Goal: Task Accomplishment & Management: Use online tool/utility

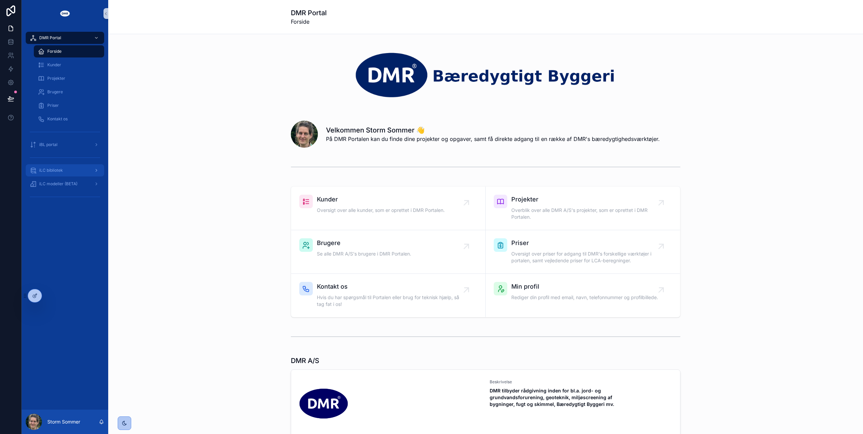
click at [57, 168] on span "iLC bibliotek" at bounding box center [51, 170] width 24 height 5
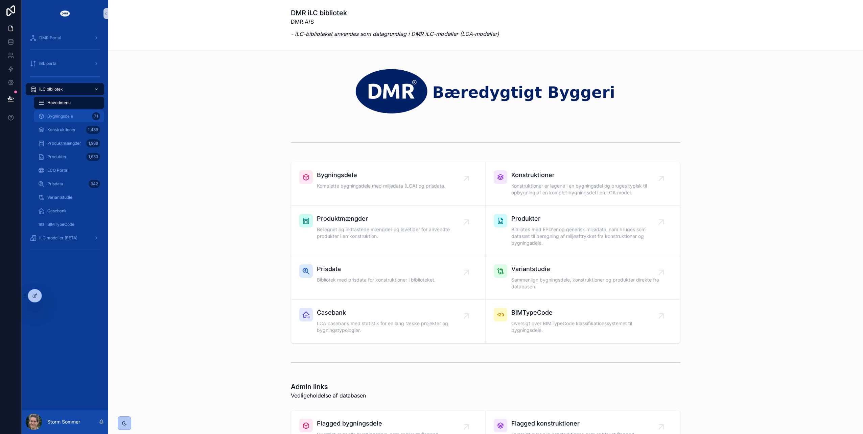
click at [66, 117] on span "Bygningsdele" at bounding box center [60, 116] width 26 height 5
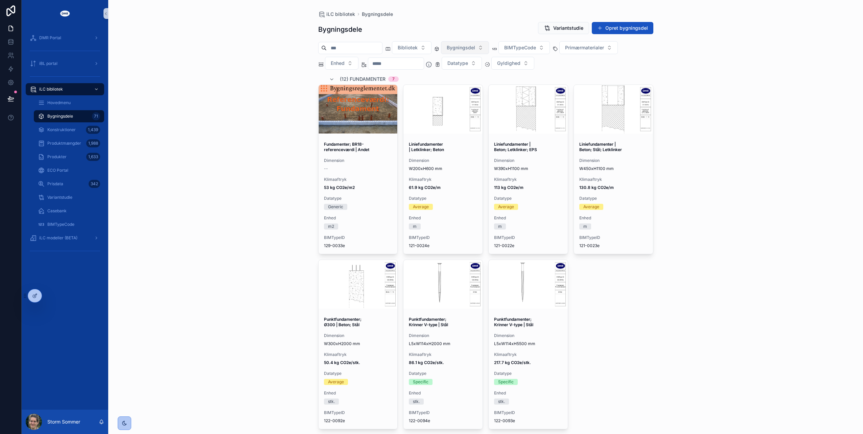
click at [475, 49] on span "Bygningsdel" at bounding box center [461, 47] width 28 height 7
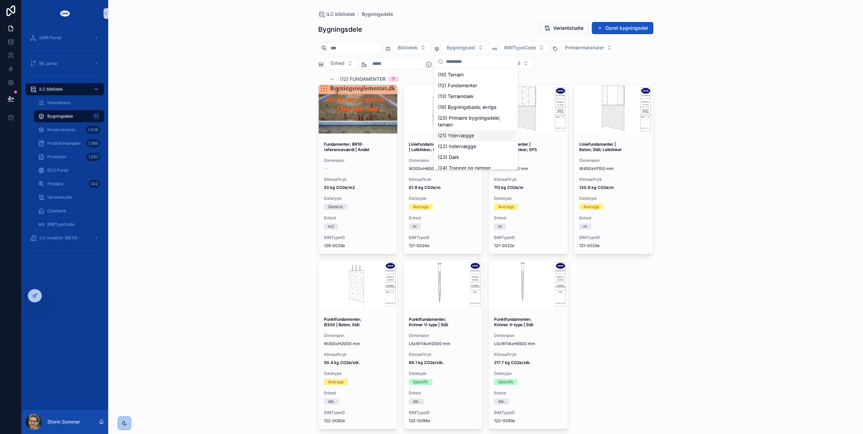
click at [470, 138] on div "(21) Ydervægge" at bounding box center [475, 135] width 81 height 11
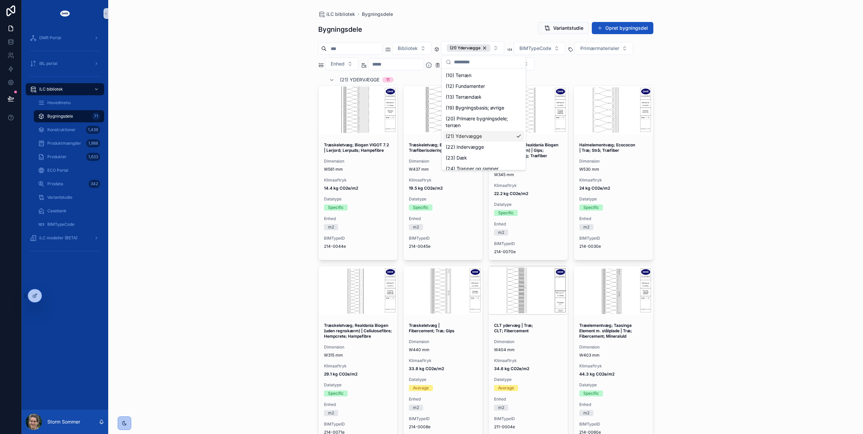
click at [233, 25] on div "iLC bibliotek Bygningsdele Bygningsdele Variantstudie Opret bygningsdel Bibliot…" at bounding box center [485, 217] width 755 height 434
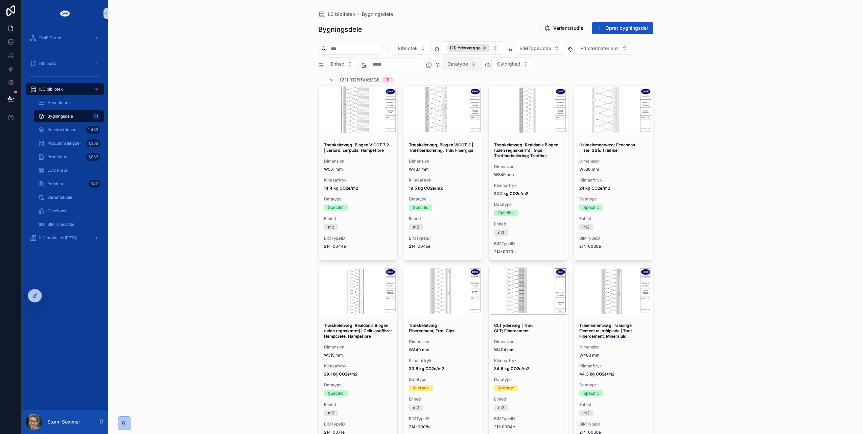
click at [481, 64] on button "Datatype" at bounding box center [462, 63] width 40 height 13
click at [471, 99] on div "Average" at bounding box center [473, 101] width 81 height 11
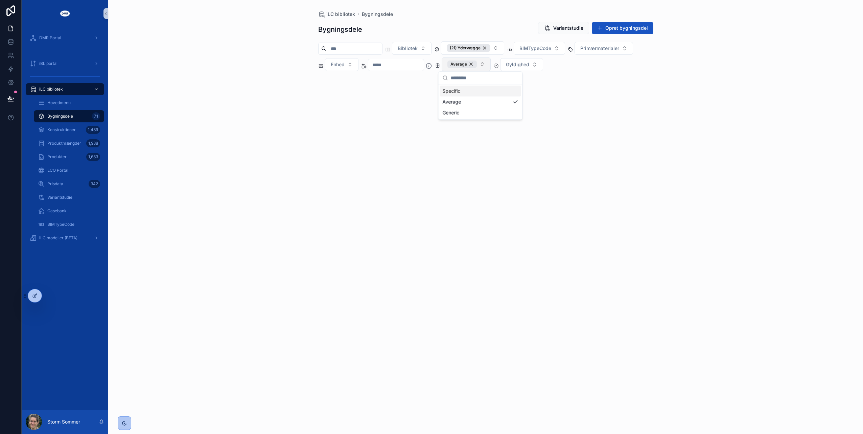
click at [491, 63] on button "Average" at bounding box center [466, 64] width 49 height 14
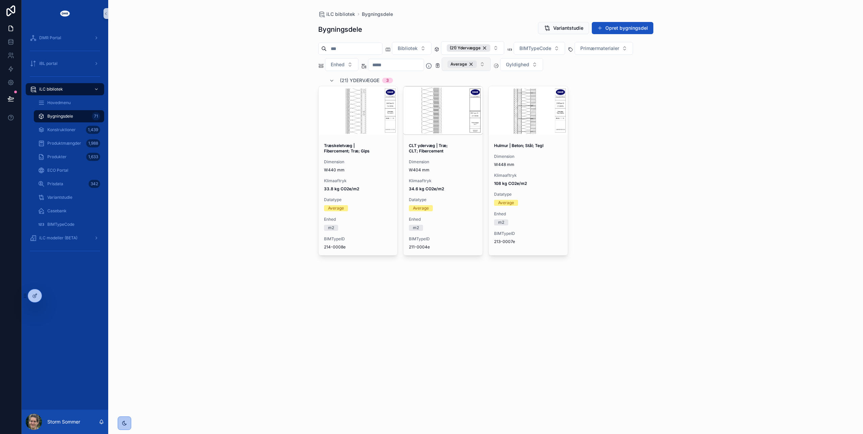
click at [491, 64] on button "Average" at bounding box center [466, 64] width 49 height 14
click at [471, 113] on div "Generic" at bounding box center [480, 112] width 81 height 11
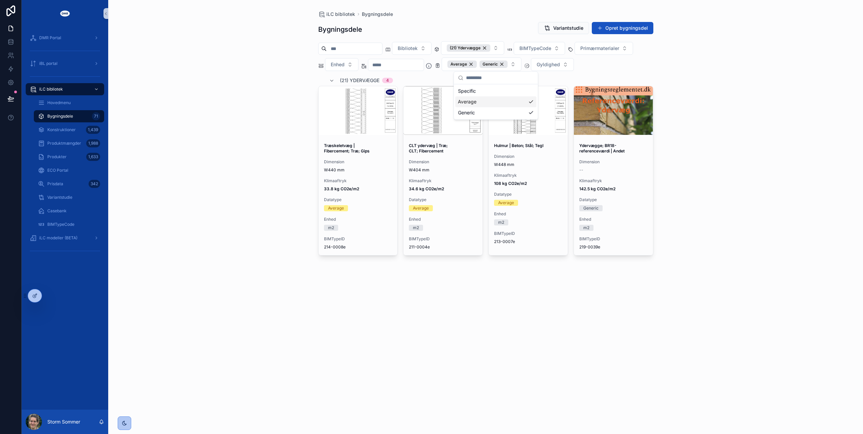
click at [247, 107] on div "iLC bibliotek Bygningsdele Bygningsdele Variantstudie Opret bygningsdel Bibliot…" at bounding box center [485, 217] width 755 height 434
click at [477, 62] on div "Average" at bounding box center [461, 64] width 29 height 7
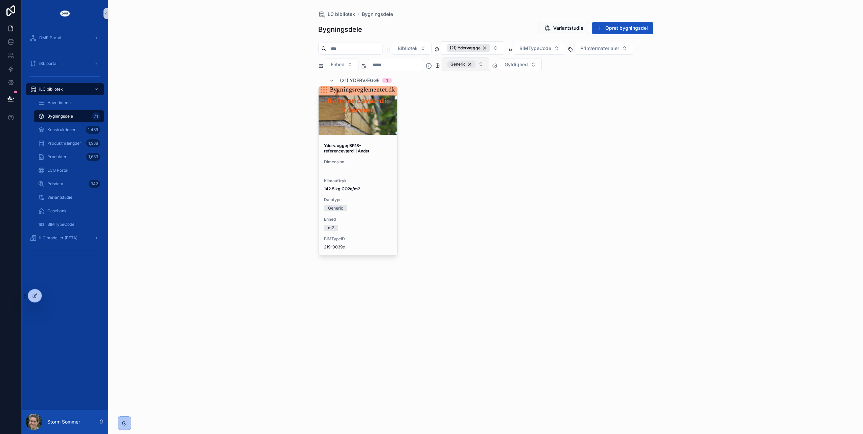
click at [489, 64] on button "Generic" at bounding box center [466, 64] width 48 height 14
click at [486, 101] on div "Average" at bounding box center [480, 101] width 81 height 11
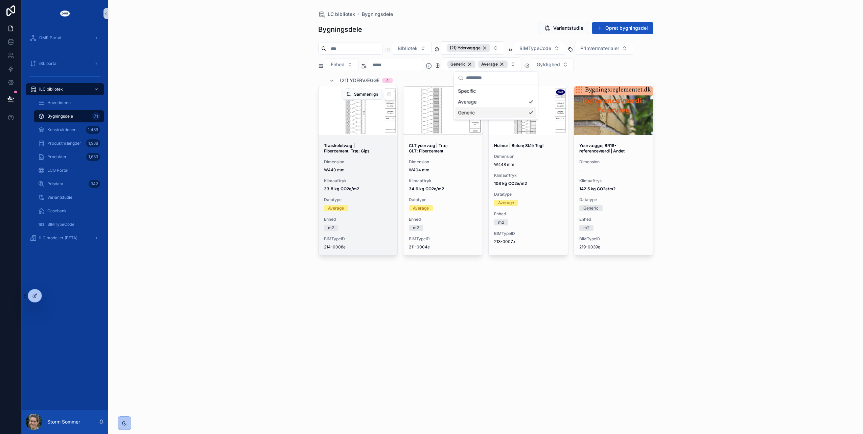
click at [374, 167] on span "W440 mm" at bounding box center [358, 169] width 68 height 5
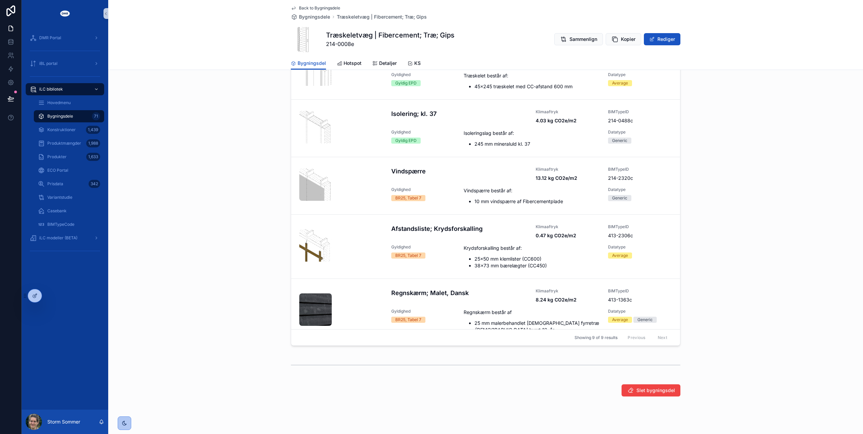
scroll to position [220, 0]
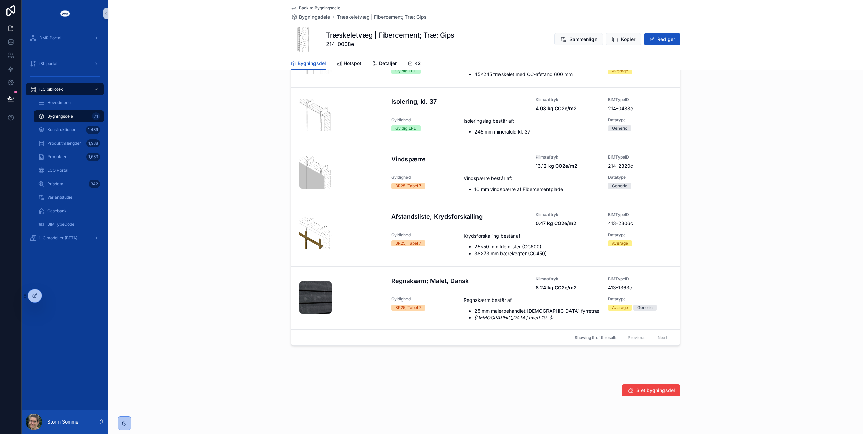
drag, startPoint x: 656, startPoint y: 299, endPoint x: 769, endPoint y: 197, distance: 152.3
click at [769, 197] on div "Opbygning Konstruktioner Tilføj konstruktion Vægside; Gips, [1] Klimaaftryk 5.0…" at bounding box center [485, 172] width 755 height 353
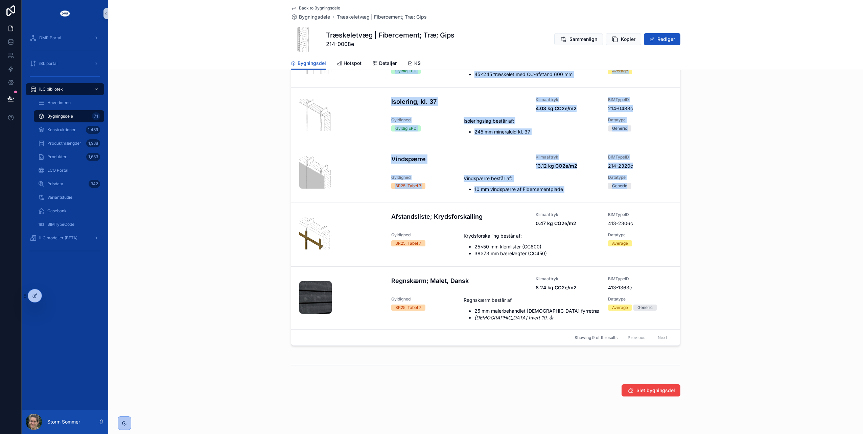
scroll to position [0, 0]
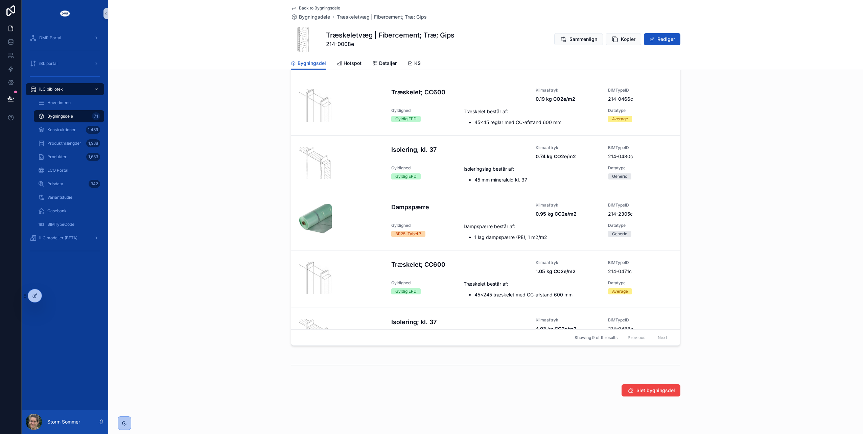
click at [709, 155] on div "Opbygning Konstruktioner Tilføj konstruktion Vægside; Gips, [1] Klimaaftryk 5.0…" at bounding box center [485, 172] width 755 height 353
click at [255, 73] on div "Opbygning Konstruktioner Tilføj konstruktion Vægside; Gips, [1] Klimaaftryk 5.0…" at bounding box center [485, 172] width 755 height 353
click at [308, 16] on span "Bygningsdele" at bounding box center [314, 17] width 31 height 7
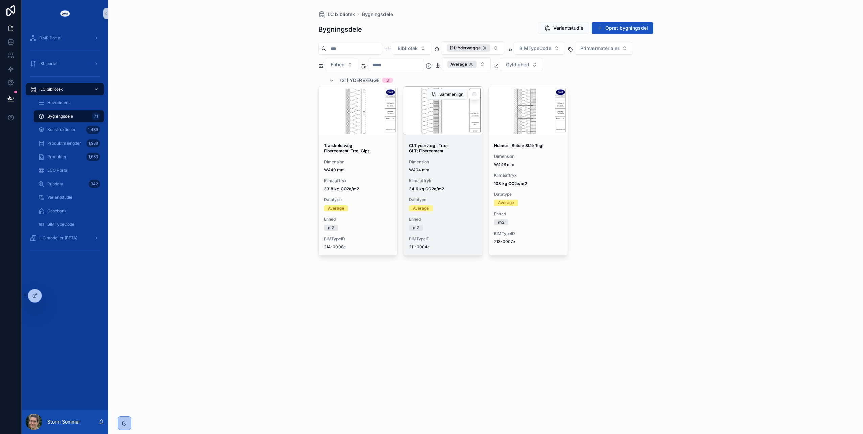
click at [428, 103] on div "scrollable content" at bounding box center [442, 110] width 79 height 49
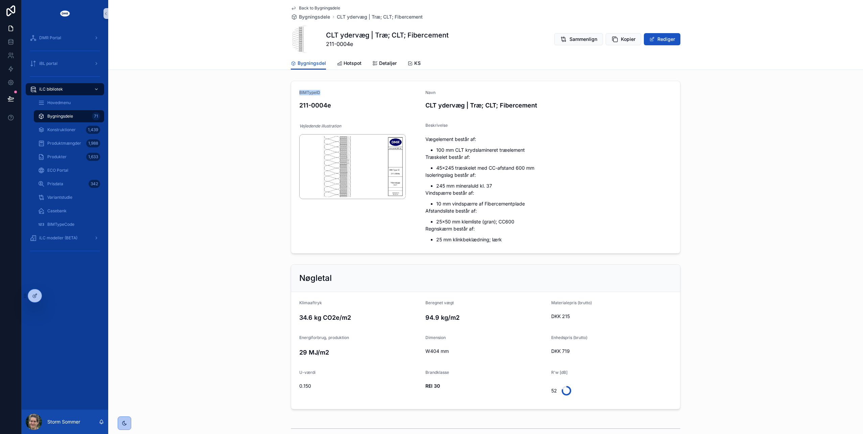
drag, startPoint x: 297, startPoint y: 91, endPoint x: 318, endPoint y: 92, distance: 21.0
click at [318, 92] on div "BIMTypeID" at bounding box center [359, 92] width 121 height 7
click at [316, 93] on span "BIMTypeID" at bounding box center [309, 92] width 21 height 5
click at [307, 14] on span "Bygningsdele" at bounding box center [314, 17] width 31 height 7
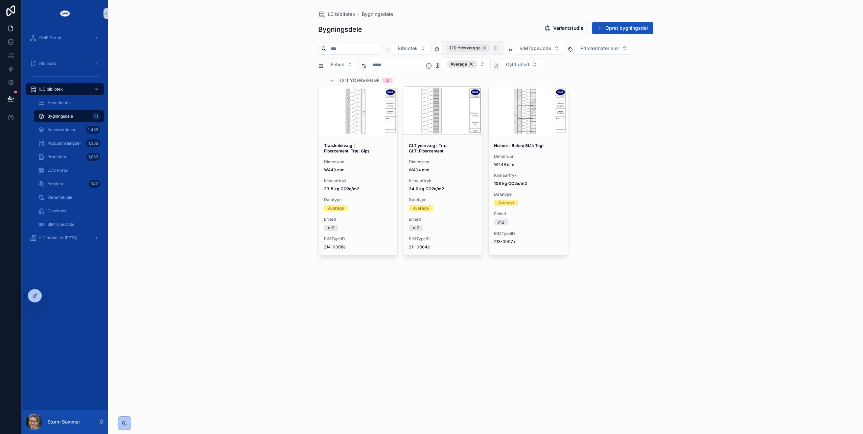
click at [490, 48] on div "(21) Ydervægge" at bounding box center [469, 47] width 44 height 7
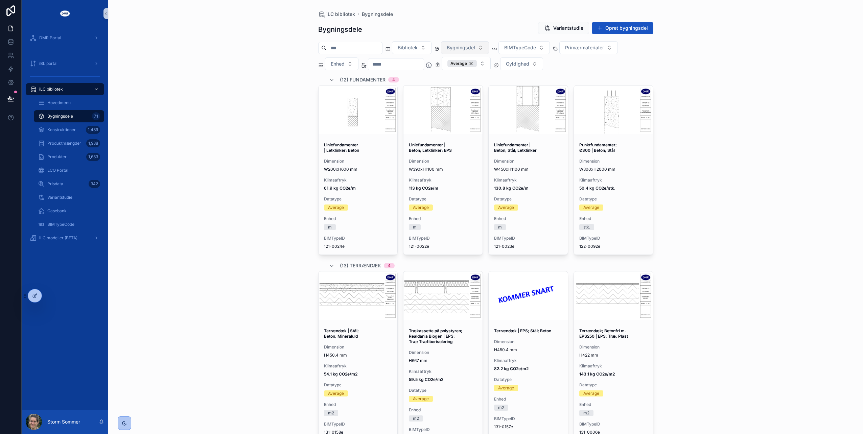
click at [474, 52] on button "Bygningsdel" at bounding box center [465, 47] width 48 height 13
click at [461, 148] on div "(22) Indervægge" at bounding box center [475, 146] width 81 height 11
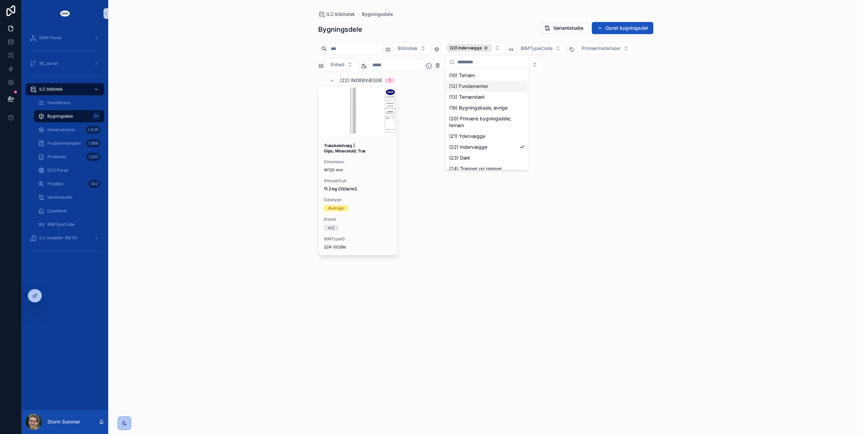
click at [272, 114] on div "iLC bibliotek Bygningsdele Bygningsdele Variantstudie Opret bygningsdel Bibliot…" at bounding box center [485, 217] width 755 height 434
click at [491, 62] on button "Average" at bounding box center [466, 64] width 49 height 14
click at [449, 113] on div "Generic" at bounding box center [480, 112] width 81 height 11
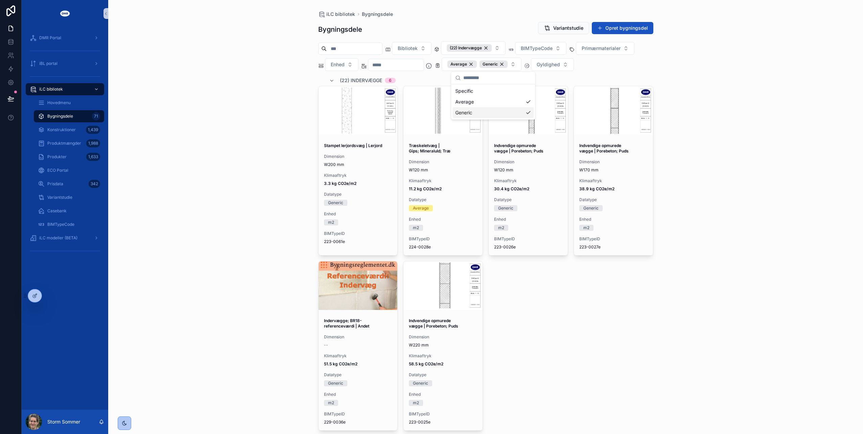
click at [235, 108] on div "iLC bibliotek Bygningsdele Bygningsdele Variantstudie Opret bygningsdel Bibliot…" at bounding box center [485, 217] width 755 height 434
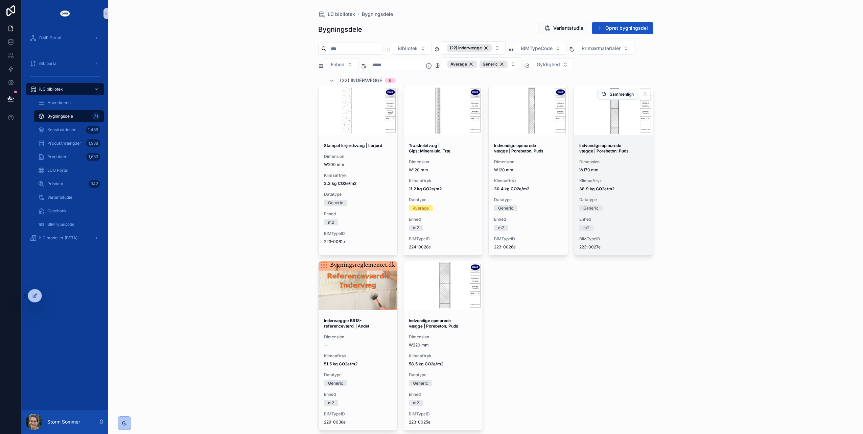
scroll to position [17, 0]
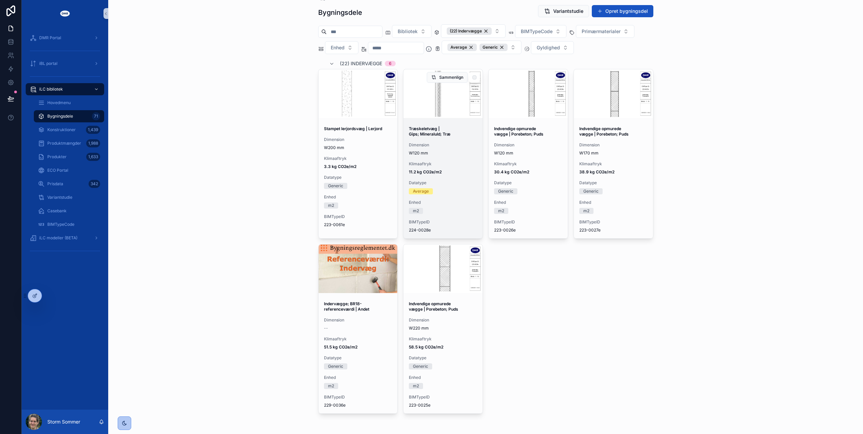
click at [422, 137] on div "Træskeletvæg | Gips; Mineraluld; Træ Dimension W120 mm Klimaaftryk 11.2 kg CO2e…" at bounding box center [442, 180] width 79 height 118
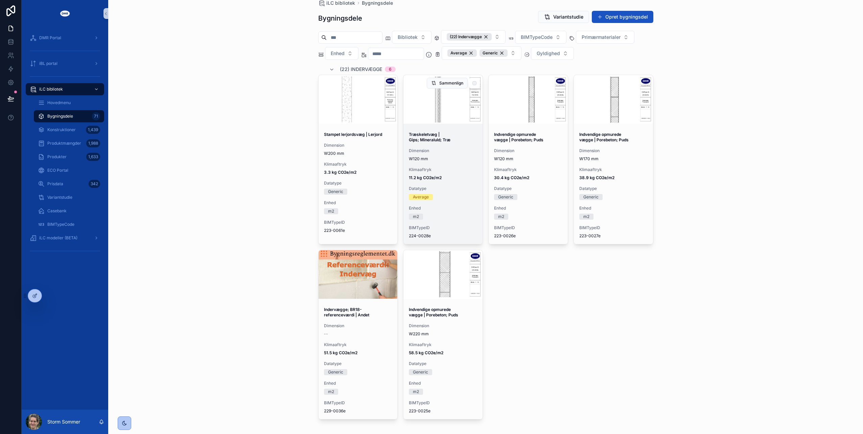
scroll to position [17, 0]
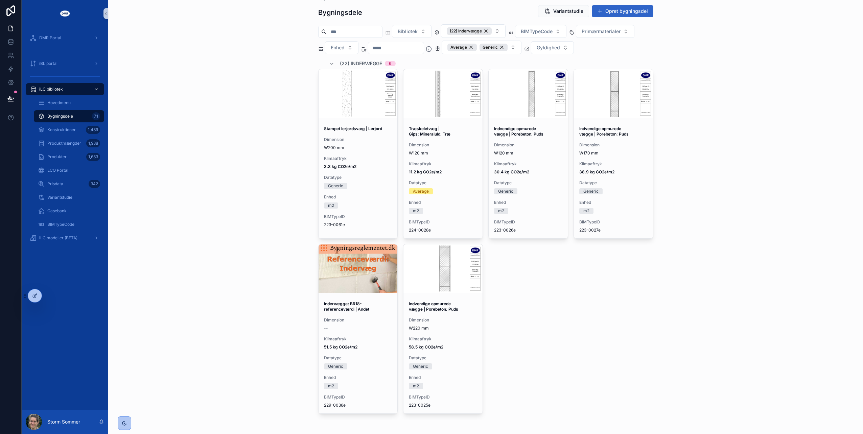
click at [612, 11] on button "Opret bygningsdel" at bounding box center [623, 11] width 62 height 12
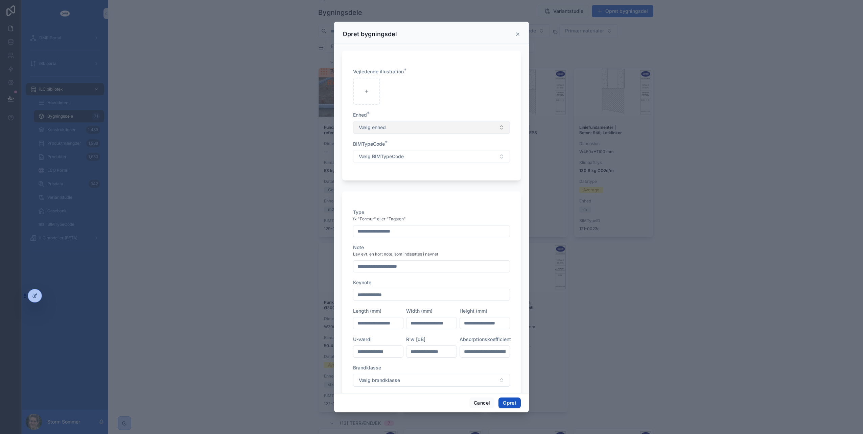
click at [377, 128] on span "Vælg enhed" at bounding box center [372, 127] width 27 height 7
click at [381, 163] on div "m2" at bounding box center [429, 164] width 148 height 10
click at [387, 156] on span "Vælg BIMTypeCode" at bounding box center [381, 156] width 45 height 7
type input "***"
drag, startPoint x: 421, startPoint y: 30, endPoint x: 603, endPoint y: 44, distance: 183.1
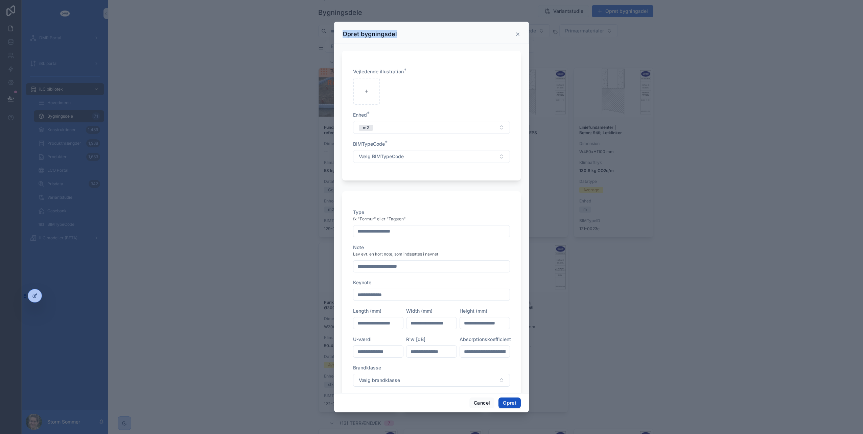
click at [603, 44] on div "Opret bygningsdel Vejledende illustration * Enhed * m2 BIMTypeCode * Vælg BIMTy…" at bounding box center [431, 217] width 863 height 434
click at [516, 33] on icon "scrollable content" at bounding box center [517, 33] width 5 height 5
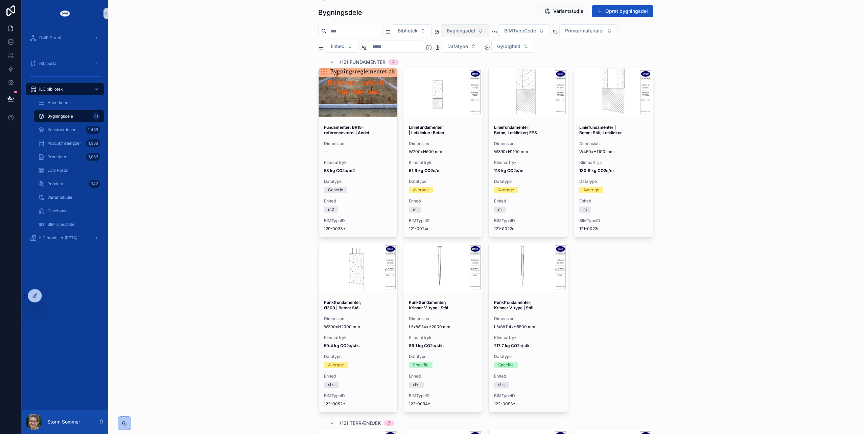
click at [475, 31] on span "Bygningsdel" at bounding box center [461, 30] width 28 height 7
click at [466, 131] on div "(22) Indervægge" at bounding box center [475, 129] width 81 height 11
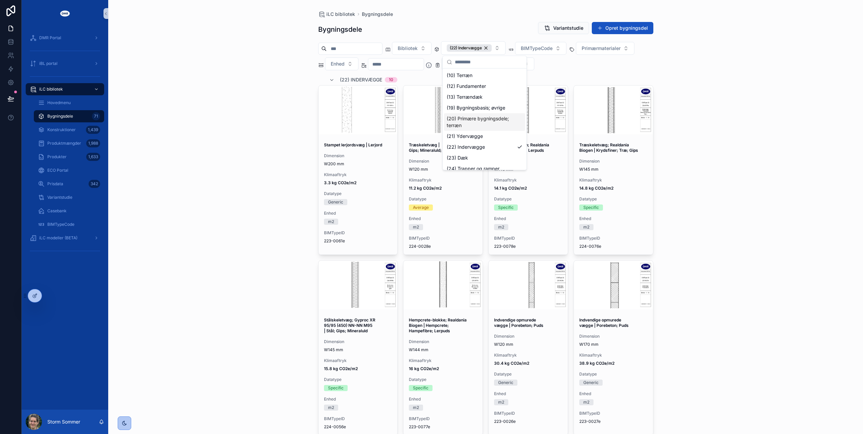
click at [237, 198] on div "iLC bibliotek Bygningsdele Bygningsdele Variantstudie Opret bygningsdel Bibliot…" at bounding box center [485, 217] width 755 height 434
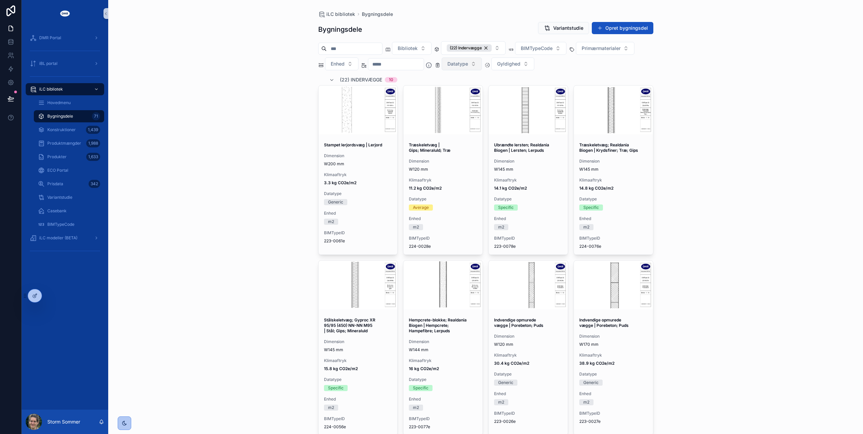
click at [482, 65] on button "Datatype" at bounding box center [462, 63] width 40 height 13
click at [473, 110] on div "Generic" at bounding box center [473, 112] width 81 height 11
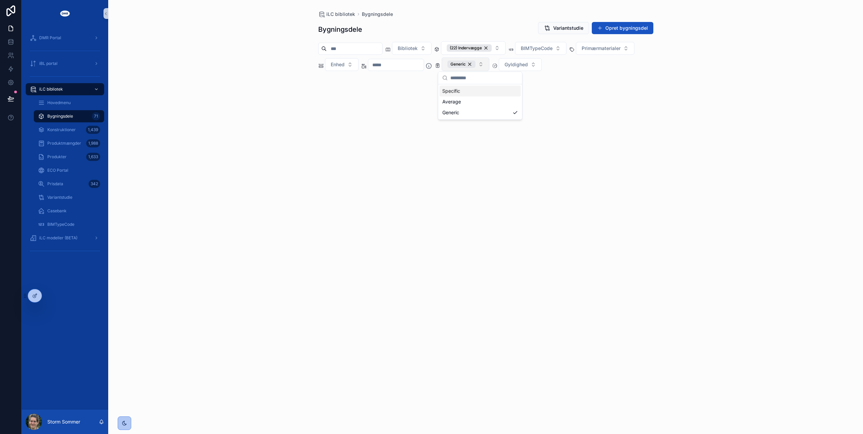
click at [489, 64] on button "Generic" at bounding box center [466, 64] width 48 height 14
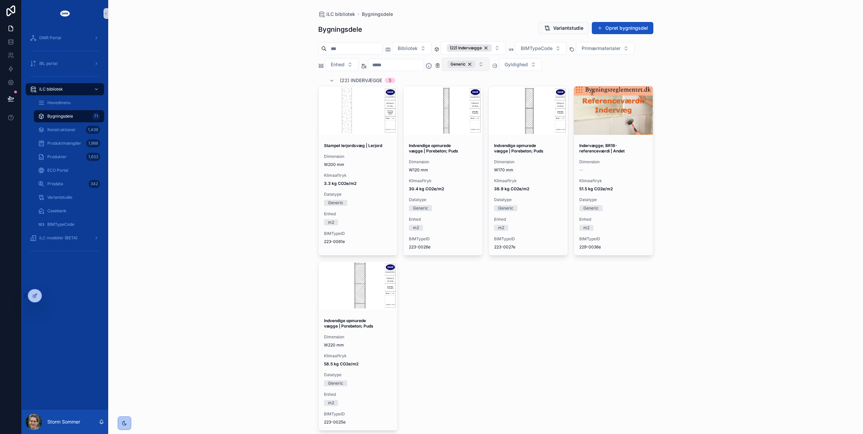
click at [489, 65] on button "Generic" at bounding box center [466, 64] width 48 height 14
click at [465, 105] on div "Average" at bounding box center [477, 101] width 81 height 11
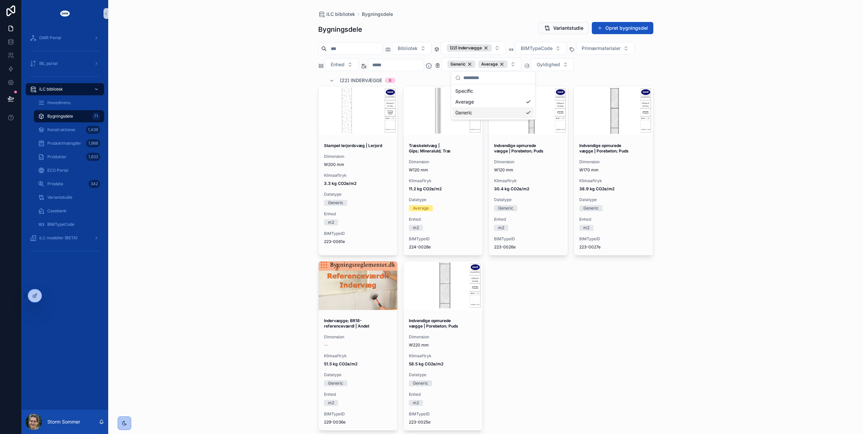
click at [239, 129] on div "iLC bibliotek Bygningsdele Bygningsdele Variantstudie Opret bygningsdel Bibliot…" at bounding box center [485, 217] width 755 height 434
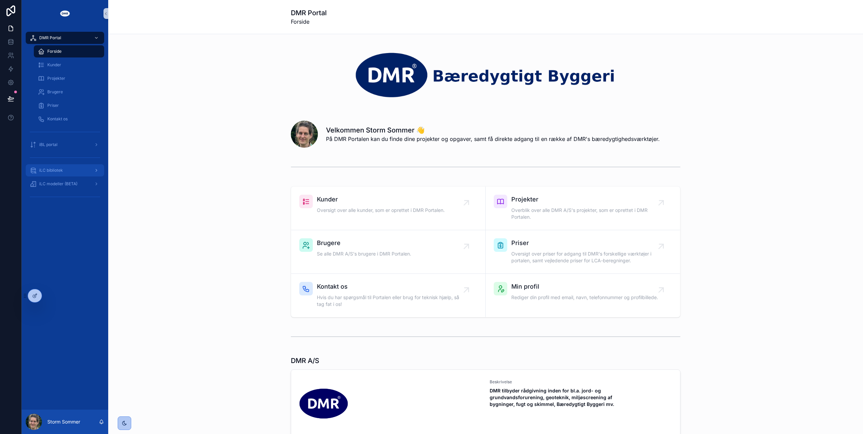
click at [54, 171] on span "iLC bibliotek" at bounding box center [51, 170] width 24 height 5
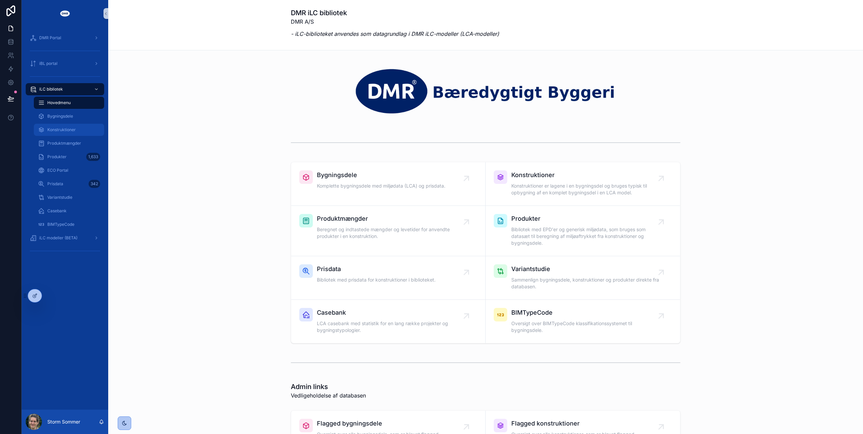
click at [65, 129] on span "Konstruktioner" at bounding box center [61, 129] width 28 height 5
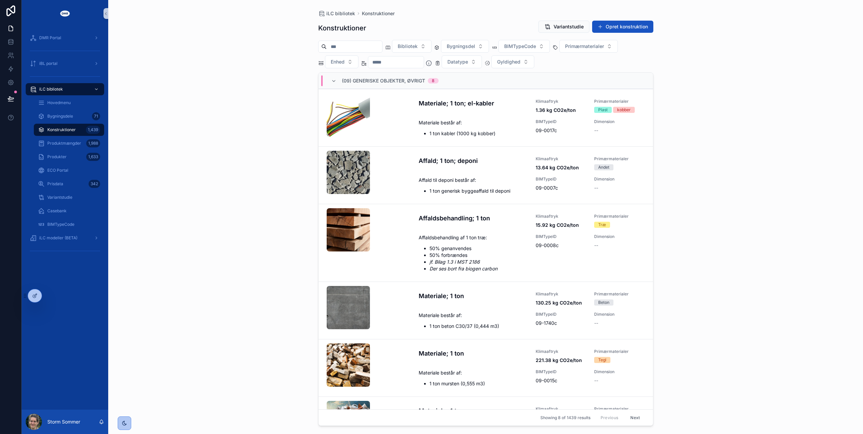
click at [354, 43] on input "scrollable content" at bounding box center [354, 46] width 55 height 9
type input "*********"
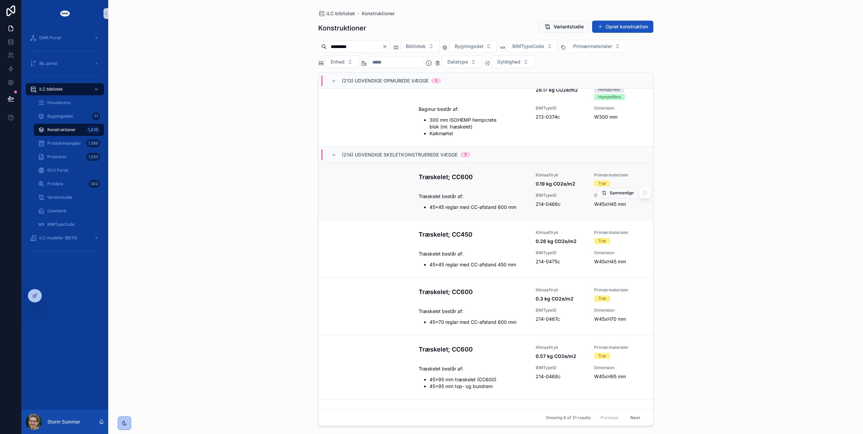
scroll to position [34, 0]
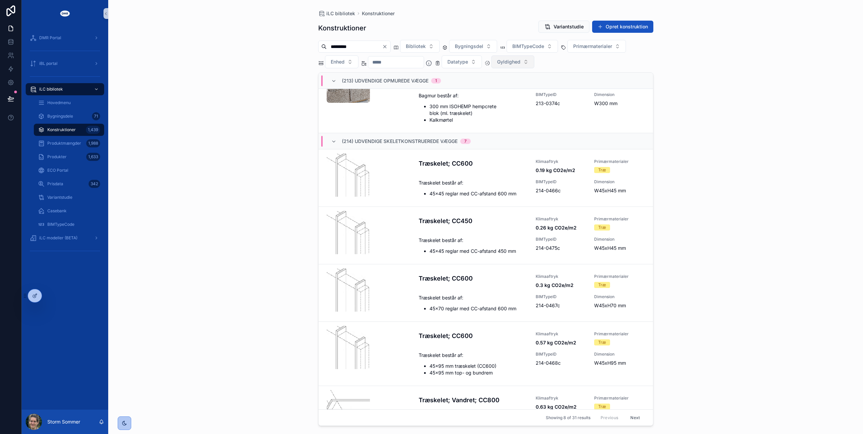
click at [520, 59] on span "Gyldighed" at bounding box center [508, 62] width 23 height 7
click at [524, 102] on div "BR25, Tabel 7" at bounding box center [526, 99] width 81 height 11
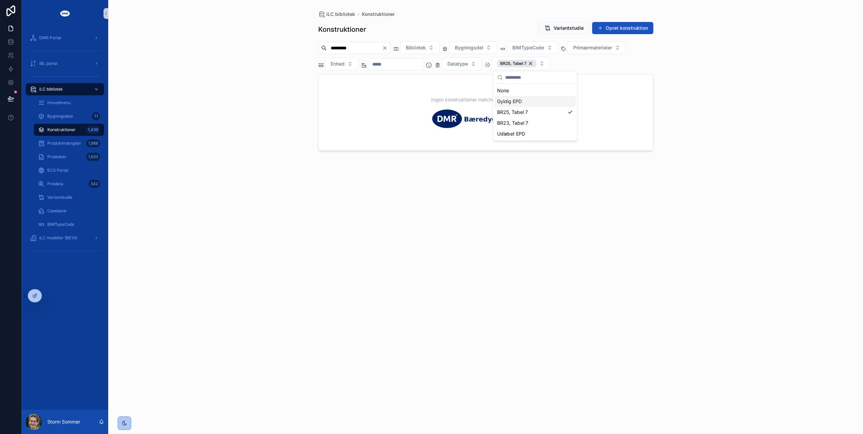
click at [248, 99] on div "iLC bibliotek Konstruktioner Konstruktioner Variantstudie Opret konstruktion **…" at bounding box center [485, 217] width 755 height 434
click at [388, 46] on icon "Clear" at bounding box center [384, 47] width 5 height 5
click at [475, 49] on span "Bygningsdel" at bounding box center [461, 47] width 28 height 7
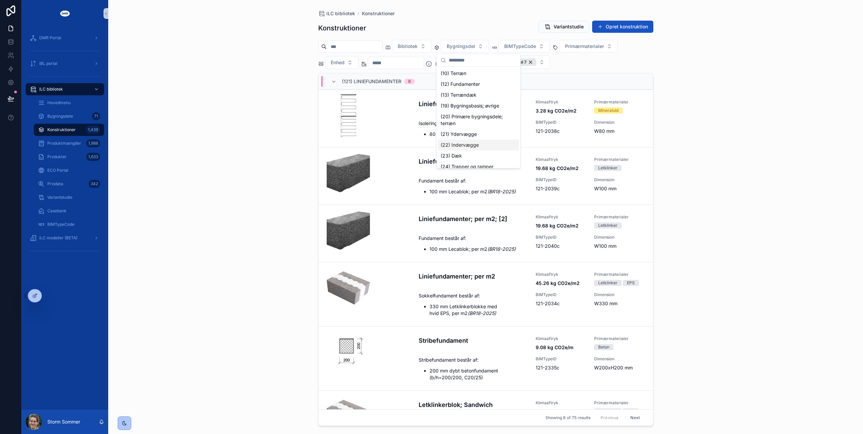
click at [474, 146] on div "(22) Indervægge" at bounding box center [478, 145] width 81 height 11
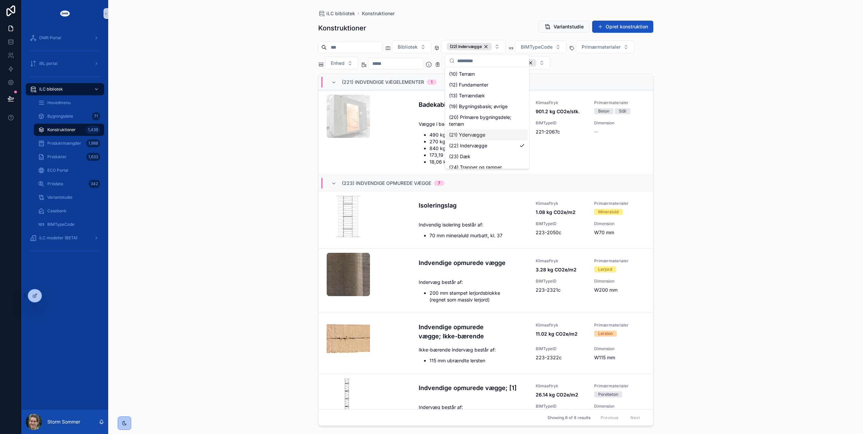
drag, startPoint x: 473, startPoint y: 139, endPoint x: 237, endPoint y: 74, distance: 244.8
click at [237, 74] on div "iLC bibliotek Konstruktioner Konstruktioner Variantstudie Opret konstruktion Bi…" at bounding box center [485, 217] width 755 height 434
drag, startPoint x: 62, startPoint y: 143, endPoint x: 251, endPoint y: 108, distance: 192.6
click at [304, 94] on div "iLC bibliotek Konstruktioner Konstruktioner Variantstudie Opret konstruktion Bi…" at bounding box center [485, 217] width 755 height 434
click at [536, 61] on div "BR25, Tabel 7" at bounding box center [516, 62] width 39 height 7
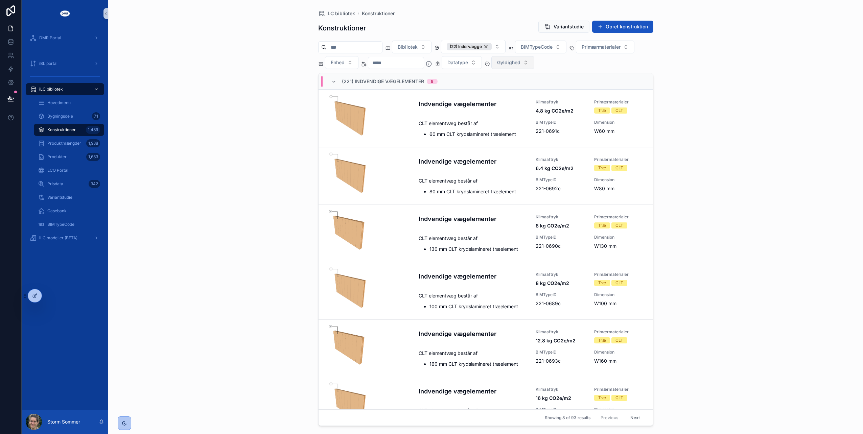
click at [350, 49] on input "scrollable content" at bounding box center [354, 47] width 55 height 9
type input "*********"
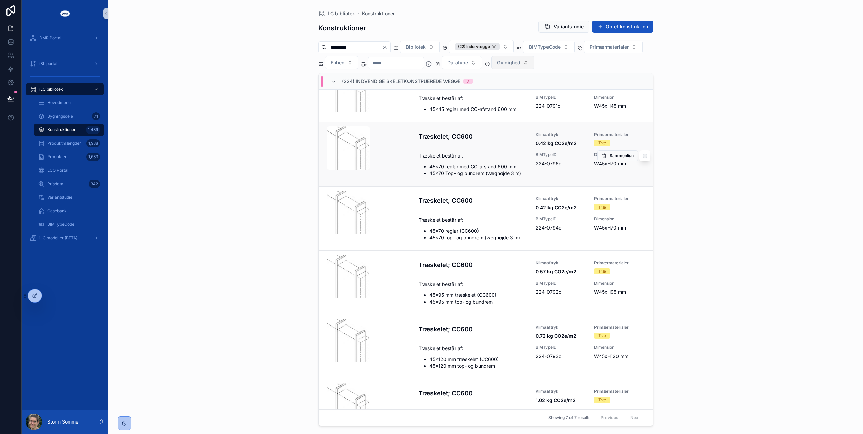
scroll to position [34, 0]
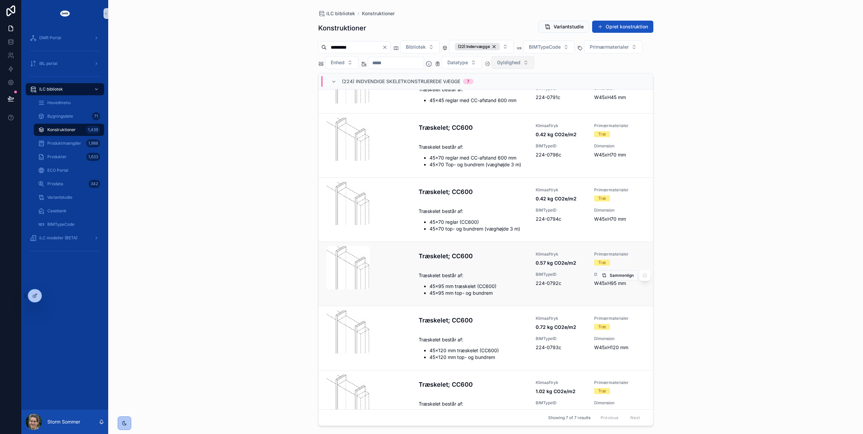
click at [397, 268] on div "scrollable content" at bounding box center [370, 274] width 87 height 56
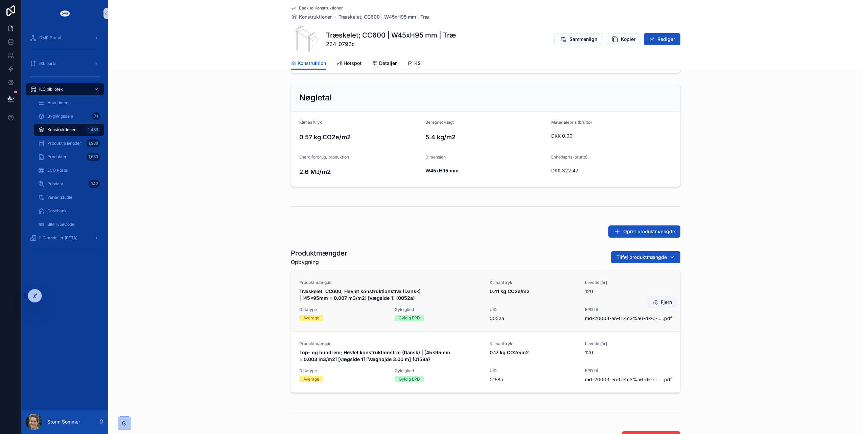
scroll to position [169, 0]
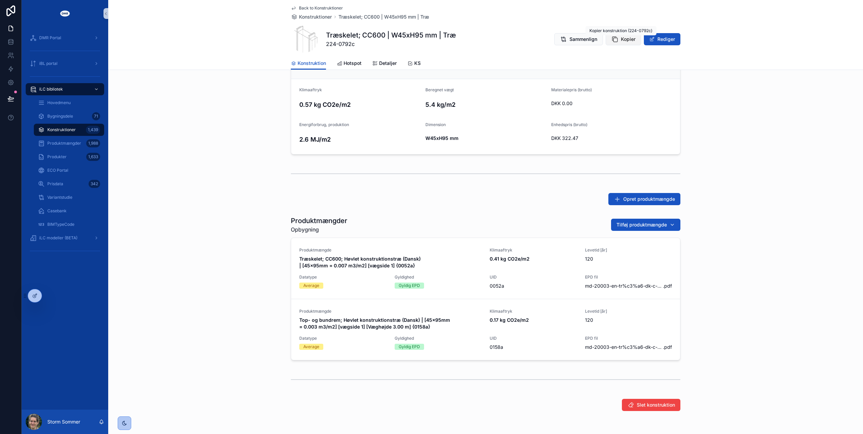
click at [621, 39] on span "Kopier" at bounding box center [628, 39] width 15 height 7
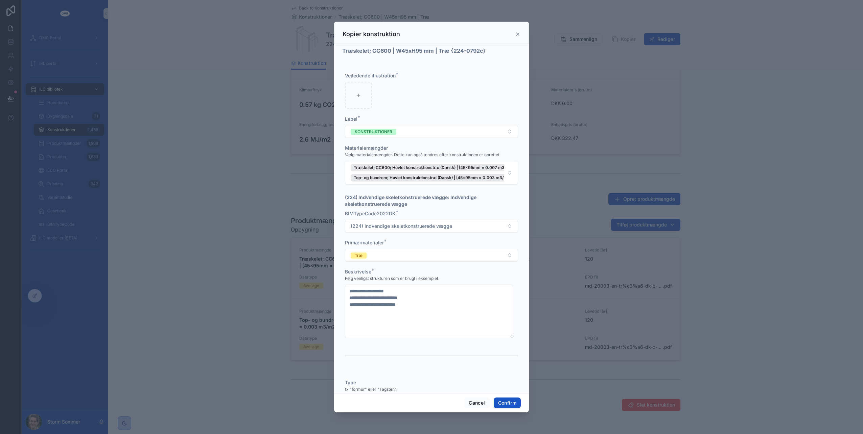
click at [515, 34] on icon at bounding box center [517, 33] width 5 height 5
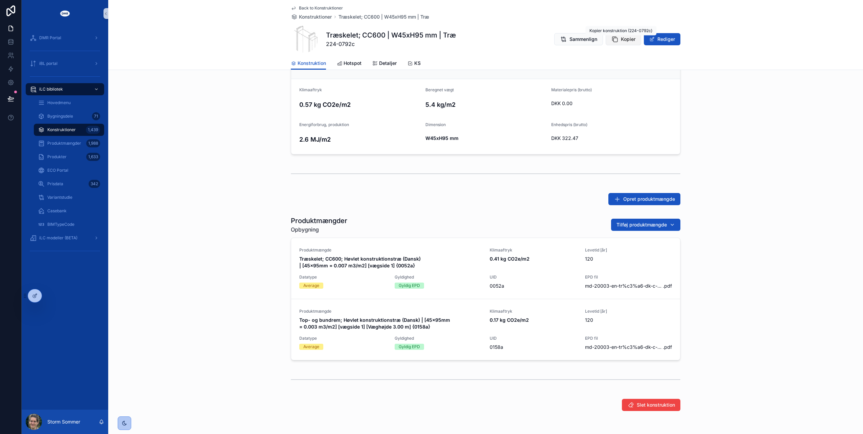
click at [629, 41] on span "Kopier" at bounding box center [628, 39] width 15 height 7
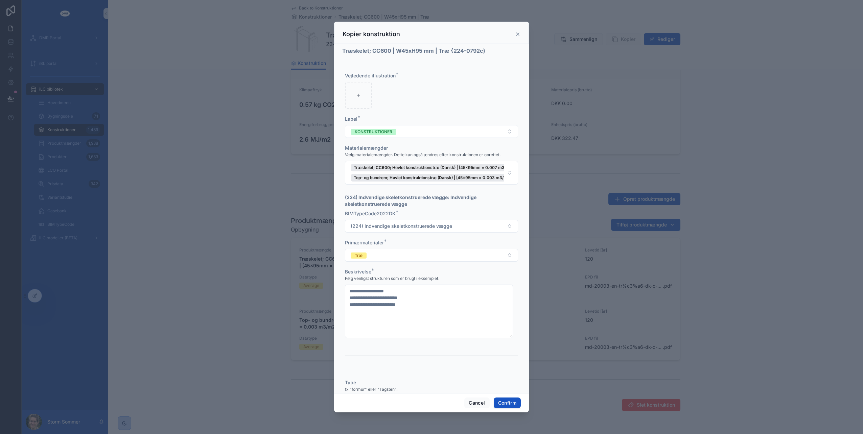
click at [519, 34] on icon at bounding box center [517, 33] width 5 height 5
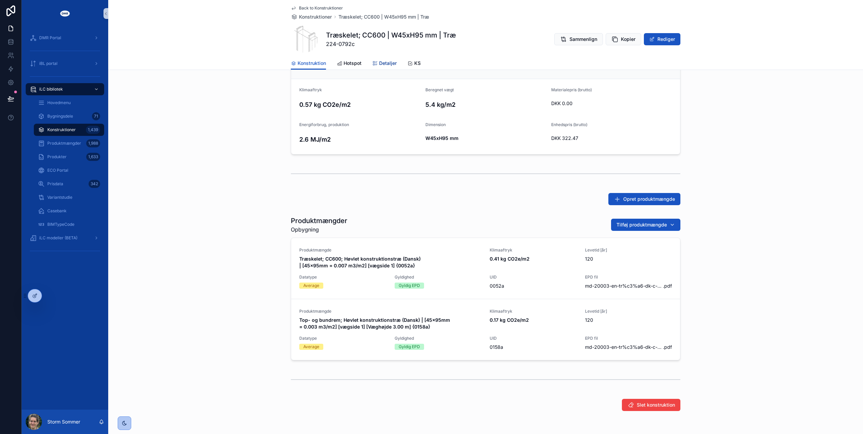
click at [375, 60] on div "Detaljer" at bounding box center [384, 63] width 24 height 7
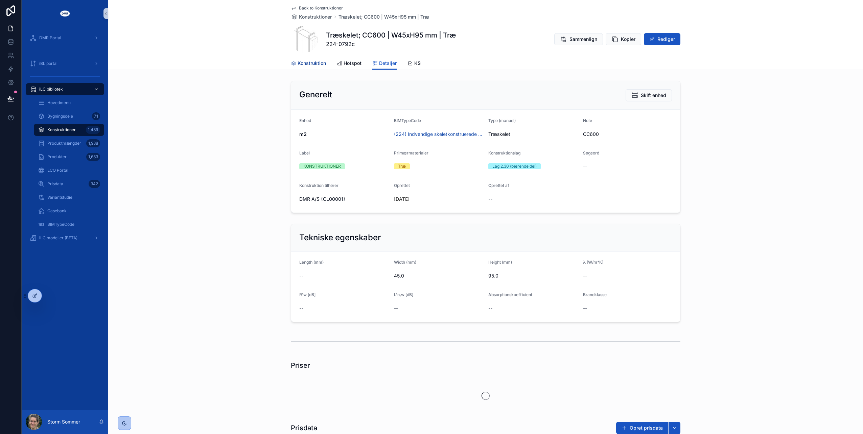
click at [314, 49] on span "scrollable content" at bounding box center [304, 39] width 27 height 27
click at [306, 63] on span "Konstruktion" at bounding box center [312, 63] width 28 height 7
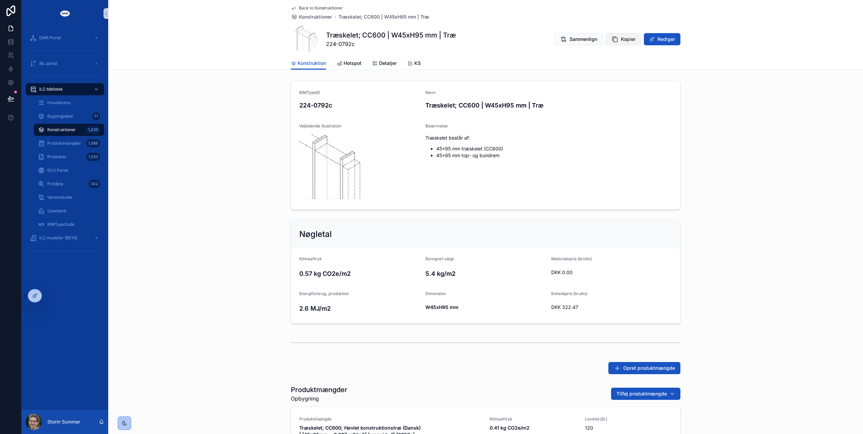
click at [626, 37] on span "Kopier" at bounding box center [628, 39] width 15 height 7
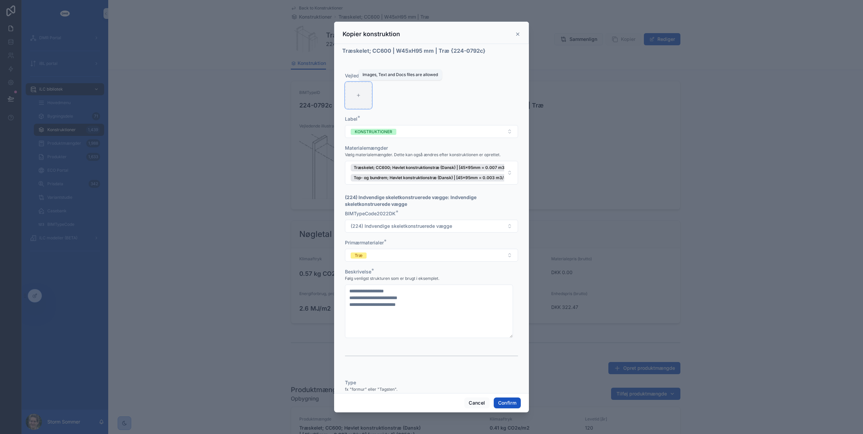
click at [356, 103] on div at bounding box center [358, 95] width 27 height 27
type input "**********"
click at [514, 403] on button "Confirm" at bounding box center [507, 403] width 27 height 11
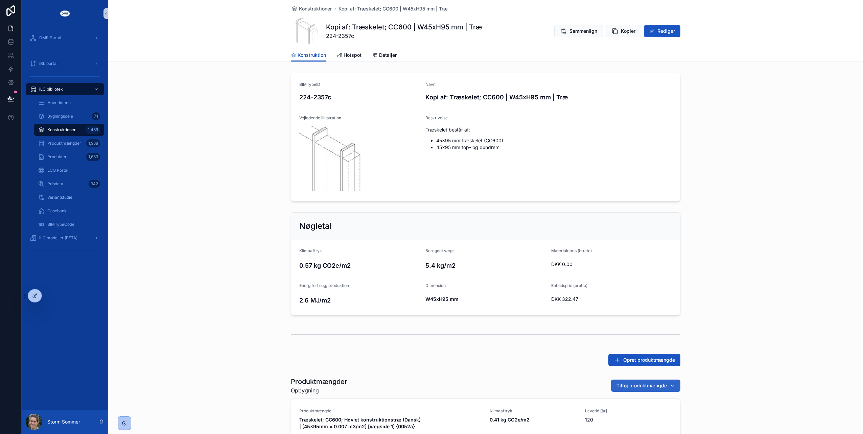
click at [641, 387] on span "Tilføj produktmængde" at bounding box center [642, 385] width 50 height 7
type input "*****"
click at [628, 414] on span "Træskelet; CC600; Høvlet konstruktionstræ (Dansk) | [45x95mm = 0.007 m3/m2] [væ…" at bounding box center [639, 412] width 68 height 7
click at [507, 363] on div "Opret produktmængde" at bounding box center [486, 360] width 390 height 12
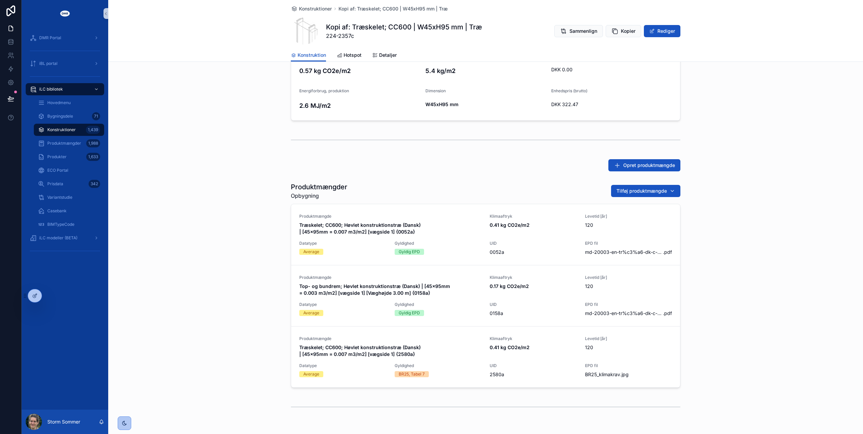
scroll to position [203, 0]
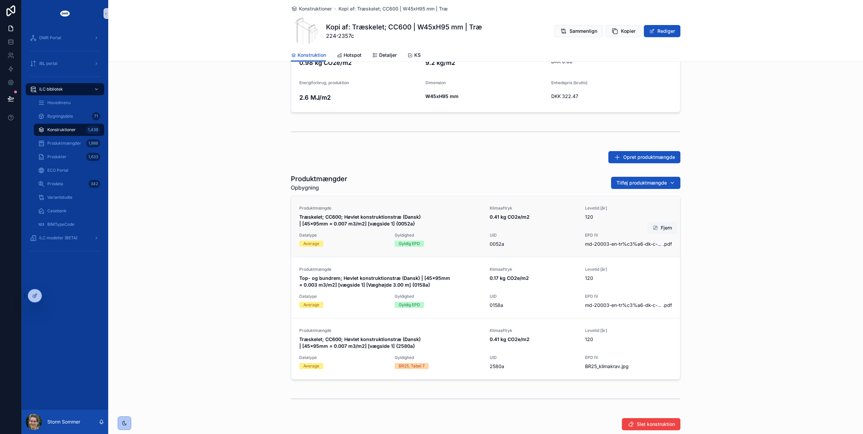
click at [666, 227] on button "Fjern" at bounding box center [662, 228] width 30 height 12
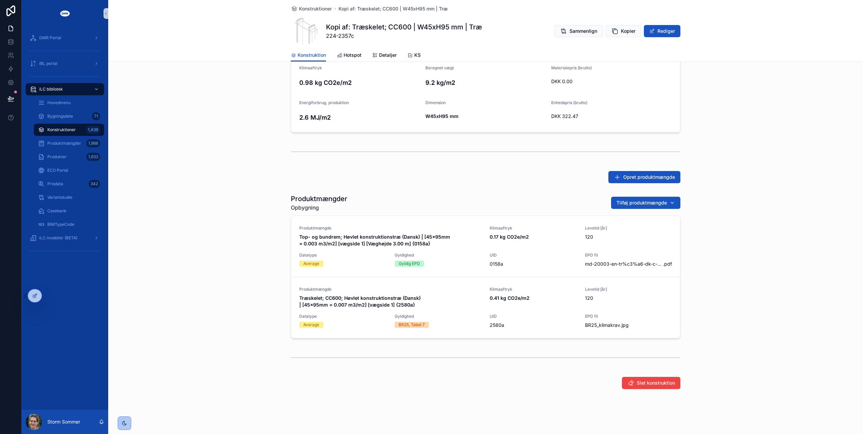
drag, startPoint x: 361, startPoint y: 279, endPoint x: 221, endPoint y: 235, distance: 146.6
click at [221, 235] on div "Produktmængder Opbygning Tilføj produktmængde Produktmængde Top- og bundrem; Hø…" at bounding box center [485, 266] width 755 height 150
click at [620, 202] on span "Tilføj produktmængde" at bounding box center [642, 203] width 50 height 7
type input "*****"
click at [623, 229] on span "Top- og bundrem; Høvlet konstruktionstræ (Dansk) | [45x95mm = 0.003 m3/m2] [væg…" at bounding box center [639, 229] width 68 height 7
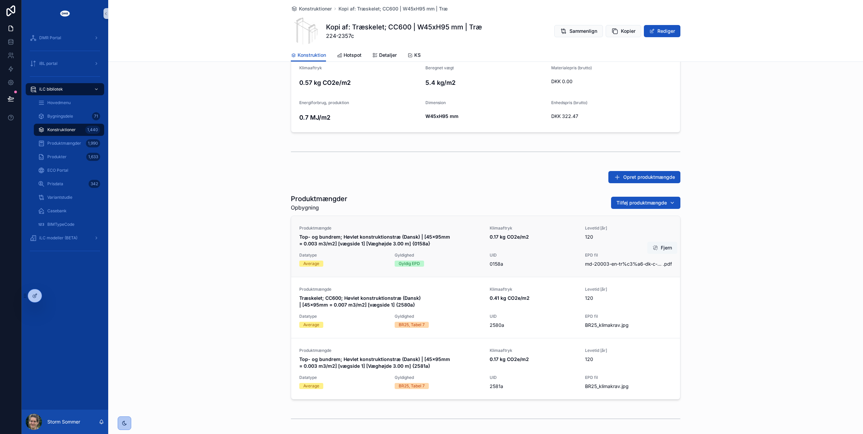
click at [663, 247] on button "Fjern" at bounding box center [662, 248] width 30 height 12
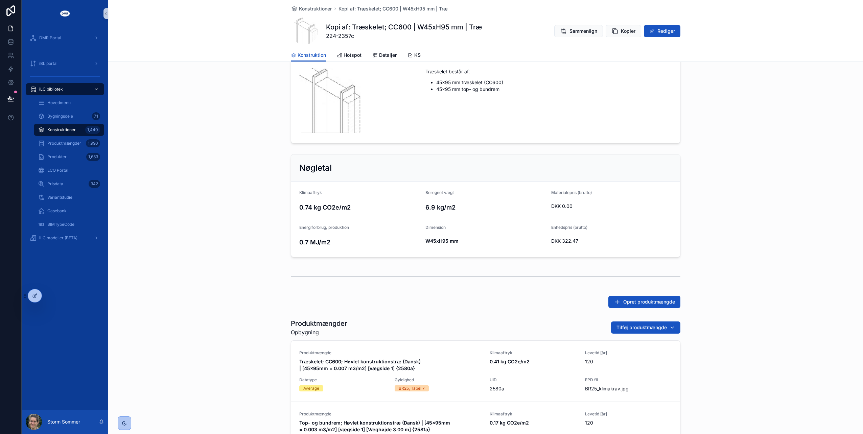
scroll to position [0, 0]
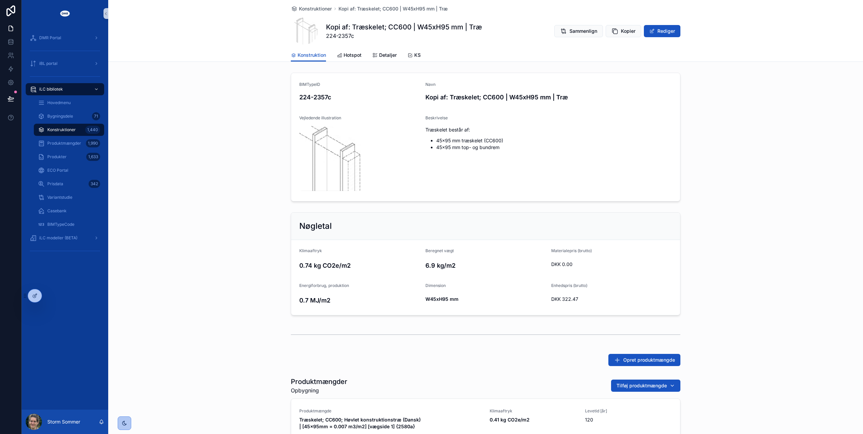
click at [369, 56] on div "Konstruktion Hotspot Detaljer KS" at bounding box center [486, 55] width 390 height 13
click at [379, 56] on span "Detaljer" at bounding box center [388, 55] width 18 height 7
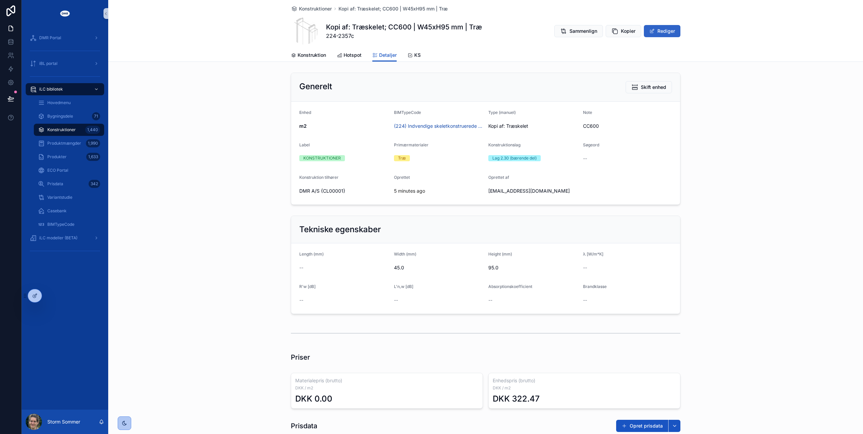
click at [659, 34] on button "Rediger" at bounding box center [662, 31] width 37 height 12
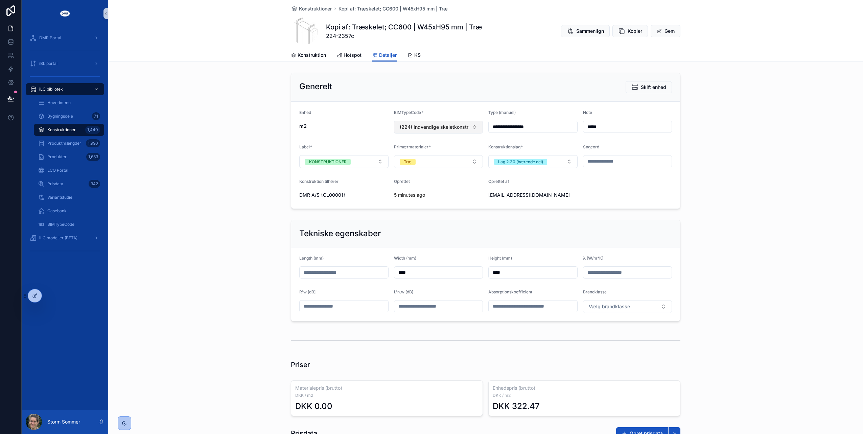
drag, startPoint x: 510, startPoint y: 125, endPoint x: 462, endPoint y: 125, distance: 48.0
click at [462, 125] on form "**********" at bounding box center [485, 155] width 389 height 107
type input "*********"
click at [658, 31] on span "Gem" at bounding box center [666, 31] width 30 height 12
click at [331, 37] on span "224-2357c" at bounding box center [391, 36] width 130 height 8
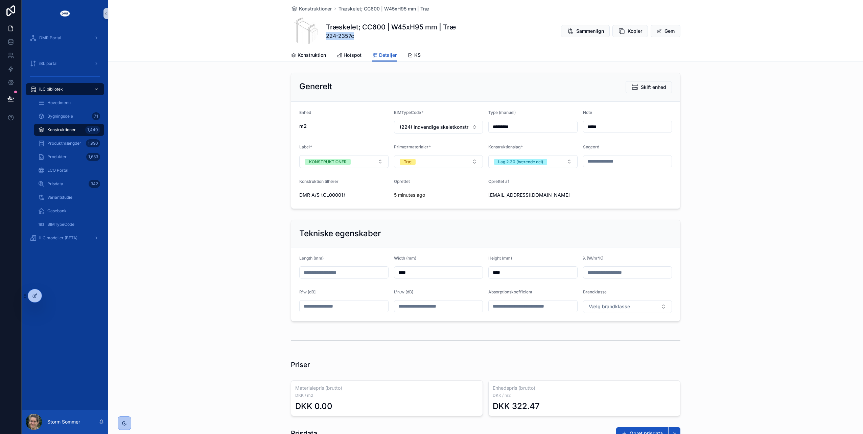
drag, startPoint x: 353, startPoint y: 36, endPoint x: 325, endPoint y: 34, distance: 28.4
click at [326, 34] on span "224-2357c" at bounding box center [391, 36] width 130 height 8
copy span "224-2357c"
click at [310, 57] on span "Konstruktion" at bounding box center [312, 55] width 28 height 7
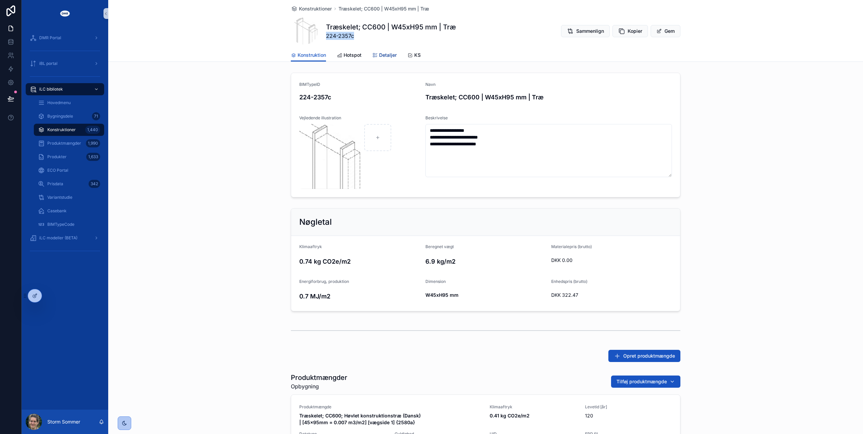
click at [379, 55] on span "Detaljer" at bounding box center [388, 55] width 18 height 7
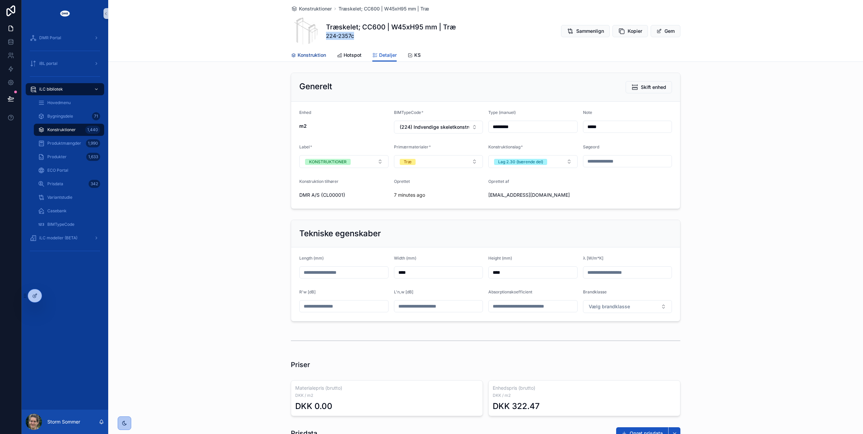
click at [309, 55] on span "Konstruktion" at bounding box center [312, 55] width 28 height 7
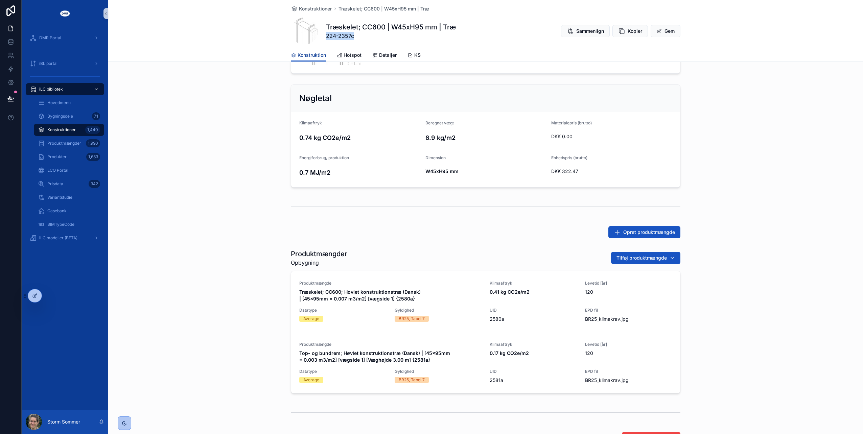
scroll to position [68, 0]
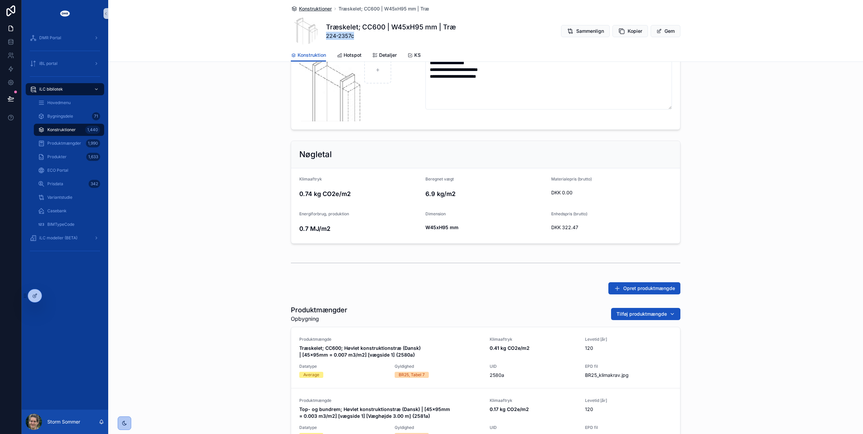
click at [312, 8] on span "Konstruktioner" at bounding box center [315, 8] width 33 height 7
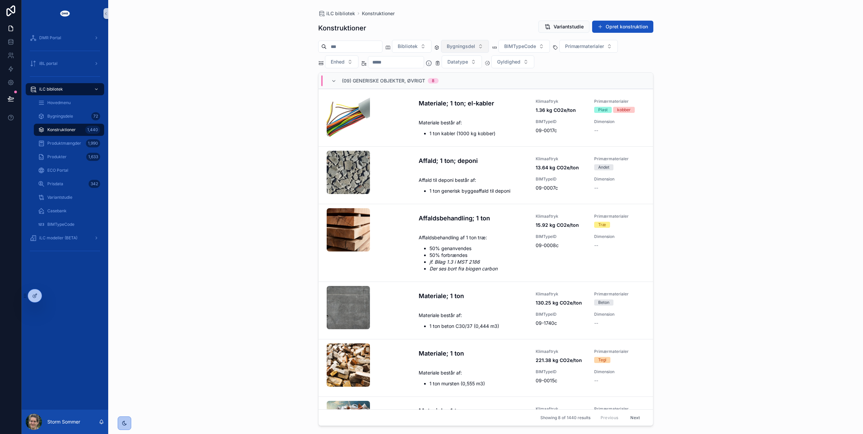
click at [475, 47] on span "Bygningsdel" at bounding box center [461, 46] width 28 height 7
click at [455, 144] on div "(22) Indervægge" at bounding box center [478, 145] width 81 height 11
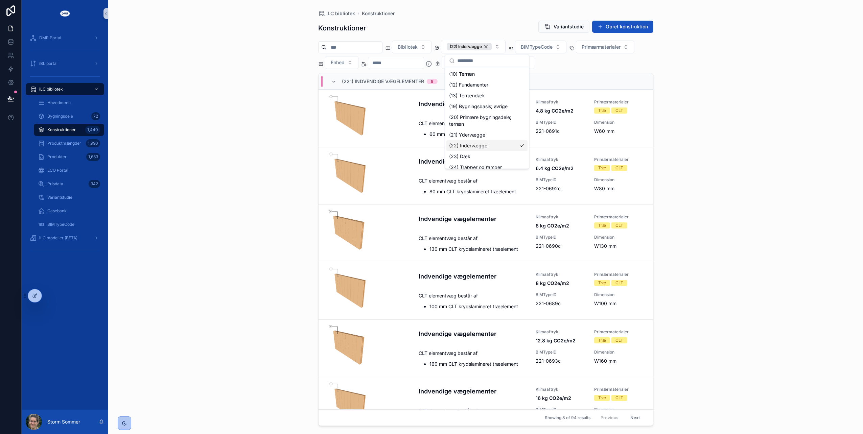
click at [382, 47] on input "scrollable content" at bounding box center [354, 47] width 55 height 9
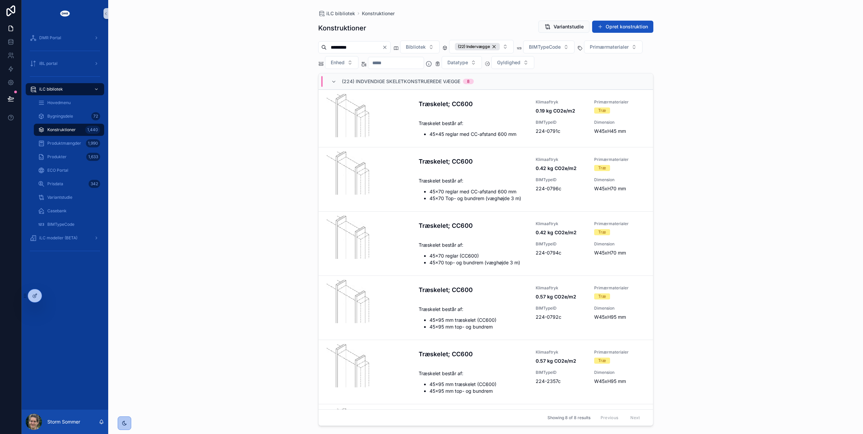
drag, startPoint x: 376, startPoint y: 47, endPoint x: 286, endPoint y: 46, distance: 90.3
click at [286, 46] on div "iLC bibliotek Konstruktioner Konstruktioner Variantstudie Opret konstruktion **…" at bounding box center [485, 217] width 755 height 434
type input "****"
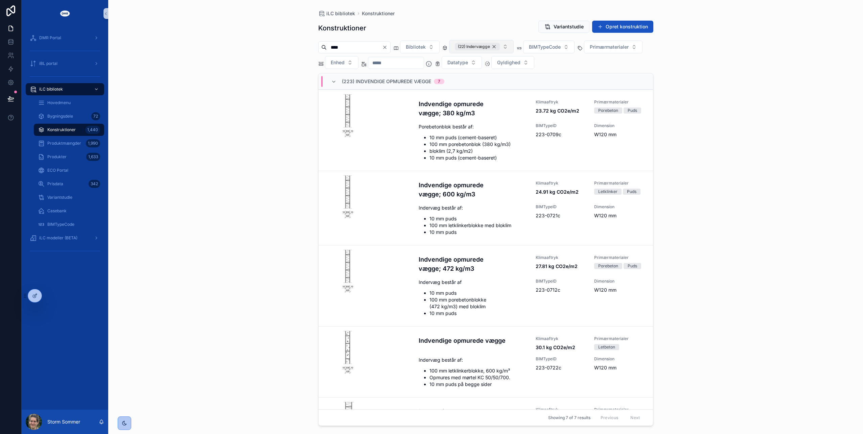
click at [500, 46] on div "(22) Indervægge" at bounding box center [477, 46] width 45 height 7
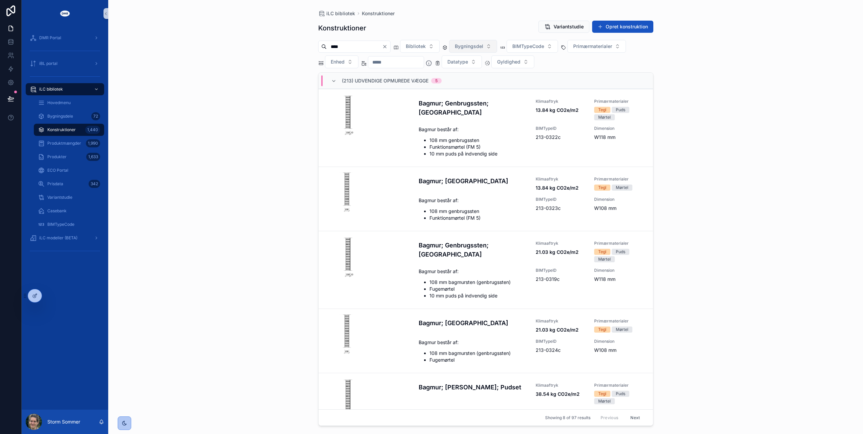
click at [350, 49] on input "****" at bounding box center [354, 46] width 55 height 9
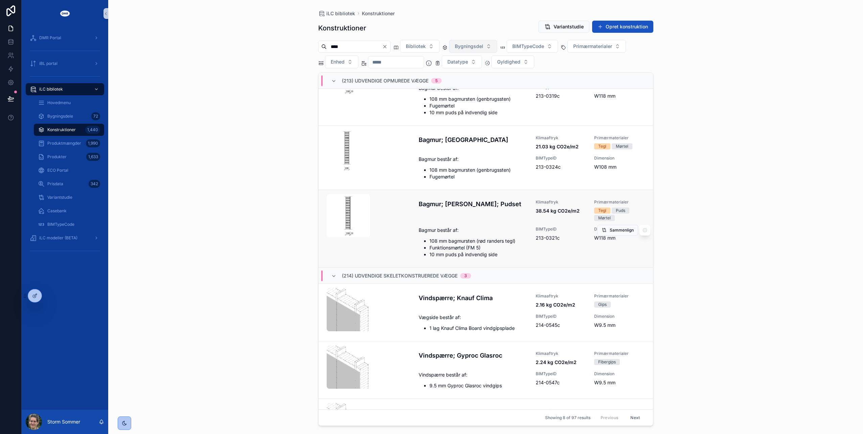
scroll to position [228, 0]
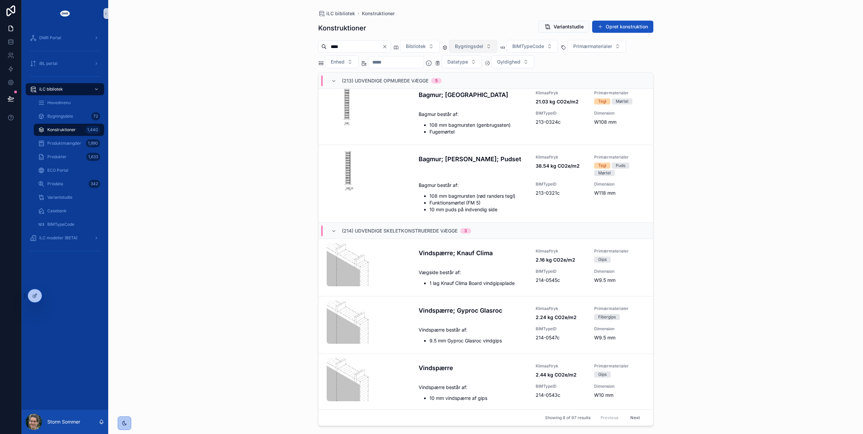
click at [633, 419] on button "Next" at bounding box center [635, 418] width 19 height 10
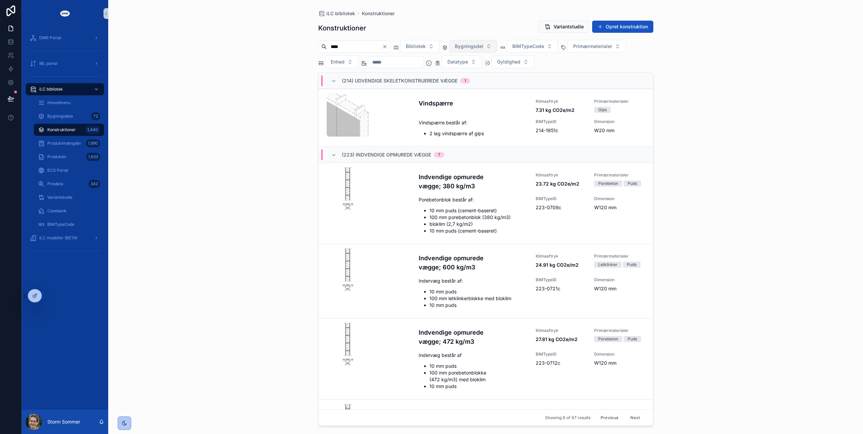
click at [386, 47] on icon "Clear" at bounding box center [385, 46] width 3 height 3
click at [604, 46] on span "Primærmaterialer" at bounding box center [584, 46] width 39 height 7
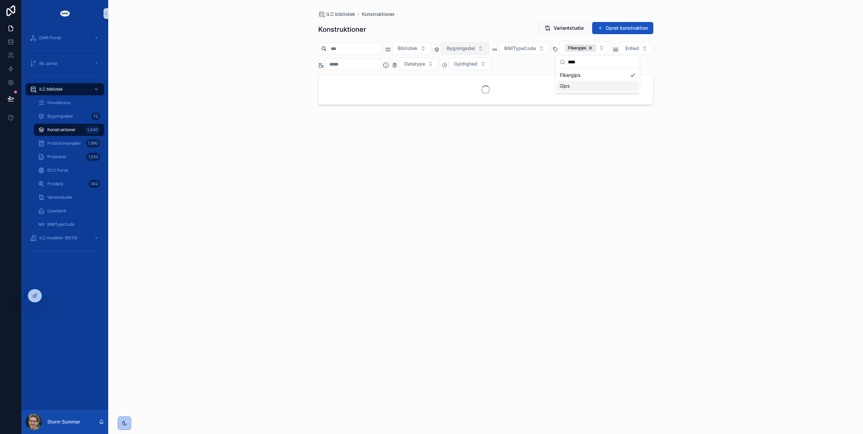
type input "****"
click at [591, 90] on div "Gips" at bounding box center [597, 86] width 81 height 11
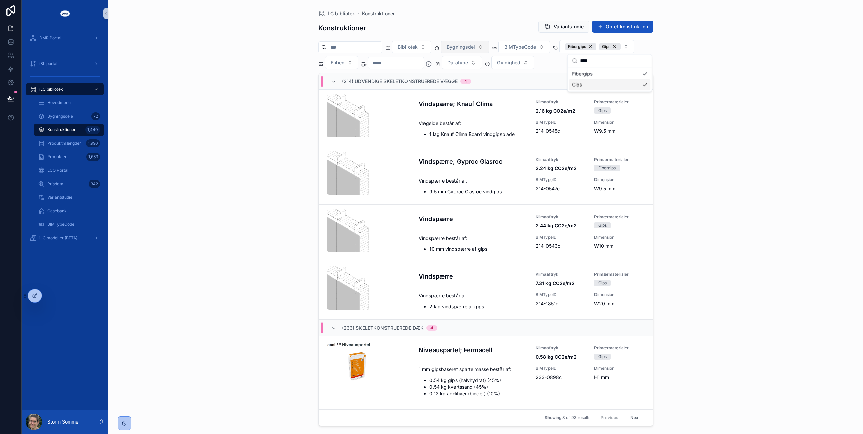
click at [244, 79] on div "iLC bibliotek Konstruktioner Konstruktioner Variantstudie Opret konstruktion Bi…" at bounding box center [485, 217] width 755 height 434
click at [346, 50] on input "scrollable content" at bounding box center [354, 47] width 55 height 9
type input "*****"
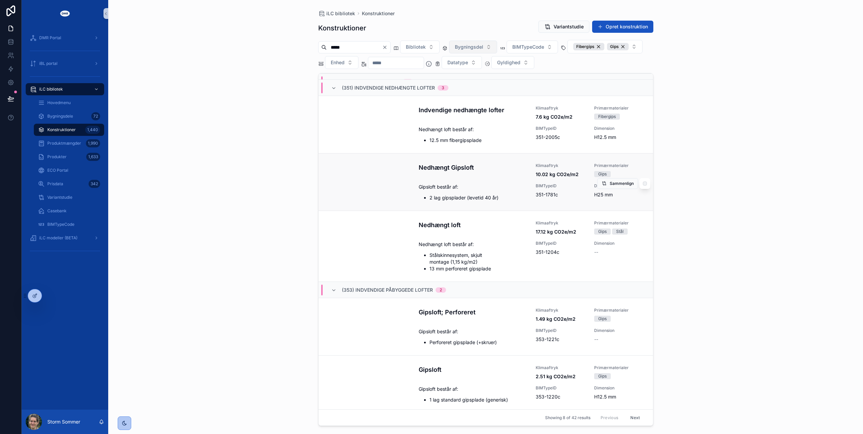
scroll to position [207, 0]
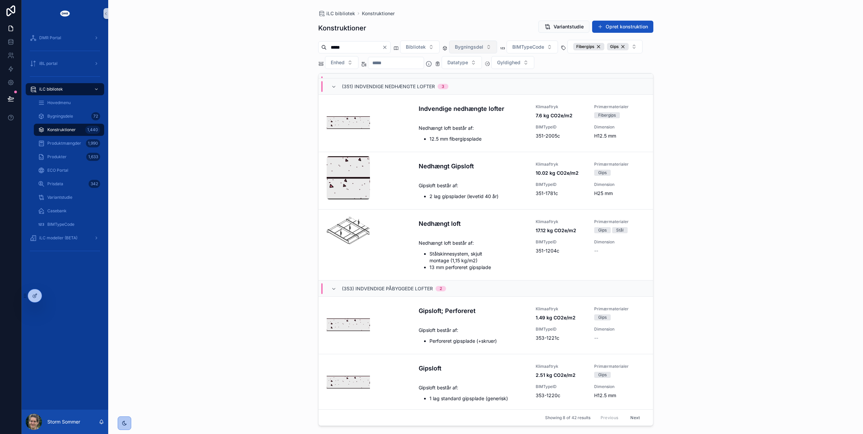
click at [628, 417] on button "Next" at bounding box center [635, 418] width 19 height 10
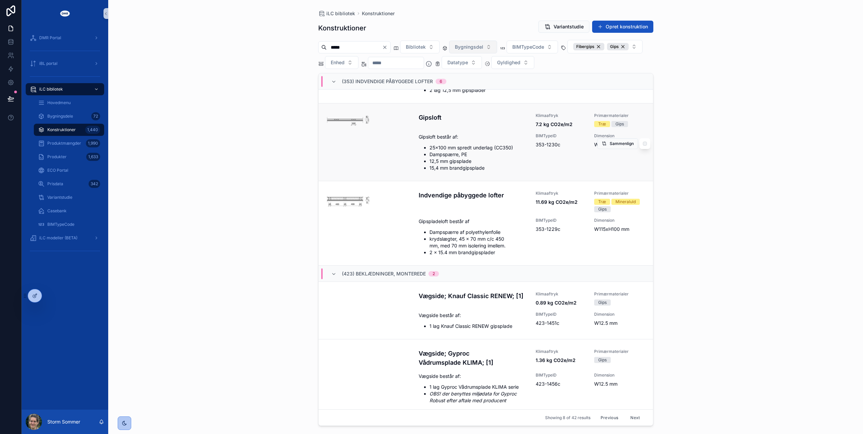
scroll to position [232, 0]
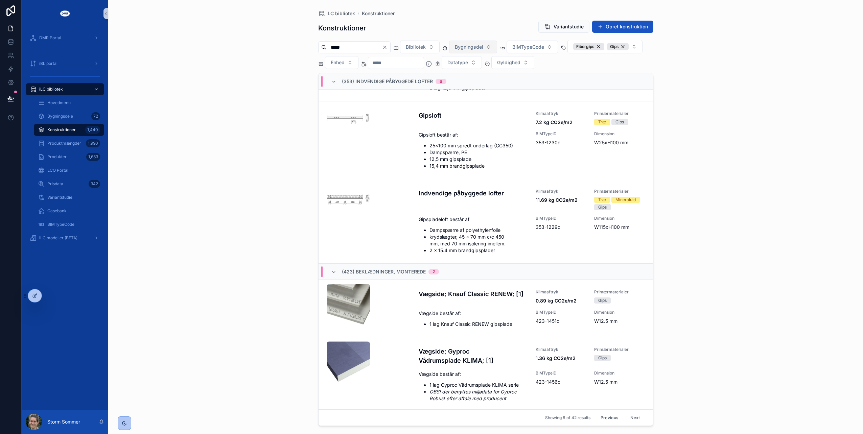
click at [630, 415] on button "Next" at bounding box center [635, 418] width 19 height 10
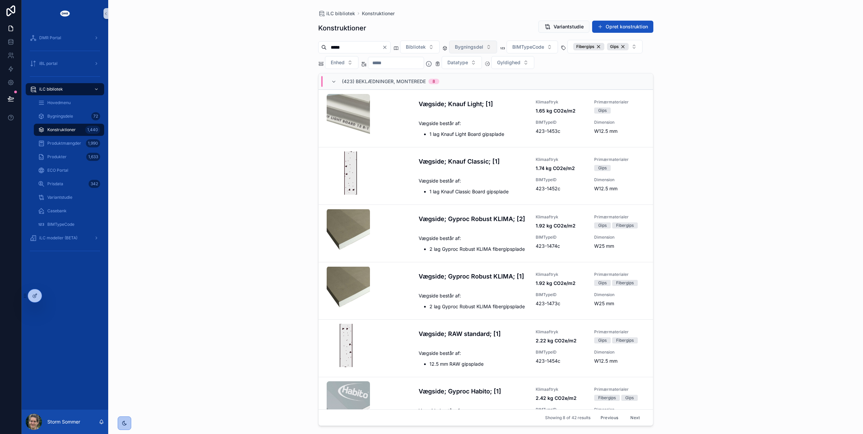
click at [483, 47] on span "Bygningsdel" at bounding box center [469, 47] width 28 height 7
type input "**"
click at [477, 72] on div "(42) Indvendige vægoverflader" at bounding box center [486, 77] width 81 height 18
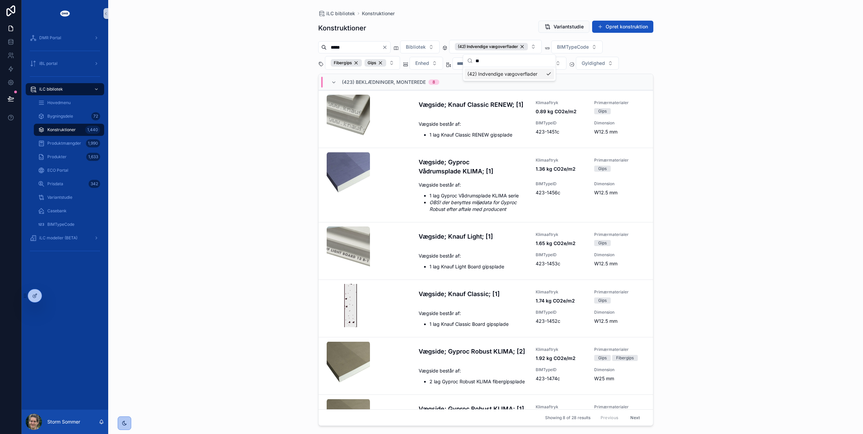
click at [247, 101] on div "iLC bibliotek Konstruktioner Konstruktioner Variantstudie Opret konstruktion **…" at bounding box center [485, 217] width 755 height 434
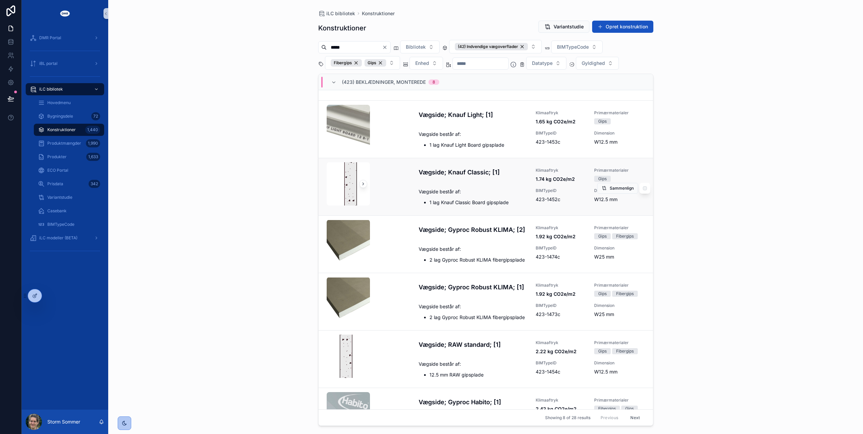
scroll to position [156, 0]
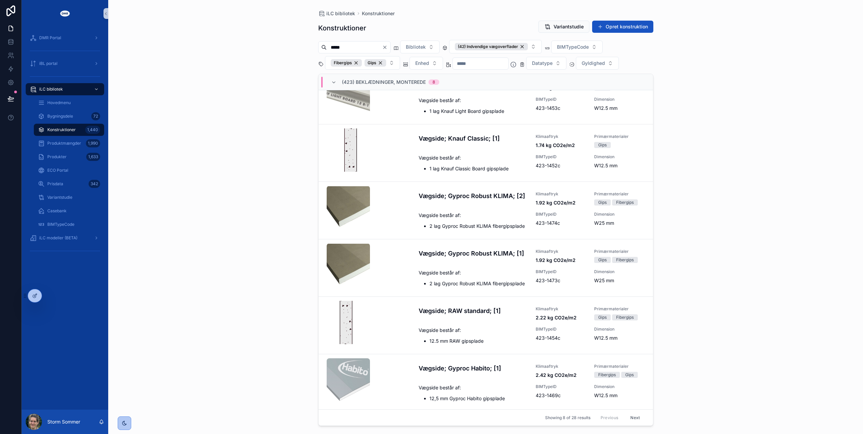
click at [626, 417] on button "Next" at bounding box center [635, 418] width 19 height 10
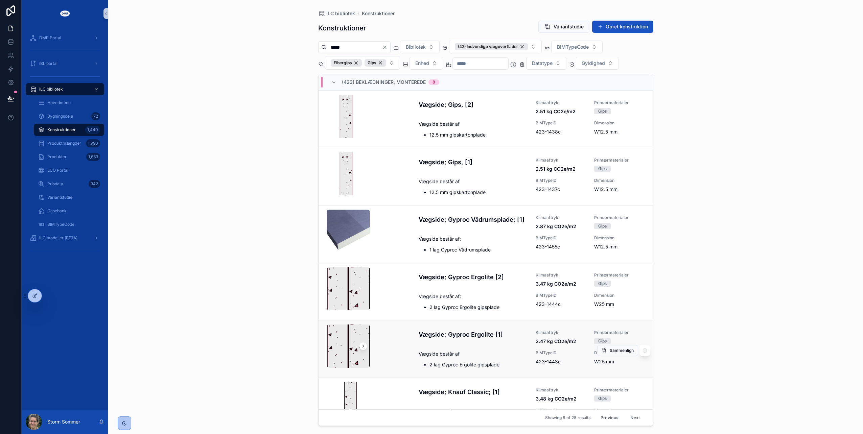
click at [449, 331] on h4 "Vægside; Gyproc Ergolite [1]" at bounding box center [473, 334] width 109 height 9
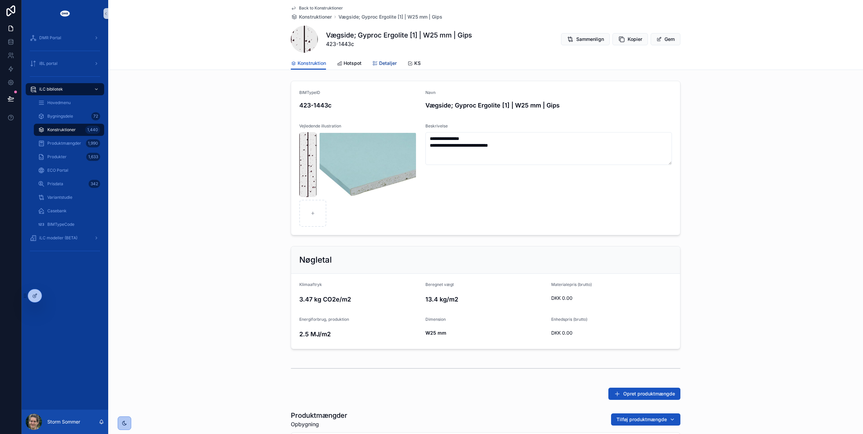
click at [373, 60] on link "Detaljer" at bounding box center [384, 64] width 24 height 14
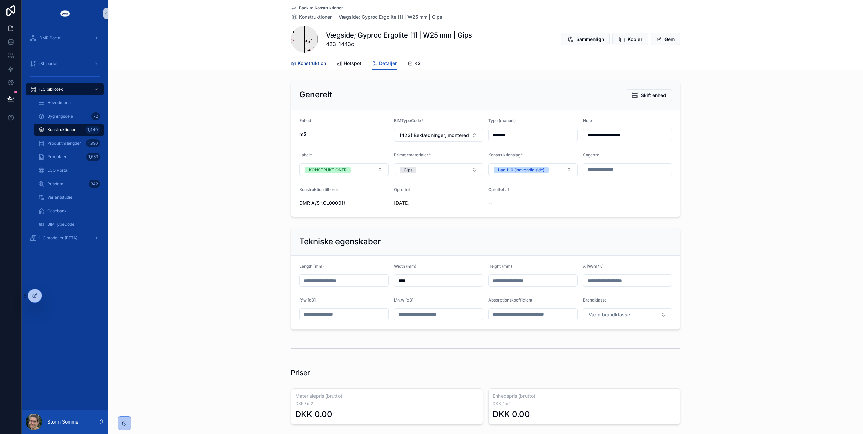
click at [315, 63] on span "Konstruktion" at bounding box center [312, 63] width 28 height 7
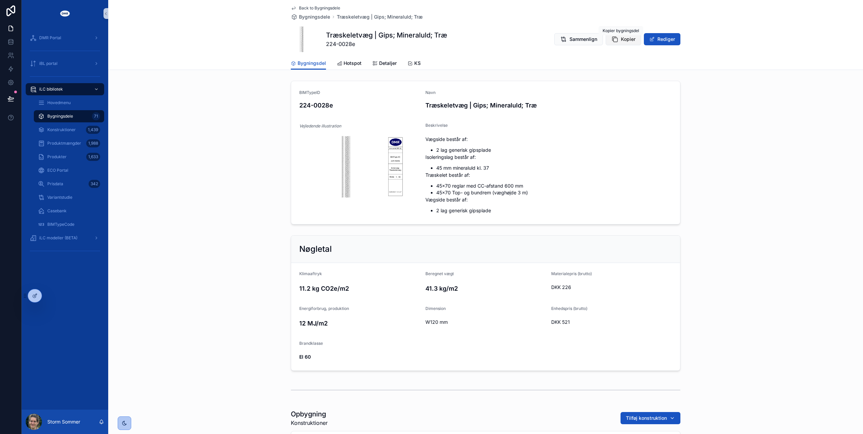
click at [621, 40] on span "Kopier" at bounding box center [628, 39] width 15 height 7
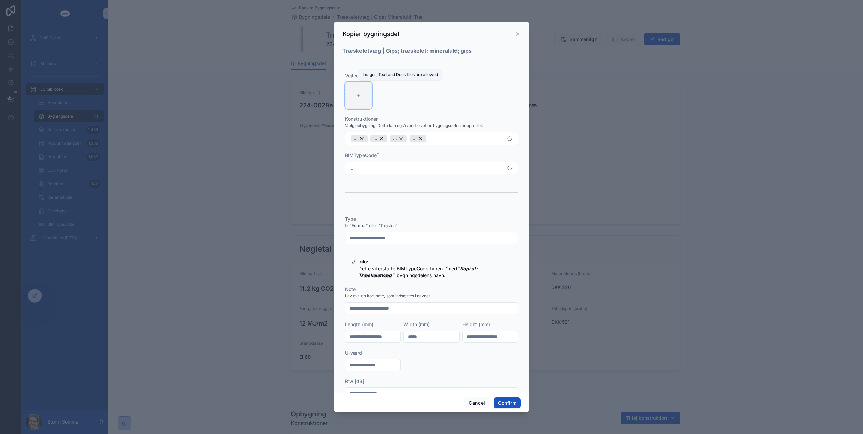
click at [356, 93] on icon at bounding box center [358, 95] width 5 height 5
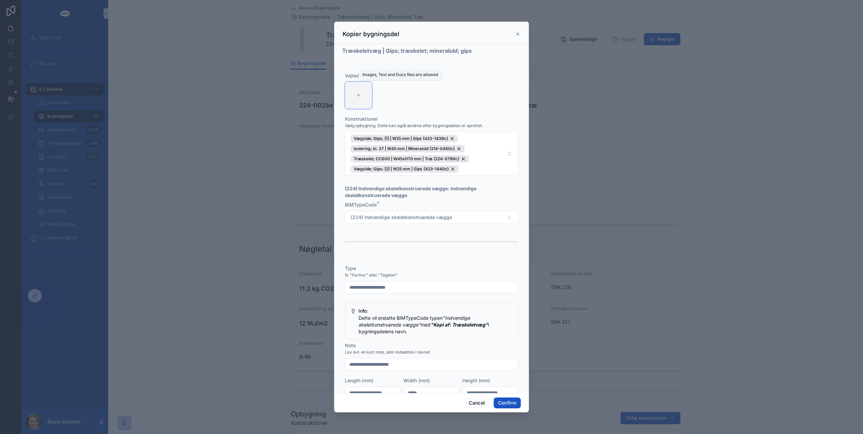
type input "**********"
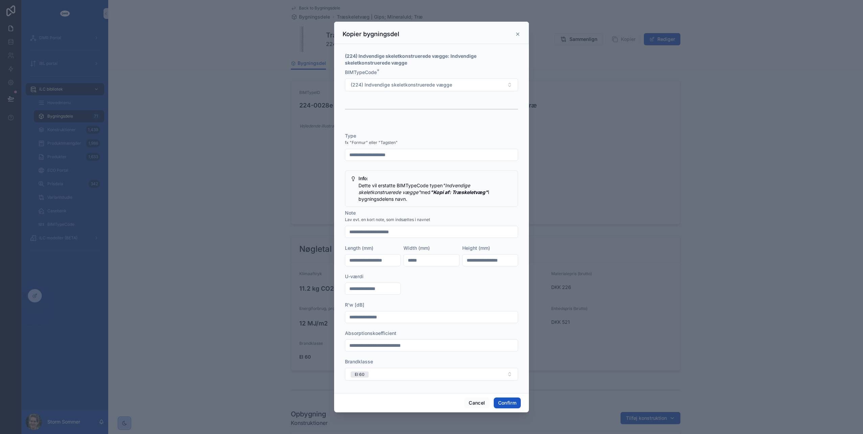
click at [419, 260] on input "*****" at bounding box center [431, 260] width 55 height 9
drag, startPoint x: 432, startPoint y: 258, endPoint x: 400, endPoint y: 257, distance: 31.1
click at [404, 257] on input "*****" at bounding box center [431, 260] width 55 height 9
type input "***"
click at [458, 273] on div "**********" at bounding box center [431, 260] width 173 height 255
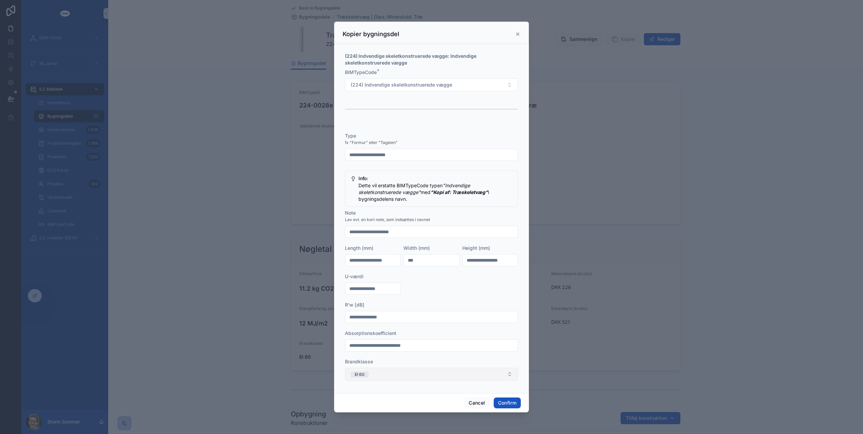
click at [400, 374] on button "EI 60" at bounding box center [431, 374] width 173 height 13
click at [417, 374] on button "EI 60" at bounding box center [431, 374] width 173 height 13
click at [512, 403] on button "Confirm" at bounding box center [507, 403] width 27 height 11
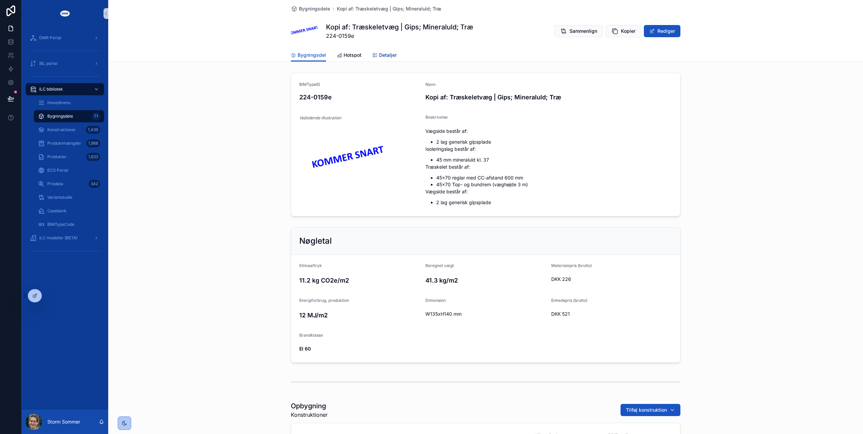
click at [384, 53] on span "Detaljer" at bounding box center [388, 55] width 18 height 7
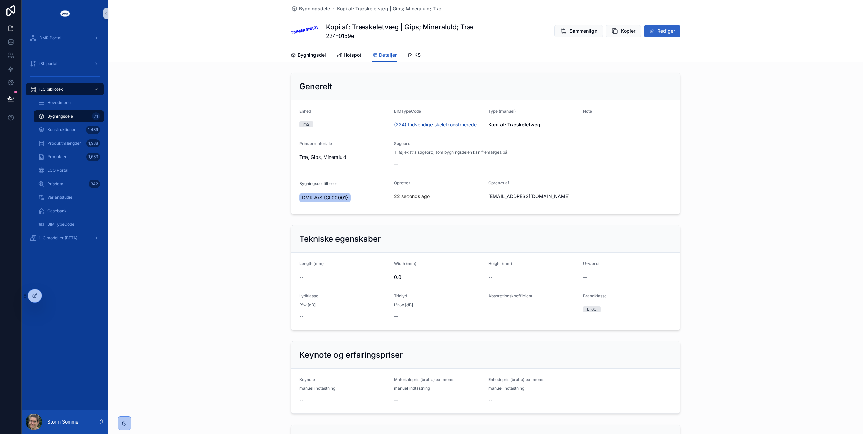
click at [664, 32] on button "Rediger" at bounding box center [662, 31] width 37 height 12
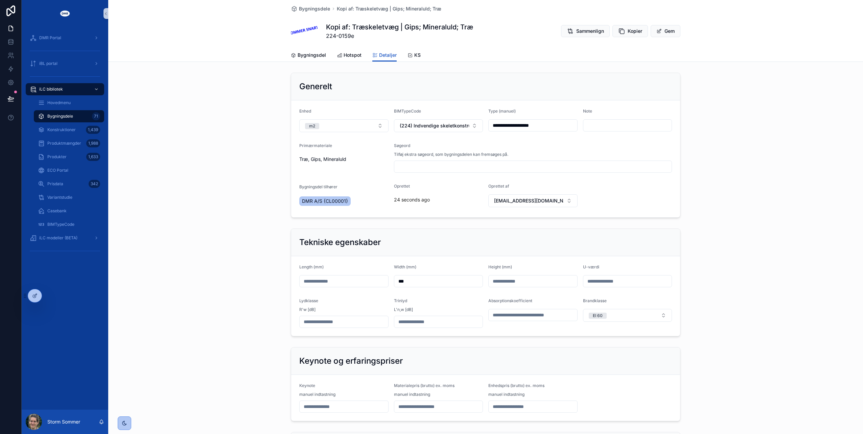
click at [550, 125] on input "**********" at bounding box center [533, 125] width 89 height 9
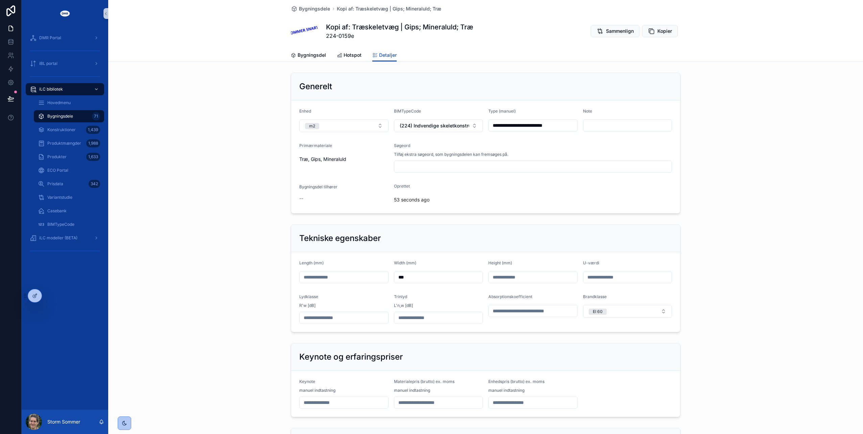
type input "**********"
click at [540, 149] on div "Søgeord" at bounding box center [533, 147] width 278 height 8
click at [306, 53] on span "Bygningsdel" at bounding box center [312, 55] width 28 height 7
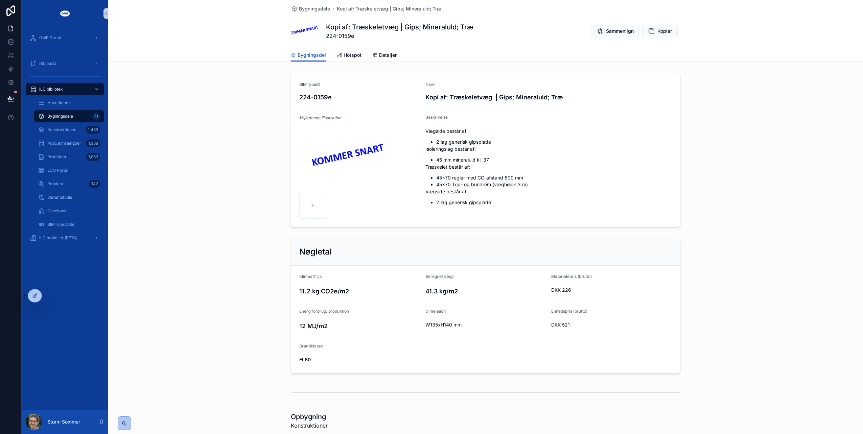
click at [187, 117] on div "BIMTypeID 224-0159e Navn Kopi af: Træskeletvæg | Gips; Mineraluld; Træ Vejleden…" at bounding box center [485, 150] width 755 height 160
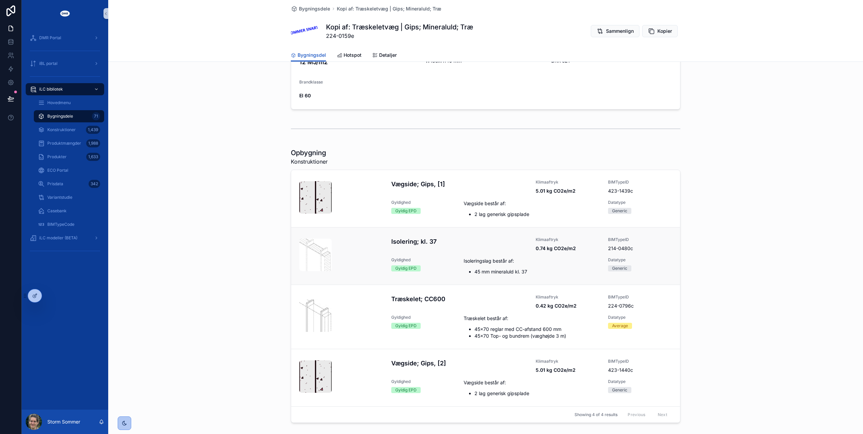
scroll to position [325, 0]
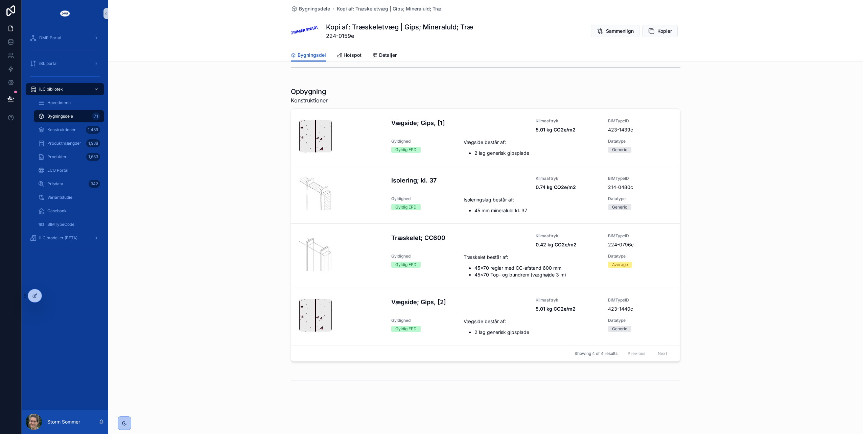
click at [304, 92] on h1 "Opbygning" at bounding box center [309, 91] width 37 height 9
click at [315, 9] on span "Bygningsdele" at bounding box center [314, 8] width 31 height 7
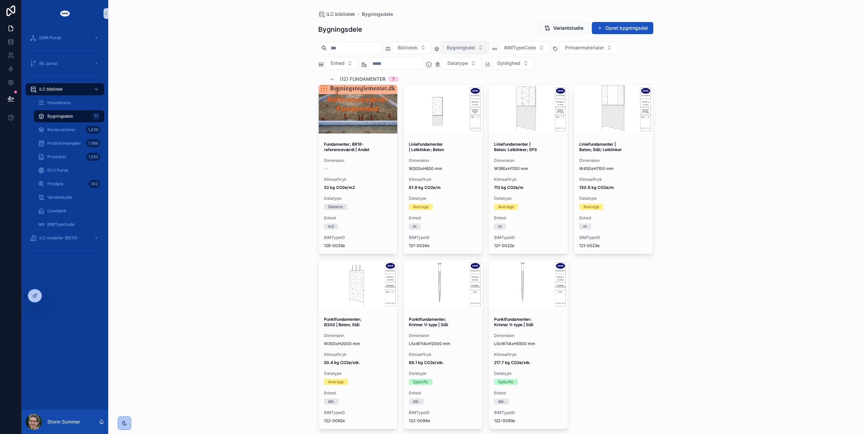
click at [465, 47] on span "Bygningsdel" at bounding box center [461, 47] width 28 height 7
click at [468, 145] on div "(22) Indervægge" at bounding box center [475, 146] width 81 height 11
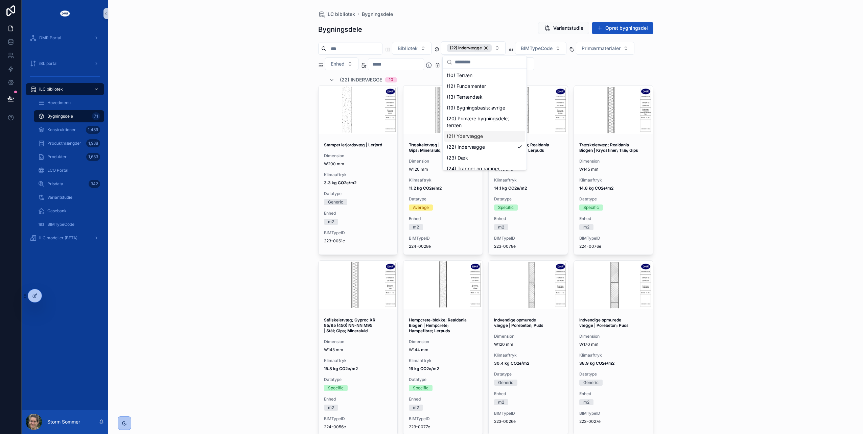
click at [734, 194] on div "iLC bibliotek Bygningsdele Bygningsdele Variantstudie Opret bygningsdel Bibliot…" at bounding box center [485, 217] width 755 height 434
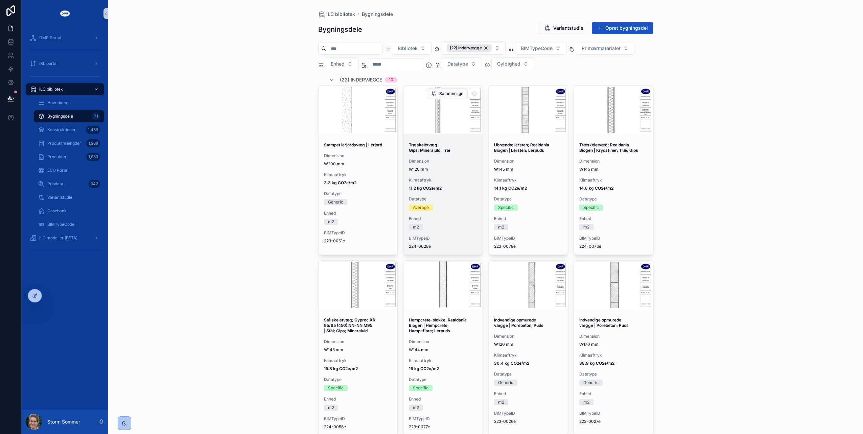
click at [447, 146] on strong "Træskeletvæg | Gips; Mineraluld; Træ" at bounding box center [430, 147] width 42 height 10
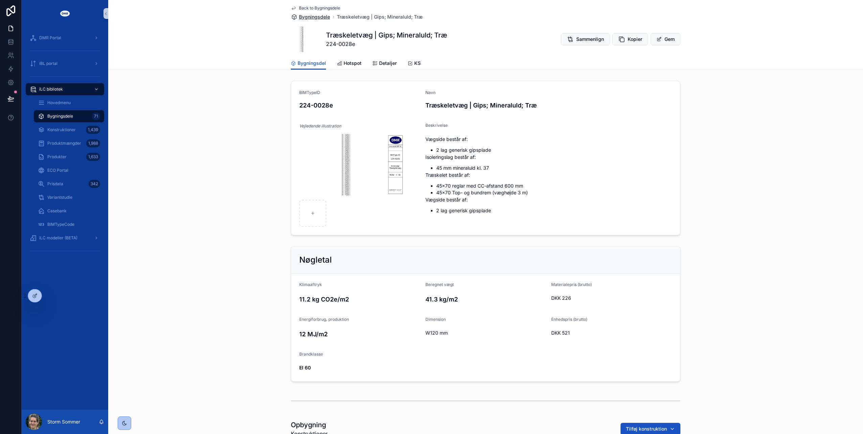
click at [306, 15] on span "Bygningsdele" at bounding box center [314, 17] width 31 height 7
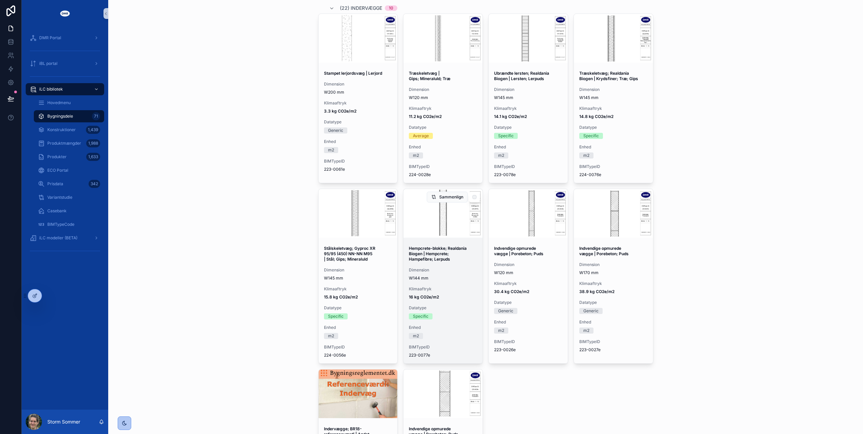
scroll to position [34, 0]
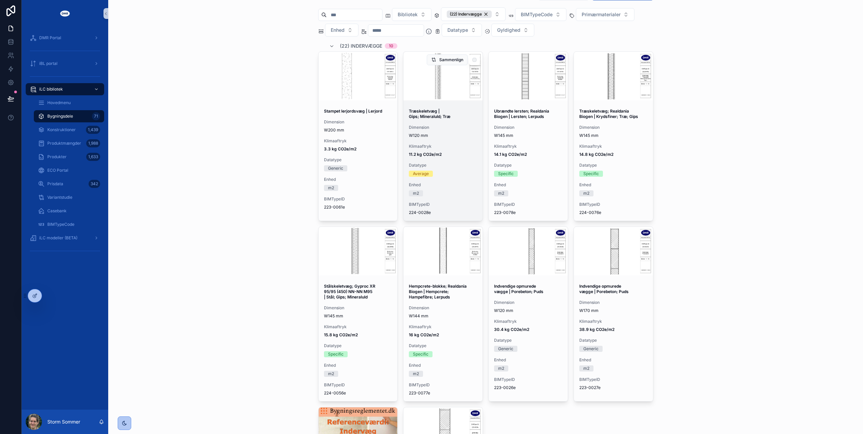
click at [449, 112] on span "Træskeletvæg | Gips; Mineraluld; Træ" at bounding box center [443, 114] width 68 height 11
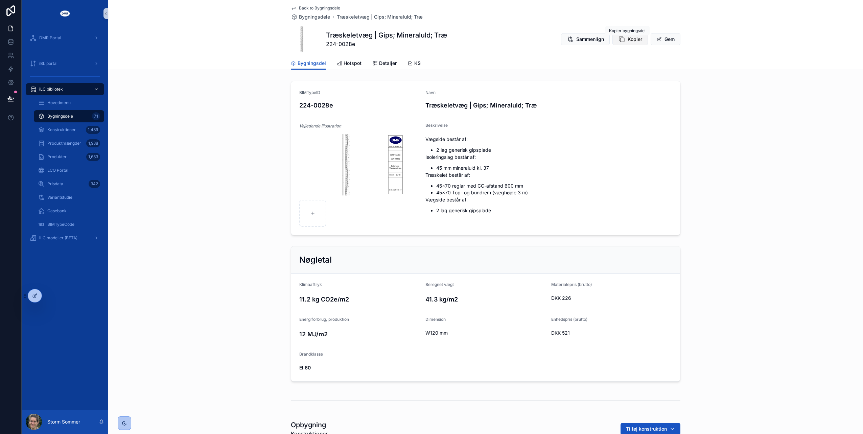
click at [628, 39] on span "Kopier" at bounding box center [635, 39] width 15 height 7
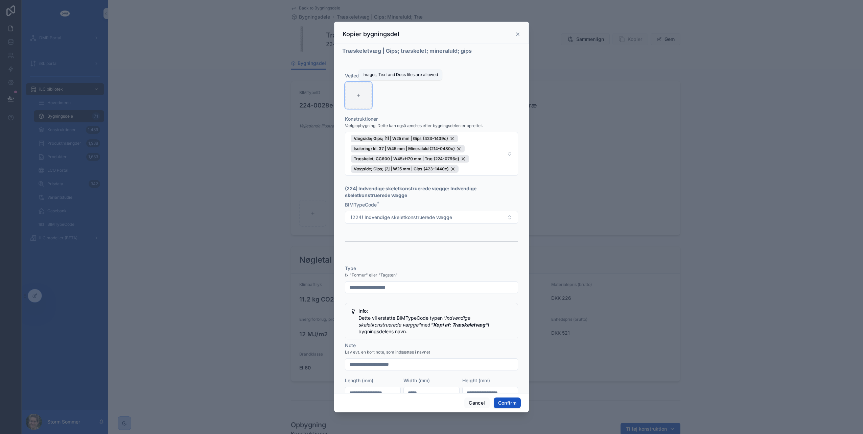
click at [361, 85] on div at bounding box center [358, 95] width 27 height 27
type input "**********"
click at [507, 402] on button "Confirm" at bounding box center [507, 403] width 27 height 11
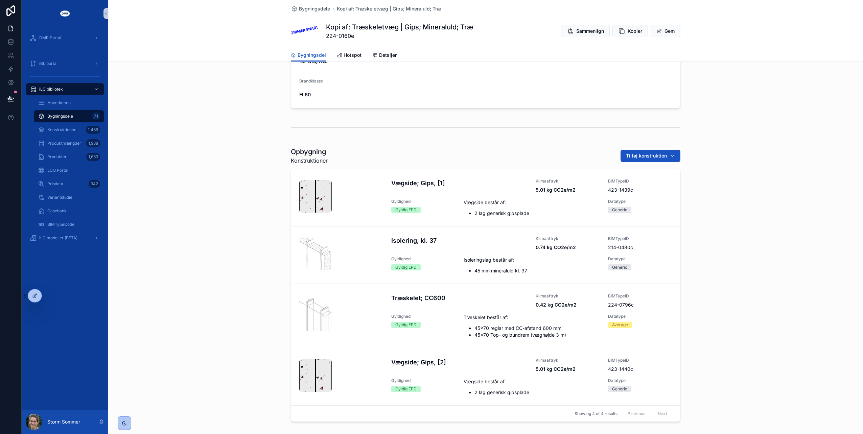
scroll to position [271, 0]
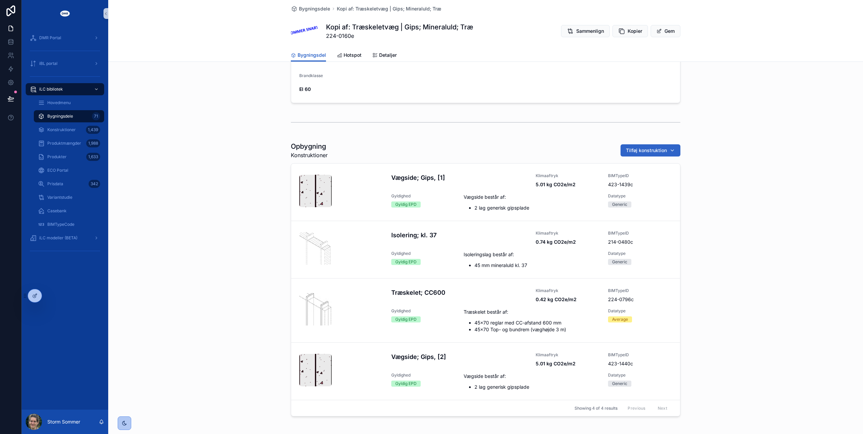
click at [638, 149] on span "Tilføj konstruktion" at bounding box center [646, 150] width 41 height 7
type input "*********"
click at [653, 178] on span "Træskelet; CC600 | W45xH95 mm | Træ {224-2357c}" at bounding box center [644, 176] width 68 height 7
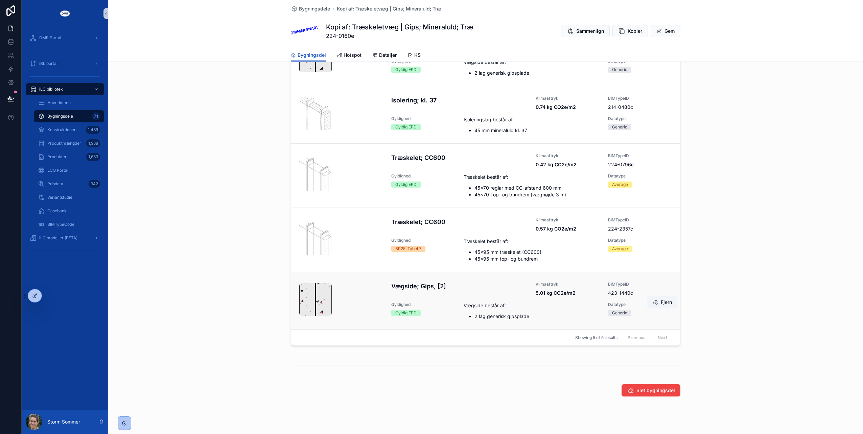
scroll to position [352, 0]
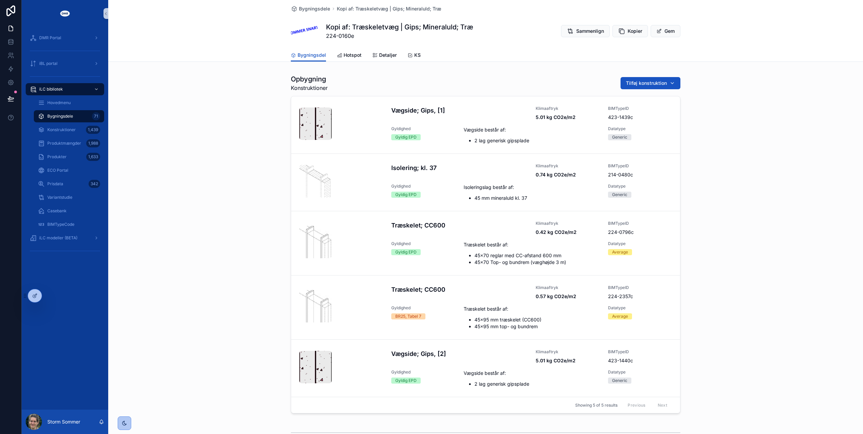
drag, startPoint x: 272, startPoint y: 8, endPoint x: 236, endPoint y: 298, distance: 291.3
click at [236, 298] on div "Opbygning Konstruktioner Tilføj konstruktion Vægside; Gips, [1] Klimaaftryk 5.0…" at bounding box center [485, 244] width 755 height 345
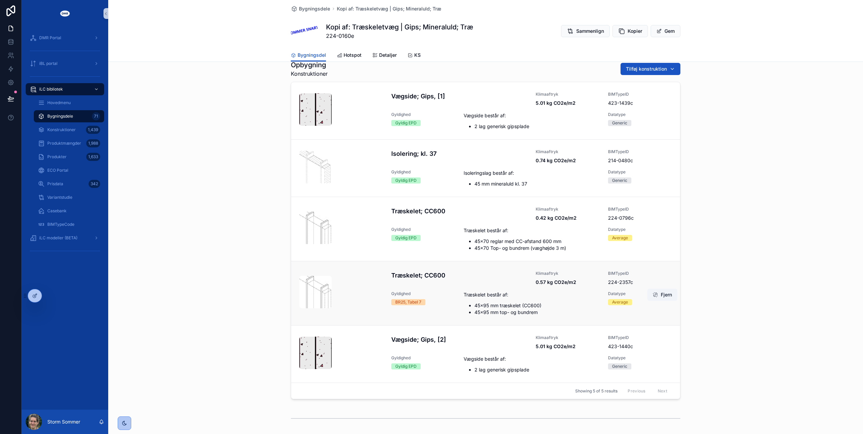
scroll to position [386, 0]
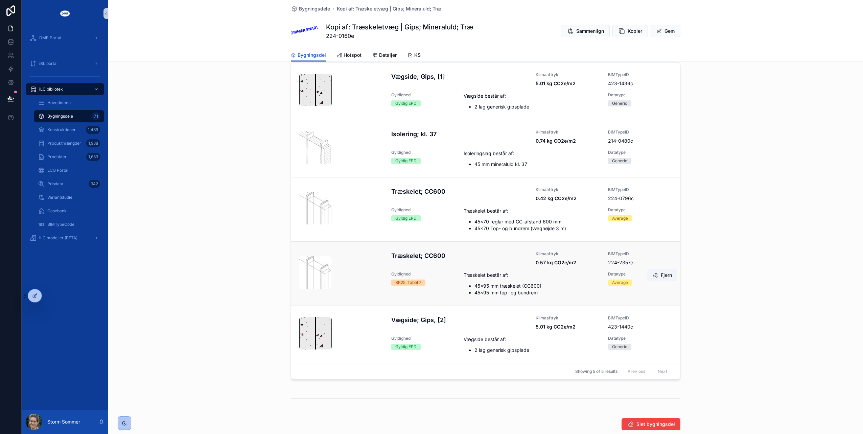
click at [394, 260] on div "Træskelet; CC600" at bounding box center [459, 258] width 136 height 15
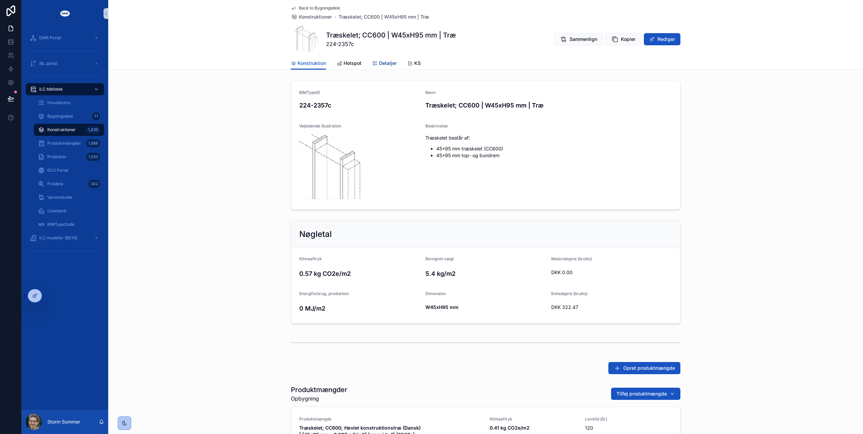
click at [382, 63] on span "Detaljer" at bounding box center [388, 63] width 18 height 7
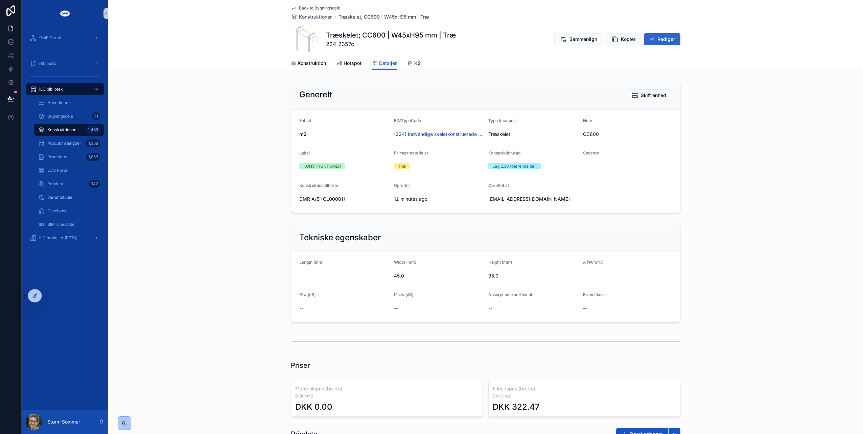
click at [656, 38] on button "Rediger" at bounding box center [662, 39] width 37 height 12
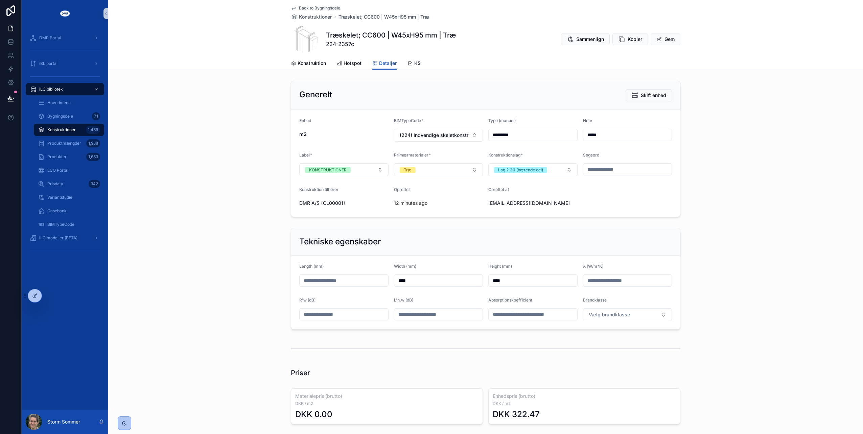
drag, startPoint x: 440, startPoint y: 279, endPoint x: 368, endPoint y: 275, distance: 72.5
click at [368, 275] on form "Length (mm) Width (mm) **** Height (mm) **** λ [W/m*K] R'w [dB] L'n,w [dB] Abso…" at bounding box center [485, 293] width 389 height 74
type input "****"
drag, startPoint x: 526, startPoint y: 279, endPoint x: 480, endPoint y: 279, distance: 46.0
click at [481, 279] on form "Length (mm) Width (mm) **** Height (mm) **** λ [W/m*K] R'w [dB] L'n,w [dB] Abso…" at bounding box center [485, 293] width 389 height 74
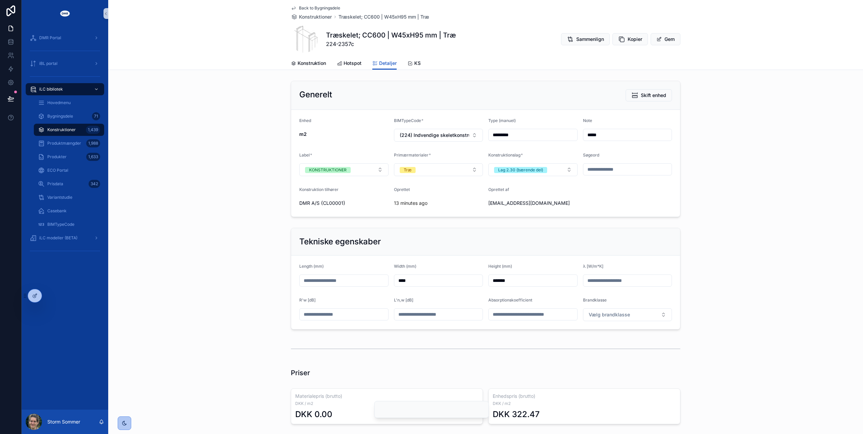
type input "*******"
click at [456, 239] on div "Tekniske egenskaber" at bounding box center [485, 241] width 373 height 11
drag, startPoint x: 433, startPoint y: 279, endPoint x: 373, endPoint y: 271, distance: 60.3
click at [373, 271] on form "Length (mm) Width (mm) **** Height (mm) ******* λ [W/m*K] R'w [dB] L'n,w [dB] A…" at bounding box center [485, 293] width 389 height 74
type input "****"
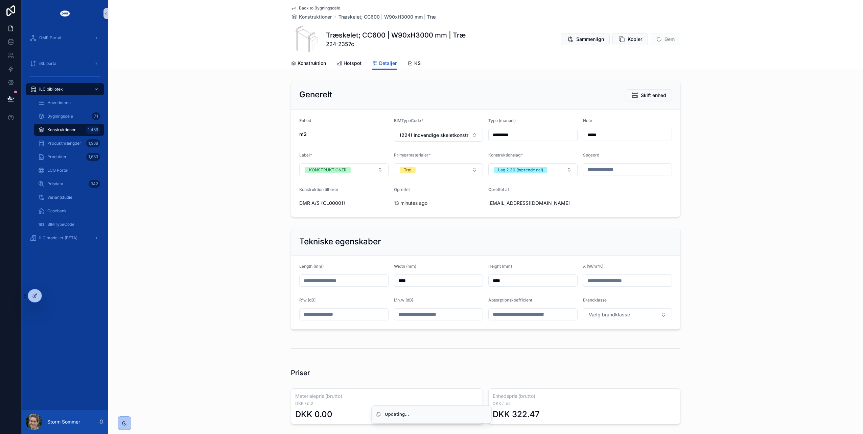
type input "****"
click at [226, 245] on div "Tekniske egenskaber Length (mm) Width (mm) **** Height (mm) **** λ [W/m*K] R'w …" at bounding box center [485, 278] width 755 height 107
click at [515, 133] on input "*********" at bounding box center [533, 134] width 89 height 9
type input "**********"
click at [632, 41] on span "Kopier" at bounding box center [635, 39] width 15 height 7
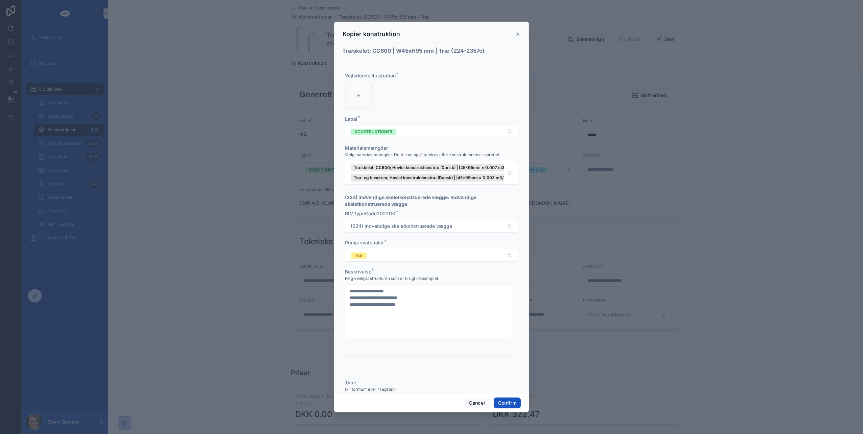
click at [520, 33] on div "Kopier konstruktion" at bounding box center [431, 33] width 195 height 22
click at [516, 34] on icon at bounding box center [517, 33] width 5 height 5
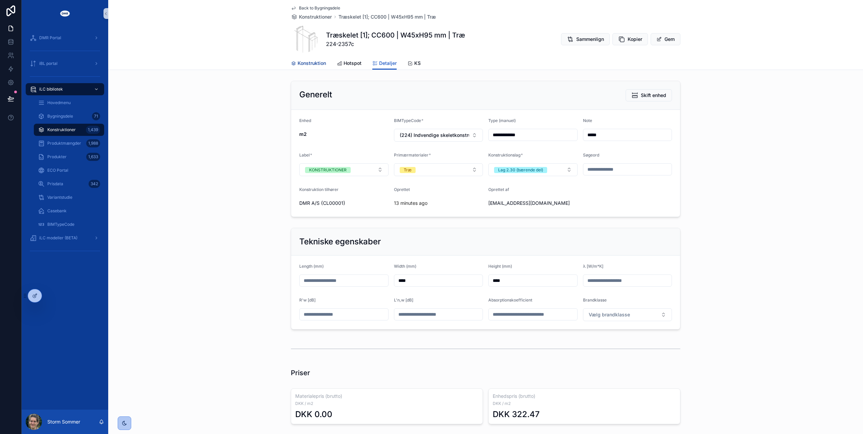
click at [298, 59] on link "Konstruktion" at bounding box center [308, 64] width 35 height 14
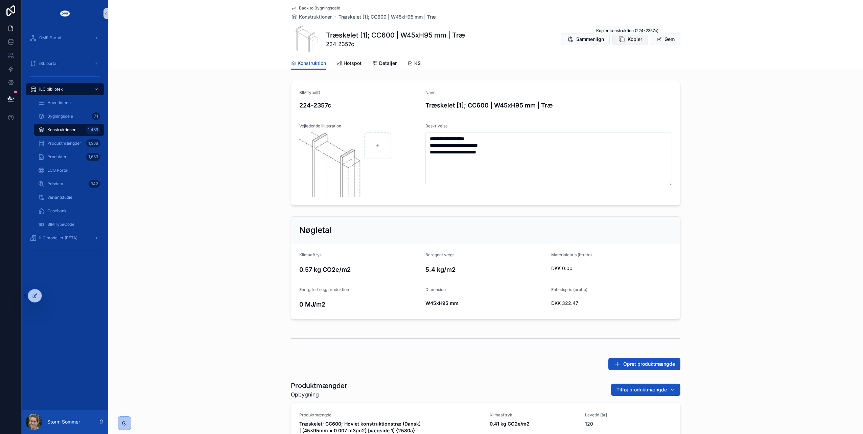
click at [628, 41] on span "Kopier" at bounding box center [635, 39] width 15 height 7
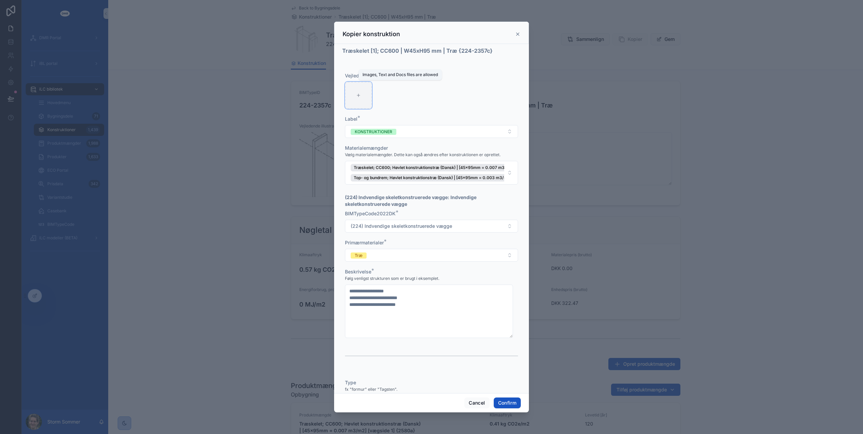
click at [361, 94] on div at bounding box center [358, 95] width 27 height 27
type input "**********"
click at [507, 400] on button "Confirm" at bounding box center [507, 403] width 27 height 11
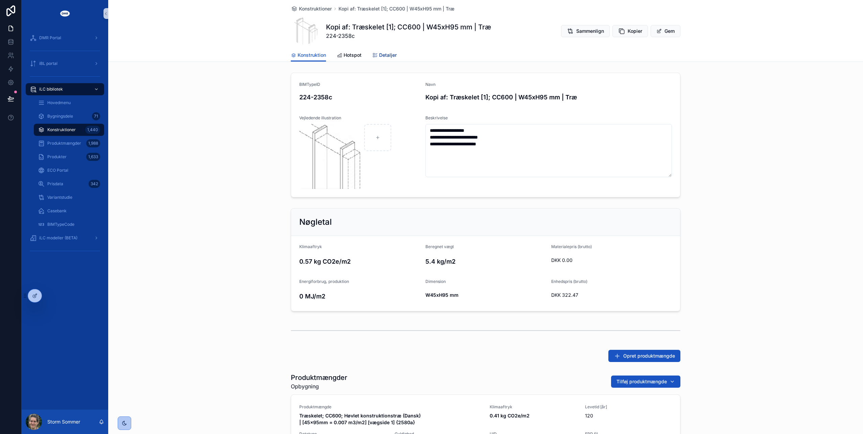
click at [384, 53] on span "Detaljer" at bounding box center [388, 55] width 18 height 7
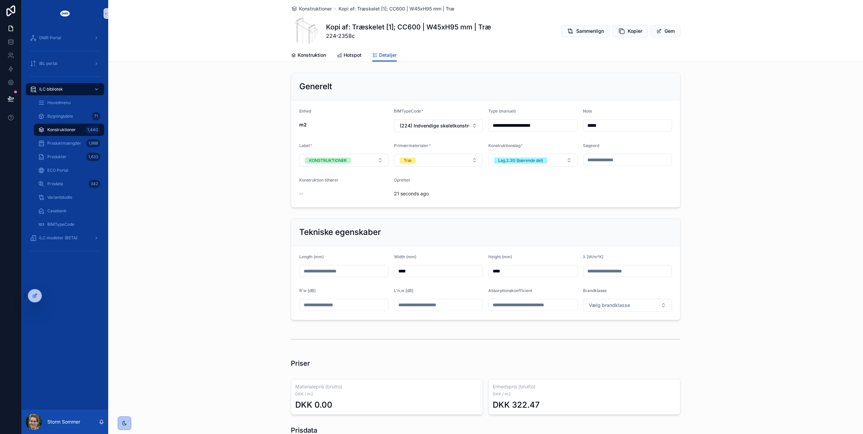
click at [540, 125] on input "**********" at bounding box center [533, 125] width 89 height 9
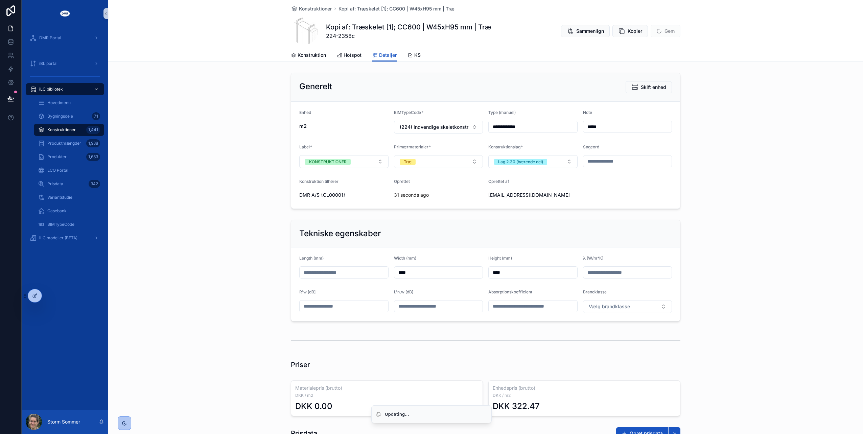
click at [538, 125] on input "**********" at bounding box center [533, 126] width 89 height 9
type input "**********"
click at [239, 233] on div "Tekniske egenskaber Length (mm) Width (mm) **** Height (mm) **** λ [W/m*K] R'w …" at bounding box center [485, 270] width 755 height 107
click at [316, 47] on div "Konstruktioner Træskelet [2]; CC600 | W45xH95 mm | Træ Træskelet [2]; CC600 | W…" at bounding box center [486, 24] width 390 height 49
click at [315, 55] on span "Konstruktion" at bounding box center [312, 55] width 28 height 7
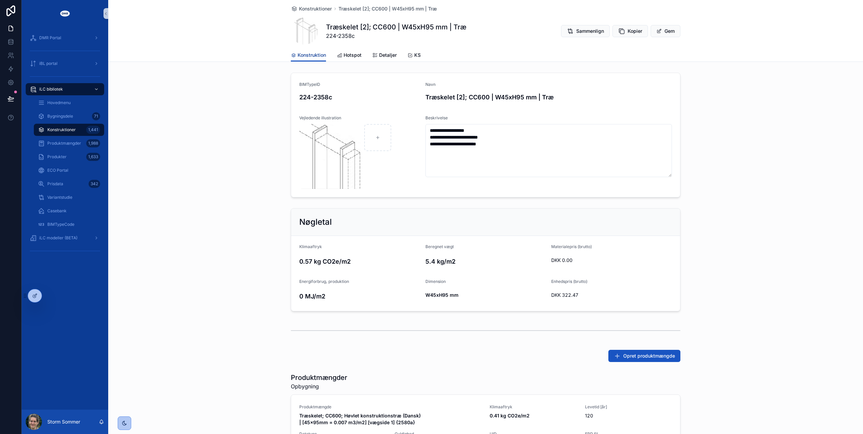
scroll to position [179, 0]
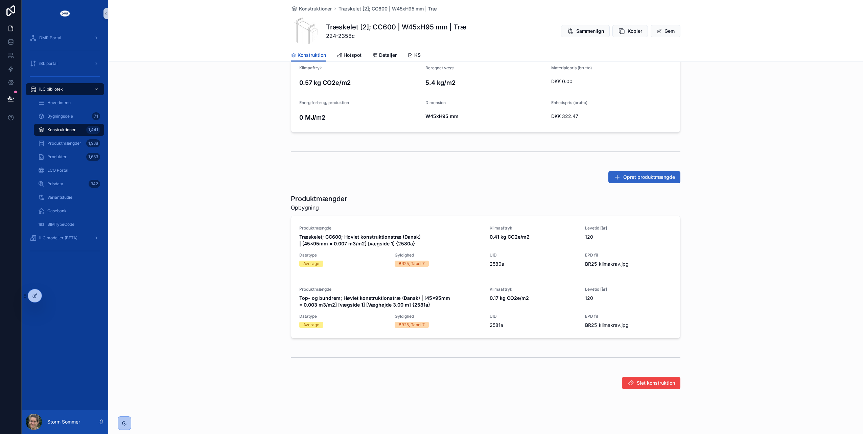
click at [644, 178] on span "Opret produktmængde" at bounding box center [649, 177] width 52 height 7
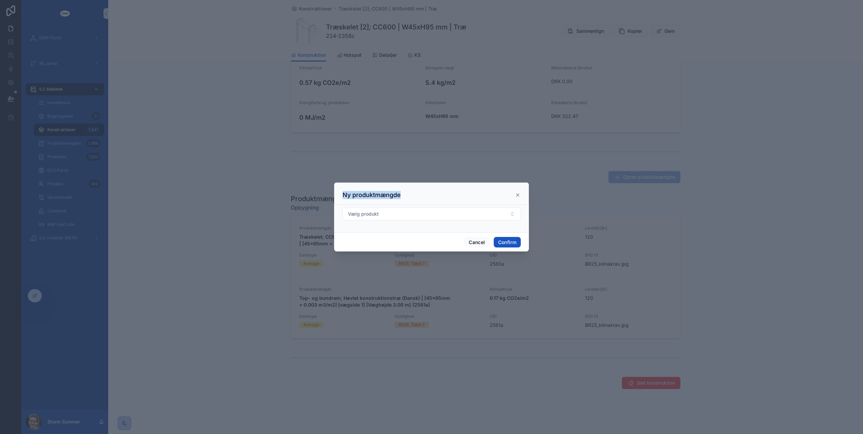
drag, startPoint x: 464, startPoint y: 188, endPoint x: 460, endPoint y: 164, distance: 24.3
click at [460, 164] on div "Ny produktmængde Vælg produkt Cancel Confirm" at bounding box center [431, 217] width 863 height 434
drag, startPoint x: 460, startPoint y: 164, endPoint x: 401, endPoint y: 206, distance: 72.5
click at [401, 203] on div "Ny produktmængde" at bounding box center [431, 194] width 195 height 22
click at [399, 213] on button "Vælg produkt" at bounding box center [431, 214] width 179 height 13
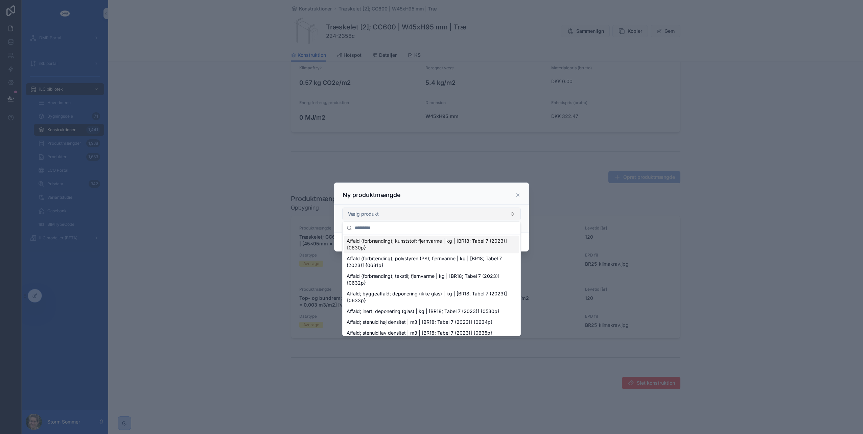
click at [399, 213] on button "Vælg produkt" at bounding box center [431, 214] width 179 height 13
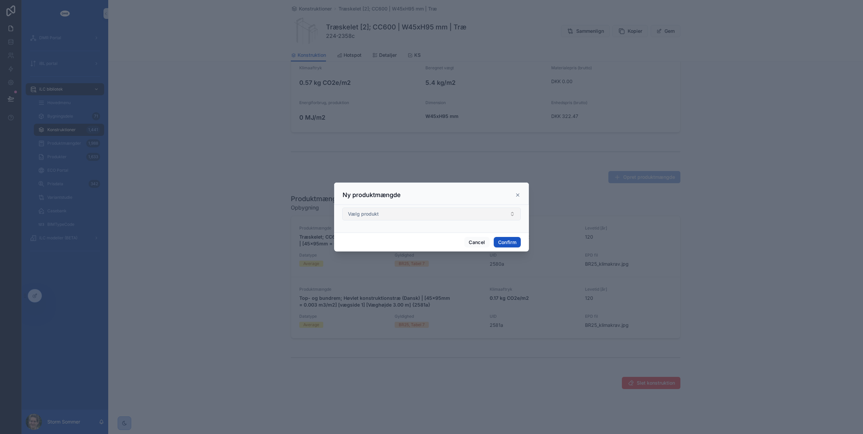
click at [411, 213] on button "Vælg produkt" at bounding box center [431, 214] width 179 height 13
type input "*****"
click at [480, 242] on button "Cancel" at bounding box center [476, 242] width 25 height 11
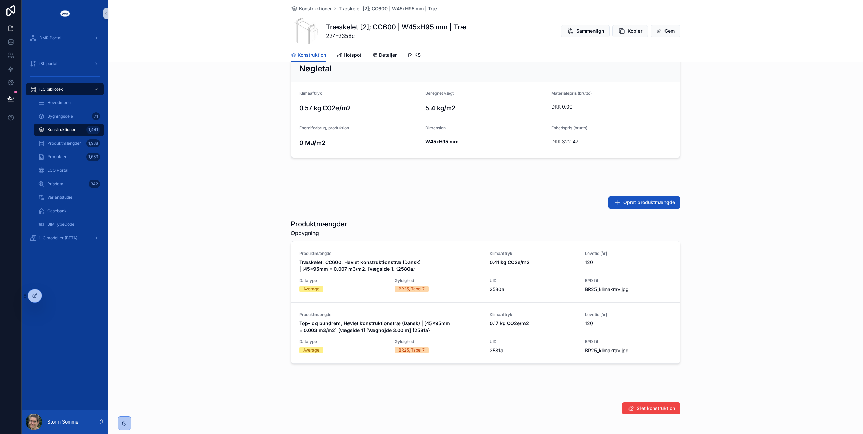
scroll to position [145, 0]
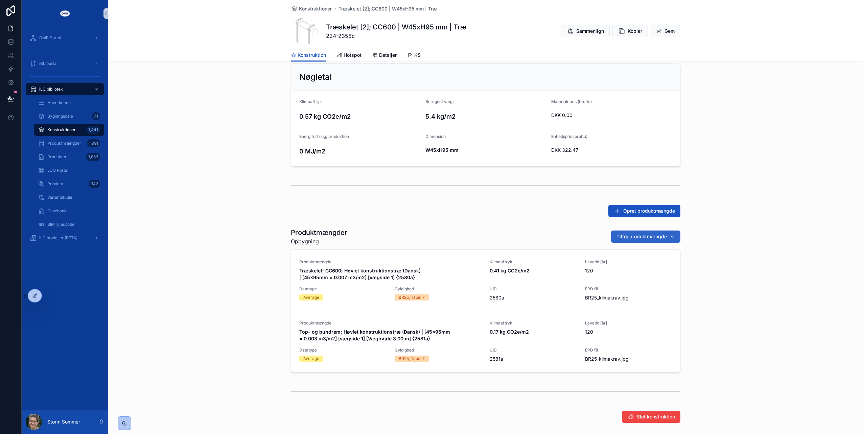
click at [638, 235] on span "Tilføj produktmængde" at bounding box center [642, 236] width 50 height 7
type input "*****"
click at [629, 264] on span "Træskelet; CC600; Høvlet konstruktionstræ (Dansk) | [45x190mm = 0.014 m3/m2] [v…" at bounding box center [639, 263] width 68 height 7
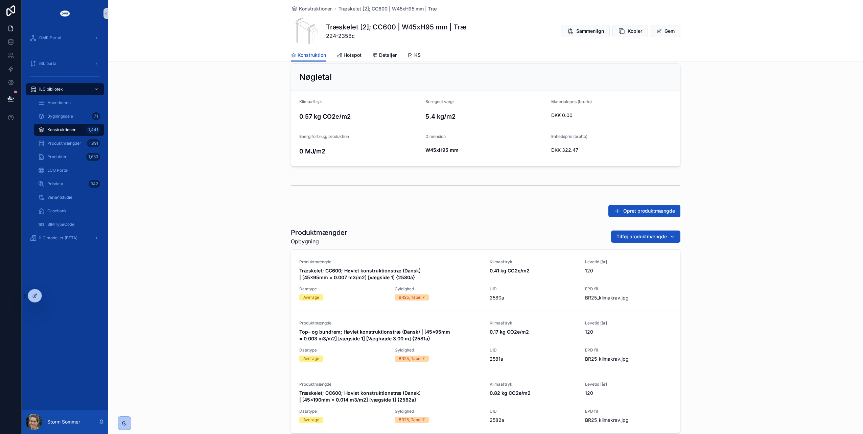
scroll to position [179, 0]
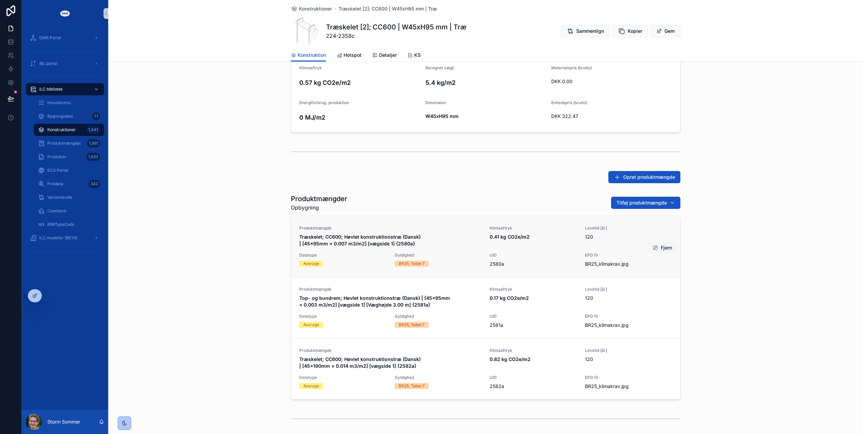
click at [659, 249] on button "Fjern" at bounding box center [662, 248] width 30 height 12
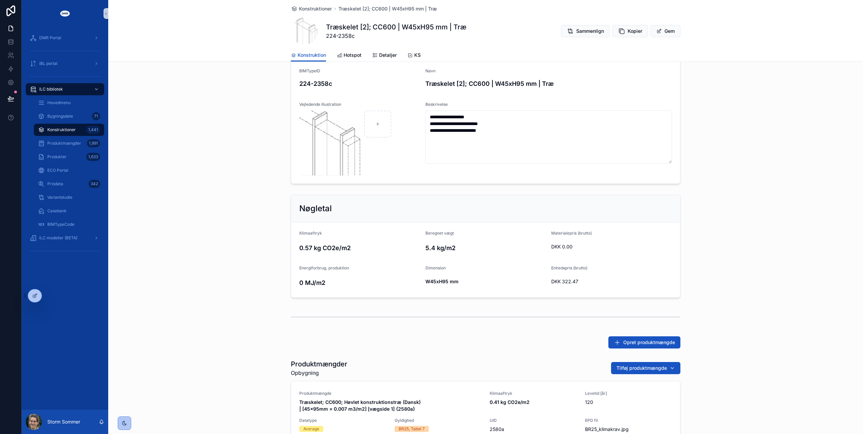
scroll to position [0, 0]
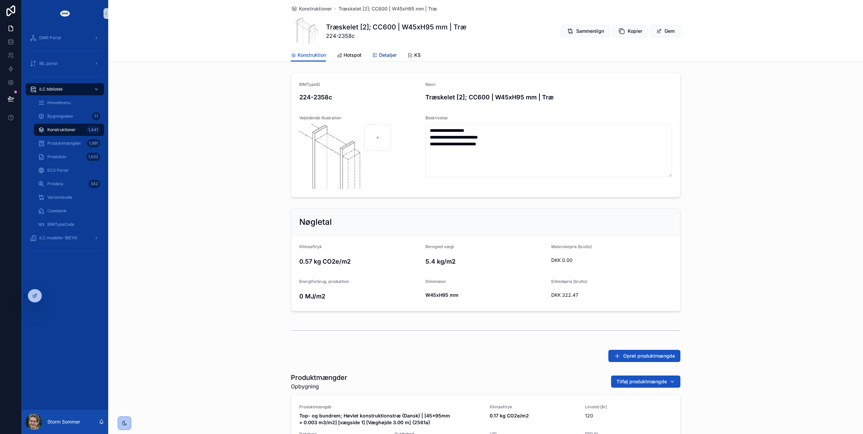
click at [380, 57] on span "Detaljer" at bounding box center [388, 55] width 18 height 7
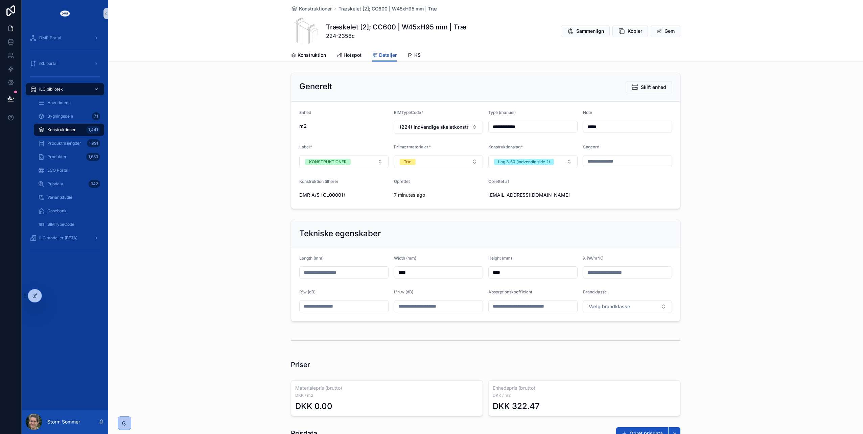
drag, startPoint x: 525, startPoint y: 127, endPoint x: 513, endPoint y: 126, distance: 11.9
click at [513, 126] on input "**********" at bounding box center [533, 126] width 89 height 9
type input "**********"
click at [337, 274] on input "scrollable content" at bounding box center [344, 272] width 89 height 9
click at [311, 271] on input "***" at bounding box center [344, 272] width 89 height 9
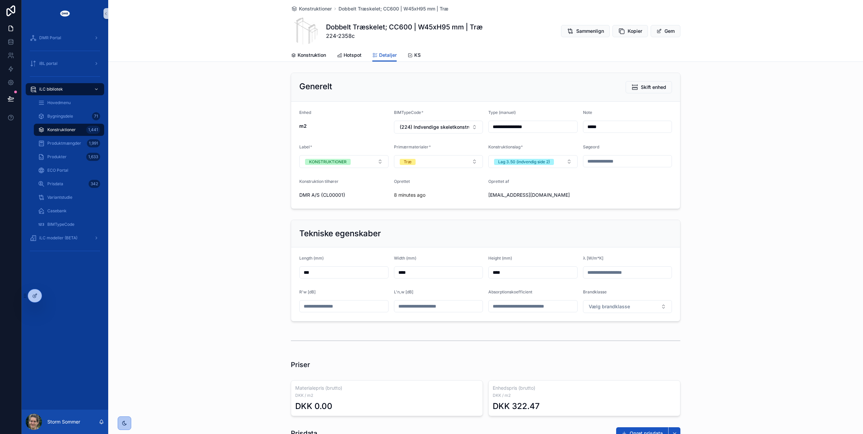
type input "***"
click at [233, 239] on div "Tekniske egenskaber Length (mm) *** Width (mm) **** Height (mm) **** λ [W/m*K] …" at bounding box center [485, 270] width 755 height 107
click at [662, 32] on button "Gem" at bounding box center [666, 31] width 30 height 12
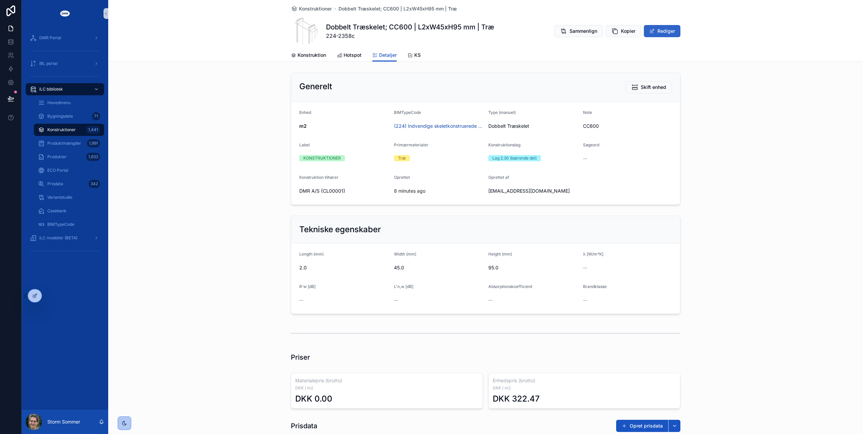
click at [668, 30] on button "Rediger" at bounding box center [662, 31] width 37 height 12
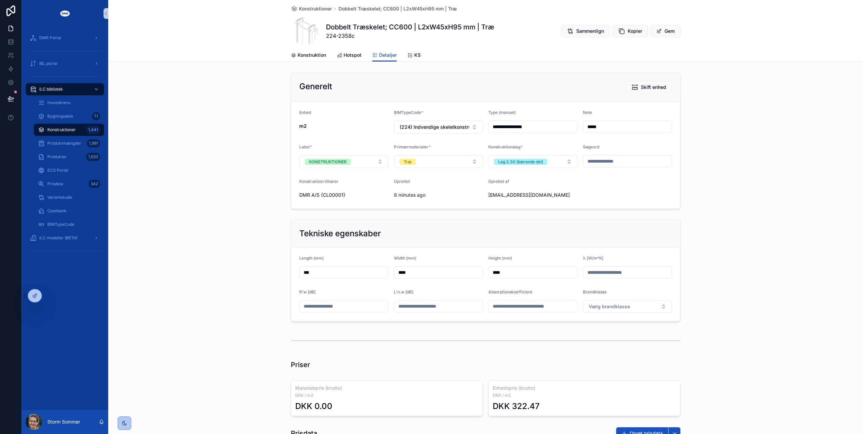
drag, startPoint x: 306, startPoint y: 271, endPoint x: 289, endPoint y: 268, distance: 17.6
click at [291, 268] on form "Length (mm) *** Width (mm) **** Height (mm) **** λ [W/m*K] R'w [dB] L'n,w [dB] …" at bounding box center [485, 285] width 389 height 74
type input "***"
click at [255, 240] on div "Tekniske egenskaber Length (mm) *** Width (mm) **** Height (mm) **** λ [W/m*K] …" at bounding box center [485, 270] width 755 height 107
click at [357, 73] on div "Generelt Skift enhed" at bounding box center [485, 87] width 389 height 29
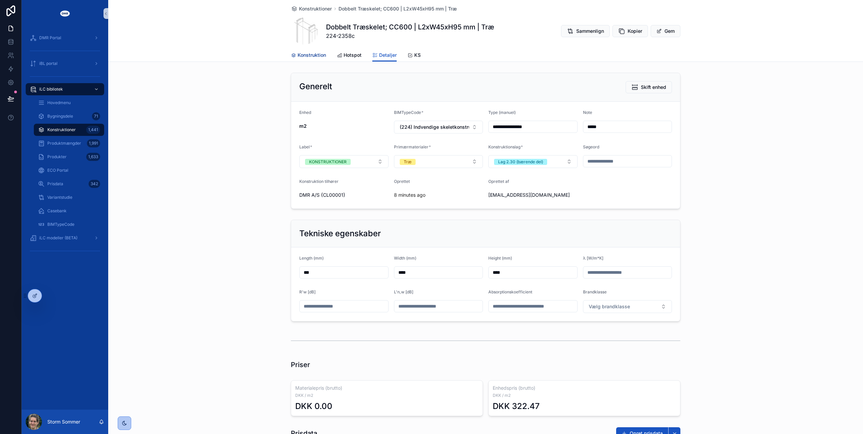
click at [310, 57] on span "Konstruktion" at bounding box center [312, 55] width 28 height 7
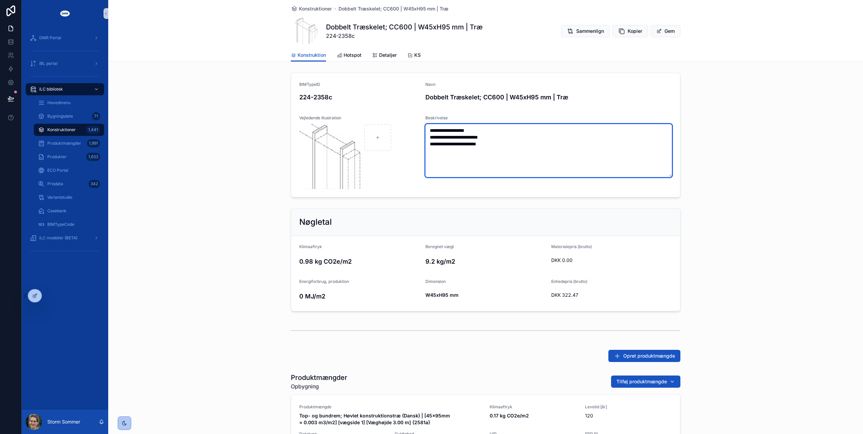
drag, startPoint x: 501, startPoint y: 142, endPoint x: 427, endPoint y: 137, distance: 74.6
click at [427, 137] on textarea "**********" at bounding box center [548, 150] width 247 height 53
click at [517, 145] on textarea "**********" at bounding box center [548, 150] width 247 height 53
paste textarea "**********"
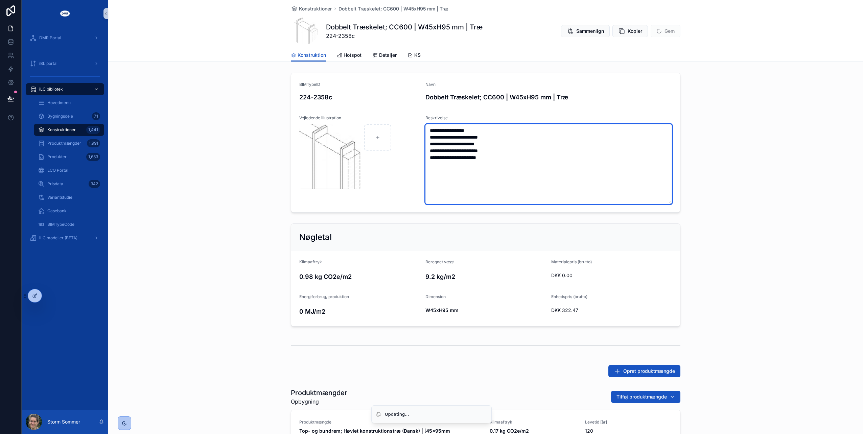
click at [504, 145] on textarea "**********" at bounding box center [548, 164] width 247 height 80
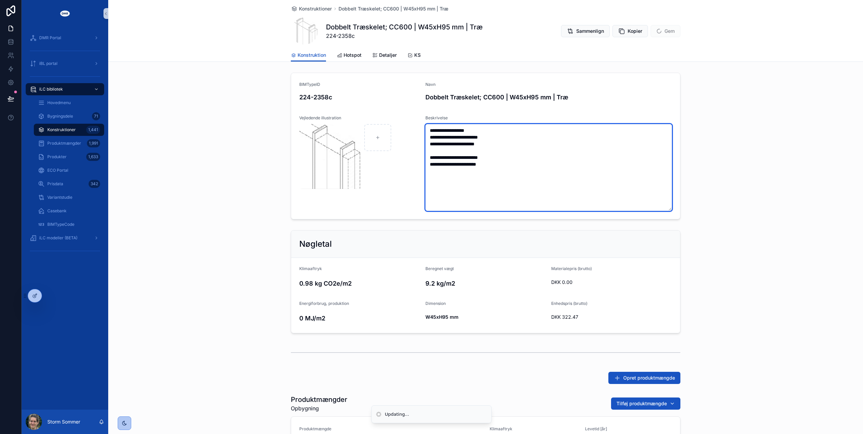
click at [476, 187] on textarea "**********" at bounding box center [548, 167] width 247 height 87
click at [450, 195] on textarea "**********" at bounding box center [548, 167] width 247 height 87
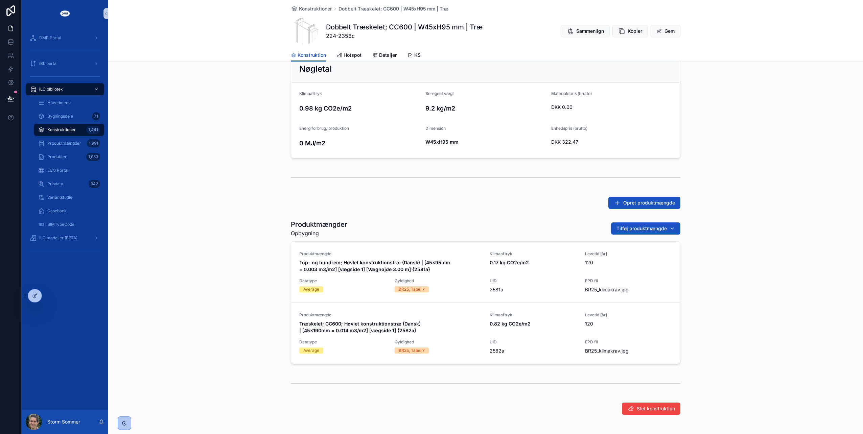
scroll to position [194, 0]
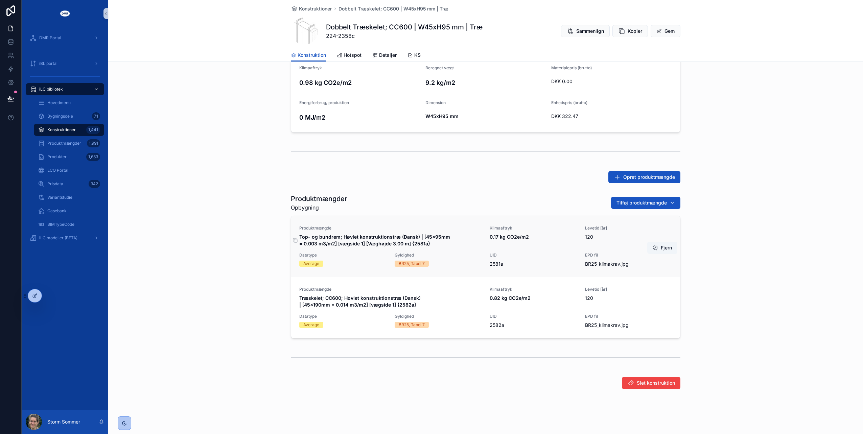
type textarea "**********"
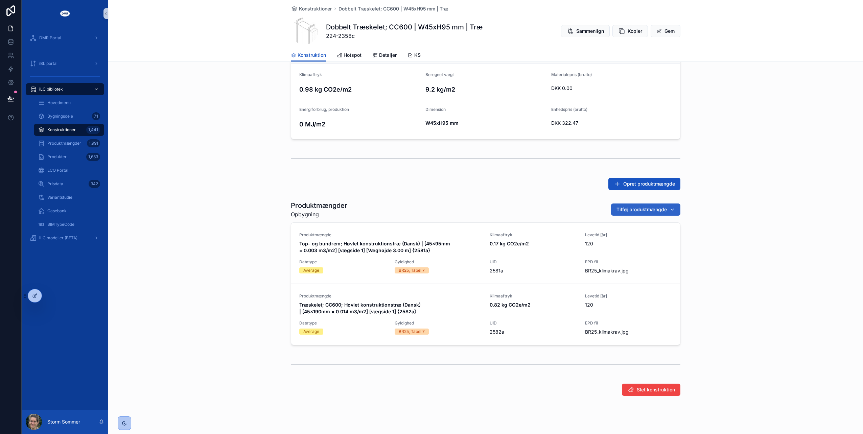
click at [637, 207] on span "Tilføj produktmængde" at bounding box center [642, 209] width 50 height 7
type input "*****"
click at [618, 237] on span "Top- og bundrem; Høvlet konstruktionstræ (Dansk) | [45x190mm = 0.006 m3/m2] [væ…" at bounding box center [639, 236] width 68 height 7
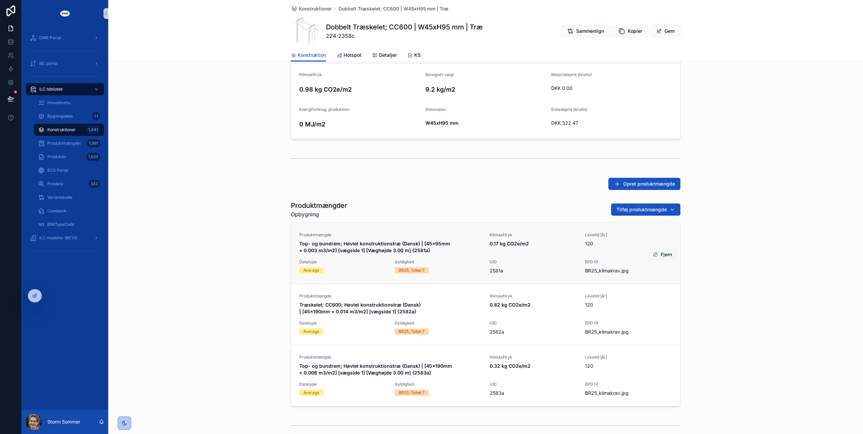
click at [661, 252] on button "Fjern" at bounding box center [662, 255] width 30 height 12
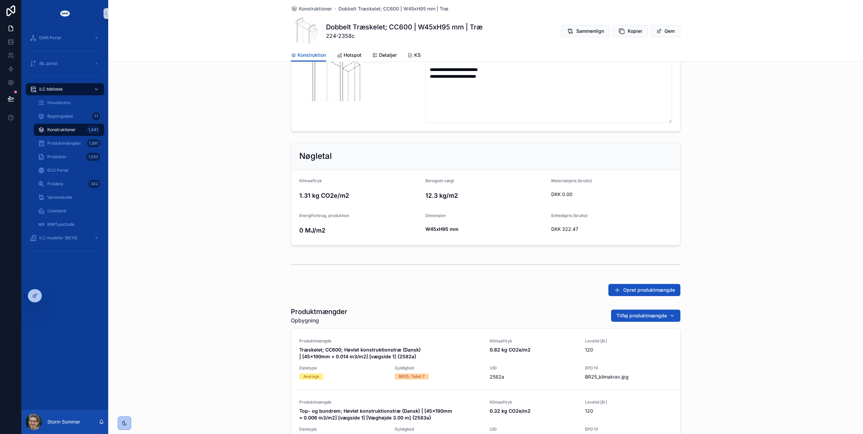
scroll to position [0, 0]
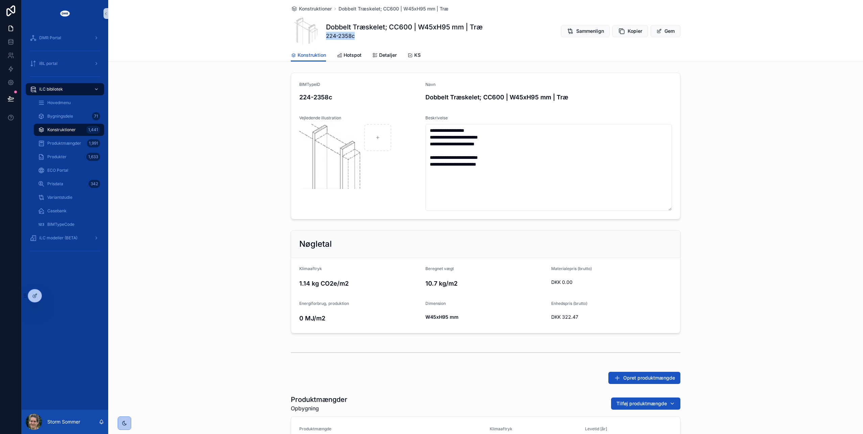
drag, startPoint x: 354, startPoint y: 37, endPoint x: 324, endPoint y: 39, distance: 29.8
click at [326, 39] on span "224-2358c" at bounding box center [404, 36] width 157 height 8
copy span "224-2358c"
click at [379, 55] on span "Detaljer" at bounding box center [388, 55] width 18 height 7
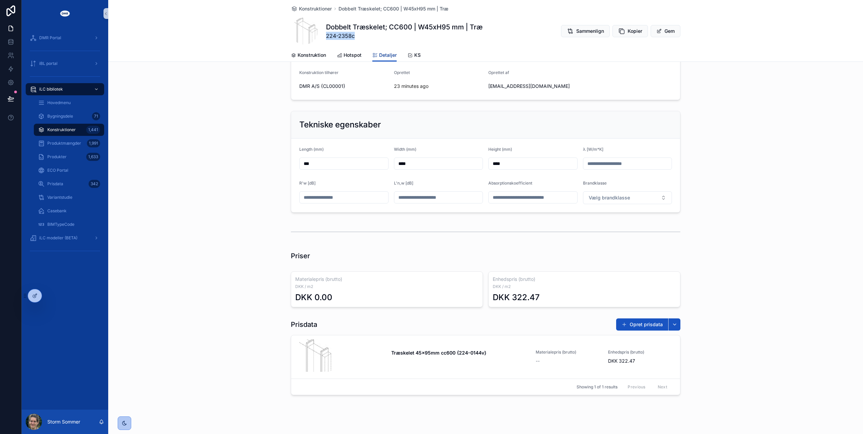
scroll to position [46, 0]
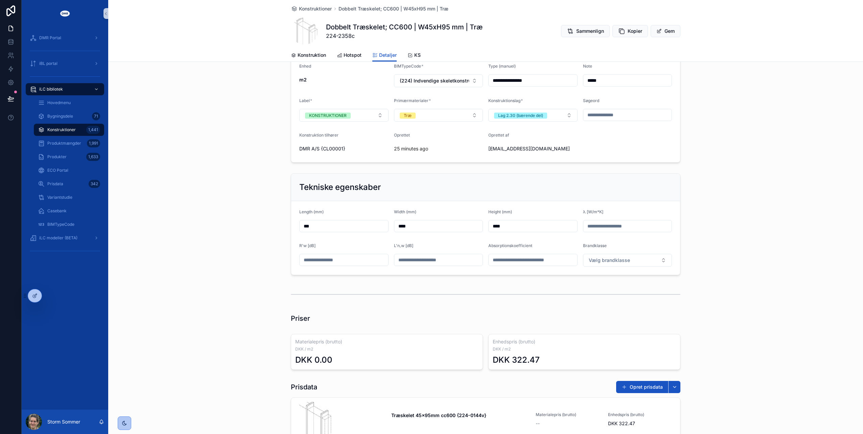
click at [497, 30] on div "Dobbelt Træskelet; CC600 | W45xH95 mm | Træ 224-2358c Sammenlign Kopier Gem" at bounding box center [486, 31] width 390 height 27
click at [303, 52] on span "Konstruktion" at bounding box center [312, 55] width 28 height 7
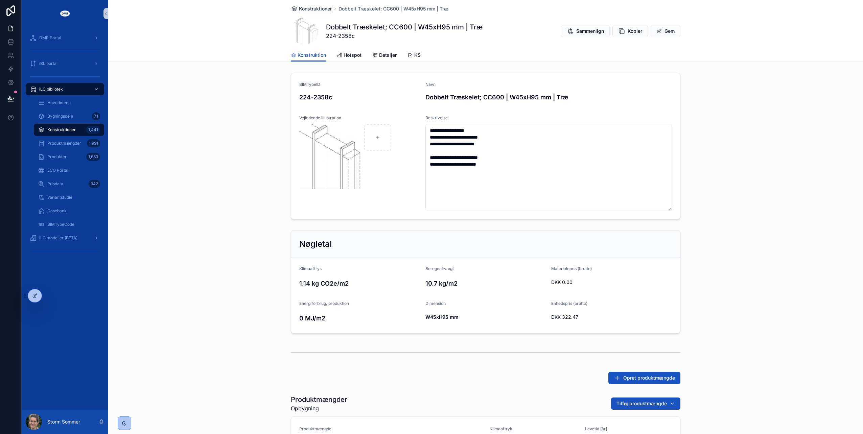
click at [321, 7] on span "Konstruktioner" at bounding box center [315, 8] width 33 height 7
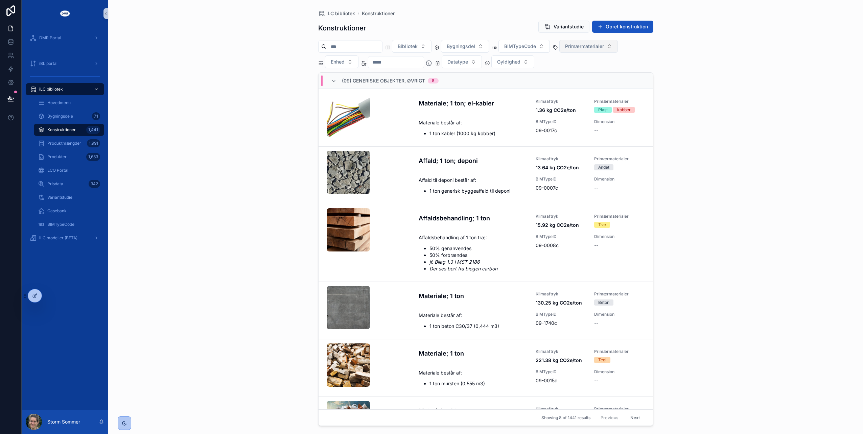
click at [604, 46] on span "Primærmaterialer" at bounding box center [584, 46] width 39 height 7
type input "*"
type input "******"
click at [592, 72] on div "Mineraluld" at bounding box center [601, 73] width 81 height 11
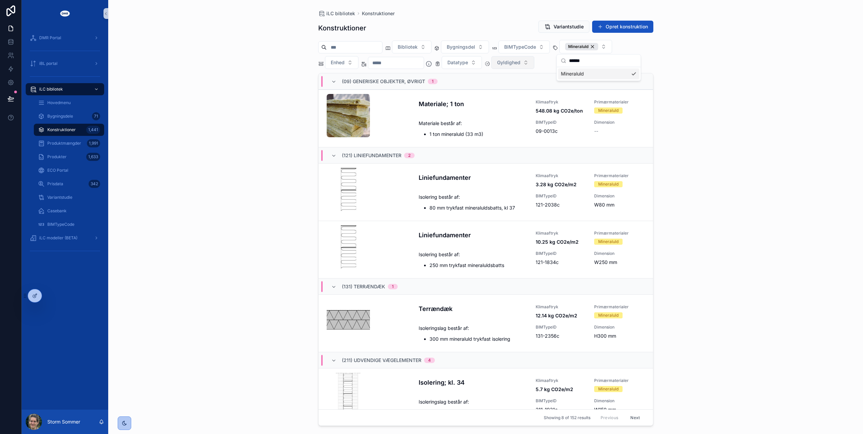
click at [534, 65] on button "Gyldighed" at bounding box center [512, 62] width 43 height 13
click at [525, 100] on div "BR25, Tabel 7" at bounding box center [526, 100] width 81 height 11
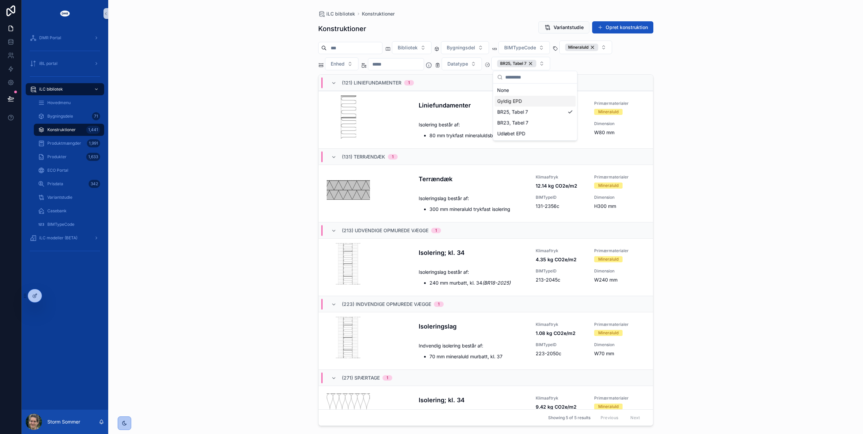
click at [270, 106] on div "iLC bibliotek Konstruktioner Konstruktioner Variantstudie Opret konstruktion Bi…" at bounding box center [485, 217] width 755 height 434
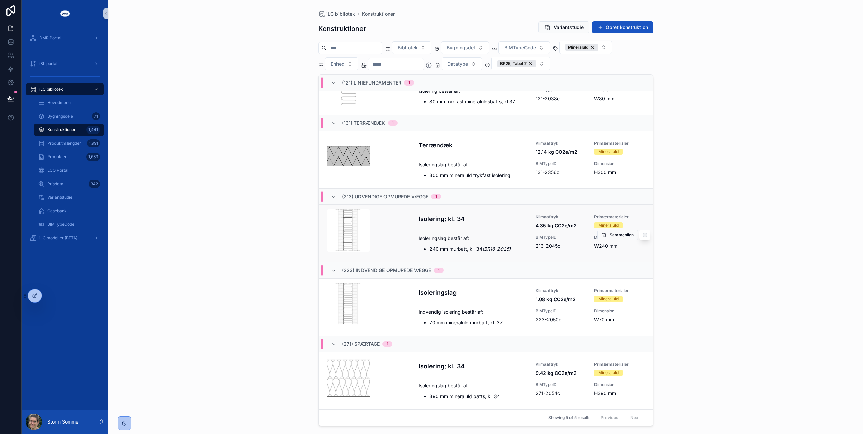
scroll to position [39, 0]
click at [536, 61] on div "BR25, Tabel 7" at bounding box center [516, 63] width 39 height 7
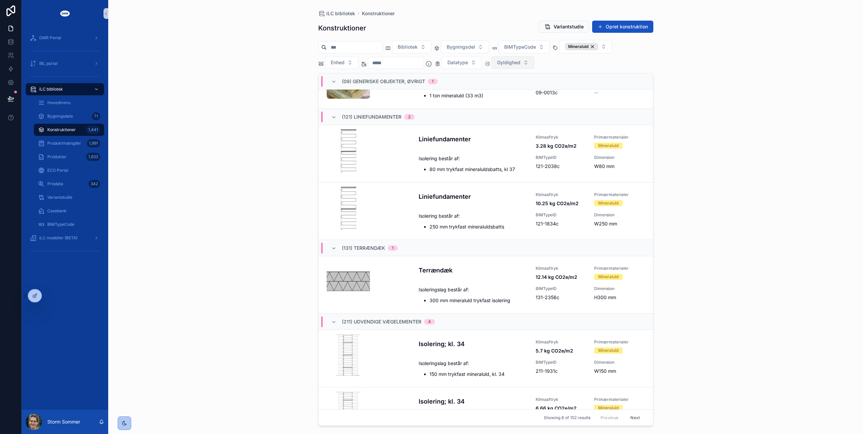
scroll to position [36, 0]
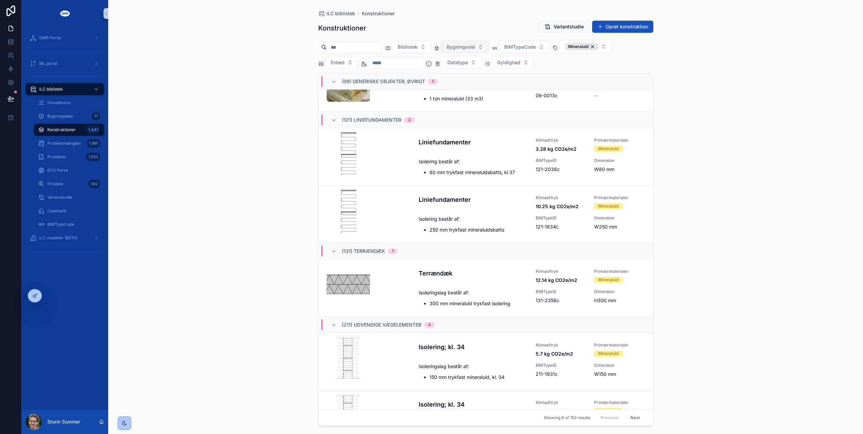
click at [489, 46] on button "Bygningsdel" at bounding box center [465, 47] width 48 height 13
click at [461, 145] on div "(22) Indervægge" at bounding box center [478, 145] width 81 height 11
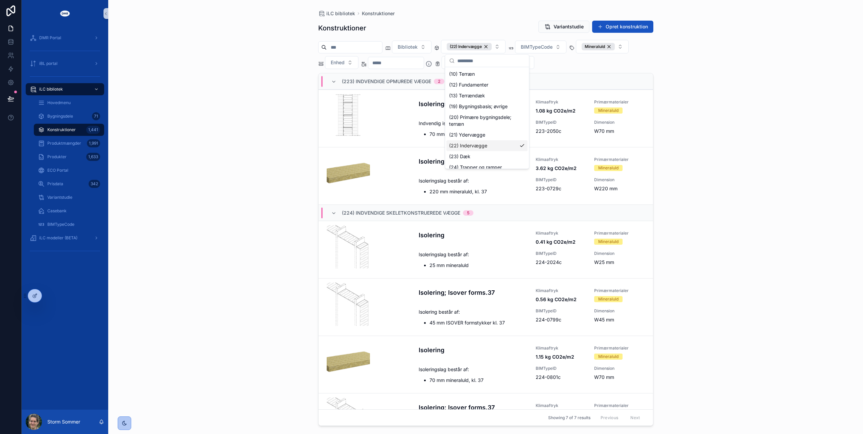
click at [254, 145] on div "iLC bibliotek Konstruktioner Konstruktioner Variantstudie Opret konstruktion Bi…" at bounding box center [485, 217] width 755 height 434
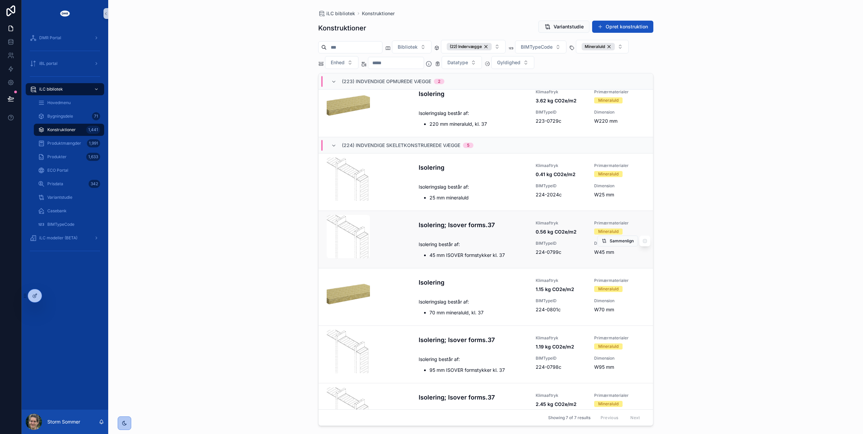
scroll to position [97, 0]
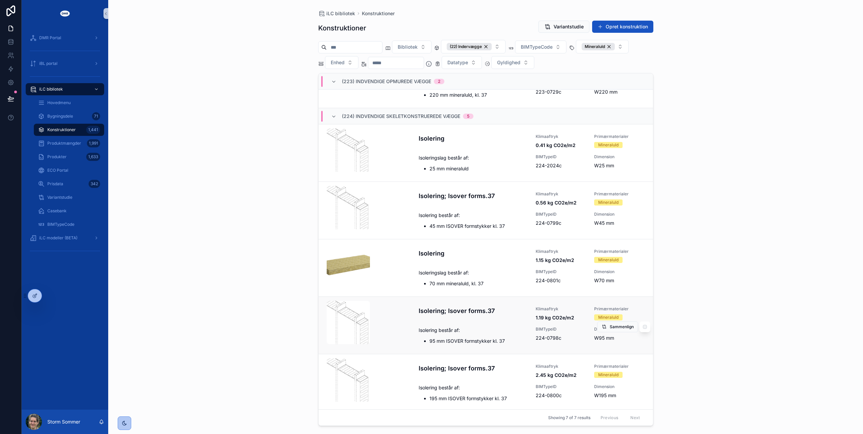
click at [433, 320] on div "Isolering; Isover forms.37 Klimaaftryk 1.19 kg CO2e/m2 Primærmaterialer Mineral…" at bounding box center [532, 325] width 226 height 38
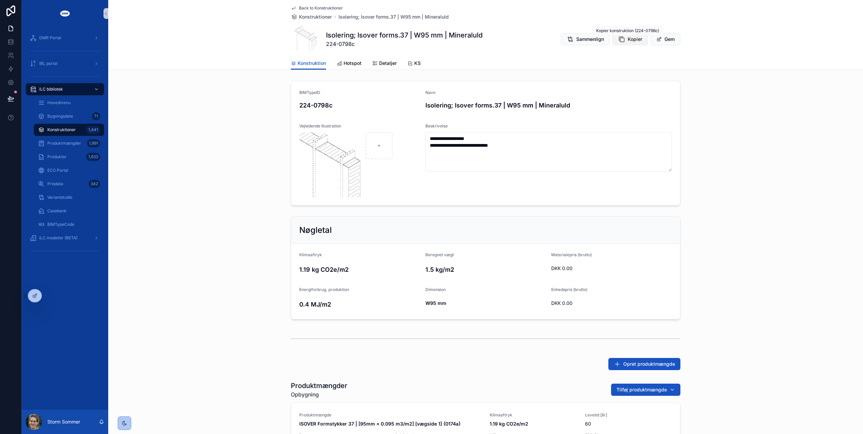
click at [628, 39] on span "Kopier" at bounding box center [635, 39] width 15 height 7
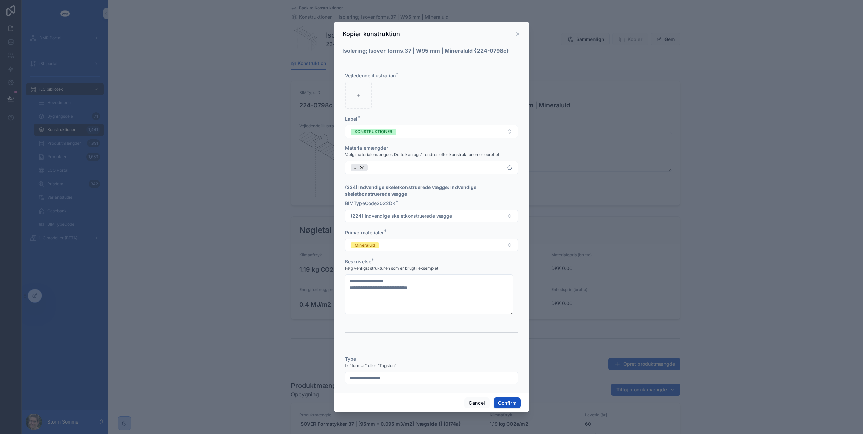
click at [331, 93] on div at bounding box center [431, 217] width 863 height 434
click at [356, 94] on icon at bounding box center [358, 95] width 5 height 5
type input "**********"
click at [514, 404] on button "Confirm" at bounding box center [507, 403] width 27 height 11
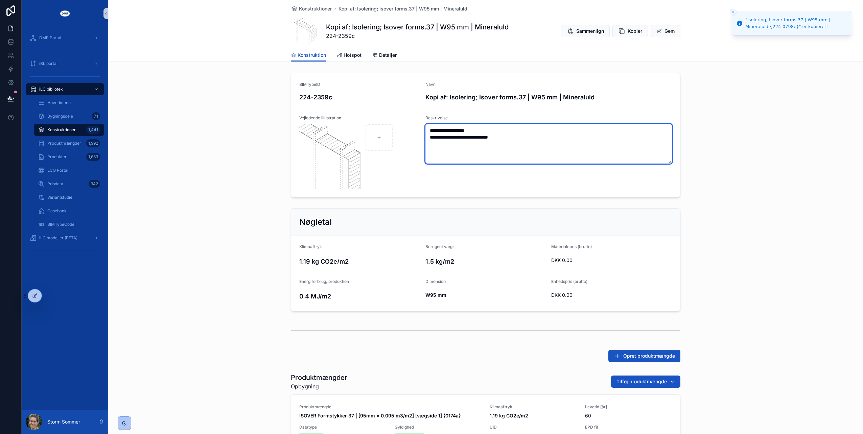
drag, startPoint x: 448, startPoint y: 137, endPoint x: 516, endPoint y: 137, distance: 68.0
click at [516, 137] on textarea "**********" at bounding box center [548, 144] width 247 height 40
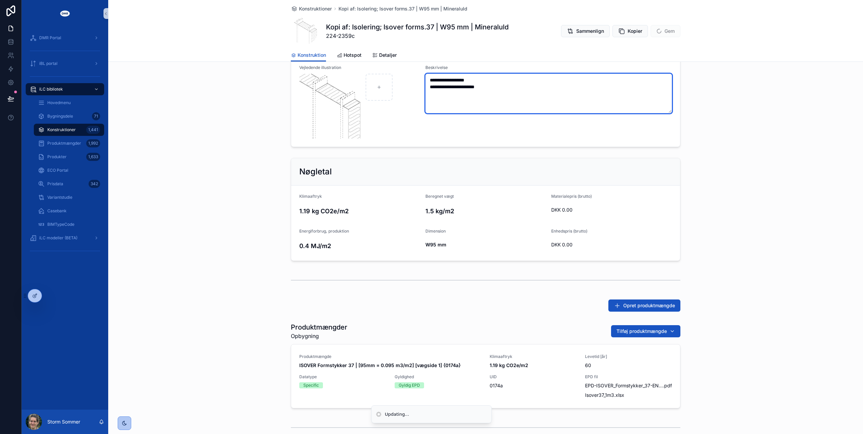
scroll to position [97, 0]
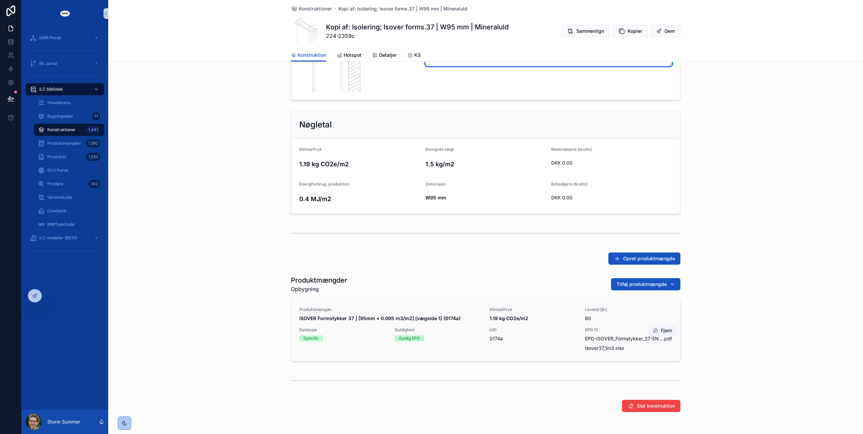
type textarea "**********"
click at [628, 284] on span "Tilføj produktmængde" at bounding box center [642, 284] width 50 height 7
type input "*****"
click at [629, 314] on div "Mineraluld kl. 37 | [190mm = 0.19 m3/m2] [vægside 1] {2584a}" at bounding box center [643, 310] width 81 height 11
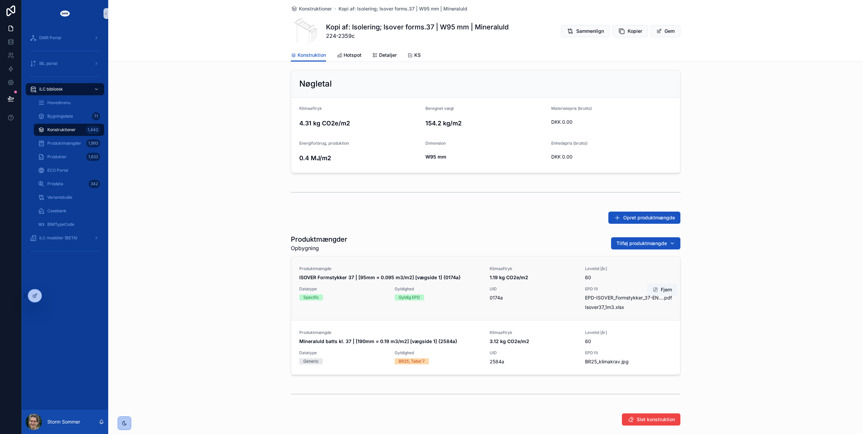
scroll to position [165, 0]
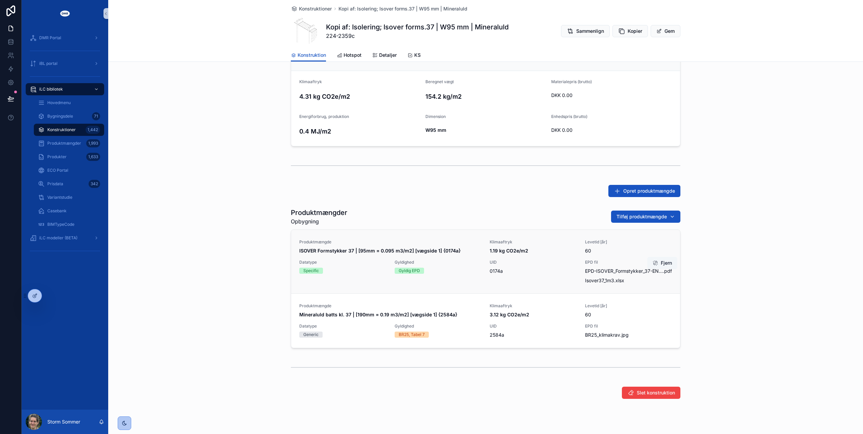
click at [662, 263] on button "Fjern" at bounding box center [662, 263] width 30 height 12
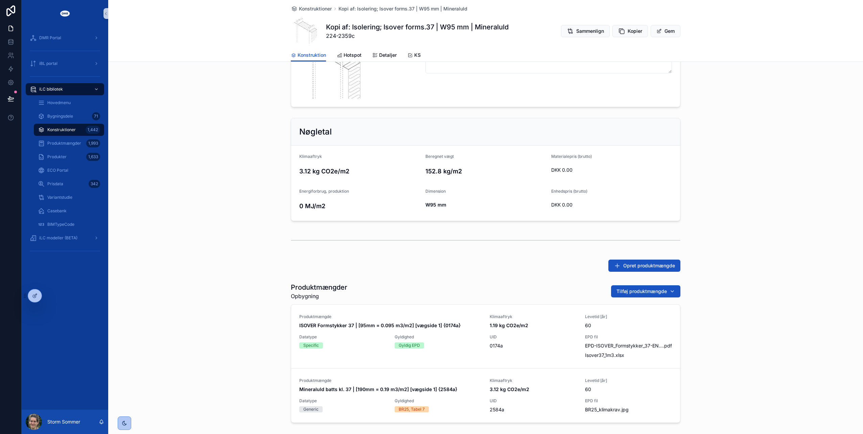
scroll to position [0, 0]
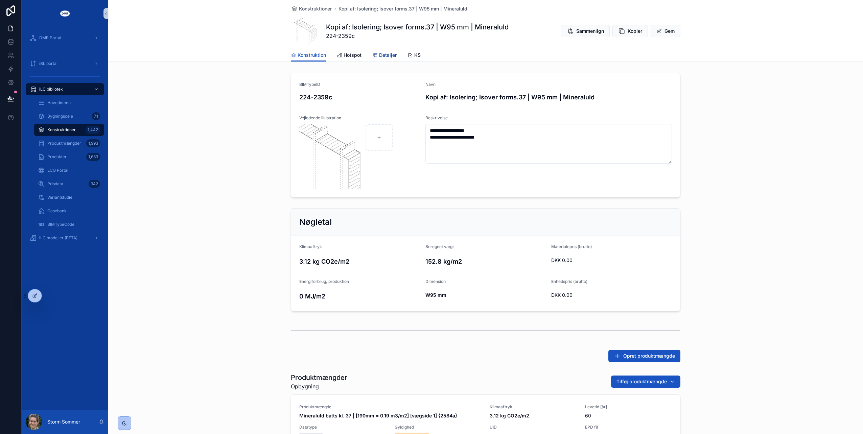
click at [379, 54] on span "Detaljer" at bounding box center [388, 55] width 18 height 7
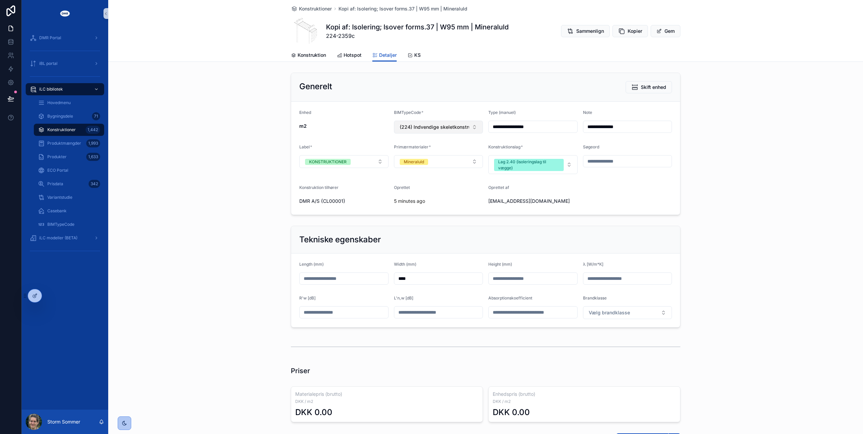
drag, startPoint x: 508, startPoint y: 128, endPoint x: 477, endPoint y: 125, distance: 30.9
click at [477, 125] on form "**********" at bounding box center [485, 158] width 389 height 113
type input "*********"
drag, startPoint x: 628, startPoint y: 126, endPoint x: 551, endPoint y: 127, distance: 77.1
click at [554, 126] on form "**********" at bounding box center [485, 158] width 389 height 113
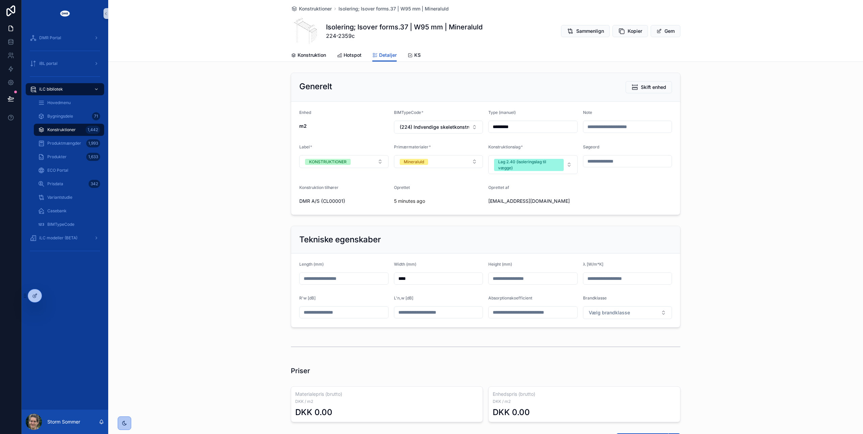
click at [511, 86] on div "Generelt Skift enhed" at bounding box center [485, 87] width 373 height 12
click at [659, 32] on span "scrollable content" at bounding box center [658, 30] width 5 height 5
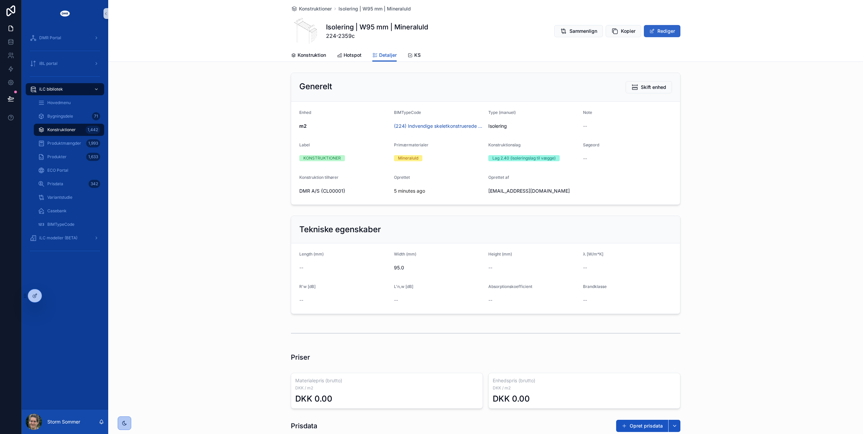
click at [660, 29] on button "Rediger" at bounding box center [662, 31] width 37 height 12
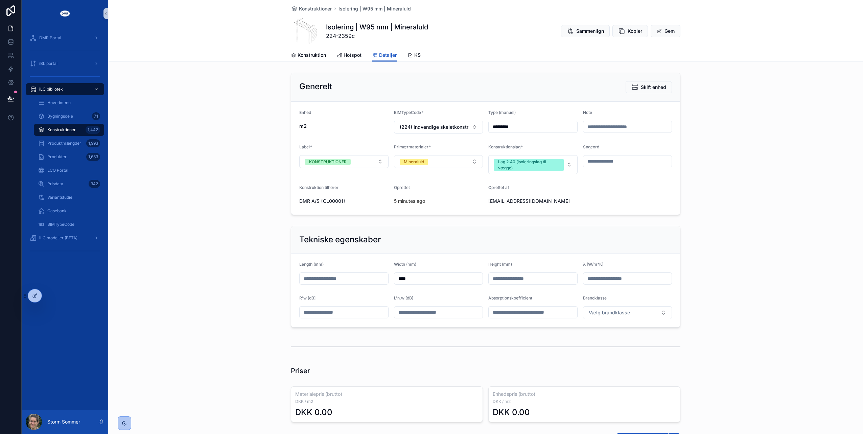
click at [513, 127] on input "*********" at bounding box center [533, 126] width 89 height 9
type input "**********"
click at [664, 33] on button "Gem" at bounding box center [666, 31] width 30 height 12
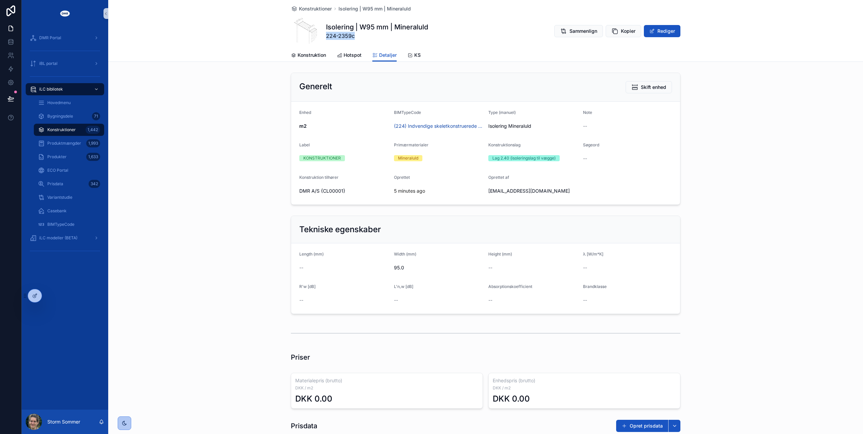
drag, startPoint x: 356, startPoint y: 36, endPoint x: 323, endPoint y: 36, distance: 32.5
click at [326, 36] on span "224-2359c" at bounding box center [377, 36] width 102 height 8
copy span "224-2359c"
click at [662, 37] on button "Rediger" at bounding box center [662, 31] width 37 height 12
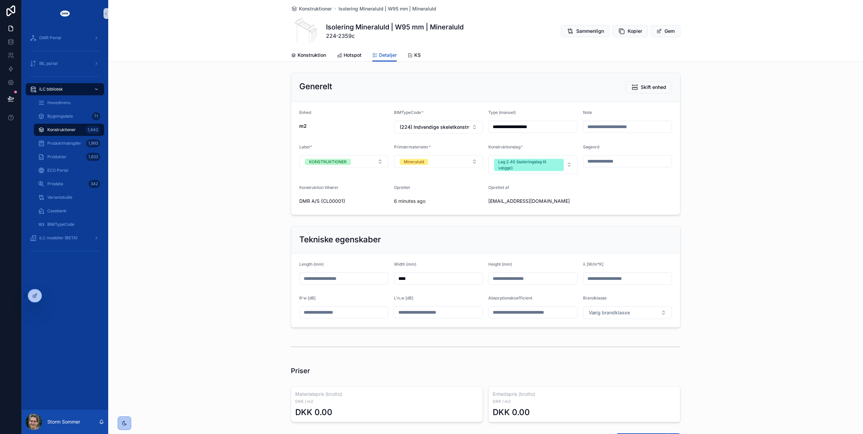
drag, startPoint x: 413, startPoint y: 277, endPoint x: 384, endPoint y: 276, distance: 29.8
click at [384, 276] on form "Length (mm) Width (mm) **** Height (mm) λ [W/m*K] R'w [dB] L'n,w [dB] Absorptio…" at bounding box center [485, 291] width 389 height 74
type input "*****"
click at [431, 238] on div "Tekniske egenskaber" at bounding box center [485, 239] width 373 height 11
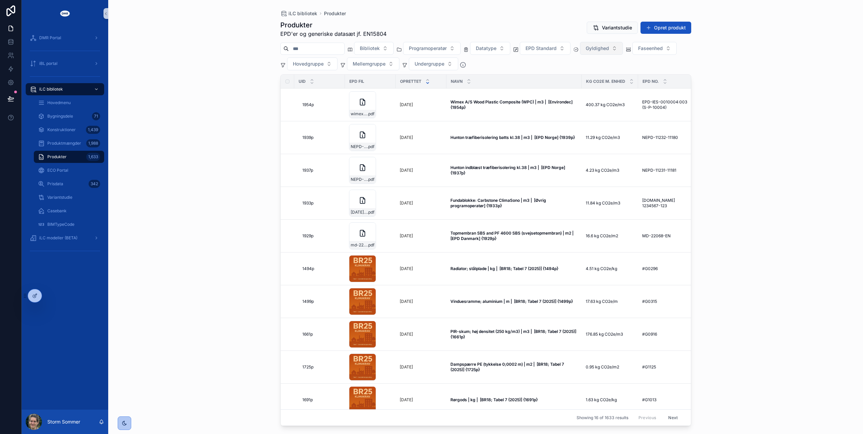
click at [623, 49] on button "Gyldighed" at bounding box center [601, 48] width 43 height 13
click at [622, 86] on div "BR25, Tabel 7" at bounding box center [614, 86] width 81 height 11
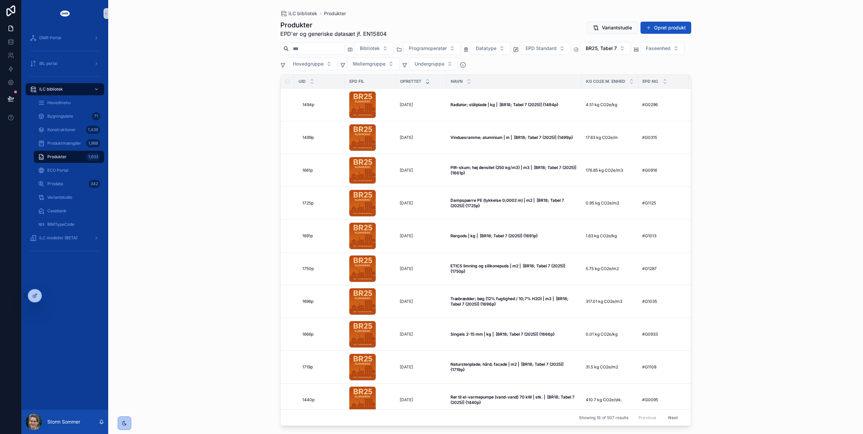
click at [318, 46] on input "scrollable content" at bounding box center [316, 48] width 55 height 9
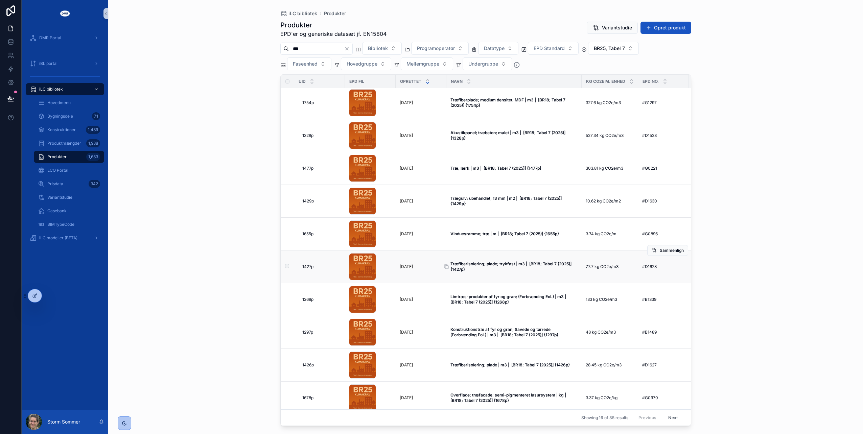
scroll to position [101, 0]
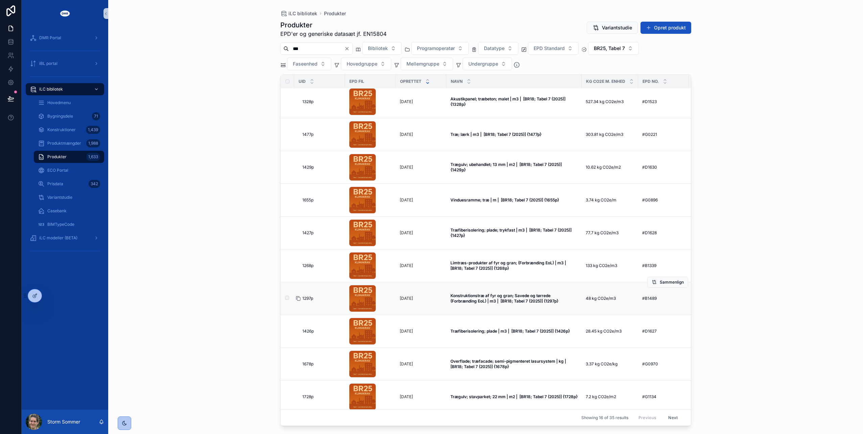
click at [299, 297] on icon "scrollable content" at bounding box center [298, 298] width 5 height 5
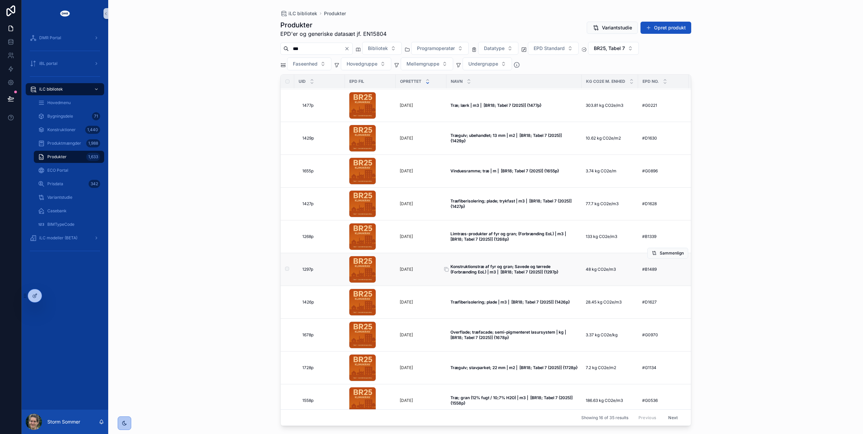
scroll to position [0, 0]
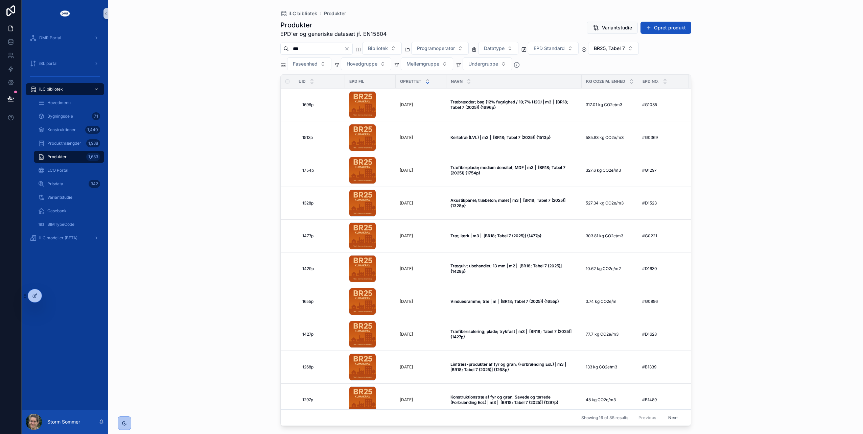
drag, startPoint x: 293, startPoint y: 49, endPoint x: 299, endPoint y: 49, distance: 6.5
click at [293, 49] on input "***" at bounding box center [316, 48] width 55 height 9
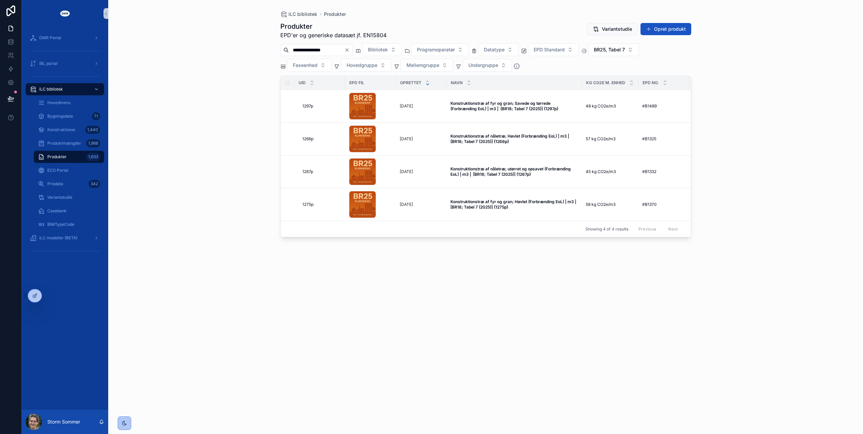
type input "**********"
click at [242, 153] on div "**********" at bounding box center [485, 217] width 755 height 434
click at [444, 139] on icon "scrollable content" at bounding box center [446, 138] width 5 height 5
click at [299, 138] on icon "scrollable content" at bounding box center [298, 138] width 5 height 5
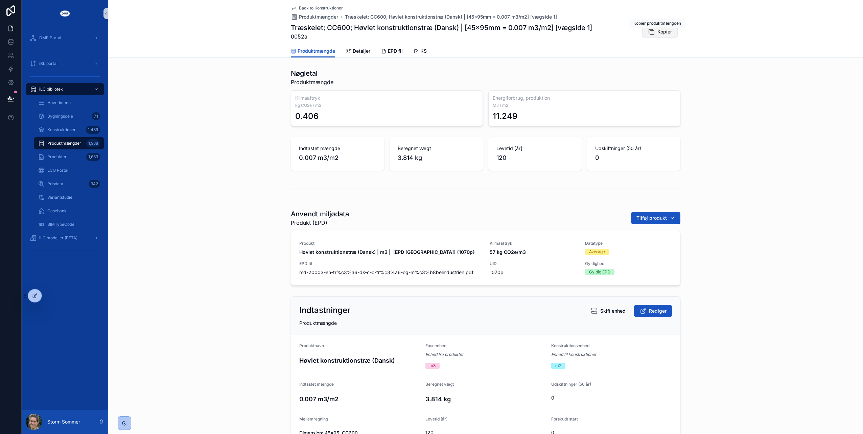
click at [658, 33] on span "Kopier" at bounding box center [664, 31] width 15 height 7
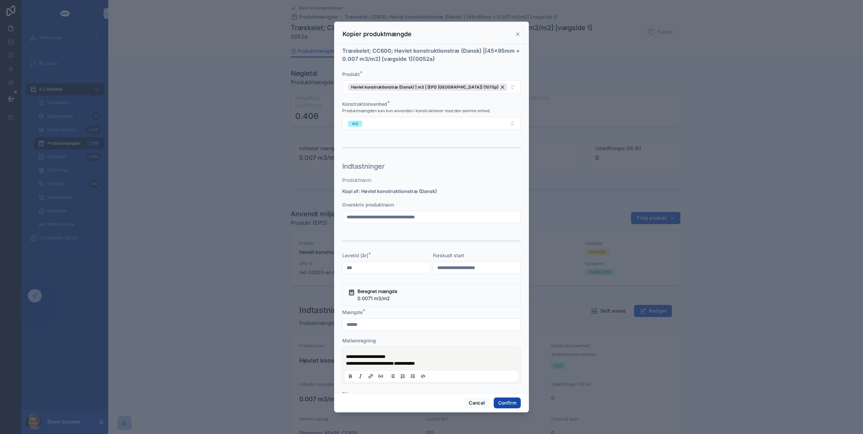
click at [509, 400] on button "Confirm" at bounding box center [507, 403] width 27 height 11
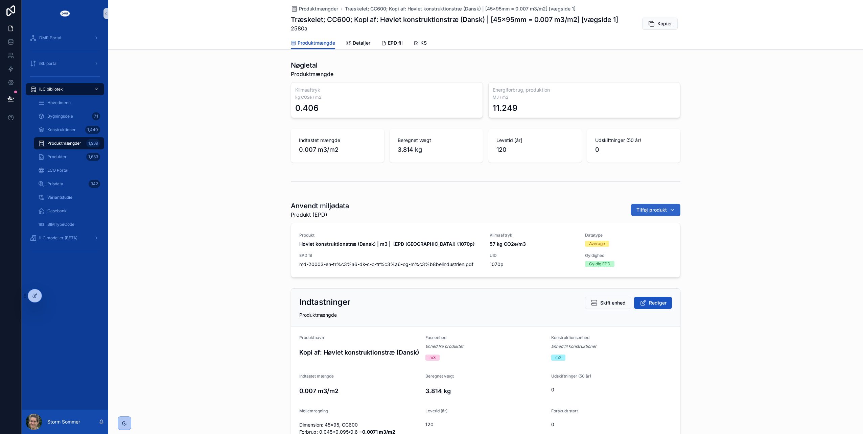
click at [652, 210] on span "Tilføj produkt" at bounding box center [651, 210] width 30 height 7
type input "**********"
click at [637, 234] on span "Konstruktionstræ af nåletræ; Høvlet (Forbrænding EoL) | m3 | [BR18; Tabel 7 (20…" at bounding box center [650, 236] width 68 height 7
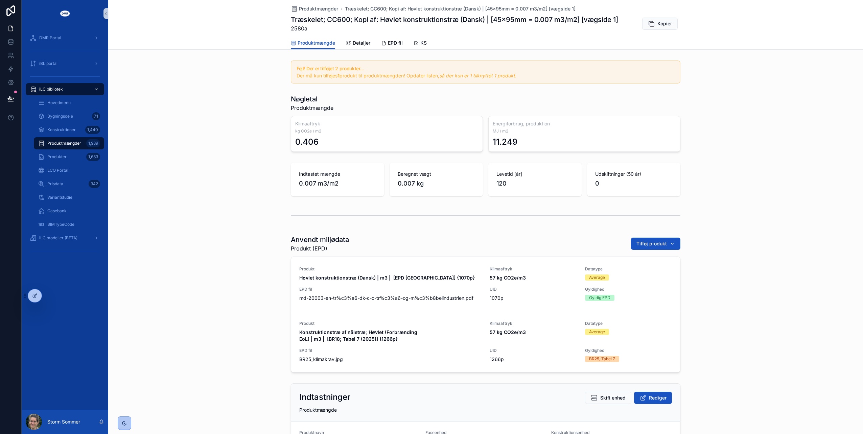
click at [0, 0] on button "Fjern produkt" at bounding box center [0, 0] width 0 height 0
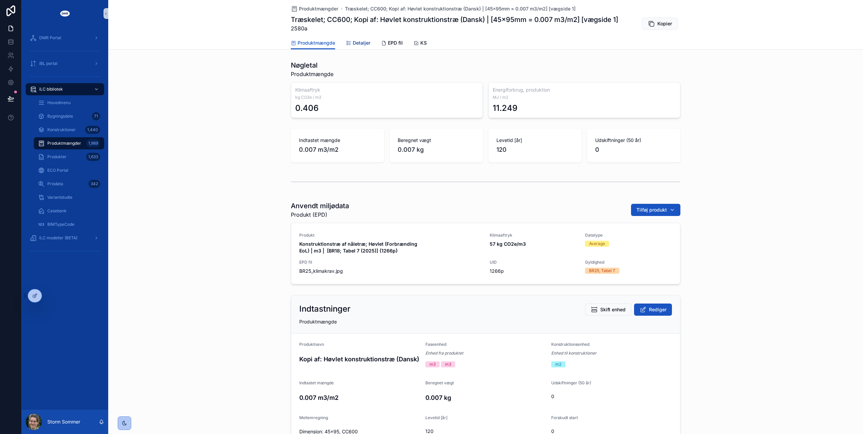
click at [360, 46] on span "Detaljer" at bounding box center [362, 43] width 18 height 7
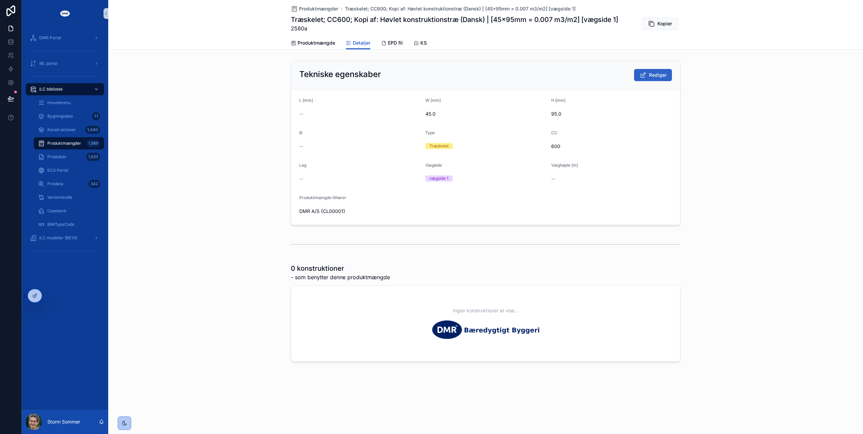
click at [656, 75] on span "Rediger" at bounding box center [658, 75] width 18 height 7
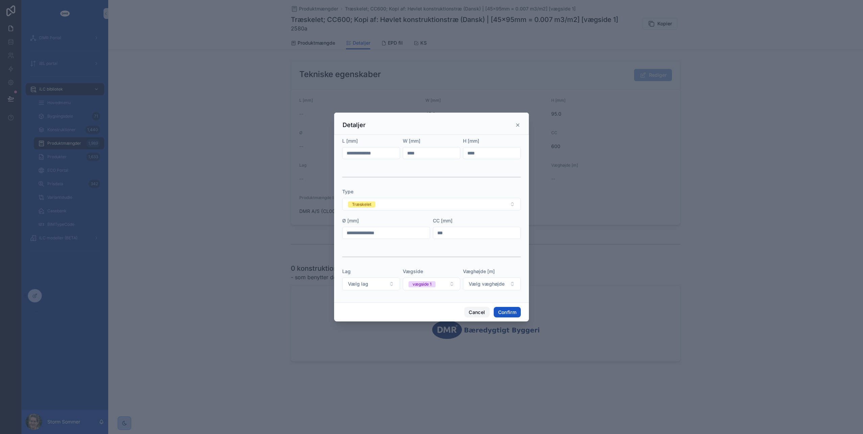
click at [478, 309] on button "Cancel" at bounding box center [476, 312] width 25 height 11
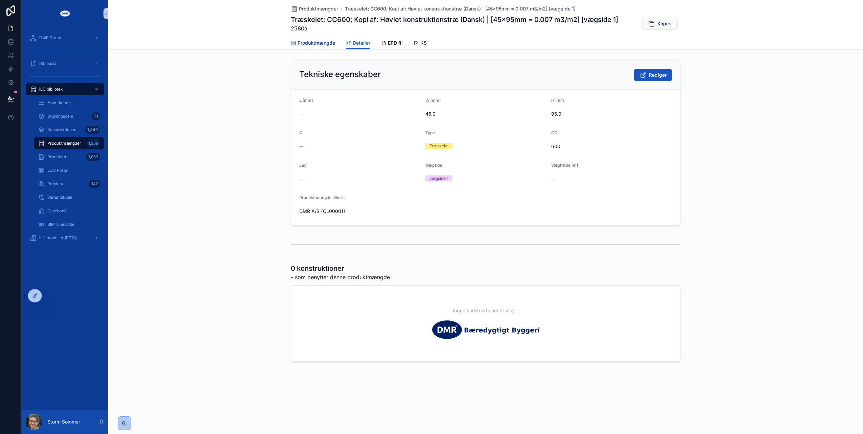
click at [319, 40] on span "Produktmængde" at bounding box center [317, 43] width 38 height 7
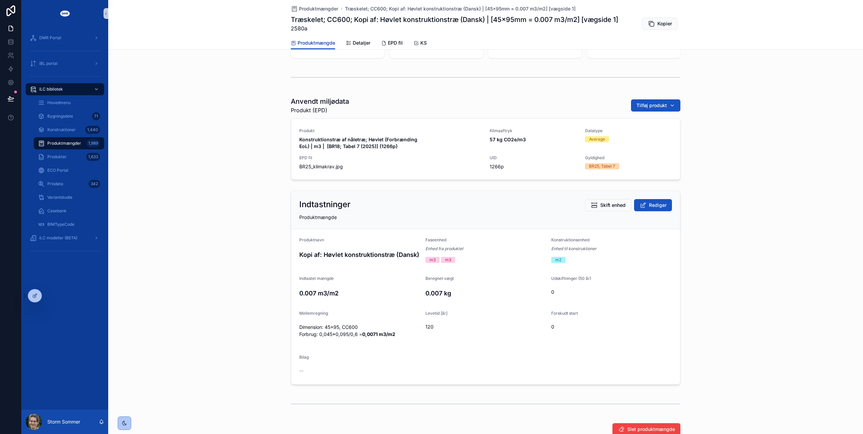
scroll to position [151, 0]
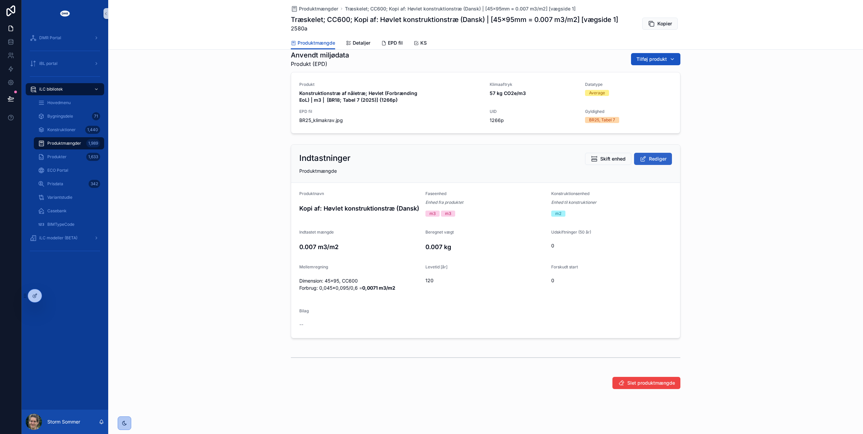
click at [643, 158] on icon "scrollable content" at bounding box center [643, 159] width 7 height 7
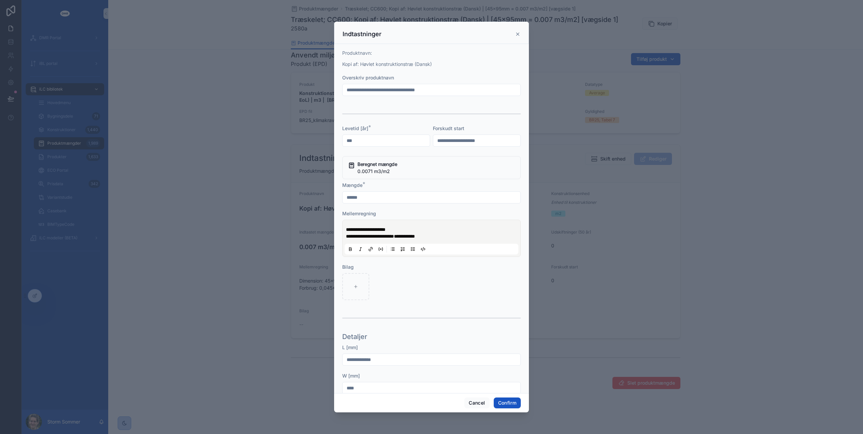
drag, startPoint x: 366, startPoint y: 89, endPoint x: 336, endPoint y: 89, distance: 30.1
click at [336, 89] on div "**********" at bounding box center [431, 218] width 195 height 349
type input "**********"
click at [513, 409] on div "Cancel Confirm" at bounding box center [431, 402] width 195 height 19
click at [518, 404] on button "Confirm" at bounding box center [507, 403] width 27 height 11
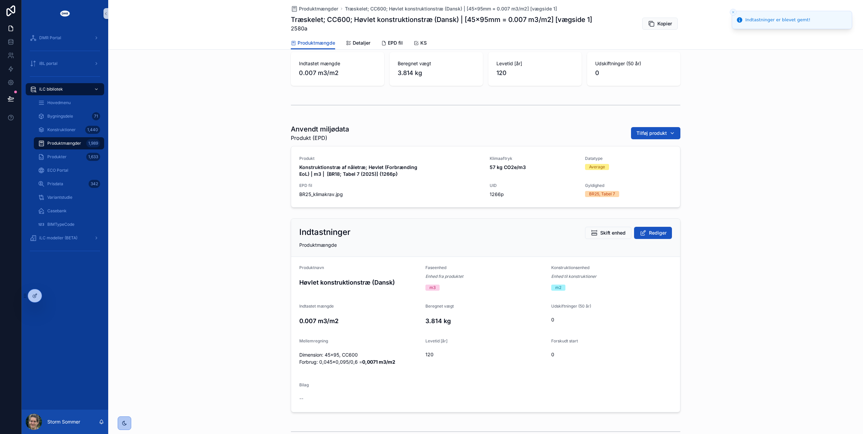
scroll to position [16, 0]
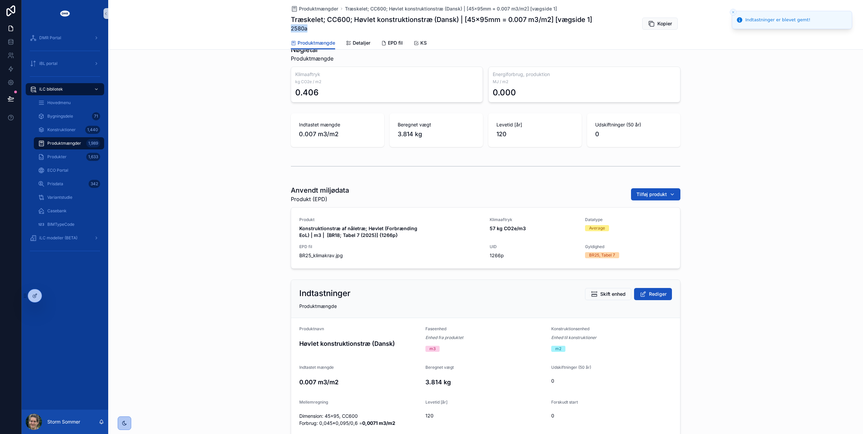
drag, startPoint x: 306, startPoint y: 28, endPoint x: 289, endPoint y: 27, distance: 16.9
click at [291, 27] on span "2580a" at bounding box center [441, 28] width 301 height 8
copy span "2580a"
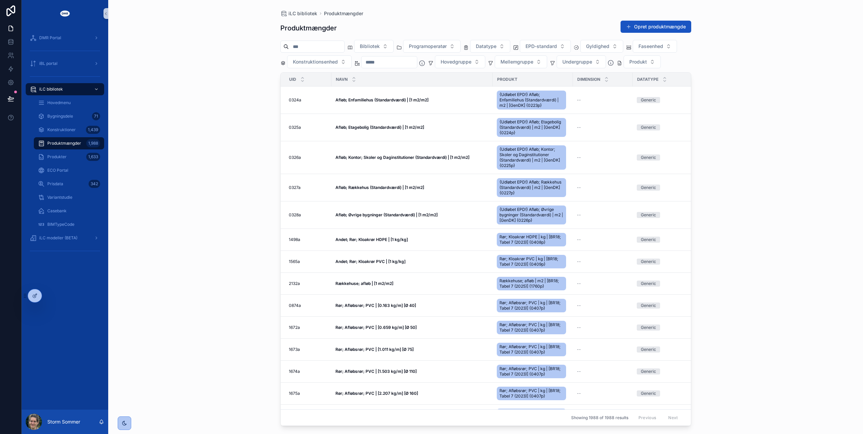
click at [310, 46] on input "scrollable content" at bounding box center [316, 46] width 55 height 9
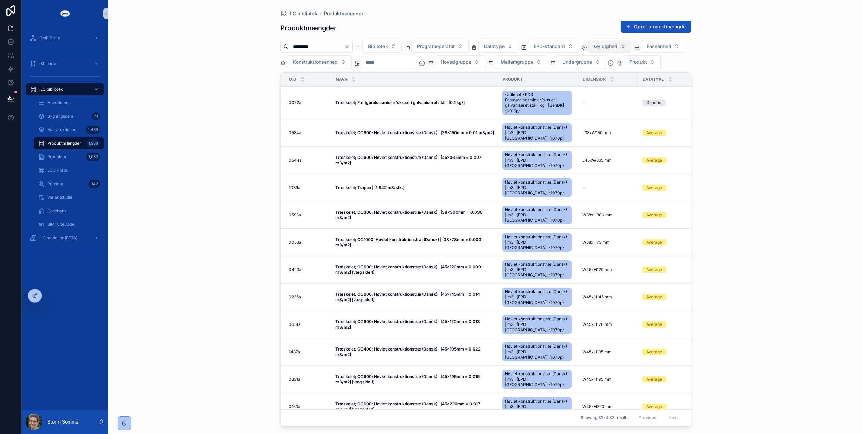
click at [615, 46] on span "Gyldighed" at bounding box center [605, 46] width 23 height 7
click at [617, 84] on div "BR25, Tabel 7" at bounding box center [623, 84] width 81 height 11
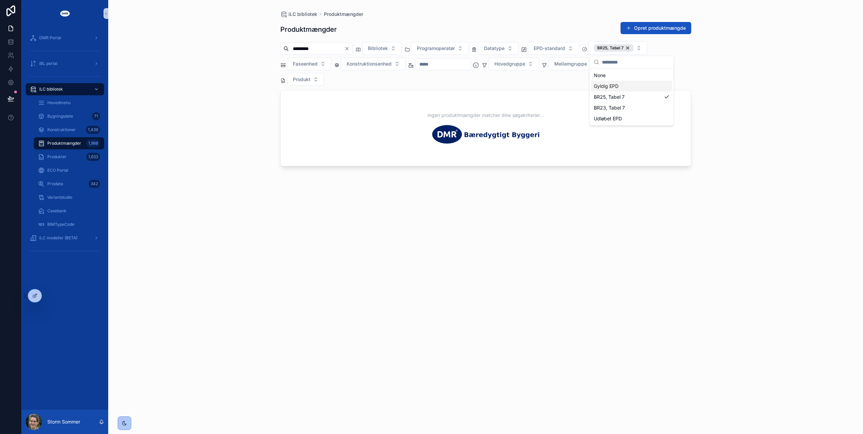
click at [255, 93] on div "iLC bibliotek Produktmængder Produktmængder Opret produktmængde ********* Bibli…" at bounding box center [485, 217] width 755 height 434
click at [633, 47] on div "BR25, Tabel 7" at bounding box center [613, 47] width 39 height 7
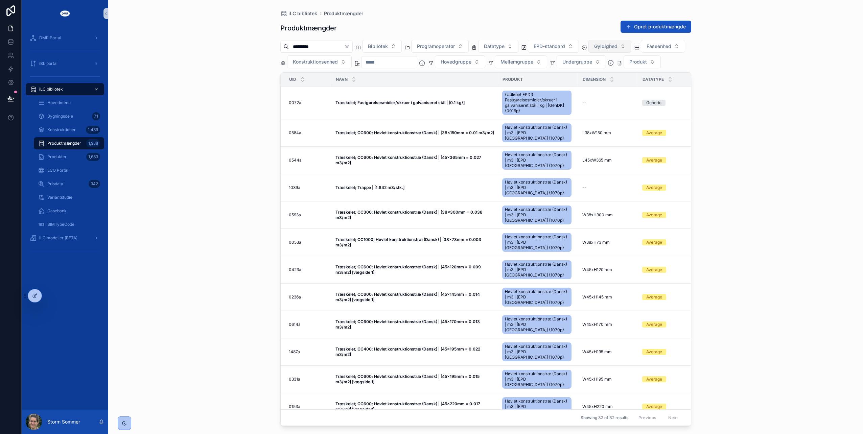
click at [342, 49] on input "*********" at bounding box center [316, 46] width 55 height 9
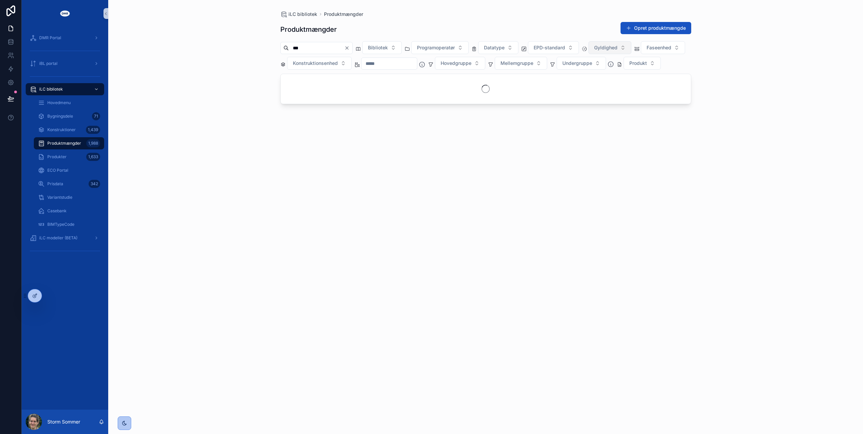
type input "***"
click at [627, 50] on button "Gyldighed" at bounding box center [609, 47] width 43 height 13
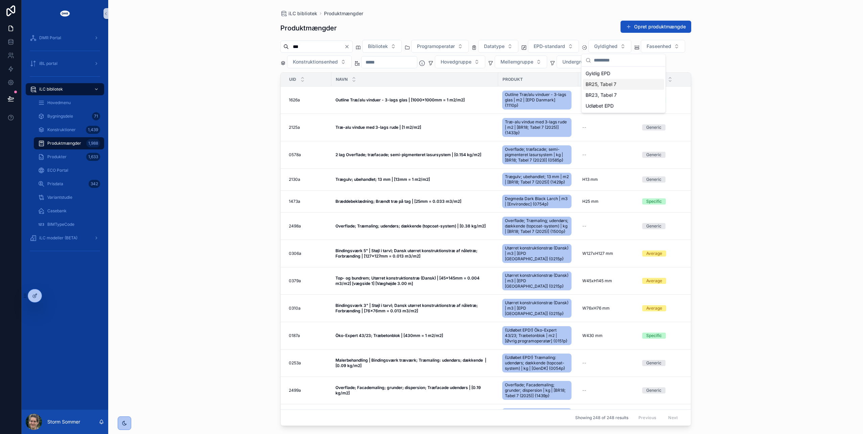
click at [614, 87] on div "BR25, Tabel 7" at bounding box center [623, 84] width 81 height 11
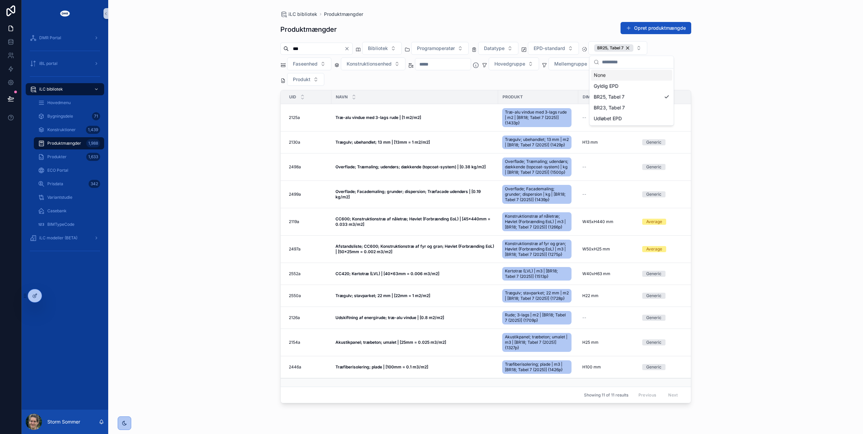
click at [223, 86] on div "iLC bibliotek Produktmængder Produktmængder Opret produktmængde *** Bibliotek P…" at bounding box center [485, 217] width 755 height 434
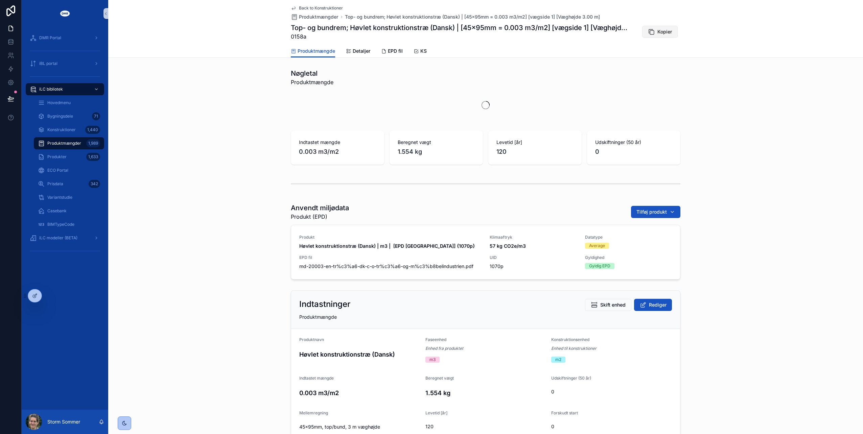
click at [667, 32] on span "Kopier" at bounding box center [664, 31] width 15 height 7
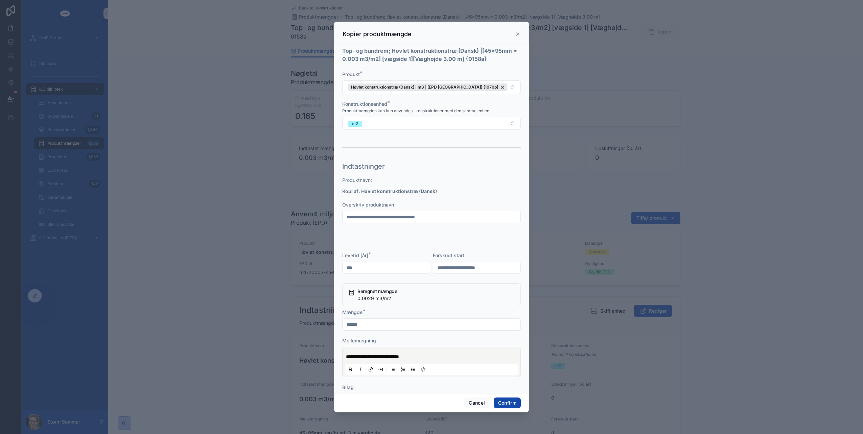
click at [509, 403] on button "Confirm" at bounding box center [507, 403] width 27 height 11
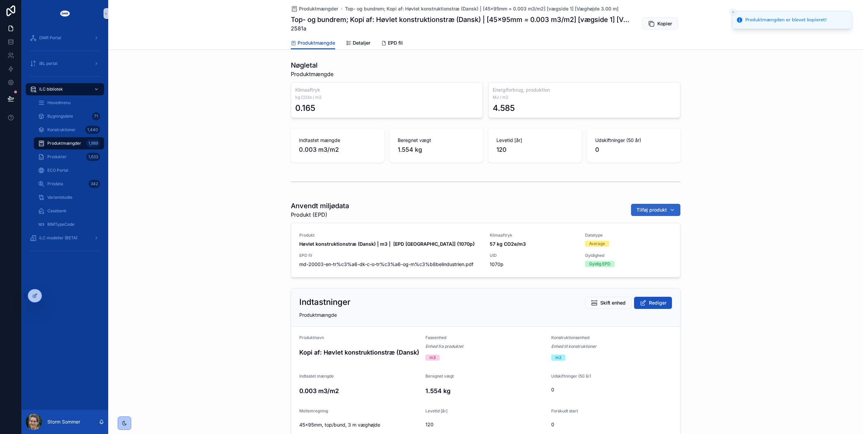
click at [648, 212] on span "Tilføj produkt" at bounding box center [651, 210] width 30 height 7
type input "*****"
click at [636, 239] on span "Konstruktionstræ af nåletræ; Høvlet (Forbrænding EoL) | m3 | [BR18; Tabel 7 (20…" at bounding box center [650, 236] width 68 height 7
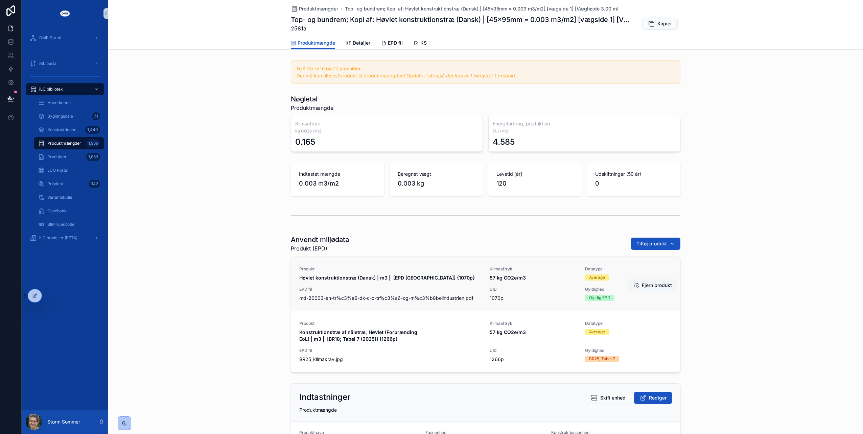
click at [650, 285] on button "Fjern produkt" at bounding box center [652, 285] width 49 height 12
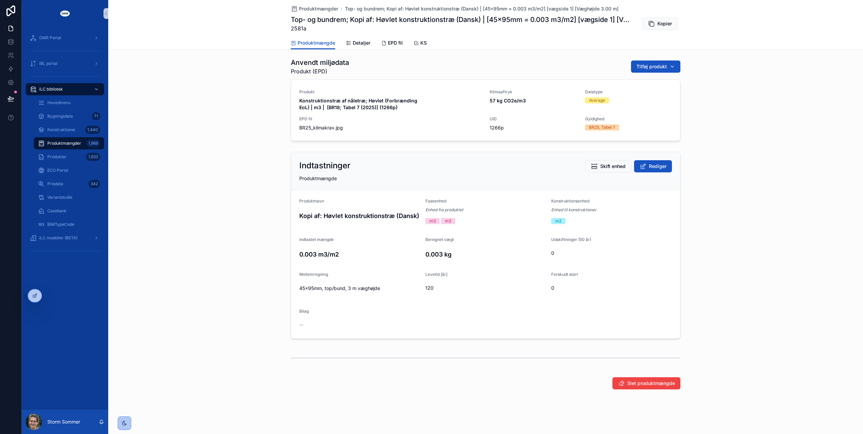
scroll to position [144, 0]
click at [659, 164] on span "Rediger" at bounding box center [658, 166] width 18 height 7
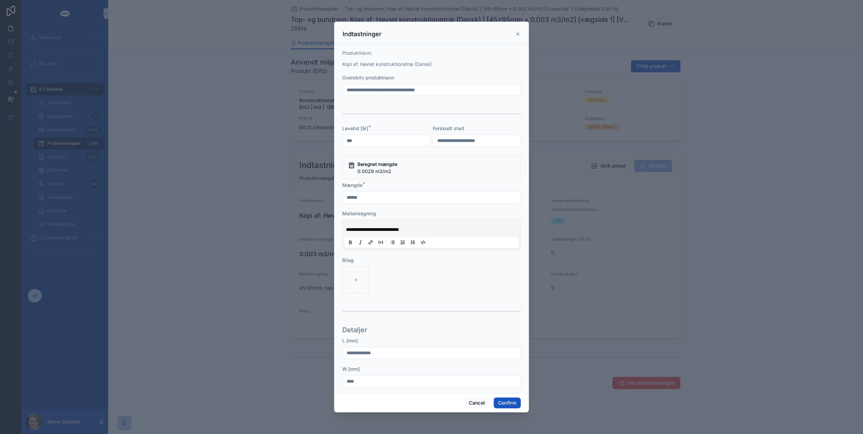
drag, startPoint x: 364, startPoint y: 90, endPoint x: 327, endPoint y: 91, distance: 37.2
click at [327, 91] on div "**********" at bounding box center [431, 217] width 863 height 434
type input "**********"
click at [511, 403] on button "Confirm" at bounding box center [507, 403] width 27 height 11
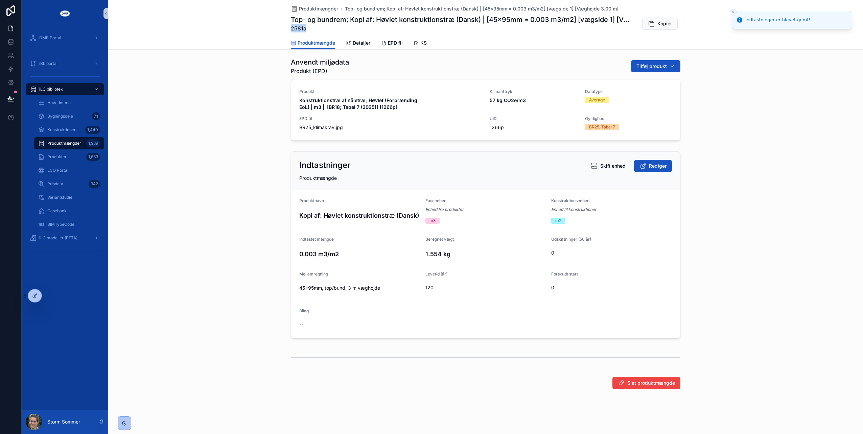
drag, startPoint x: 307, startPoint y: 28, endPoint x: 288, endPoint y: 30, distance: 18.8
click at [291, 30] on span "2581a" at bounding box center [460, 28] width 339 height 8
copy span "2581a"
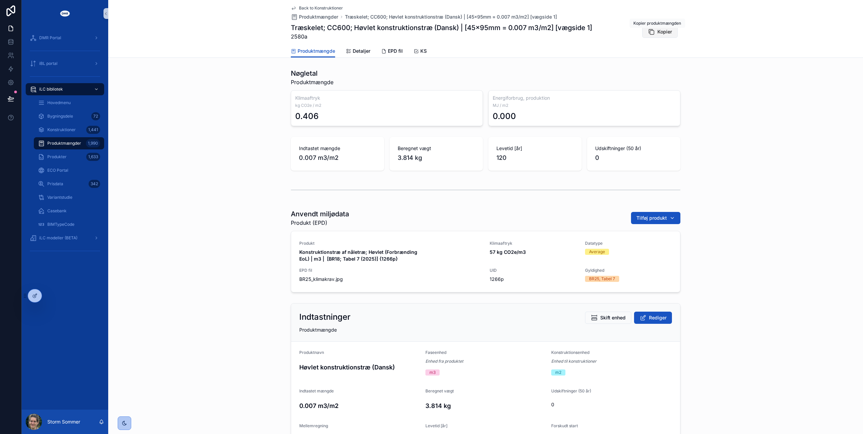
click at [657, 31] on span "Kopier" at bounding box center [664, 31] width 15 height 7
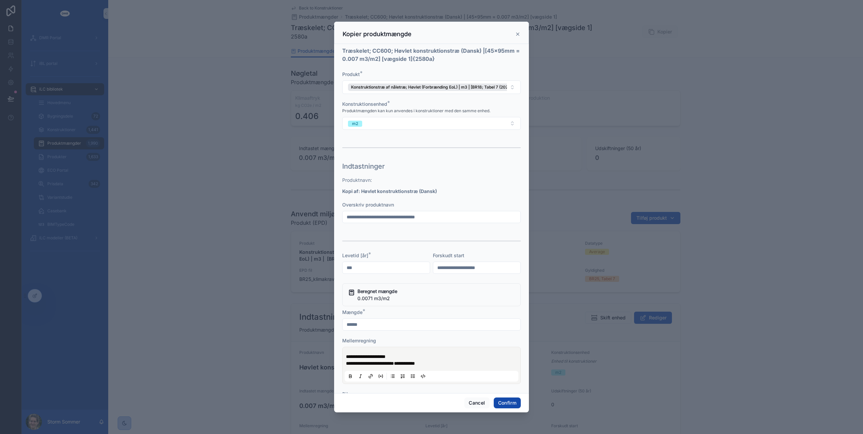
click at [504, 401] on button "Confirm" at bounding box center [507, 403] width 27 height 11
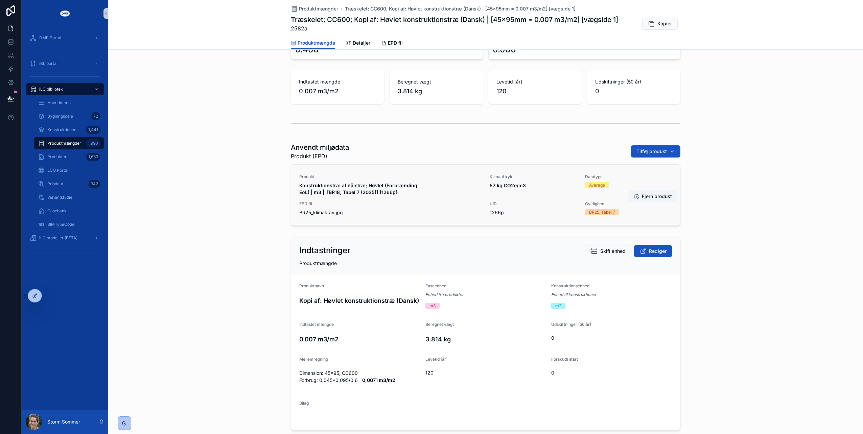
scroll to position [100, 0]
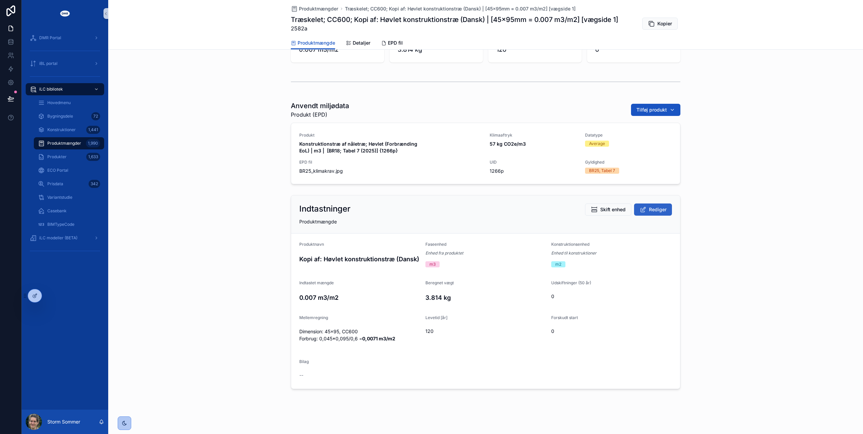
click at [654, 211] on span "Rediger" at bounding box center [658, 209] width 18 height 7
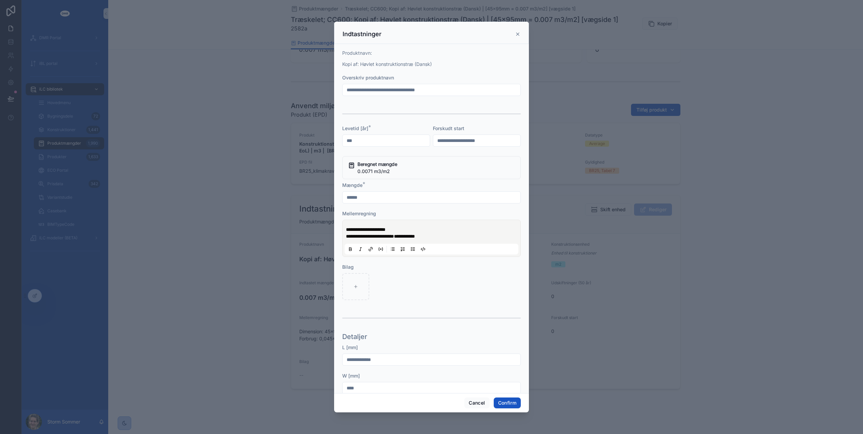
click at [367, 236] on span "**********" at bounding box center [370, 236] width 48 height 5
click at [498, 402] on button "Confirm" at bounding box center [507, 403] width 27 height 11
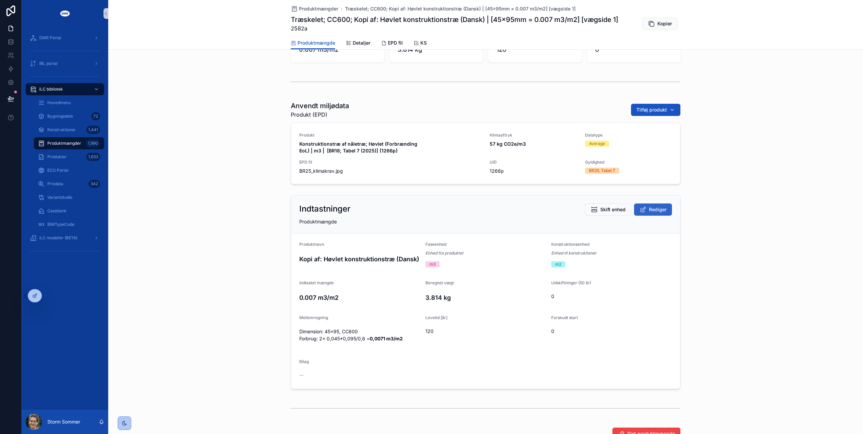
click at [643, 207] on icon "scrollable content" at bounding box center [643, 209] width 7 height 7
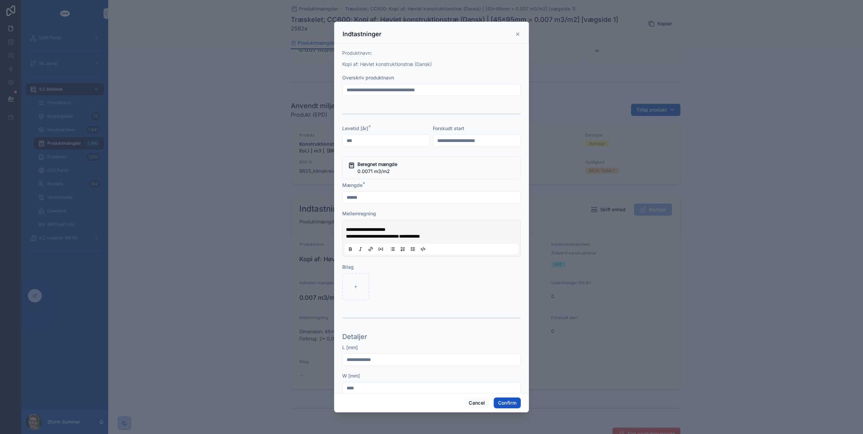
click at [372, 235] on span "**********" at bounding box center [372, 236] width 53 height 5
drag, startPoint x: 433, startPoint y: 233, endPoint x: 441, endPoint y: 232, distance: 8.1
click at [433, 233] on p "**********" at bounding box center [433, 233] width 174 height 14
click at [508, 403] on button "Confirm" at bounding box center [507, 403] width 27 height 11
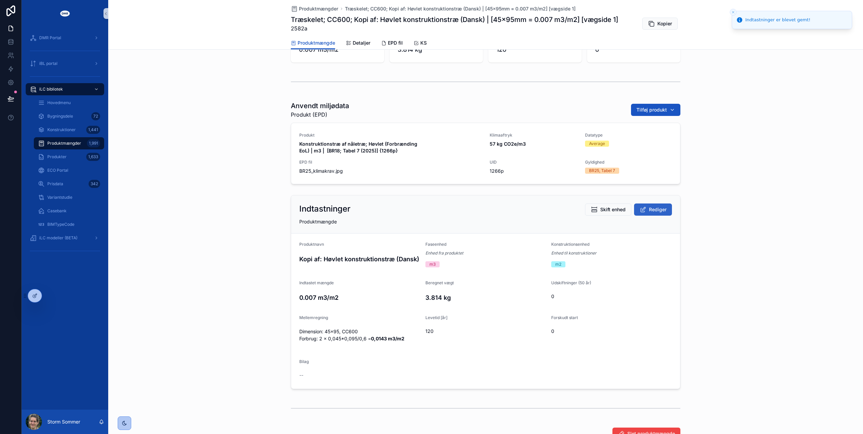
click at [655, 210] on span "Rediger" at bounding box center [658, 209] width 18 height 7
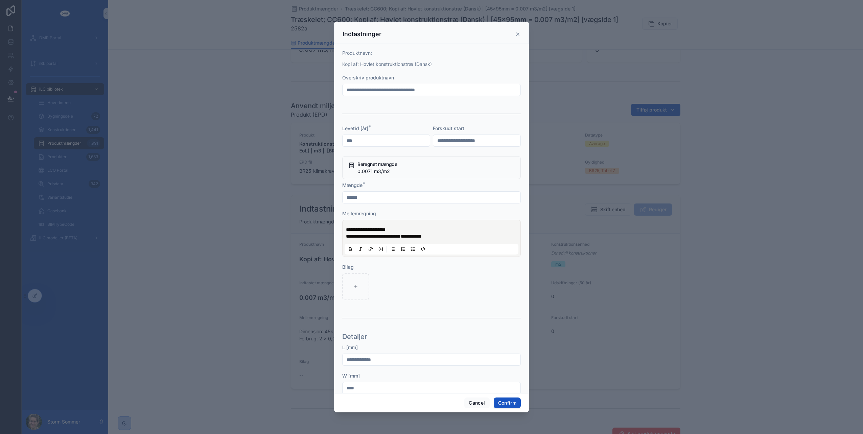
drag, startPoint x: 364, startPoint y: 90, endPoint x: 332, endPoint y: 87, distance: 31.6
click at [332, 87] on div "**********" at bounding box center [431, 217] width 863 height 434
type input "**********"
click at [516, 403] on button "Confirm" at bounding box center [507, 403] width 27 height 11
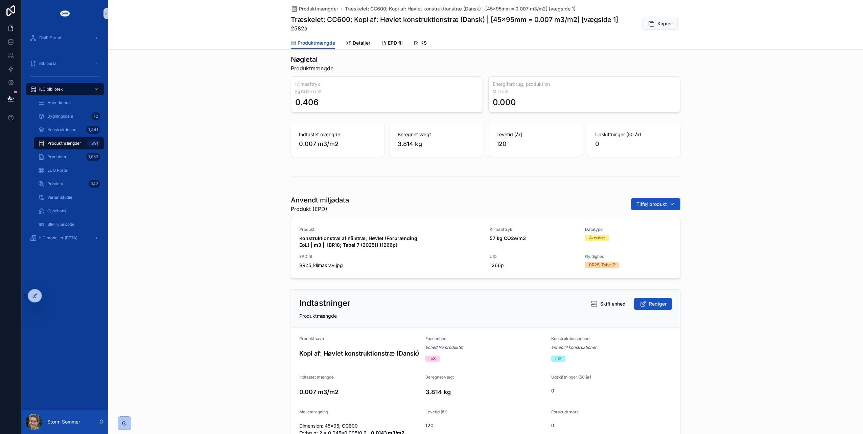
scroll to position [0, 0]
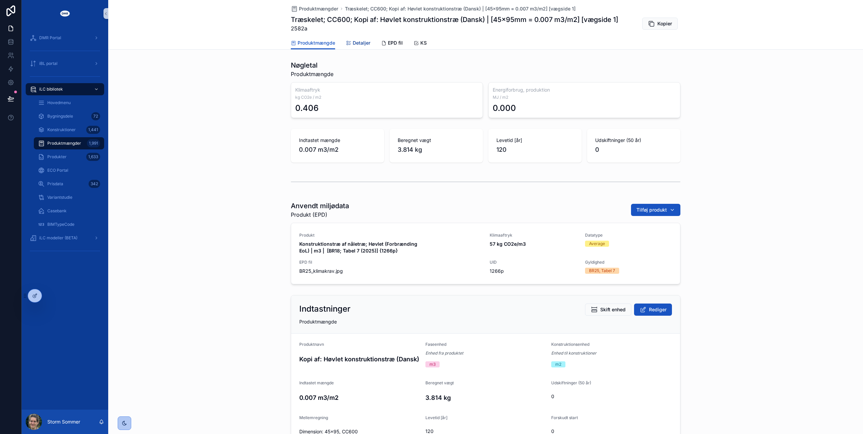
click at [359, 42] on span "Detaljer" at bounding box center [362, 43] width 18 height 7
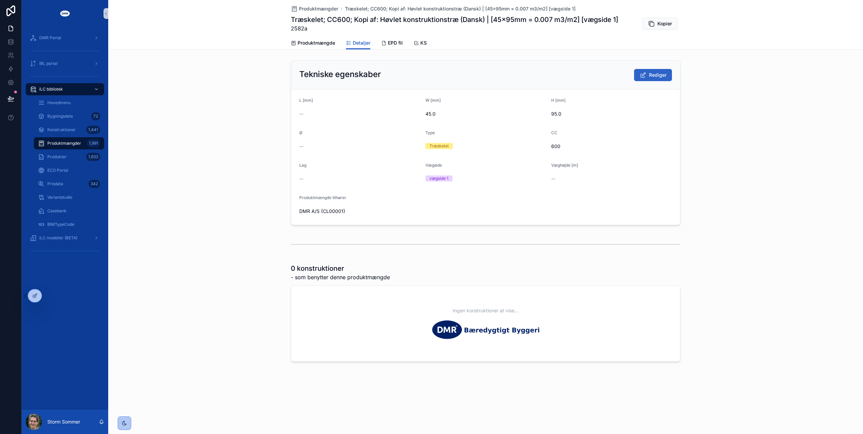
click at [646, 76] on icon "scrollable content" at bounding box center [643, 75] width 7 height 7
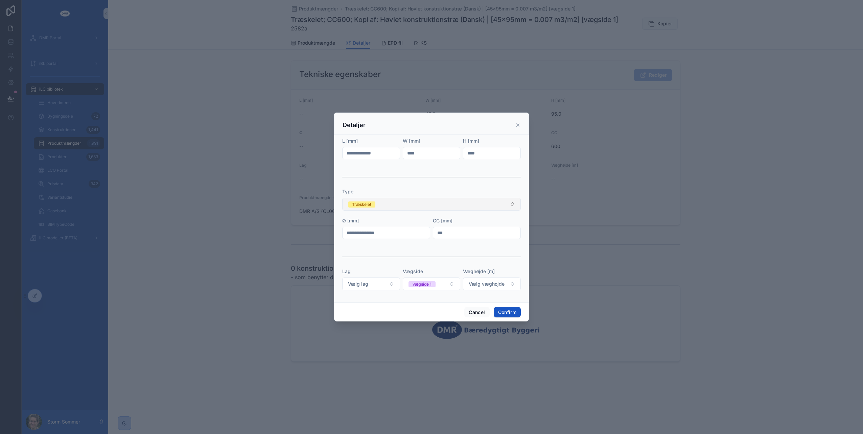
click at [394, 206] on button "Træskelet" at bounding box center [431, 204] width 179 height 13
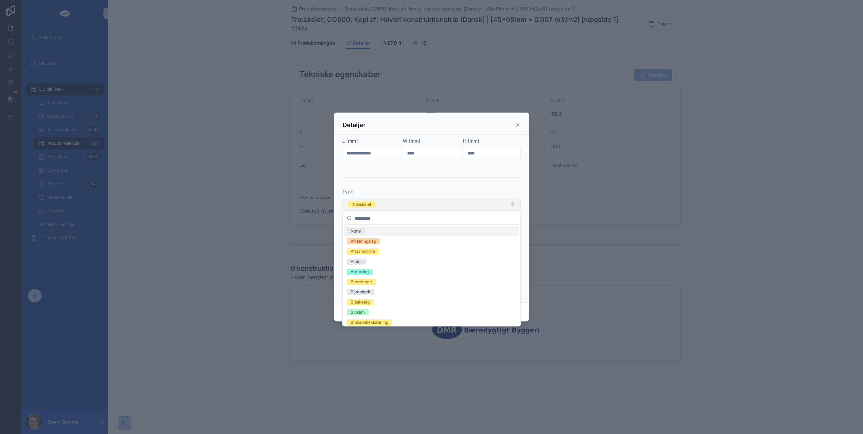
click at [394, 206] on button "Træskelet" at bounding box center [431, 204] width 179 height 13
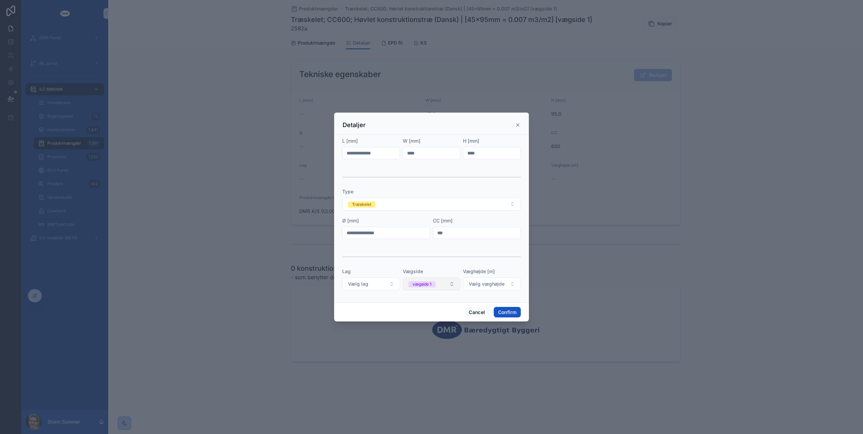
click at [446, 283] on button "vægside 1" at bounding box center [432, 284] width 58 height 13
click at [436, 261] on div at bounding box center [431, 257] width 179 height 17
click at [407, 199] on button "Træskelet" at bounding box center [431, 204] width 179 height 13
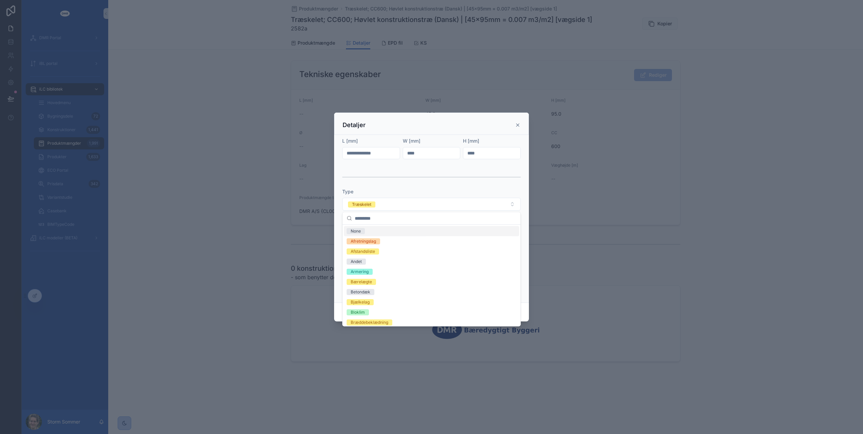
click at [469, 183] on div at bounding box center [431, 177] width 179 height 17
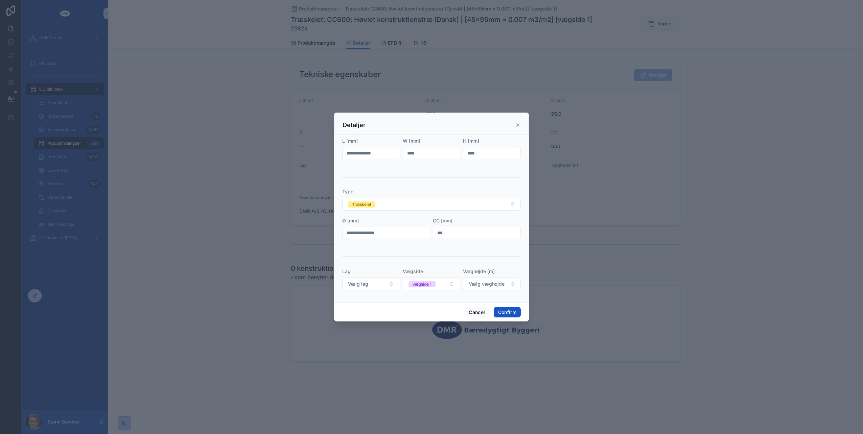
drag, startPoint x: 482, startPoint y: 153, endPoint x: 446, endPoint y: 150, distance: 36.6
click at [446, 150] on form "L [mm] W [mm] **** H [mm] **** Type Træskelet Ø [mm] CC [mm] *** Lag Vælg lag V…" at bounding box center [431, 218] width 179 height 160
type input "*****"
click at [507, 310] on button "Confirm" at bounding box center [507, 312] width 27 height 11
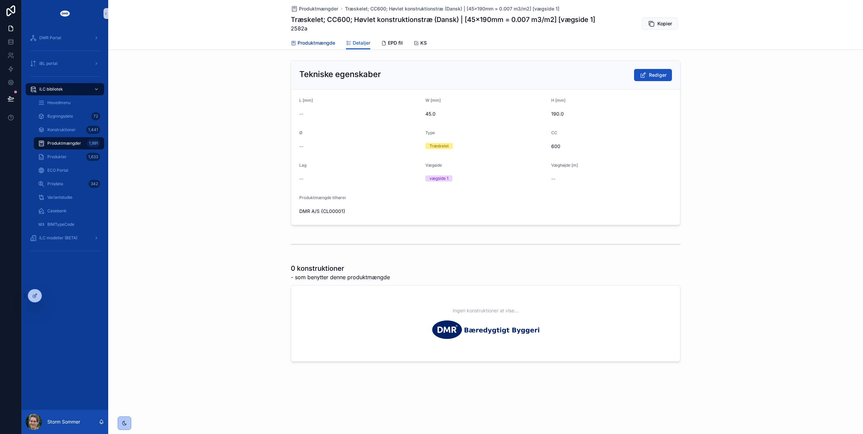
click at [321, 43] on span "Produktmængde" at bounding box center [317, 43] width 38 height 7
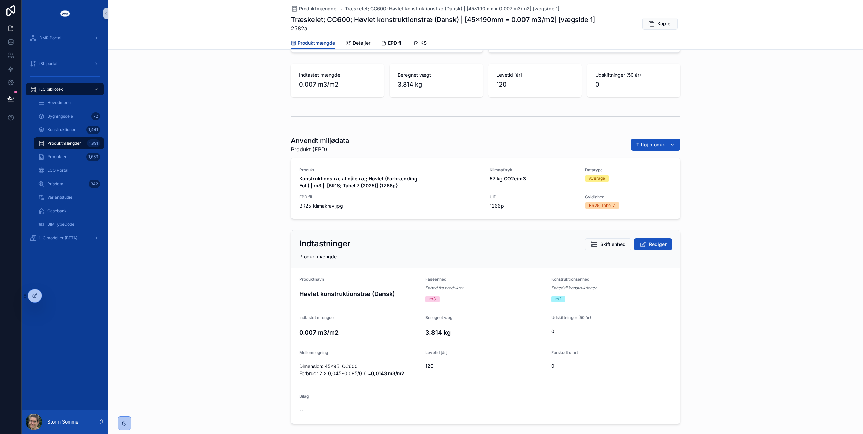
scroll to position [101, 0]
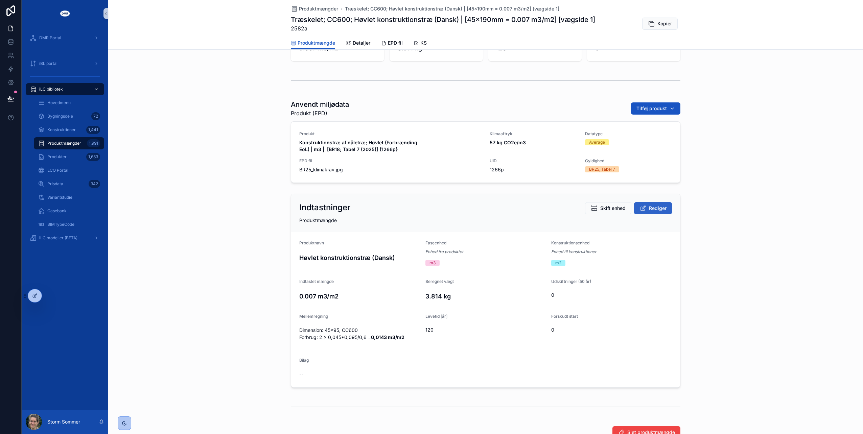
click at [646, 210] on button "Rediger" at bounding box center [653, 208] width 38 height 12
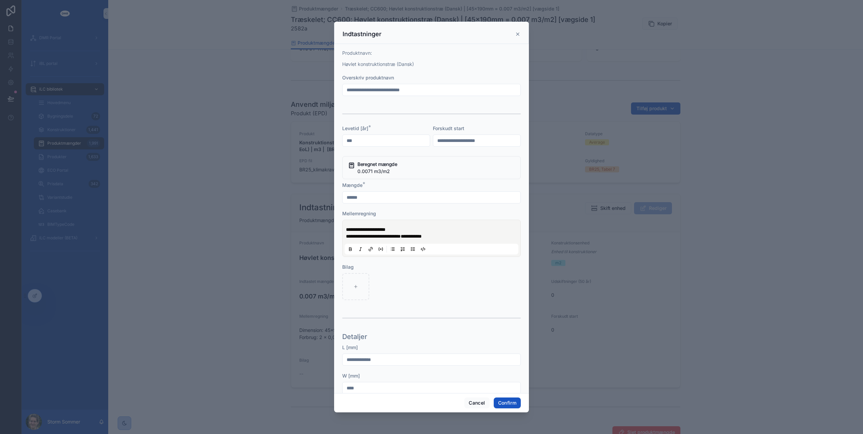
drag, startPoint x: 366, startPoint y: 196, endPoint x: 353, endPoint y: 196, distance: 12.5
click at [353, 196] on input "******" at bounding box center [432, 197] width 178 height 9
type input "******"
click at [514, 406] on button "Confirm" at bounding box center [507, 403] width 27 height 11
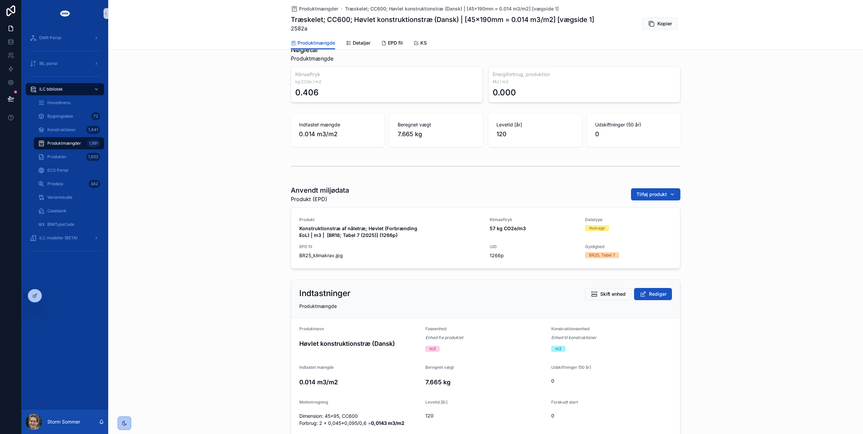
scroll to position [0, 0]
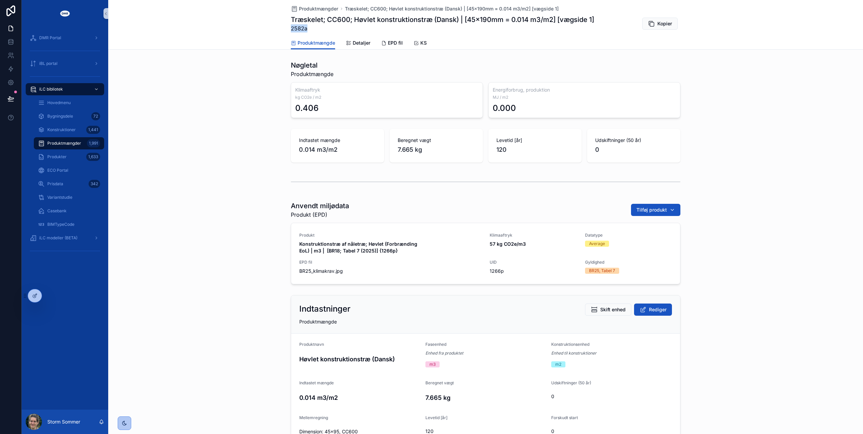
drag, startPoint x: 289, startPoint y: 28, endPoint x: 305, endPoint y: 28, distance: 16.6
click at [305, 28] on span "2582a" at bounding box center [442, 28] width 303 height 8
copy span "2582a"
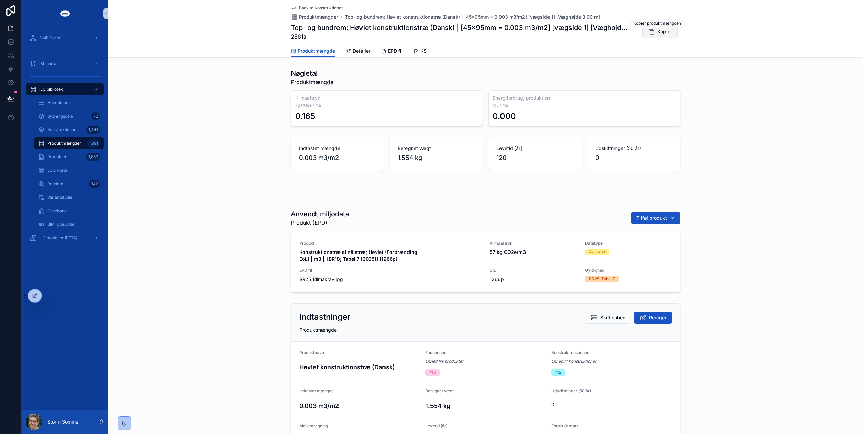
click at [663, 32] on span "Kopier" at bounding box center [664, 31] width 15 height 7
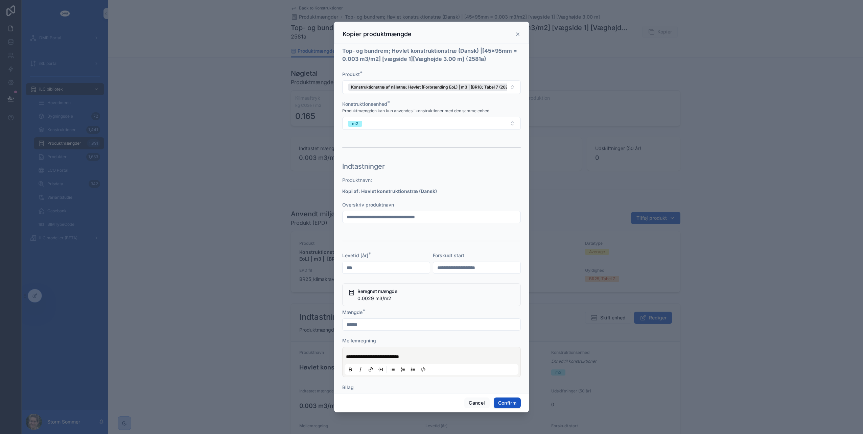
click at [346, 355] on span "**********" at bounding box center [372, 356] width 53 height 5
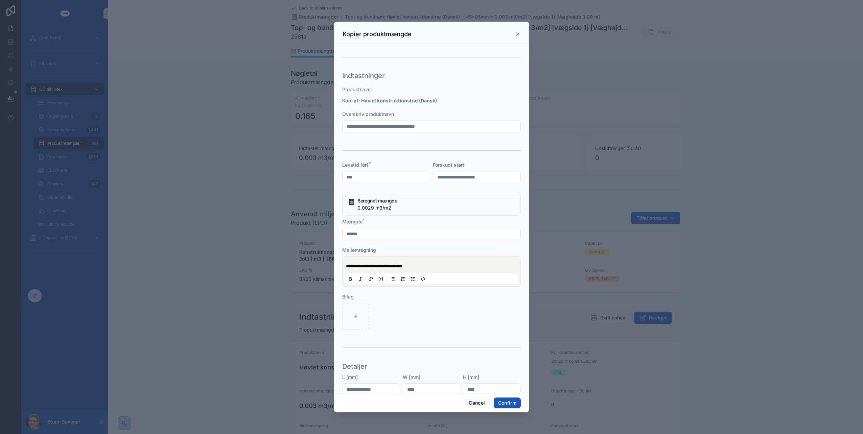
scroll to position [65, 0]
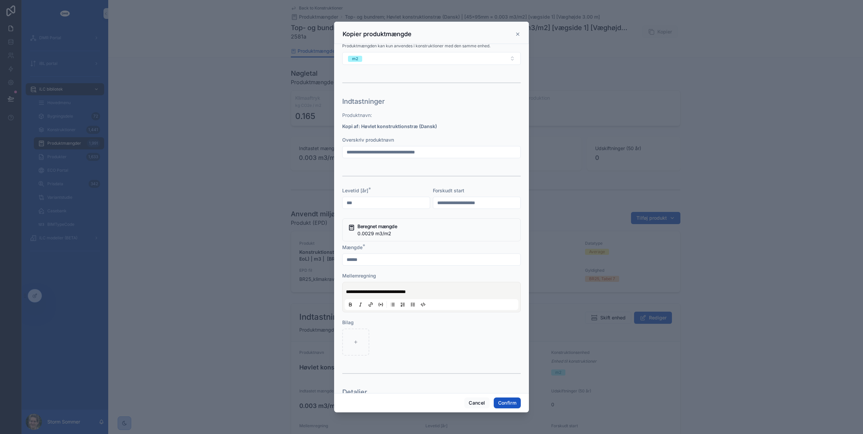
drag, startPoint x: 357, startPoint y: 257, endPoint x: 370, endPoint y: 260, distance: 13.3
click at [370, 260] on input "******" at bounding box center [432, 259] width 178 height 9
type input "******"
click at [421, 209] on form "**********" at bounding box center [431, 282] width 179 height 553
click at [446, 292] on p "**********" at bounding box center [433, 291] width 174 height 7
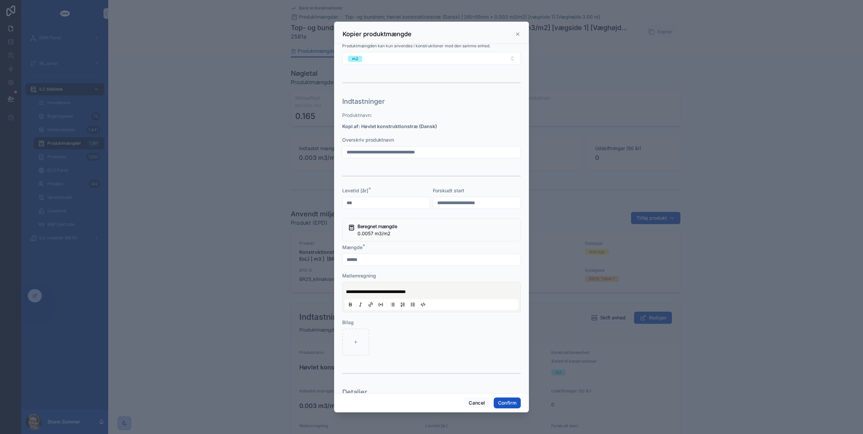
scroll to position [133, 0]
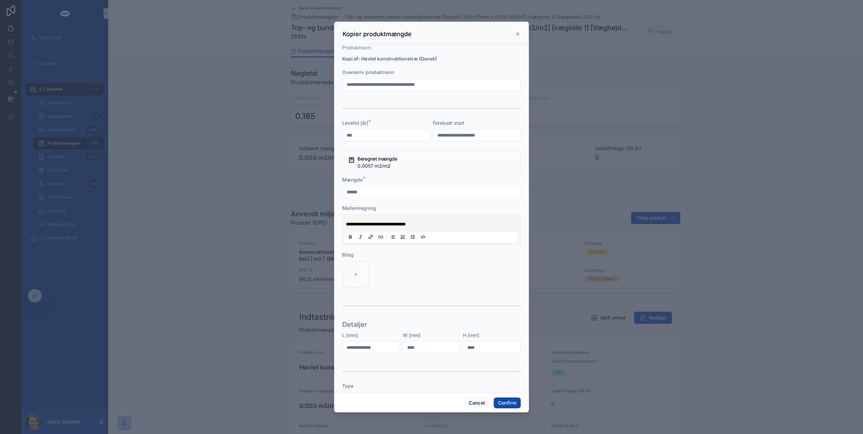
click at [504, 402] on button "Confirm" at bounding box center [507, 403] width 27 height 11
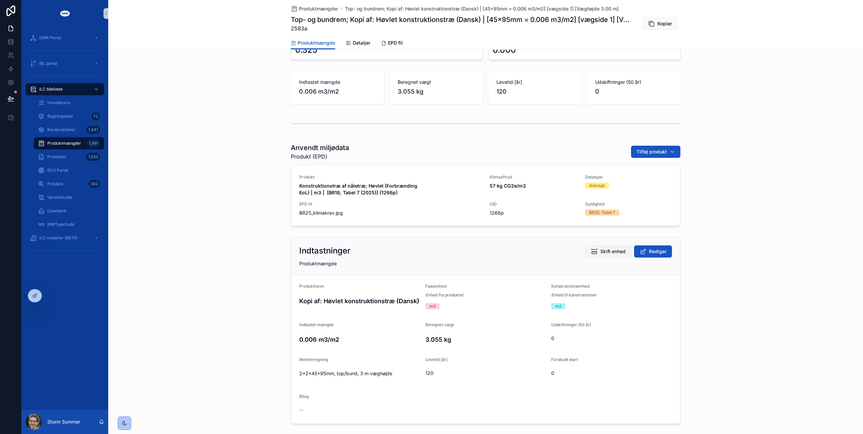
scroll to position [68, 0]
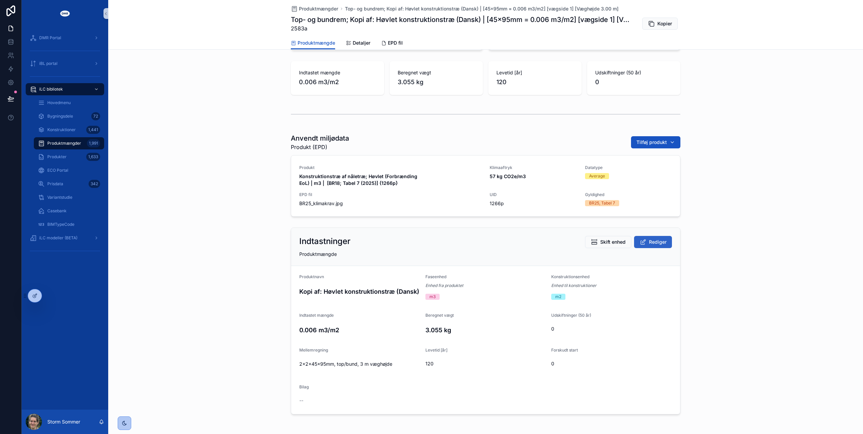
click at [649, 244] on span "Rediger" at bounding box center [658, 242] width 18 height 7
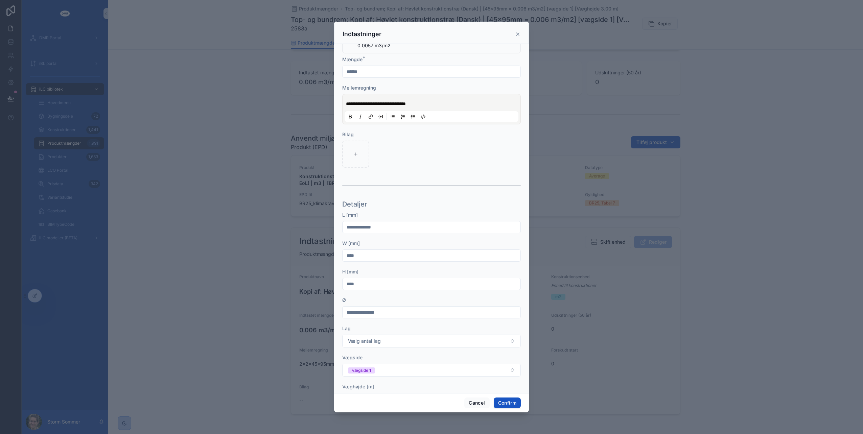
scroll to position [135, 0]
drag, startPoint x: 348, startPoint y: 274, endPoint x: 321, endPoint y: 273, distance: 27.1
click at [321, 273] on div "**********" at bounding box center [431, 217] width 863 height 434
type input "*****"
click at [448, 204] on div "L [mm]" at bounding box center [431, 205] width 179 height 7
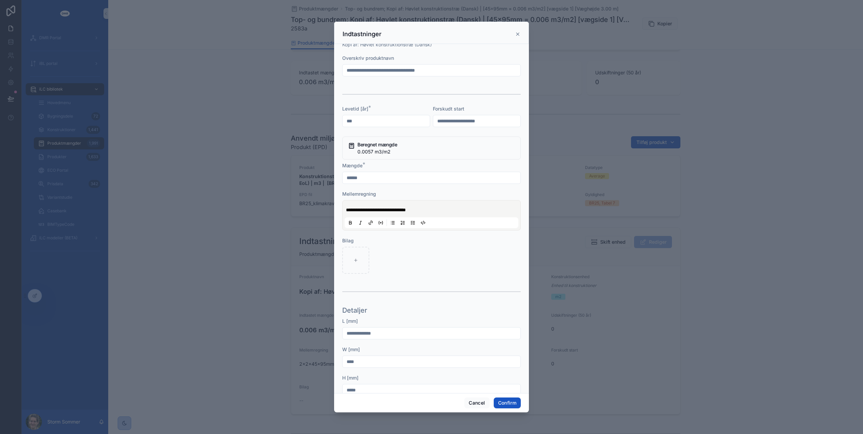
scroll to position [0, 0]
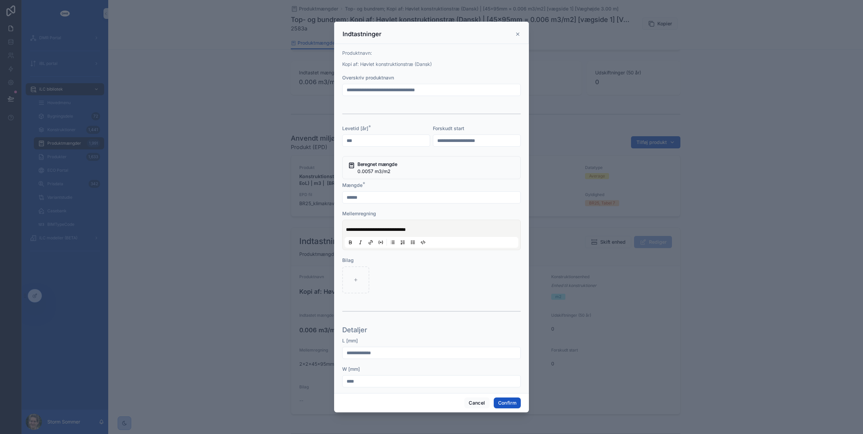
click at [354, 229] on span "**********" at bounding box center [376, 229] width 60 height 5
click at [502, 400] on button "Confirm" at bounding box center [507, 403] width 27 height 11
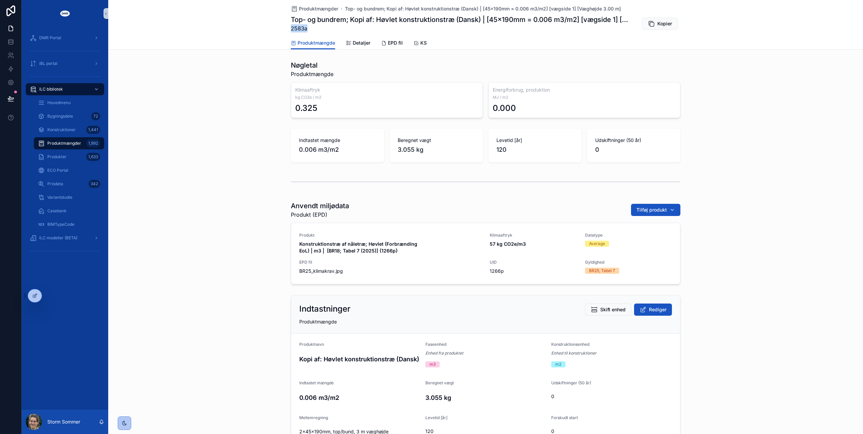
drag, startPoint x: 304, startPoint y: 29, endPoint x: 289, endPoint y: 28, distance: 14.9
click at [291, 28] on span "2583a" at bounding box center [460, 28] width 339 height 8
copy span "2583a"
click at [649, 310] on span "Rediger" at bounding box center [658, 309] width 18 height 7
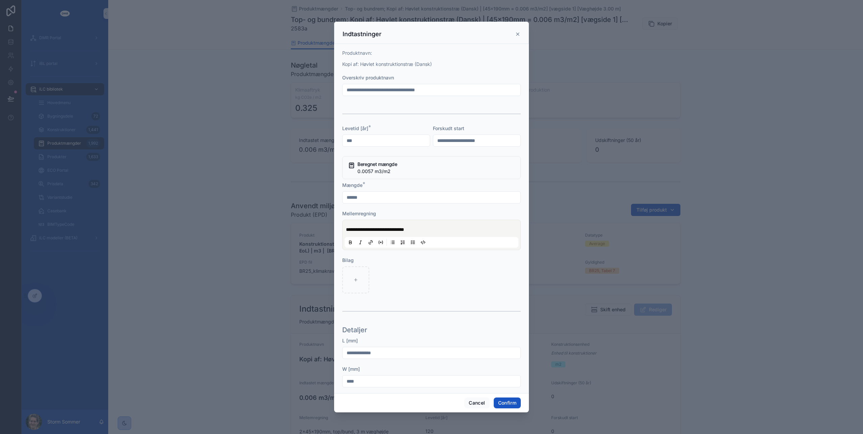
click at [366, 89] on input "**********" at bounding box center [432, 89] width 178 height 9
type input "**********"
click at [513, 402] on button "Confirm" at bounding box center [507, 403] width 27 height 11
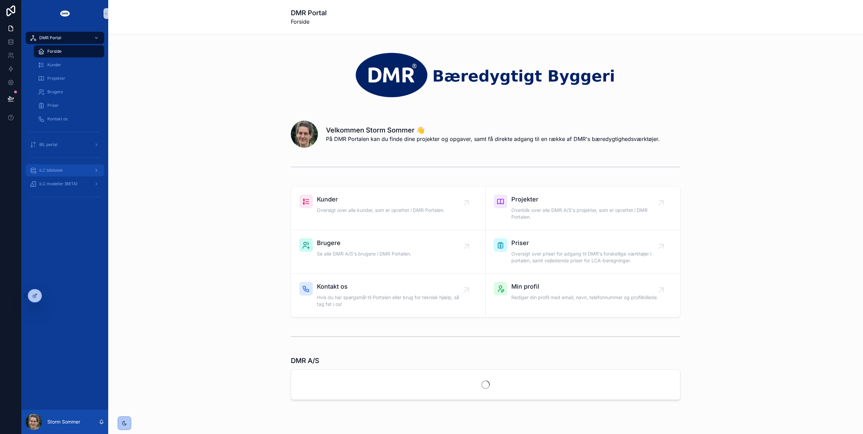
click at [64, 172] on div "iLC bibliotek" at bounding box center [65, 170] width 70 height 11
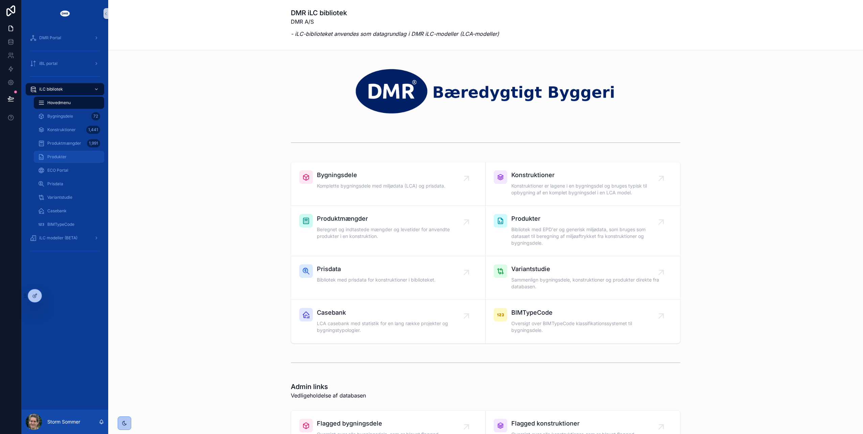
click at [65, 158] on span "Produkter" at bounding box center [56, 156] width 19 height 5
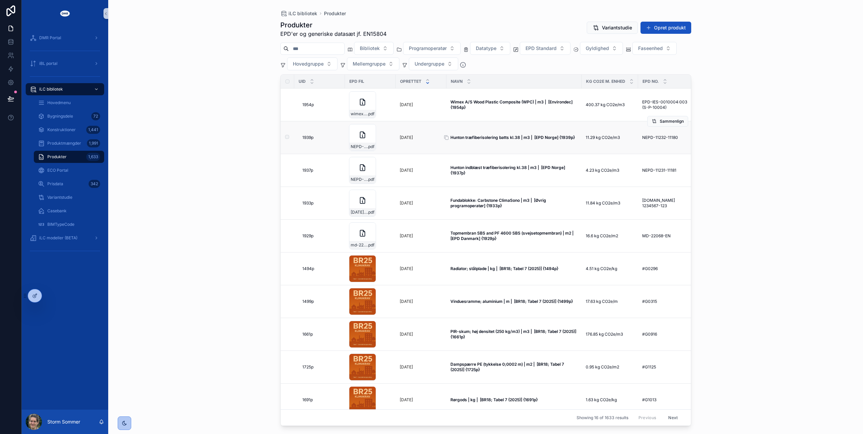
click at [509, 135] on strong "Hunton træfiberisolering batts kl.38 | m3 | [EPD Norge] {1939p}" at bounding box center [512, 137] width 124 height 5
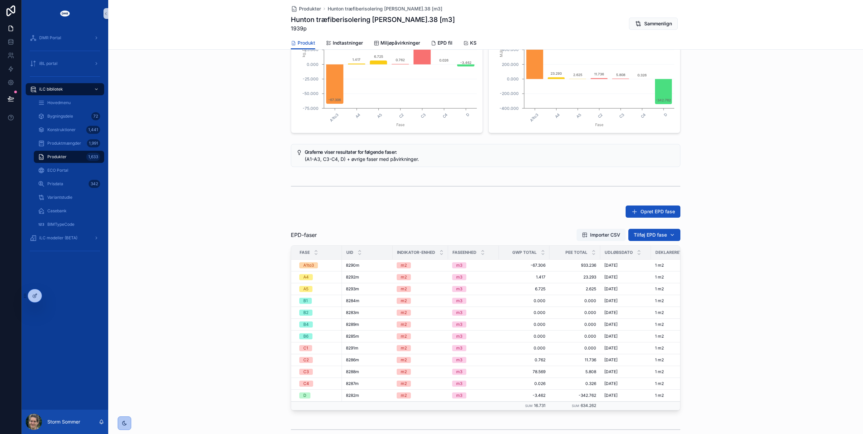
scroll to position [338, 0]
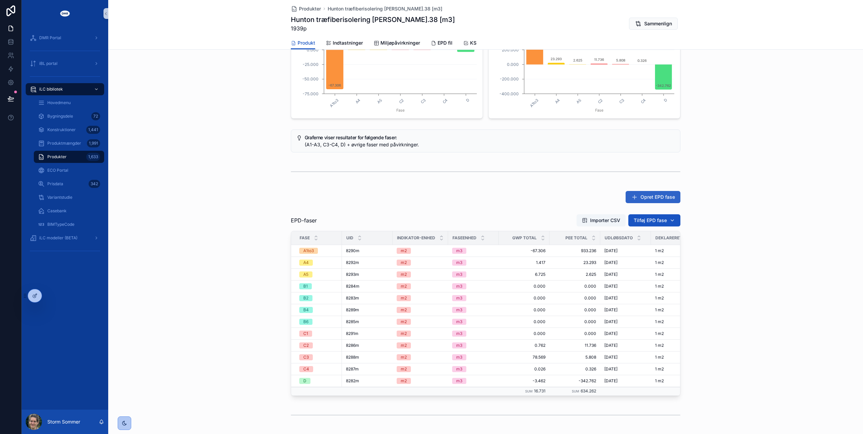
click at [661, 202] on button "Opret EPD fase" at bounding box center [653, 197] width 55 height 12
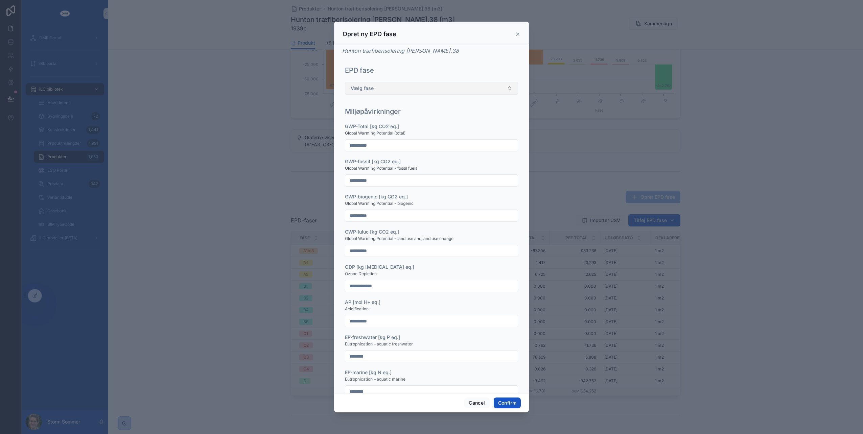
click at [361, 87] on span "Vælg fase" at bounding box center [362, 88] width 23 height 7
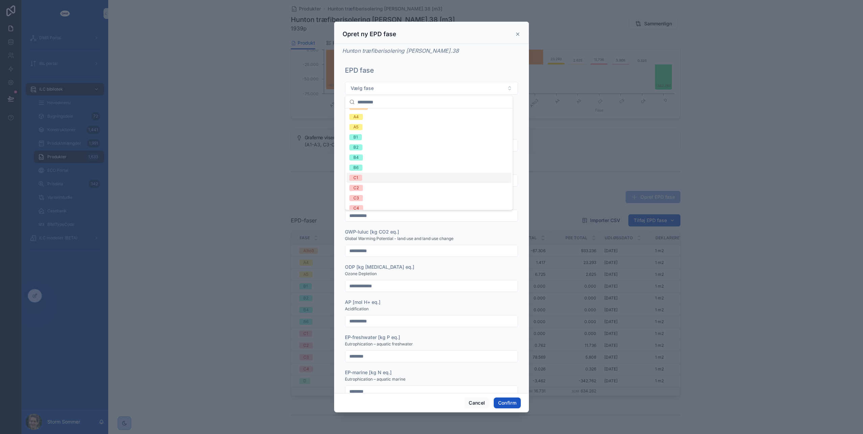
scroll to position [0, 0]
click at [448, 64] on div "EPD fase Vælg fase" at bounding box center [431, 83] width 179 height 41
click at [479, 398] on button "Cancel" at bounding box center [476, 403] width 25 height 11
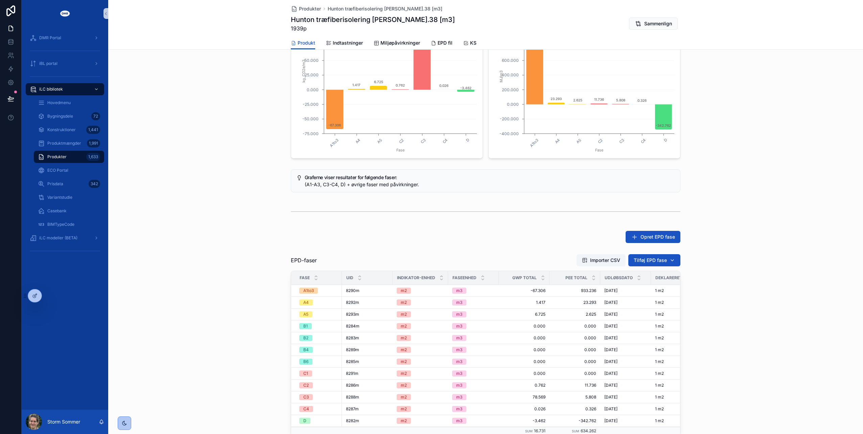
scroll to position [237, 0]
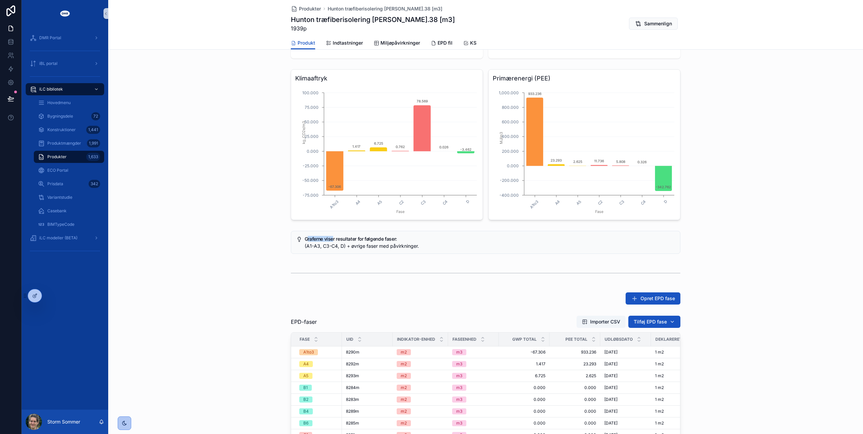
drag, startPoint x: 304, startPoint y: 240, endPoint x: 331, endPoint y: 241, distance: 26.7
click at [331, 241] on h5 "Graferne viser resultater for følgende faser:" at bounding box center [490, 239] width 370 height 5
drag, startPoint x: 331, startPoint y: 241, endPoint x: 323, endPoint y: 248, distance: 10.5
click at [332, 248] on span "(A1-A3, C3-C4, D) + øvrige faser med påvirkninger." at bounding box center [362, 246] width 114 height 6
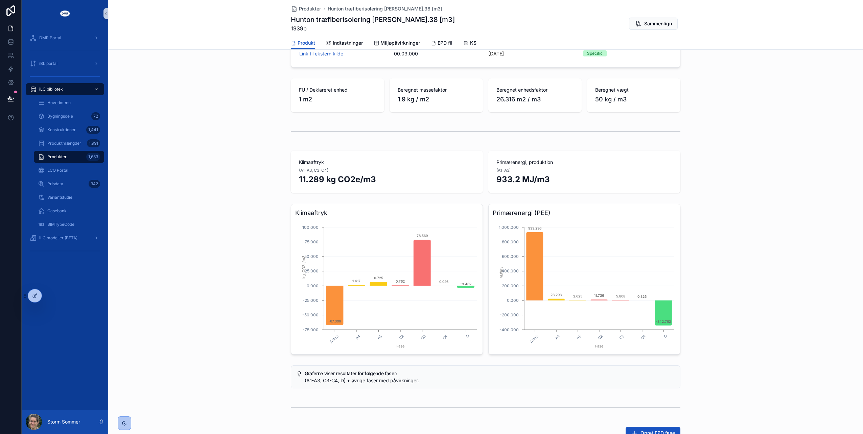
scroll to position [0, 0]
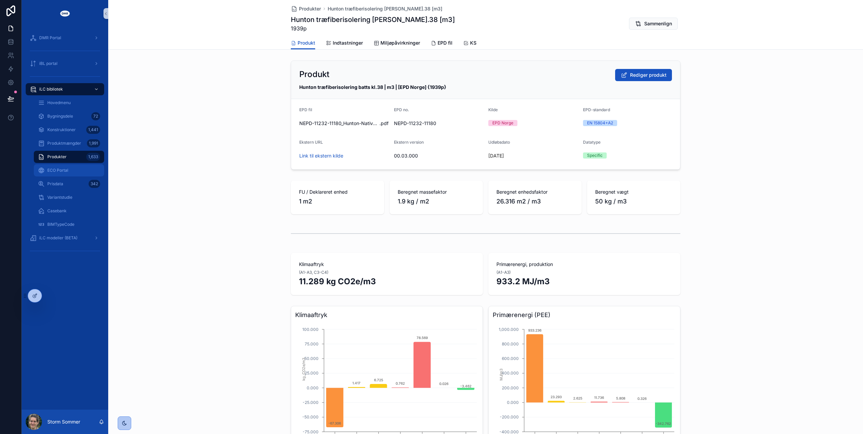
click at [57, 171] on span "ECO Portal" at bounding box center [57, 170] width 21 height 5
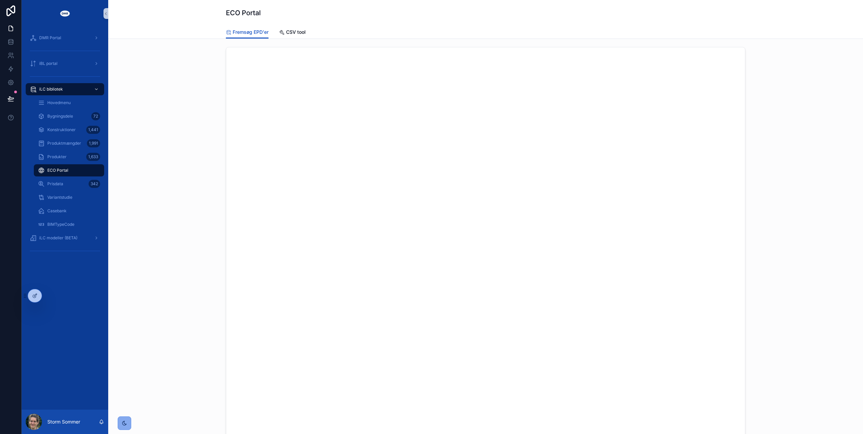
click at [127, 424] on div "scrollable content" at bounding box center [125, 424] width 14 height 14
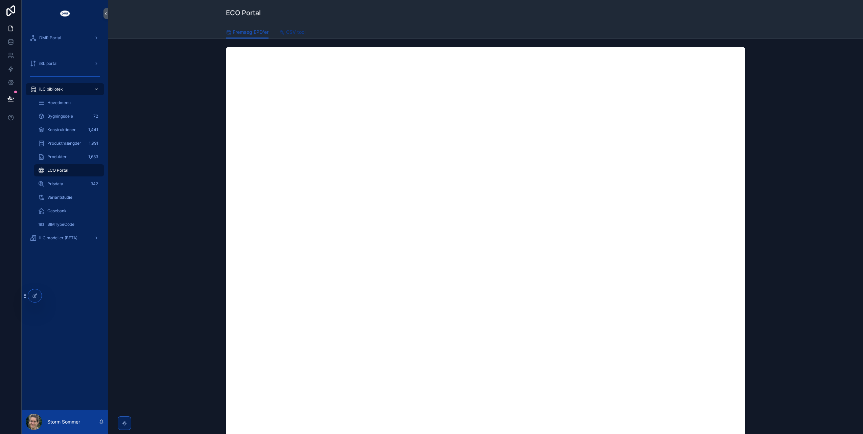
click at [296, 33] on span "CSV tool" at bounding box center [296, 32] width 20 height 7
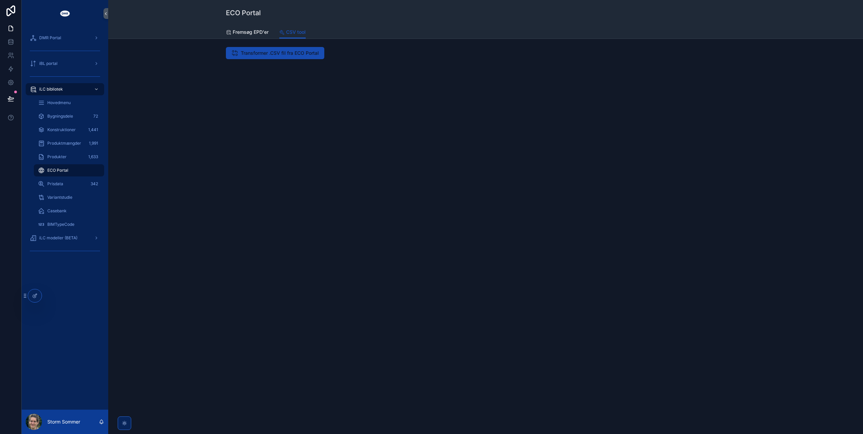
click at [282, 56] on button "Transformer .CSV fil fra ECO Portal" at bounding box center [275, 53] width 98 height 12
click at [60, 158] on span "Produkter" at bounding box center [56, 156] width 19 height 5
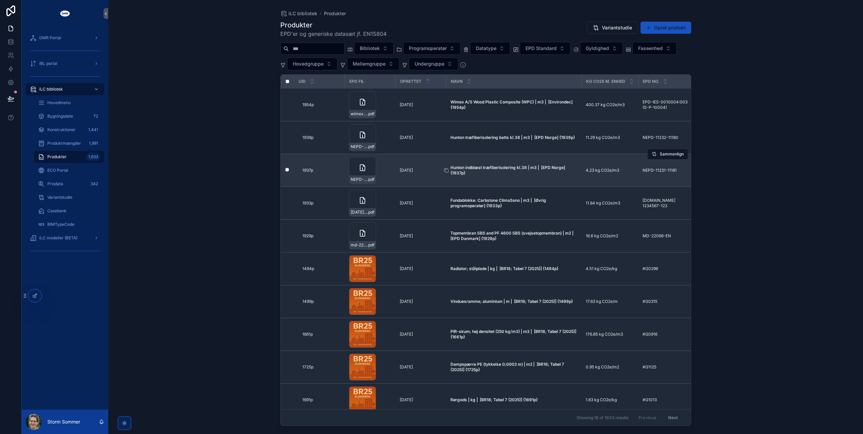
click at [489, 167] on strong "Hunton indblæst træfiberisolering kl.38 | m3 | [EPD Norge] {1937p}" at bounding box center [508, 170] width 116 height 10
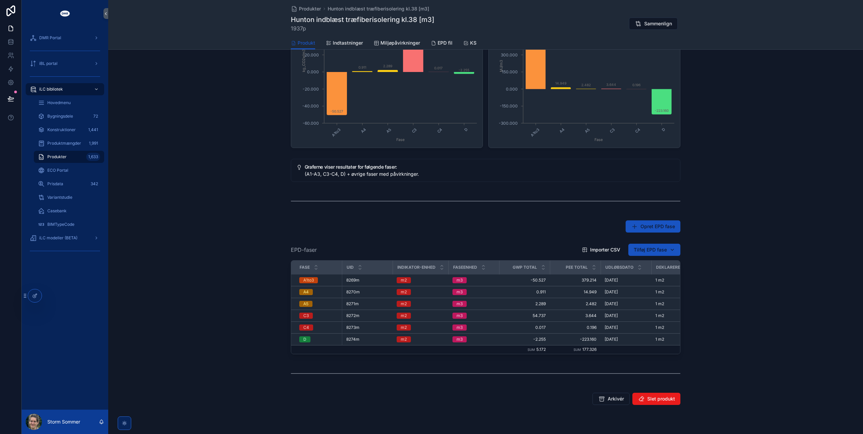
scroll to position [328, 0]
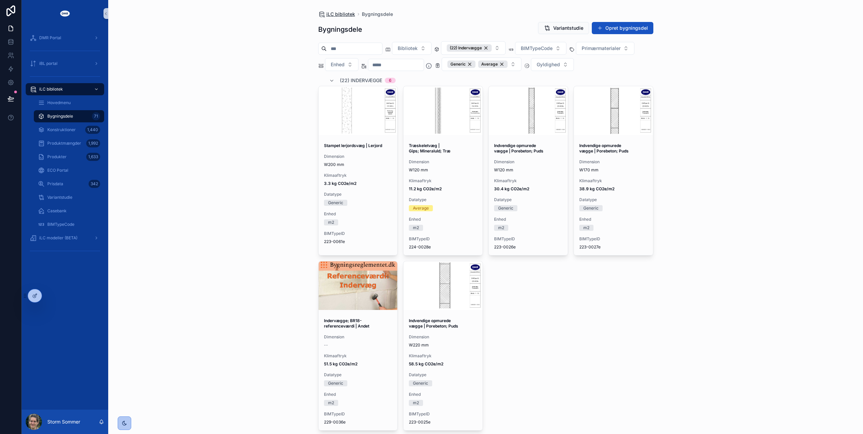
click at [342, 14] on span "iLC bibliotek" at bounding box center [340, 14] width 29 height 7
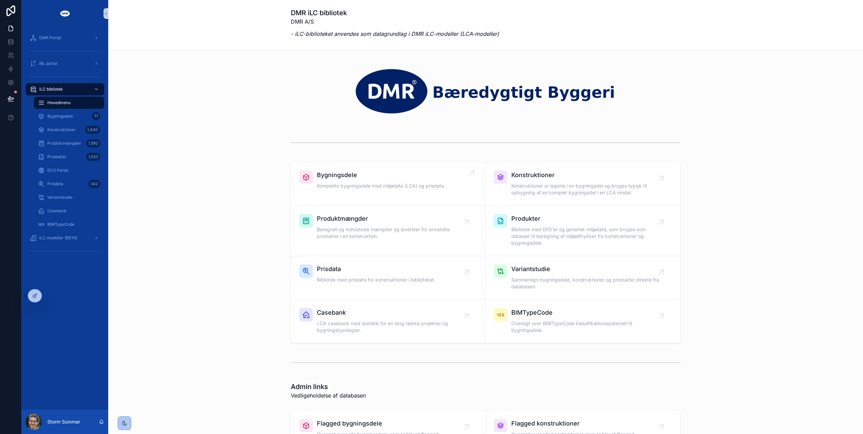
click at [340, 176] on span "Bygningsdele" at bounding box center [381, 174] width 129 height 9
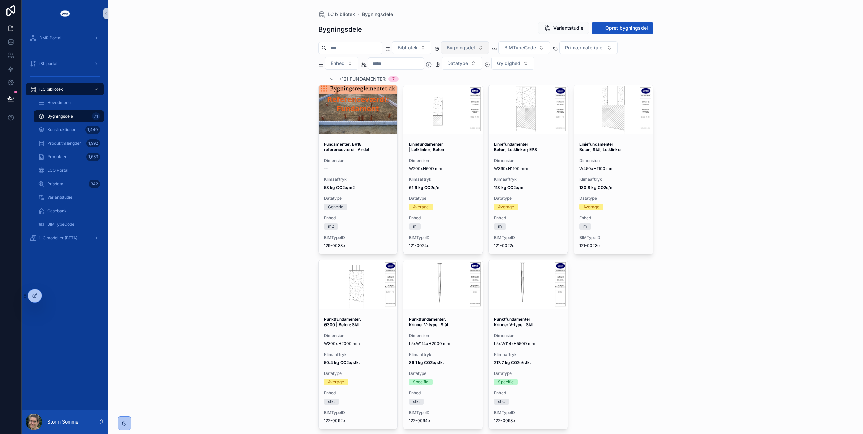
click at [473, 48] on span "Bygningsdel" at bounding box center [461, 47] width 28 height 7
click at [468, 146] on div "(22) Indervægge" at bounding box center [475, 146] width 81 height 11
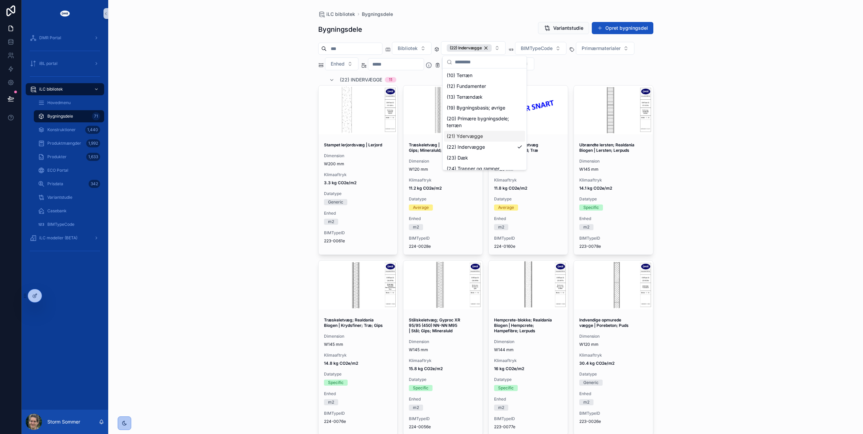
click at [743, 128] on div "iLC bibliotek Bygningsdele Bygningsdele Variantstudie Opret bygningsdel Bibliot…" at bounding box center [485, 217] width 755 height 434
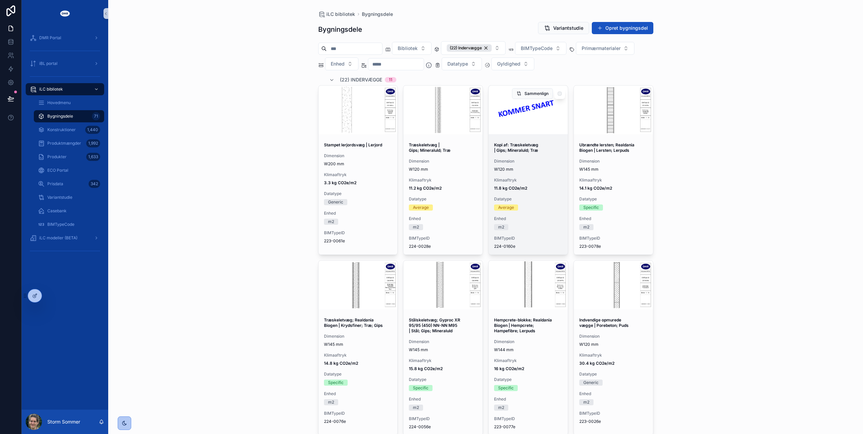
click at [511, 150] on strong "Kopi af: Træskeletvæg | Gips; Mineraluld; Træ" at bounding box center [516, 147] width 45 height 10
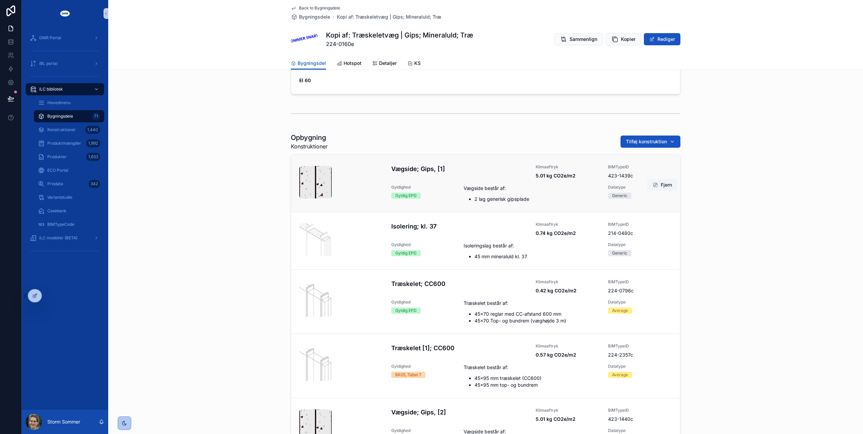
scroll to position [304, 0]
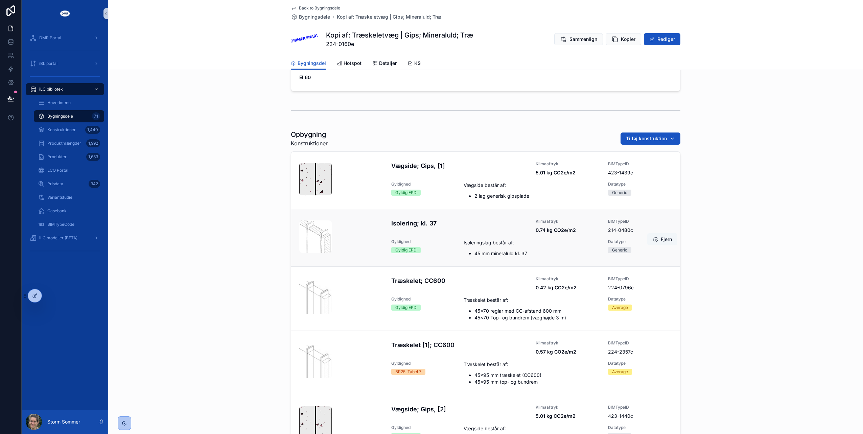
click at [656, 237] on button "Fjern" at bounding box center [662, 239] width 30 height 12
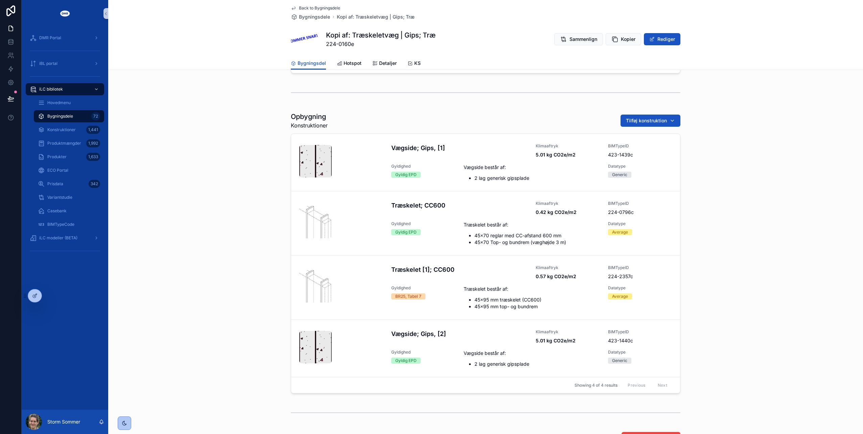
scroll to position [286, 0]
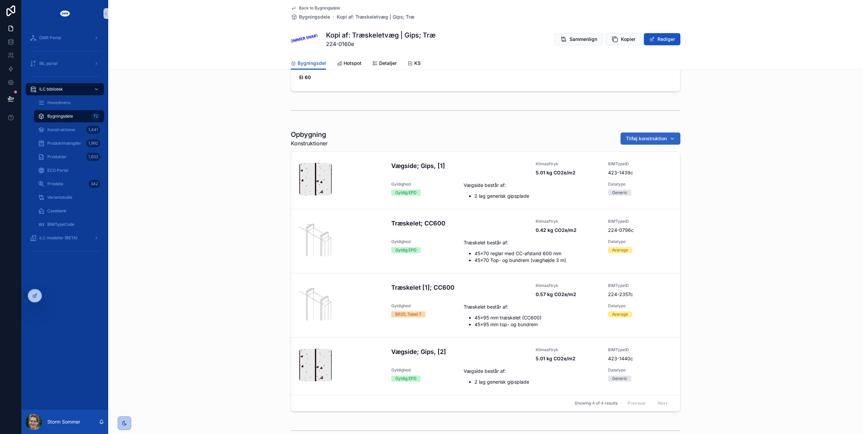
click at [639, 139] on span "Tilføj konstruktion" at bounding box center [646, 138] width 41 height 7
type input "*********"
click at [632, 165] on span "Dobbelt Træskelet; CC600 | W45xH95 mm | Træ {224-2358c}" at bounding box center [644, 165] width 68 height 7
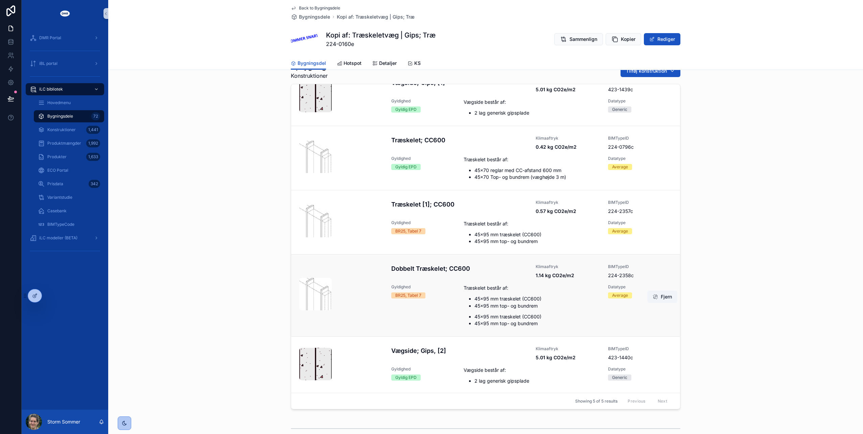
scroll to position [0, 0]
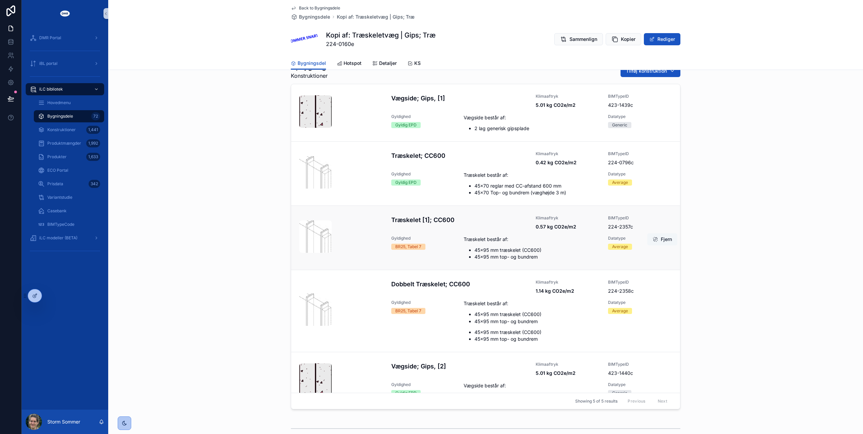
click at [656, 237] on button "Fjern" at bounding box center [662, 239] width 30 height 12
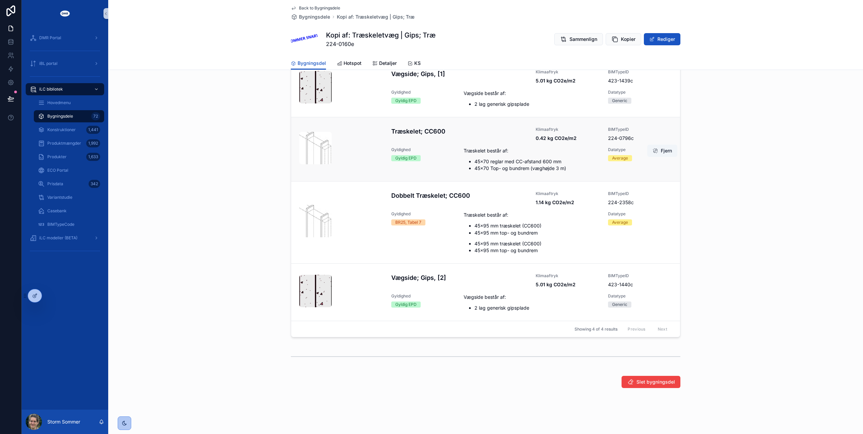
scroll to position [372, 0]
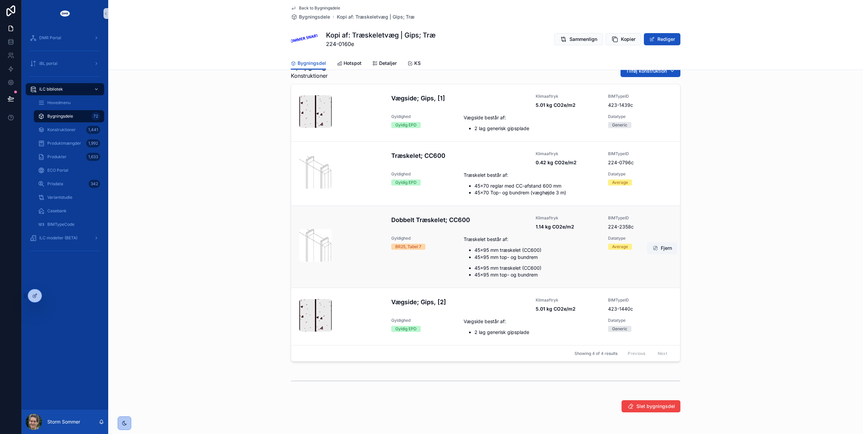
click at [408, 248] on div "BR25, Tabel 7" at bounding box center [408, 247] width 26 height 6
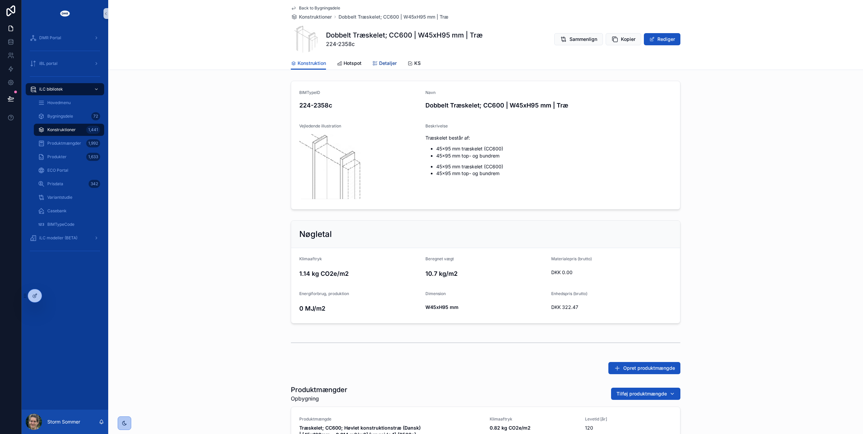
click at [379, 62] on span "Detaljer" at bounding box center [388, 63] width 18 height 7
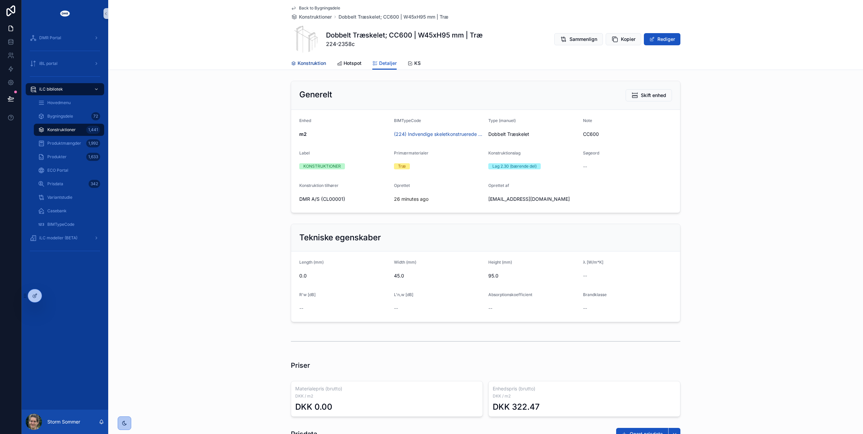
click at [309, 62] on span "Konstruktion" at bounding box center [312, 63] width 28 height 7
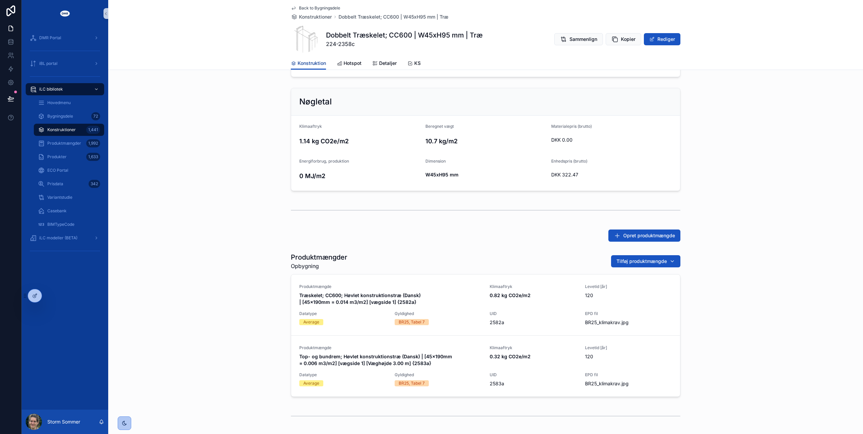
scroll to position [169, 0]
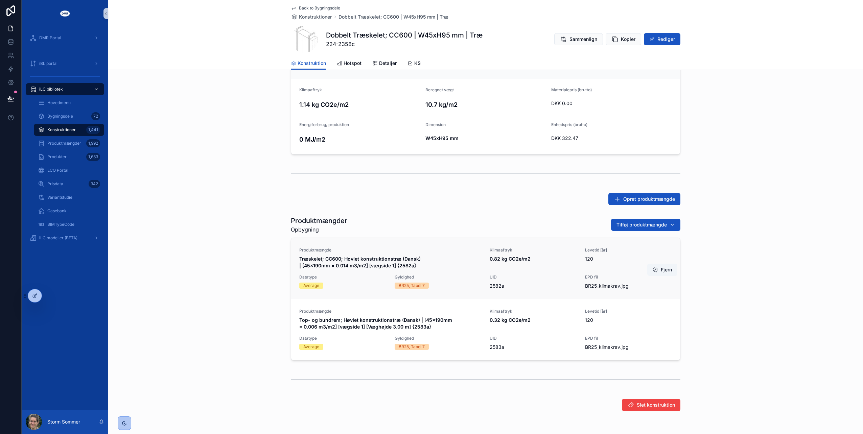
click at [325, 279] on span "Datatype" at bounding box center [342, 277] width 87 height 5
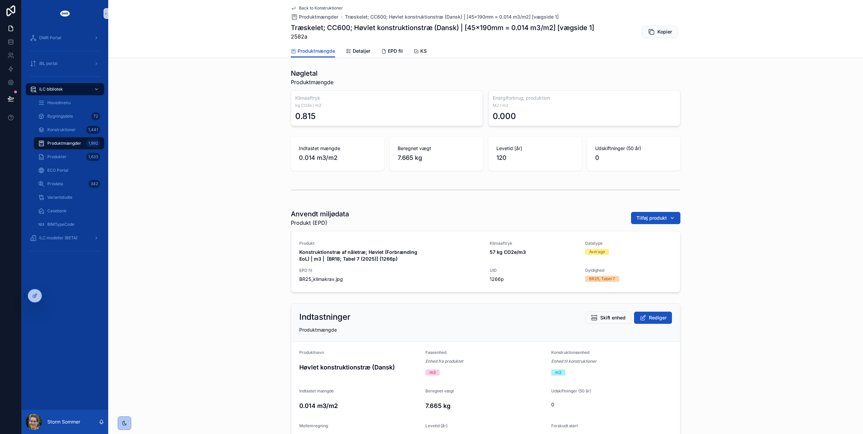
click at [313, 6] on span "Back to Konstruktioner" at bounding box center [321, 7] width 44 height 5
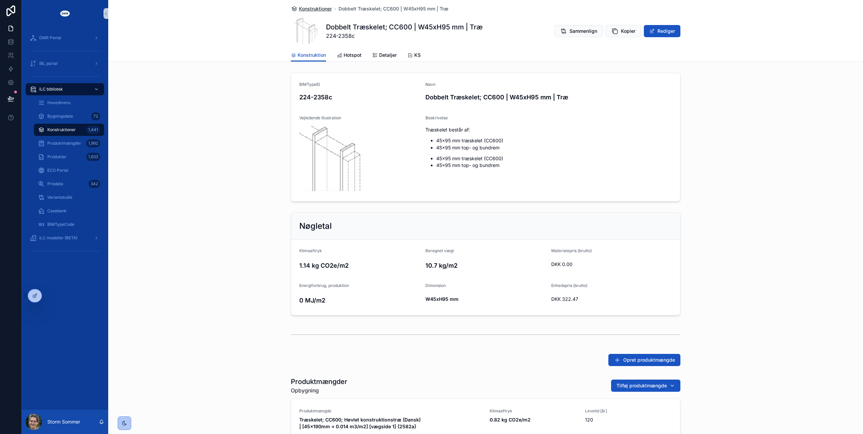
click at [319, 8] on span "Konstruktioner" at bounding box center [315, 8] width 33 height 7
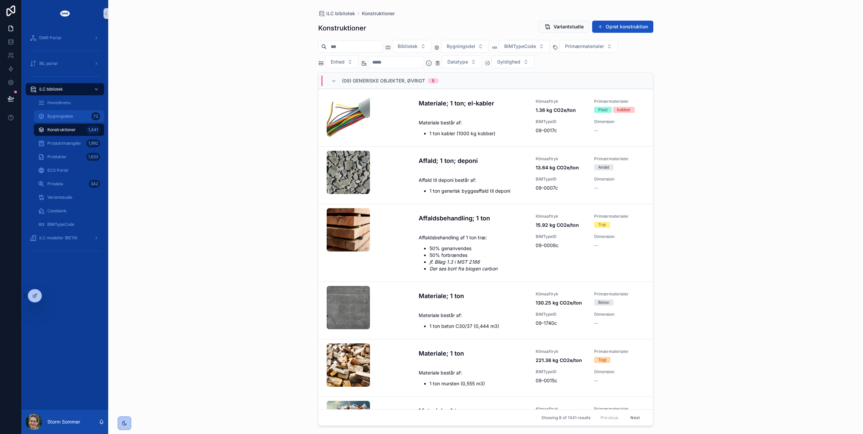
click at [44, 116] on icon "scrollable content" at bounding box center [41, 116] width 7 height 7
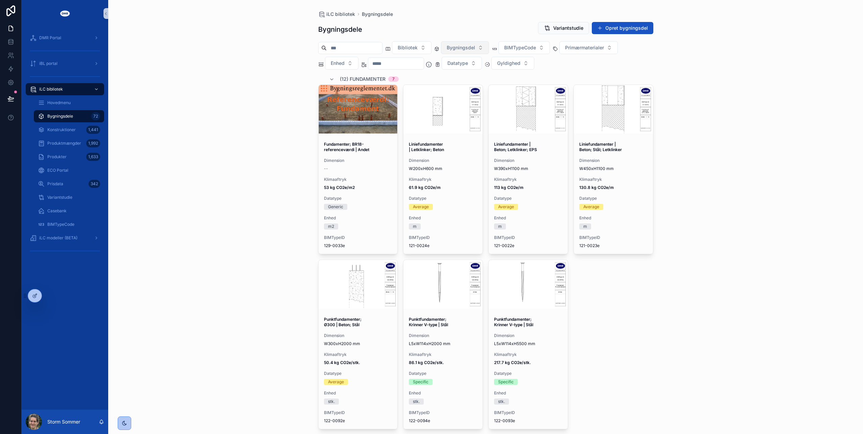
click at [475, 46] on span "Bygningsdel" at bounding box center [461, 47] width 28 height 7
click at [467, 148] on div "(22) Indervægge" at bounding box center [475, 146] width 81 height 11
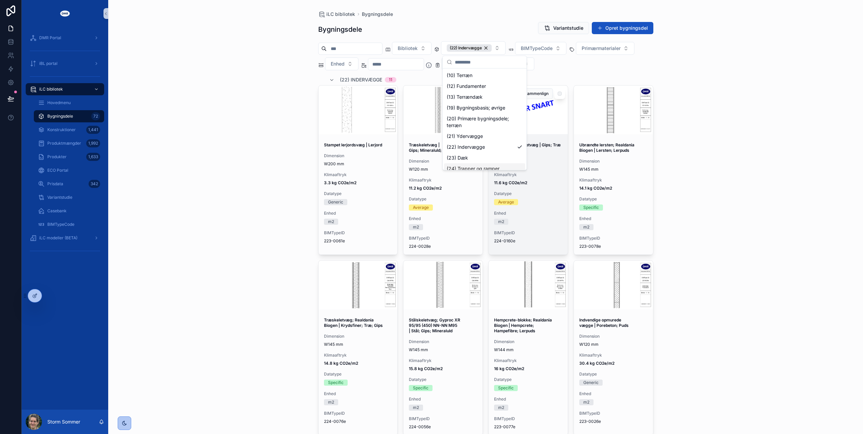
click at [530, 205] on div "Kopi af: Træskeletvæg | Gips; Træ Dimension W120 mm Klimaaftryk 11.6 kg CO2e/m2…" at bounding box center [528, 193] width 79 height 112
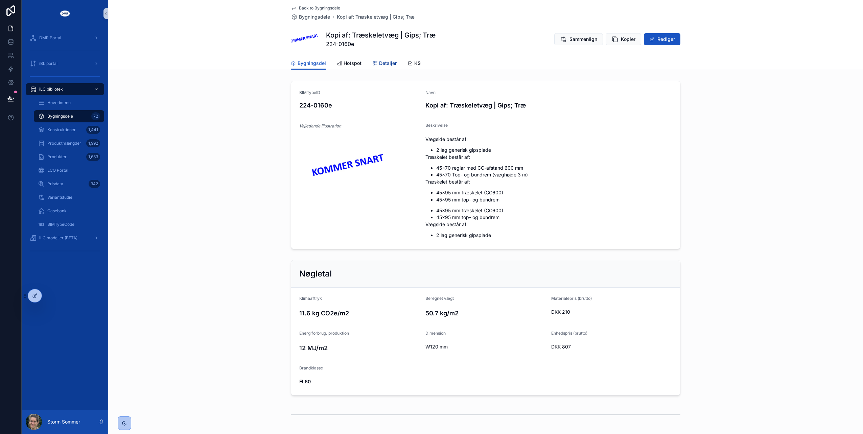
click at [382, 63] on span "Detaljer" at bounding box center [388, 63] width 18 height 7
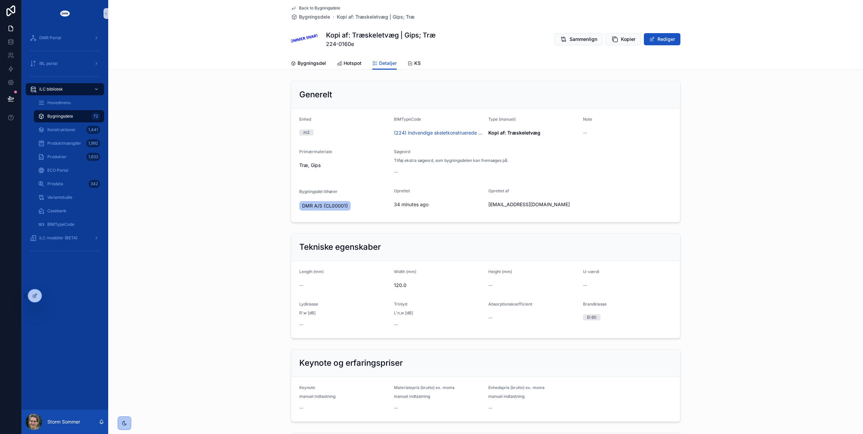
click at [403, 284] on span "120.0" at bounding box center [438, 285] width 89 height 7
click at [652, 35] on button "Rediger" at bounding box center [662, 39] width 37 height 12
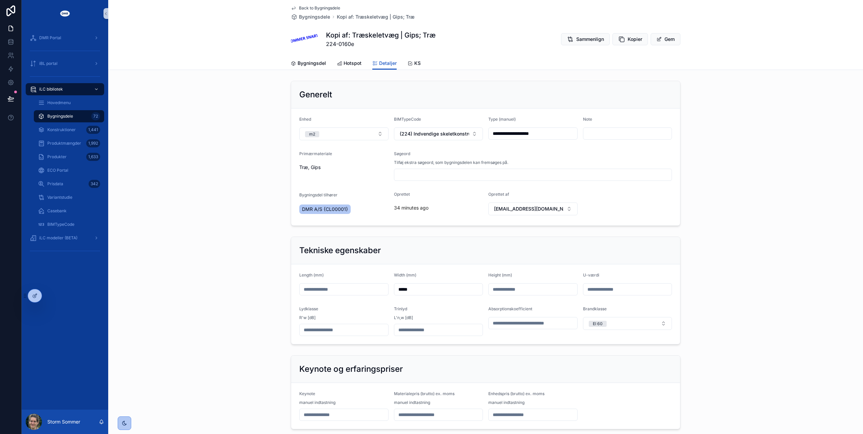
drag, startPoint x: 421, startPoint y: 287, endPoint x: 359, endPoint y: 283, distance: 62.3
click at [359, 283] on form "Length (mm) Width (mm) ***** Height (mm) U-værdi Lydklasse R'w [dB] Trinlyd L'n…" at bounding box center [485, 304] width 389 height 80
click at [301, 64] on span "Bygningsdel" at bounding box center [312, 63] width 28 height 7
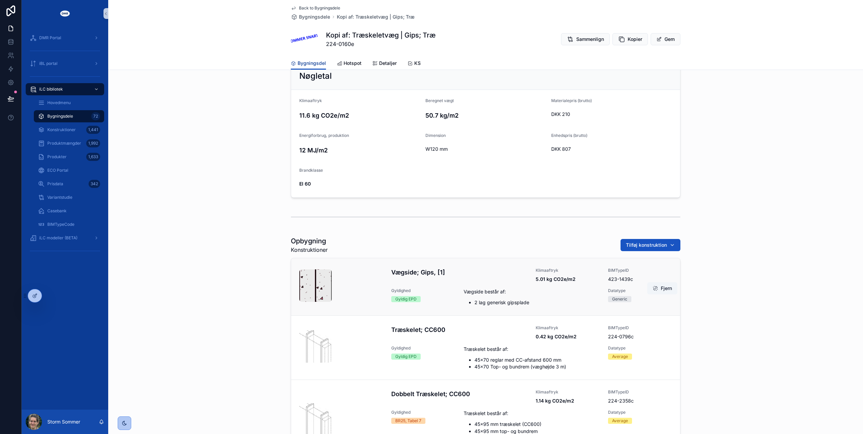
scroll to position [304, 0]
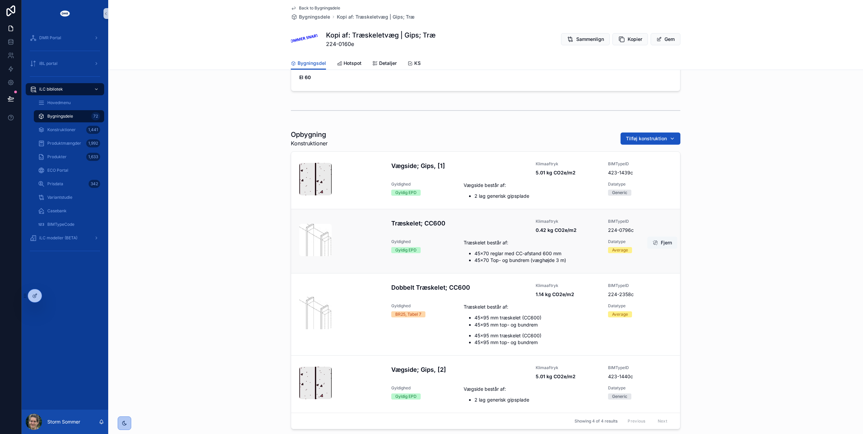
click at [653, 241] on span "scrollable content" at bounding box center [655, 242] width 5 height 5
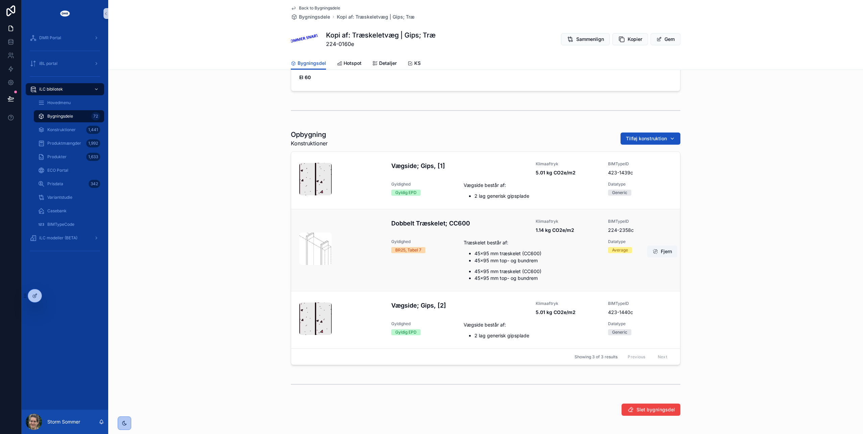
scroll to position [317, 0]
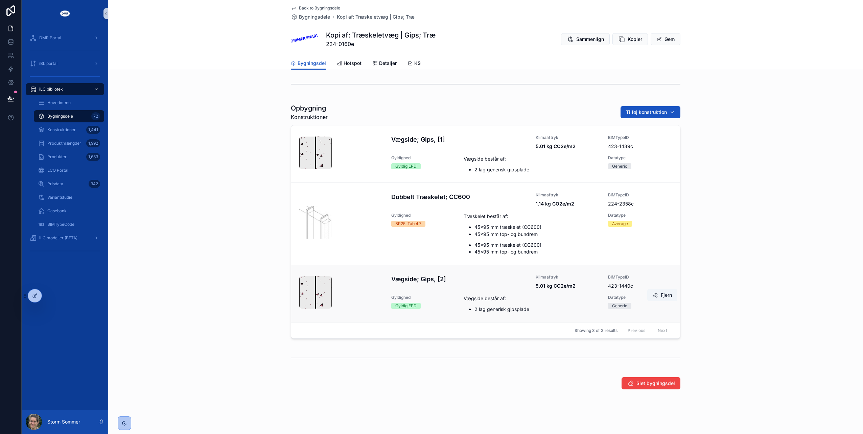
click at [473, 304] on div "Vægside består af: 2 lag generisk gipsplade" at bounding box center [532, 304] width 136 height 18
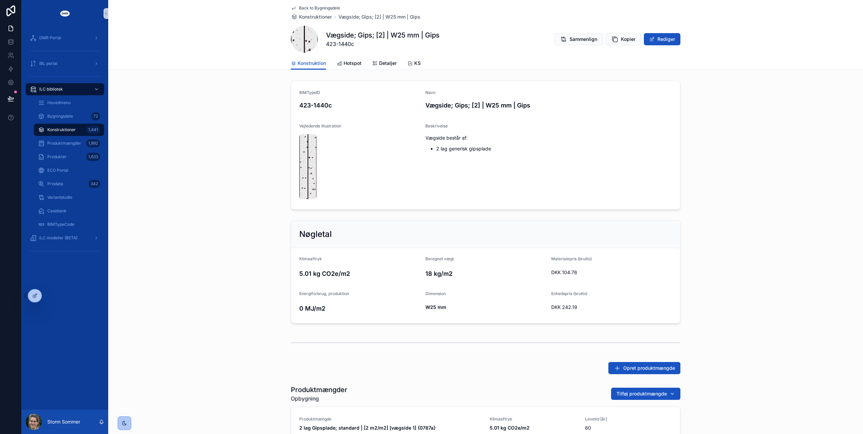
click at [308, 7] on span "Back to Bygningsdele" at bounding box center [319, 7] width 41 height 5
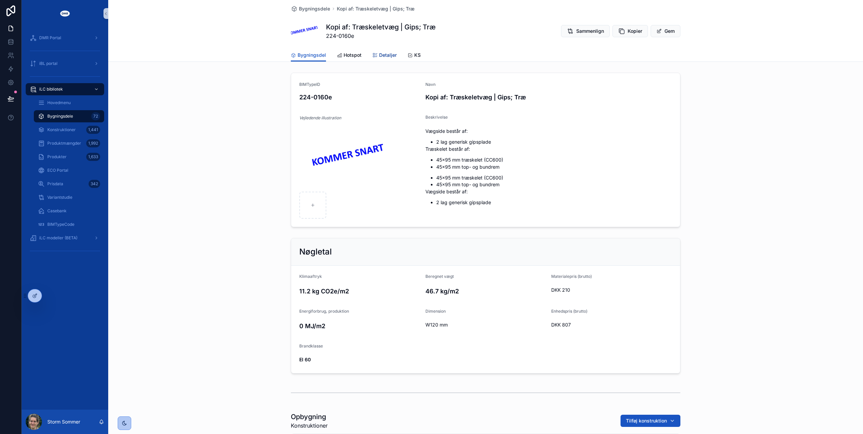
click at [375, 54] on div "Detaljer" at bounding box center [384, 55] width 24 height 7
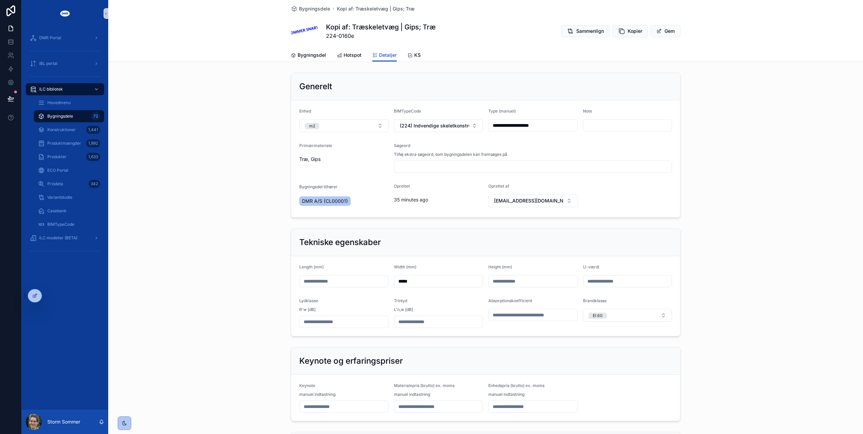
drag, startPoint x: 419, startPoint y: 279, endPoint x: 358, endPoint y: 277, distance: 61.2
click at [358, 277] on form "Length (mm) Width (mm) ***** Height (mm) U-værdi Lydklasse R'w [dB] Trinlyd L'n…" at bounding box center [485, 296] width 389 height 80
type input "***"
type input "*****"
click at [440, 242] on div "Tekniske egenskaber" at bounding box center [485, 242] width 373 height 11
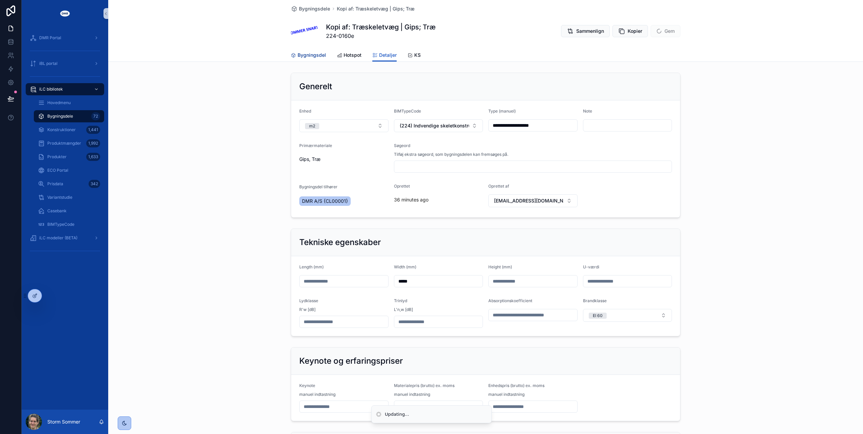
click at [298, 55] on span "Bygningsdel" at bounding box center [312, 55] width 28 height 7
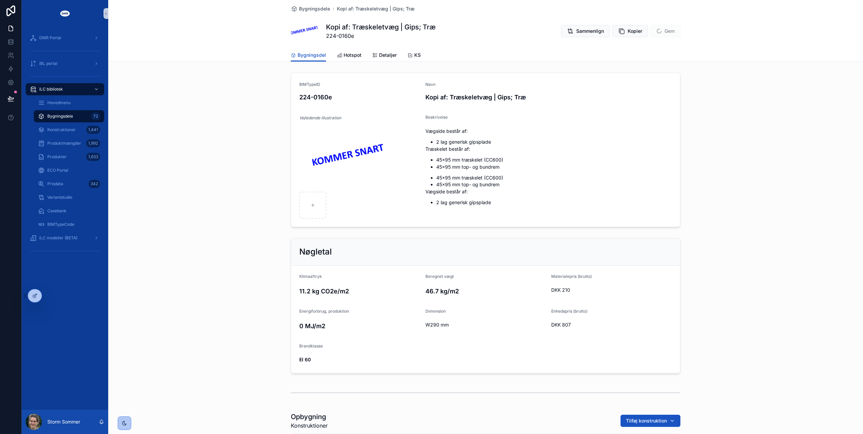
click at [504, 170] on ul "45x95 mm træskelet (CC600) 45x95 mm top- og bundrem 45x95 mm træskelet (CC600) …" at bounding box center [548, 172] width 247 height 31
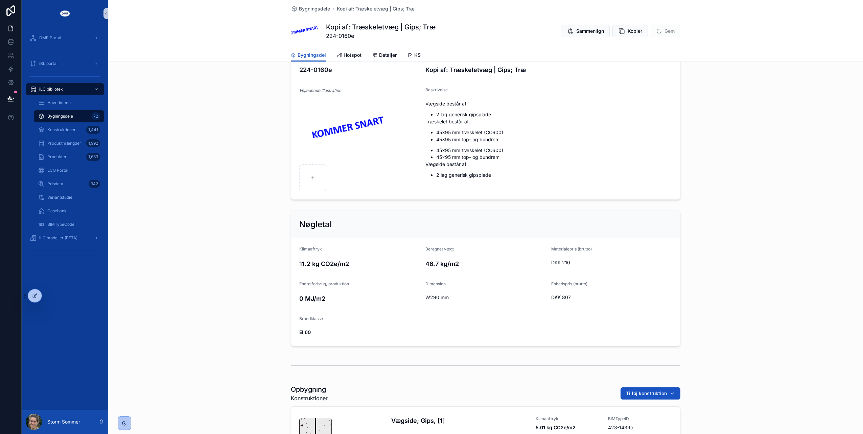
scroll to position [4, 0]
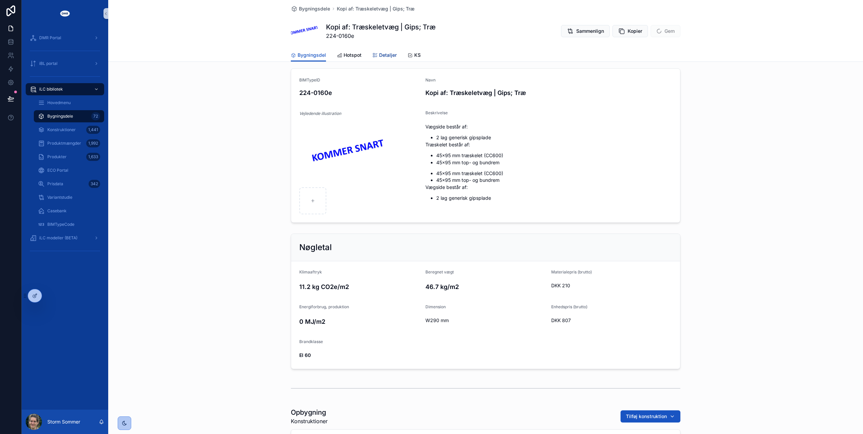
click at [384, 53] on span "Detaljer" at bounding box center [388, 55] width 18 height 7
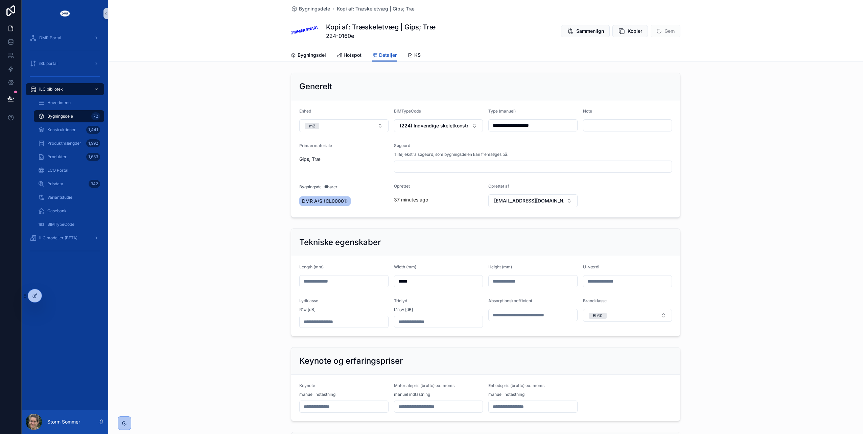
click at [510, 123] on input "**********" at bounding box center [533, 125] width 89 height 9
click at [508, 122] on input "**********" at bounding box center [533, 125] width 89 height 9
drag, startPoint x: 508, startPoint y: 126, endPoint x: 464, endPoint y: 124, distance: 44.3
click at [464, 124] on form "**********" at bounding box center [485, 158] width 389 height 117
type input "**********"
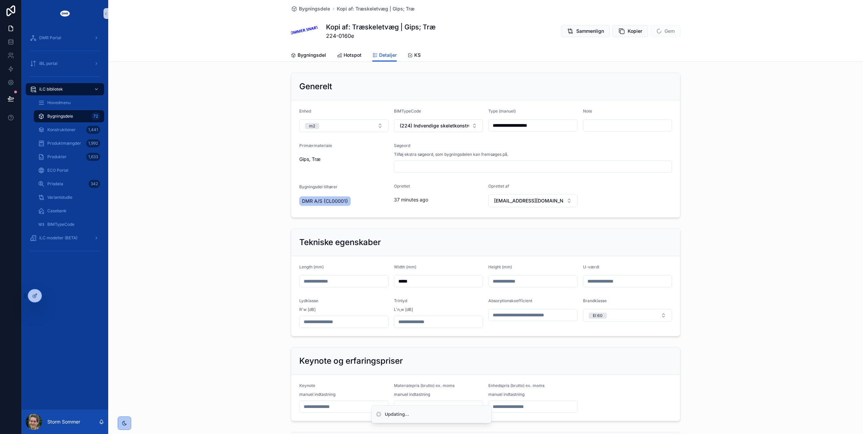
click at [536, 88] on div "Generelt" at bounding box center [485, 86] width 373 height 11
click at [301, 53] on span "Bygningsdel" at bounding box center [312, 55] width 28 height 7
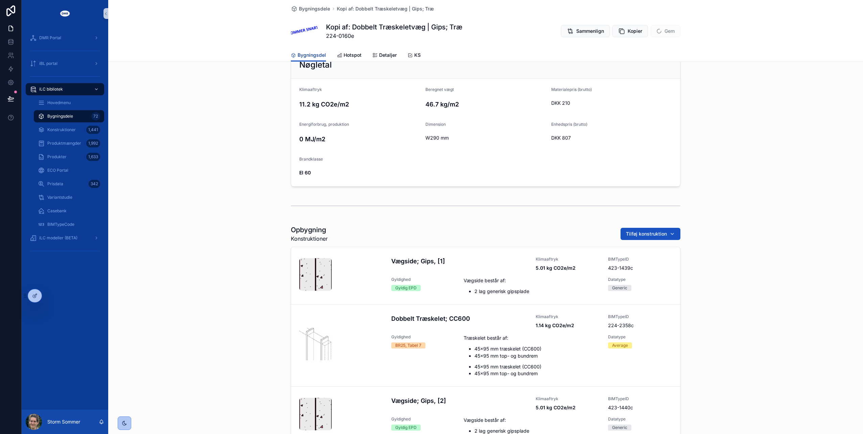
scroll to position [203, 0]
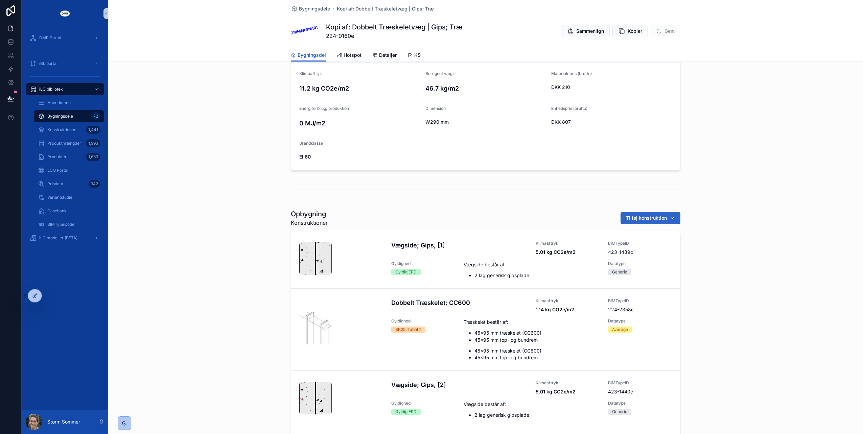
click at [645, 214] on button "Tilføj konstruktion" at bounding box center [651, 218] width 60 height 12
type input "*********"
click at [644, 241] on span "Isolering Mineraluld | W95 mm | Mineraluld {224-2359c}" at bounding box center [644, 244] width 68 height 7
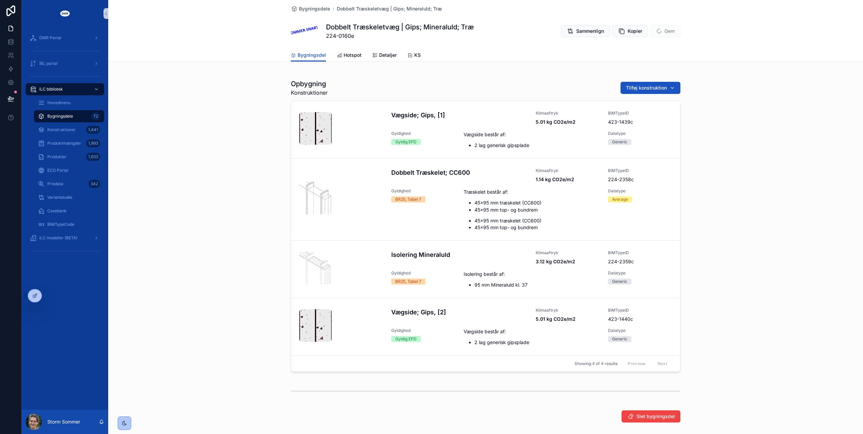
scroll to position [372, 0]
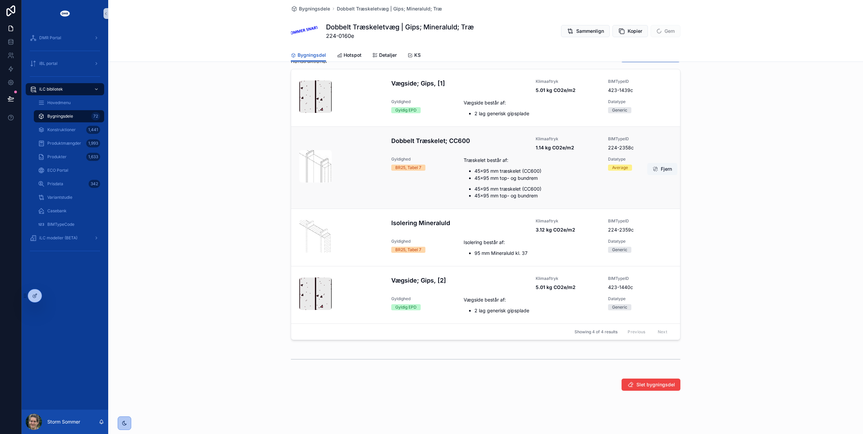
click at [458, 166] on div "Dobbelt Træskelet; CC600 Klimaaftryk 1.14 kg CO2e/m2 BIMTypeID 224-2358c Gyldig…" at bounding box center [531, 167] width 281 height 63
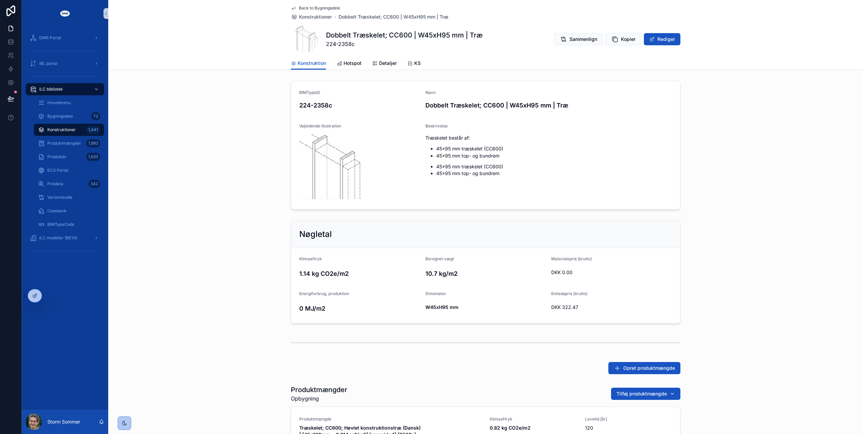
click at [508, 156] on p "45x95 mm top- og bundrem" at bounding box center [554, 155] width 236 height 7
click at [652, 37] on button "Rediger" at bounding box center [662, 39] width 37 height 12
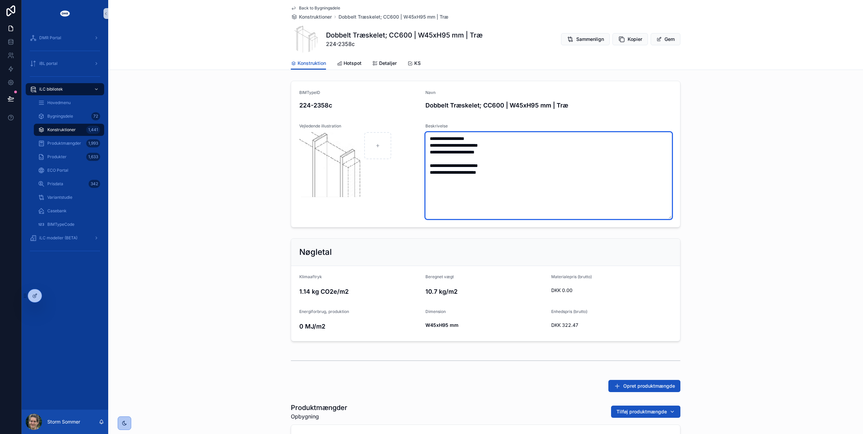
click at [513, 154] on textarea "**********" at bounding box center [548, 175] width 247 height 87
drag, startPoint x: 448, startPoint y: 156, endPoint x: 489, endPoint y: 157, distance: 40.3
click at [489, 157] on textarea "**********" at bounding box center [548, 175] width 247 height 87
type textarea "**********"
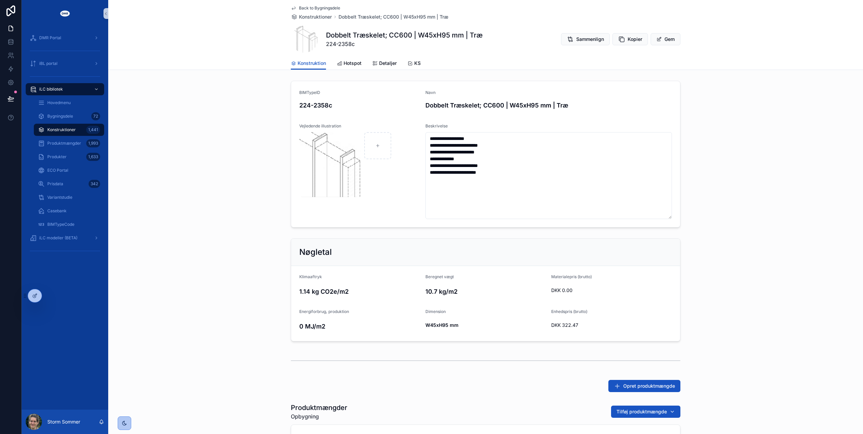
click at [315, 8] on span "Back to Bygningsdele" at bounding box center [319, 7] width 41 height 5
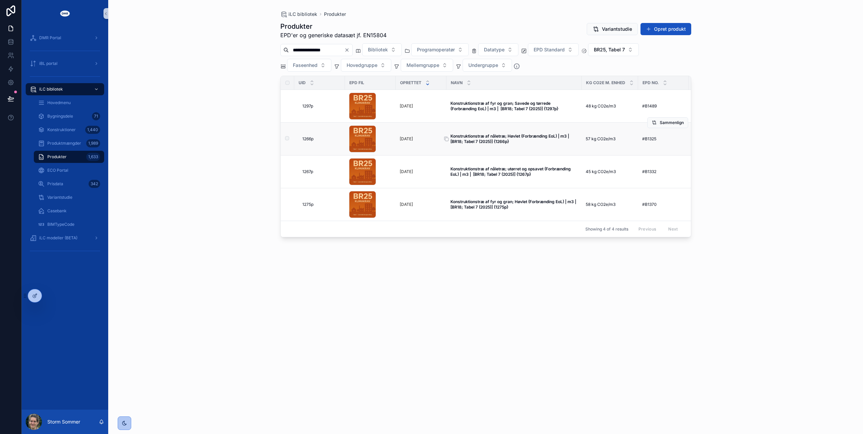
click at [490, 136] on strong "Konstruktionstræ af nåletræ; Høvlet (Forbrænding EoL) | m3 | [BR18; Tabel 7 (20…" at bounding box center [510, 139] width 121 height 10
click at [505, 49] on span "Datatype" at bounding box center [494, 49] width 21 height 7
click at [494, 86] on div "Average" at bounding box center [512, 87] width 81 height 11
click at [344, 49] on input "**********" at bounding box center [316, 50] width 55 height 9
click at [350, 49] on icon "Clear" at bounding box center [346, 50] width 5 height 5
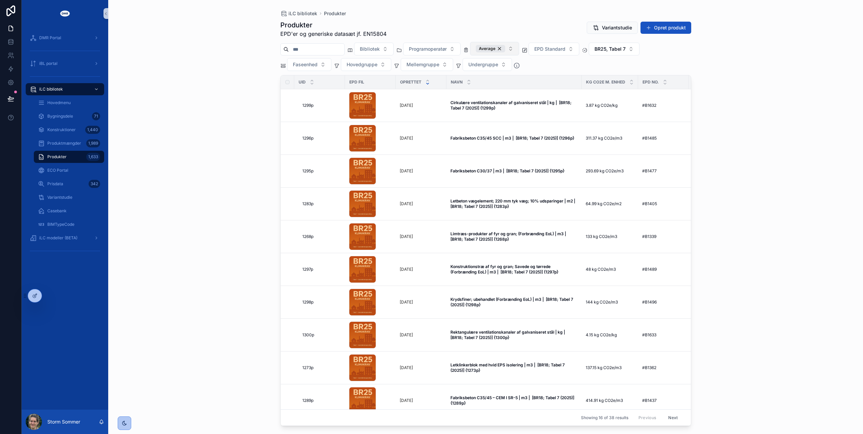
click at [519, 50] on button "Average" at bounding box center [494, 49] width 49 height 14
click at [486, 96] on div "Generic" at bounding box center [508, 97] width 81 height 11
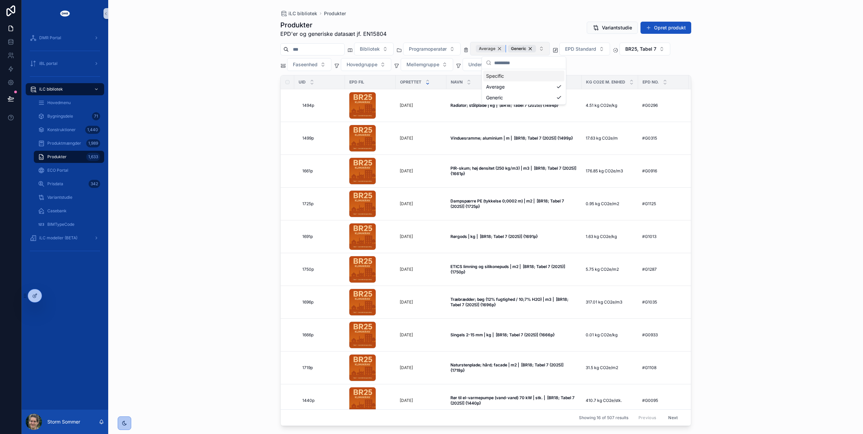
click at [505, 49] on div "Average" at bounding box center [490, 48] width 29 height 7
click at [488, 87] on div "Average" at bounding box center [507, 87] width 81 height 11
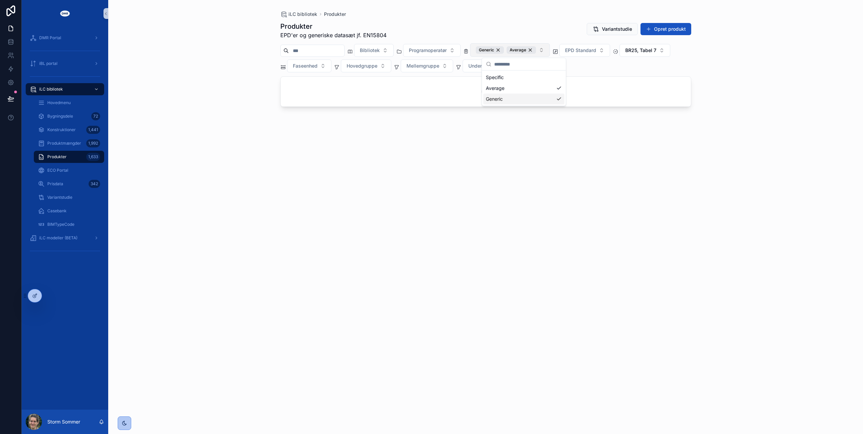
click at [521, 100] on div "Generic" at bounding box center [523, 99] width 81 height 11
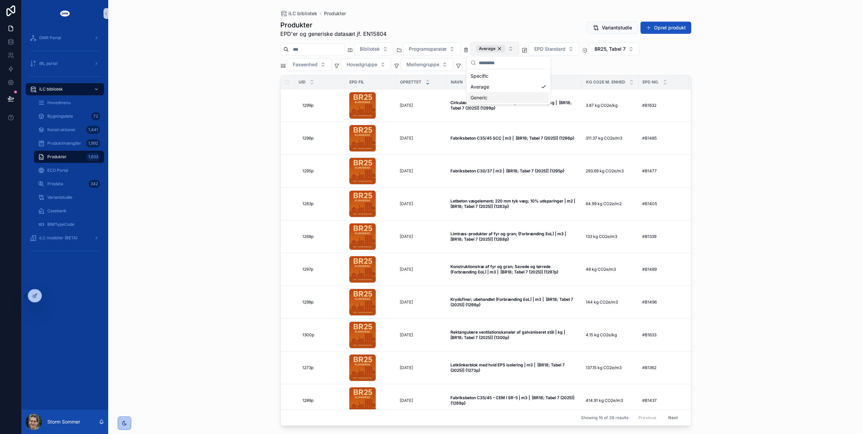
click at [252, 150] on div "iLC bibliotek Produkter Produkter EPD'er og generiske datasæt jf. EN15804 Varia…" at bounding box center [485, 217] width 755 height 434
click at [332, 50] on input "scrollable content" at bounding box center [316, 49] width 55 height 9
type input "**********"
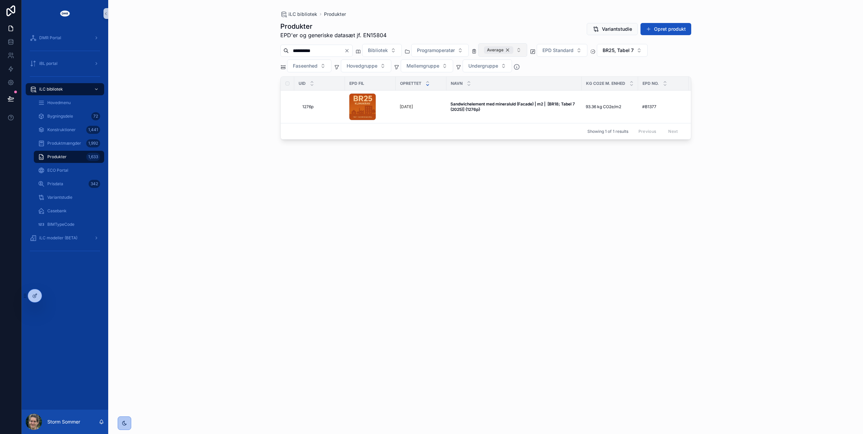
click at [513, 48] on div "Average" at bounding box center [498, 49] width 29 height 7
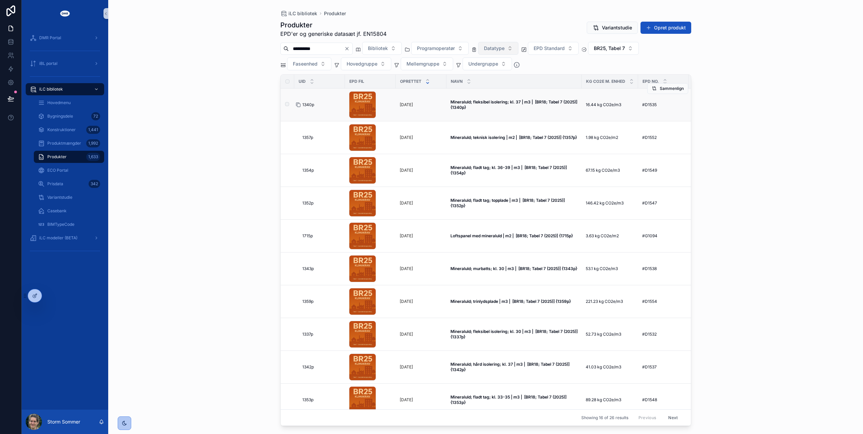
click at [300, 103] on icon "scrollable content" at bounding box center [298, 104] width 5 height 5
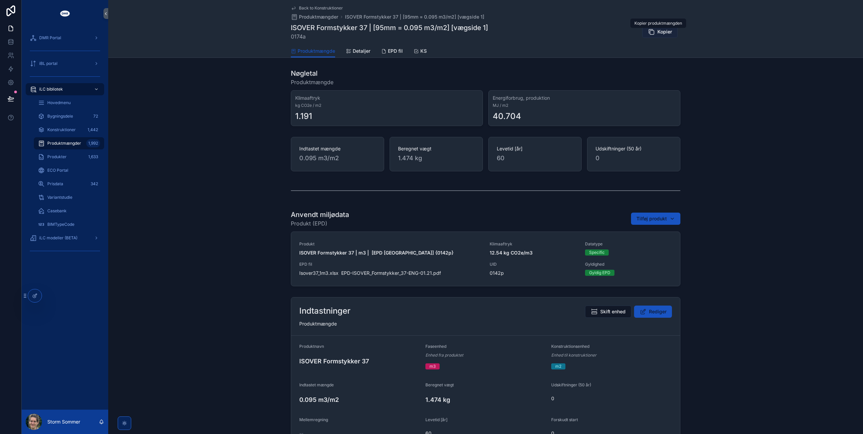
click at [651, 32] on icon "scrollable content" at bounding box center [651, 31] width 7 height 7
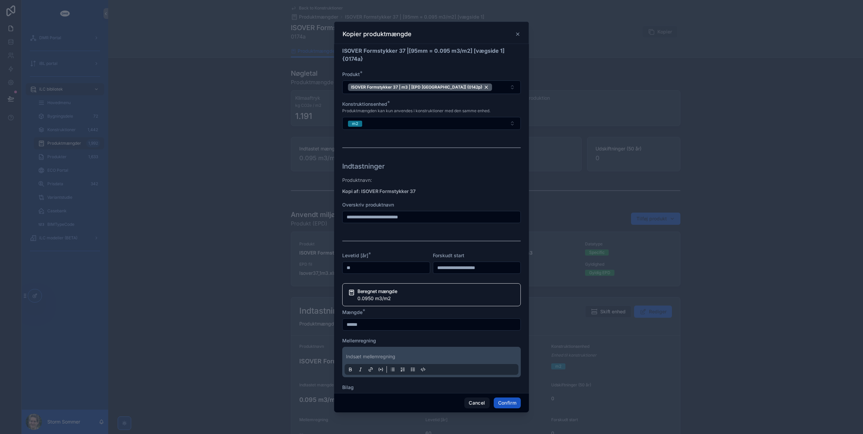
drag, startPoint x: 366, startPoint y: 323, endPoint x: 351, endPoint y: 324, distance: 14.9
click at [351, 324] on input "******" at bounding box center [432, 324] width 178 height 9
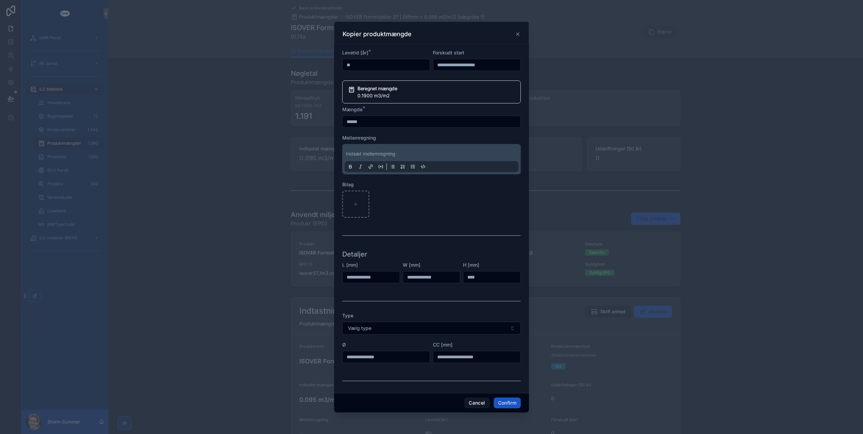
scroll to position [234, 0]
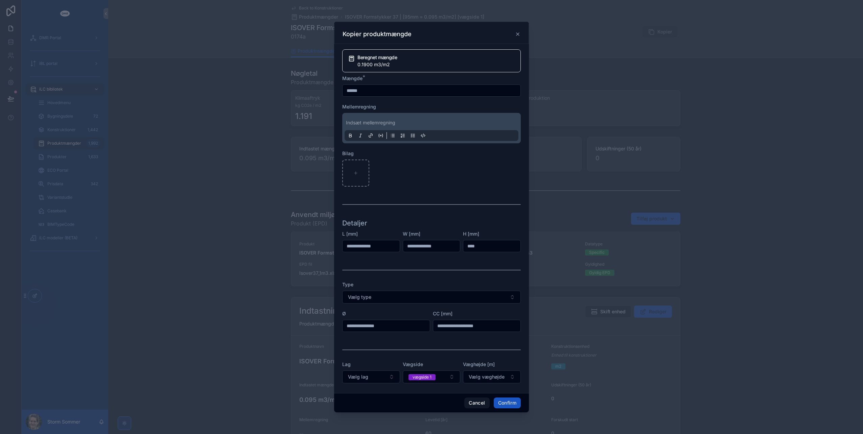
type input "******"
drag, startPoint x: 479, startPoint y: 243, endPoint x: 455, endPoint y: 241, distance: 24.4
click at [455, 241] on form "**********" at bounding box center [431, 113] width 179 height 553
type input "***"
type input "*****"
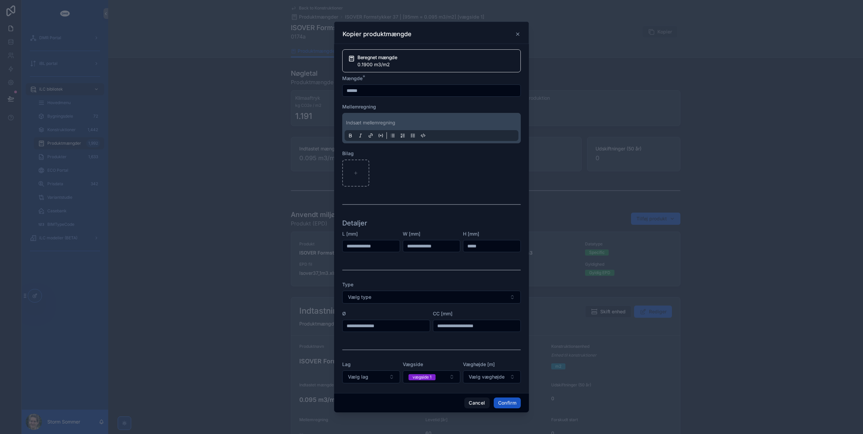
click at [419, 271] on div at bounding box center [431, 270] width 179 height 17
click at [511, 404] on button "Confirm" at bounding box center [507, 403] width 27 height 11
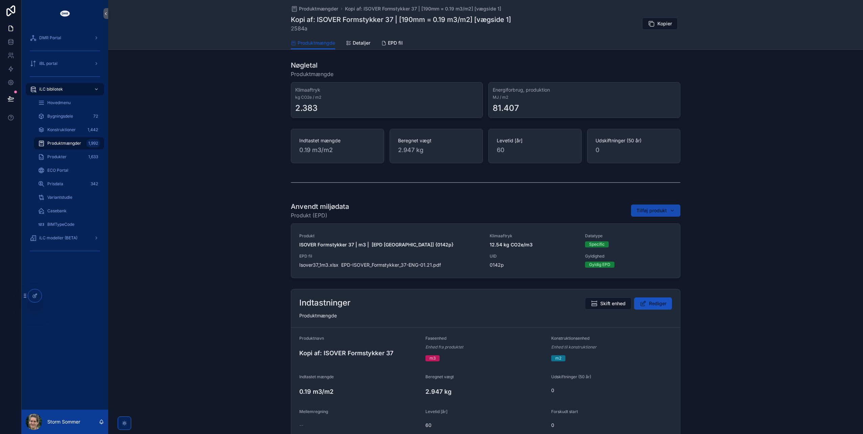
click at [645, 212] on span "Tilføj produkt" at bounding box center [651, 210] width 30 height 7
type input "*****"
click at [657, 237] on span "Mineraluld; fleksibel isolering; kl. 37 | m3 | [BR18; Tabel 7 (2025)] {1340p}" at bounding box center [650, 237] width 68 height 7
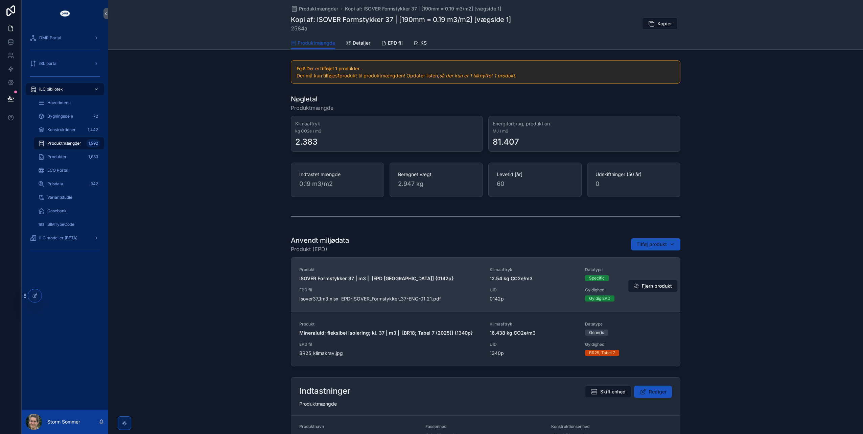
click at [653, 285] on button "Fjern produkt" at bounding box center [652, 286] width 49 height 12
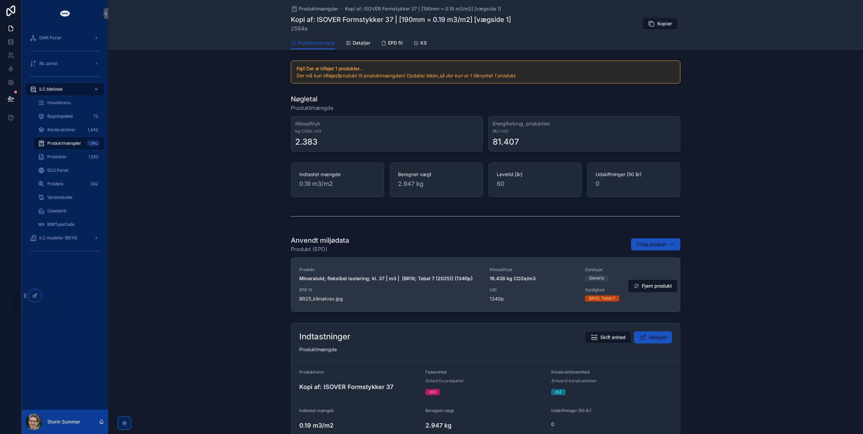
scroll to position [68, 0]
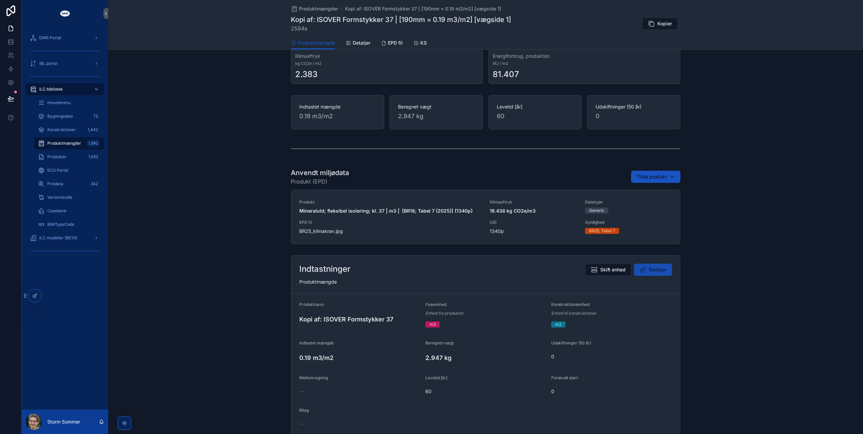
click at [656, 272] on span "Rediger" at bounding box center [658, 269] width 18 height 7
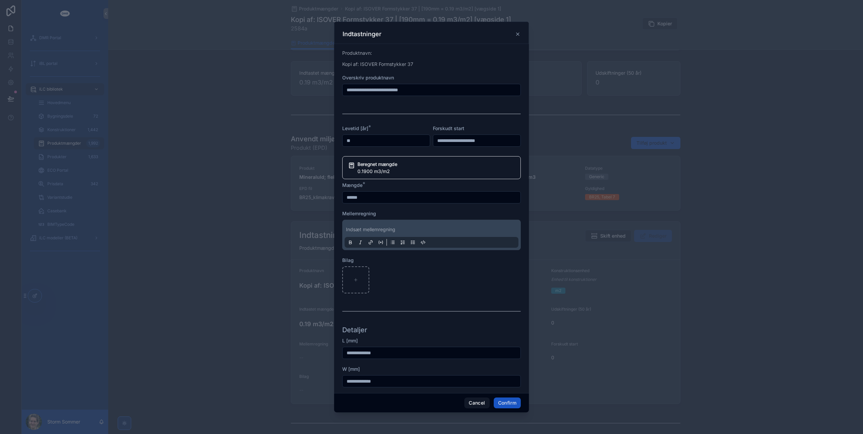
scroll to position [34, 0]
drag, startPoint x: 411, startPoint y: 88, endPoint x: 319, endPoint y: 89, distance: 92.0
click at [319, 89] on div "**********" at bounding box center [431, 217] width 863 height 434
type input "**********"
click at [509, 407] on button "Confirm" at bounding box center [507, 403] width 27 height 11
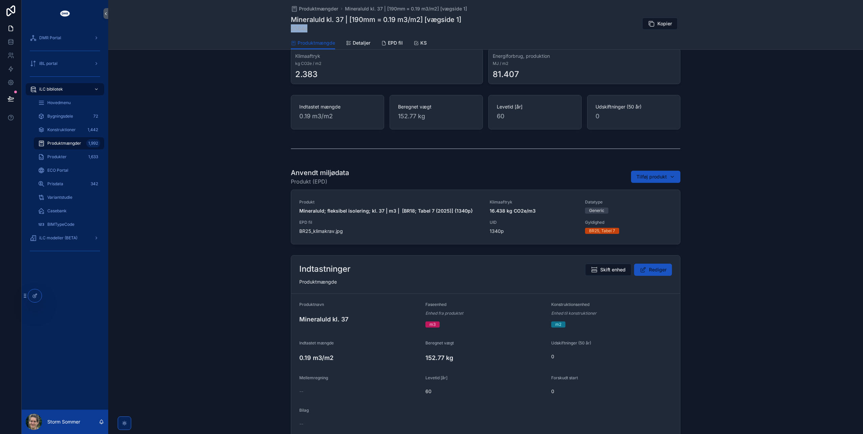
drag, startPoint x: 306, startPoint y: 27, endPoint x: 288, endPoint y: 28, distance: 17.6
click at [288, 28] on div "Produktmængder Mineraluld kl. 37 | [190mm = 0.19 m3/m2] [vægside 1] Mineraluld …" at bounding box center [485, 25] width 755 height 50
copy span "2584a"
click at [651, 267] on span "Rediger" at bounding box center [658, 269] width 18 height 7
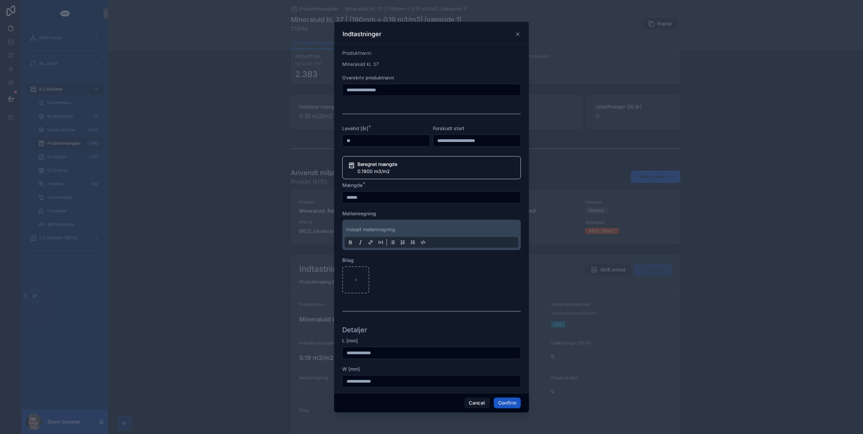
click at [369, 88] on input "**********" at bounding box center [432, 89] width 178 height 9
type input "**********"
click at [506, 397] on div "Cancel Confirm" at bounding box center [431, 402] width 195 height 19
click at [506, 400] on button "Confirm" at bounding box center [507, 403] width 27 height 11
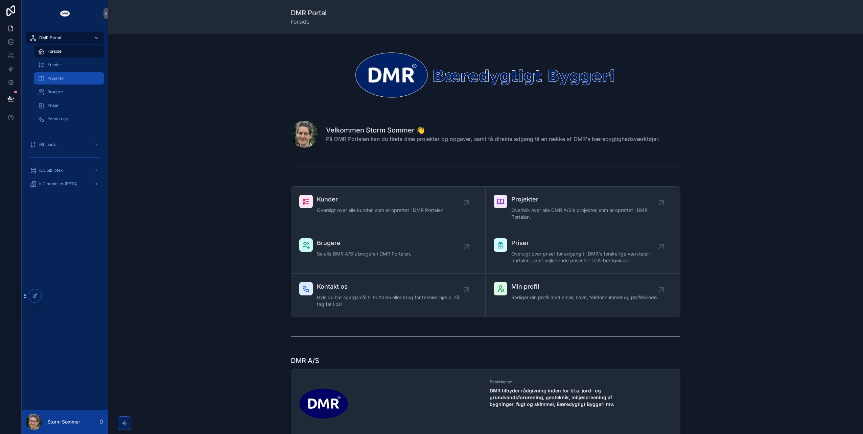
click at [72, 80] on div "Projekter" at bounding box center [69, 78] width 62 height 11
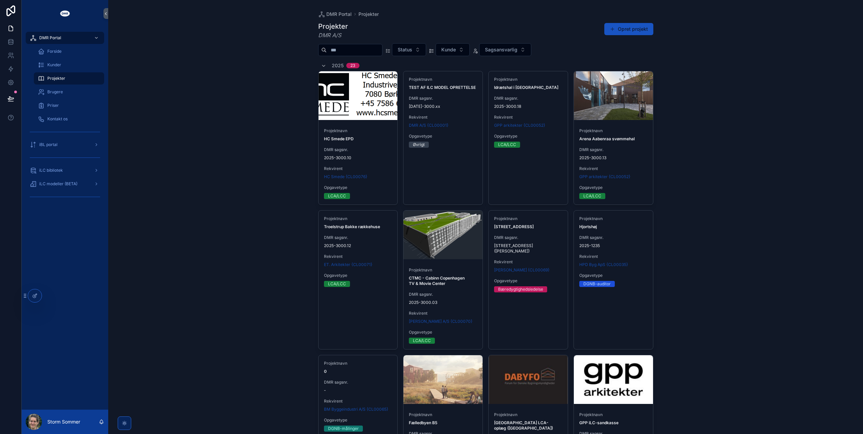
click at [380, 49] on input "scrollable content" at bounding box center [354, 49] width 55 height 9
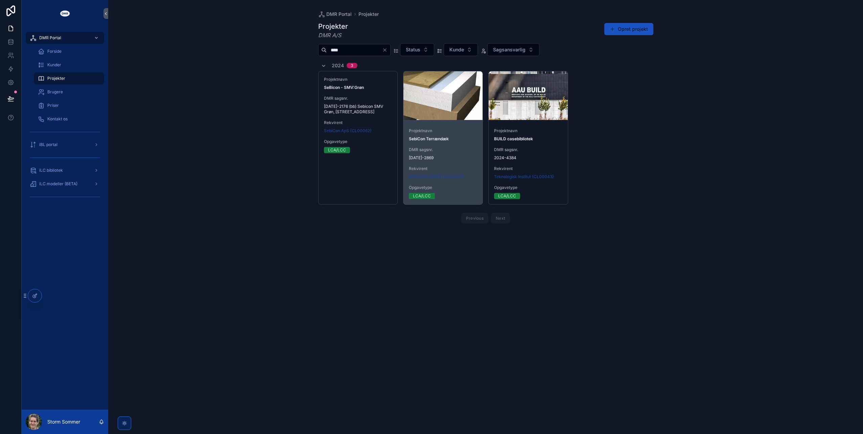
type input "****"
click at [441, 143] on div "Projektnavn SebiCon Terrændæk DMR sagsnr. [DATE]-2869 Rekvirent [PERSON_NAME] {…" at bounding box center [442, 164] width 79 height 82
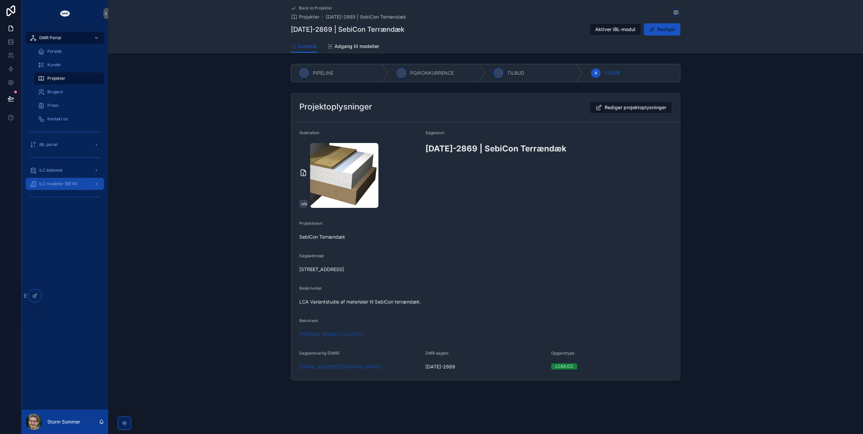
click at [60, 182] on span "iLC modeller (BETA)" at bounding box center [58, 183] width 38 height 5
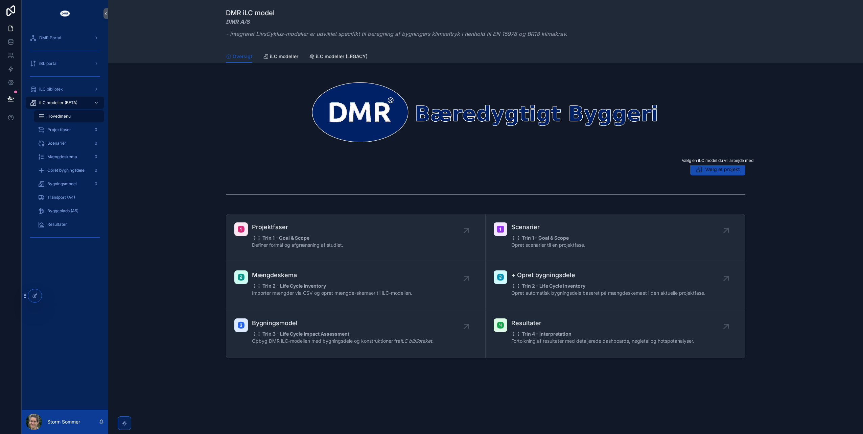
click at [709, 170] on span "Vælg et projekt" at bounding box center [722, 169] width 35 height 7
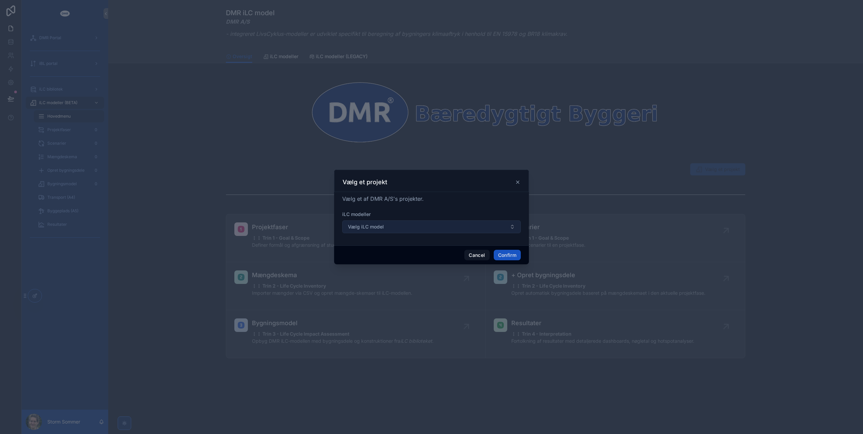
click at [394, 230] on button "Vælg iLC model" at bounding box center [431, 226] width 179 height 13
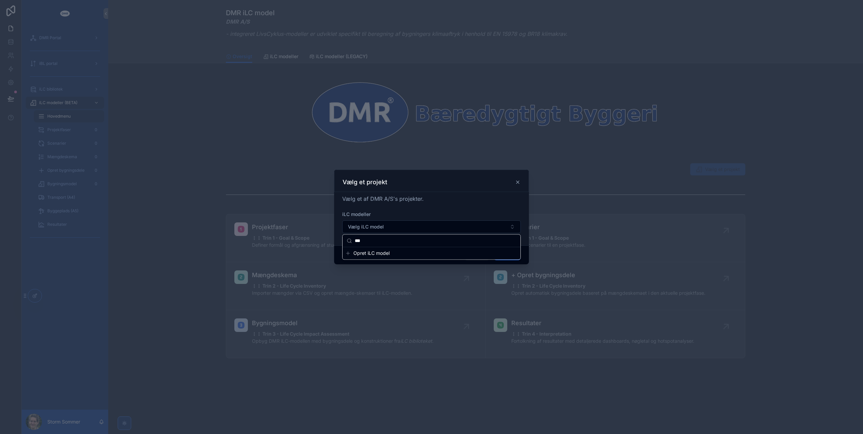
type input "***"
click at [221, 149] on div at bounding box center [431, 217] width 863 height 434
click at [519, 183] on icon at bounding box center [517, 182] width 5 height 5
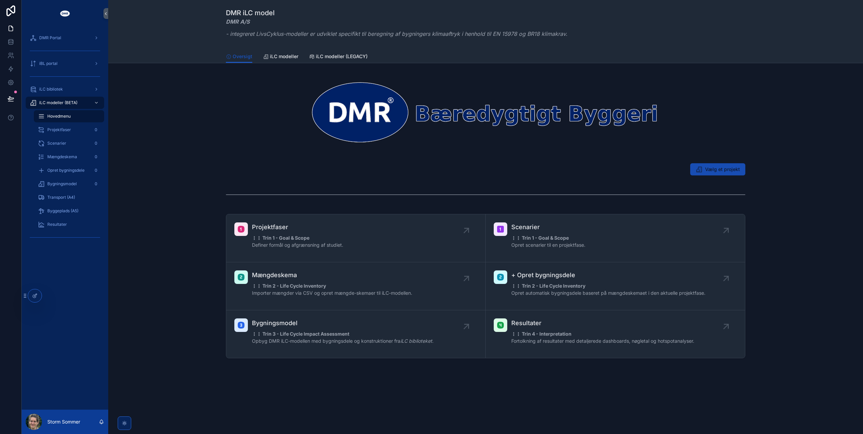
click at [702, 168] on icon "scrollable content" at bounding box center [699, 169] width 7 height 7
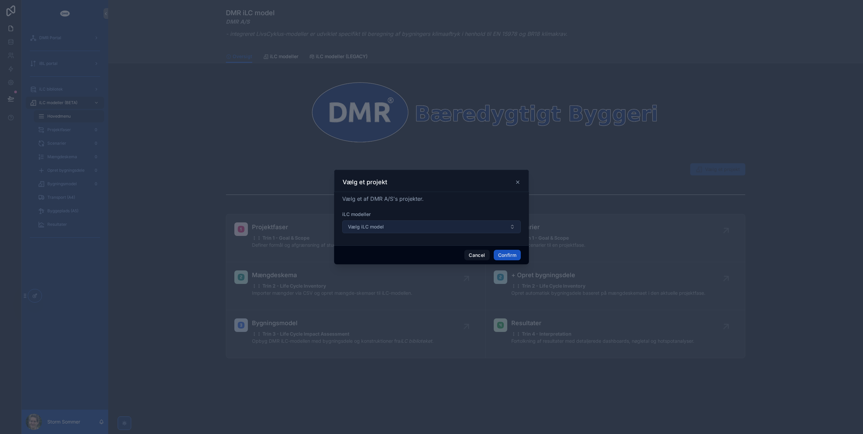
click at [375, 228] on span "Vælg iLC model" at bounding box center [366, 227] width 36 height 7
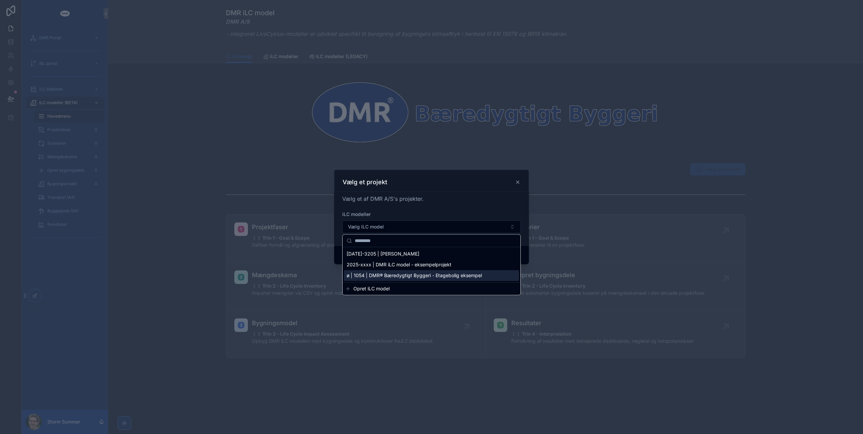
click at [378, 292] on span "Opret iLC model" at bounding box center [371, 288] width 36 height 7
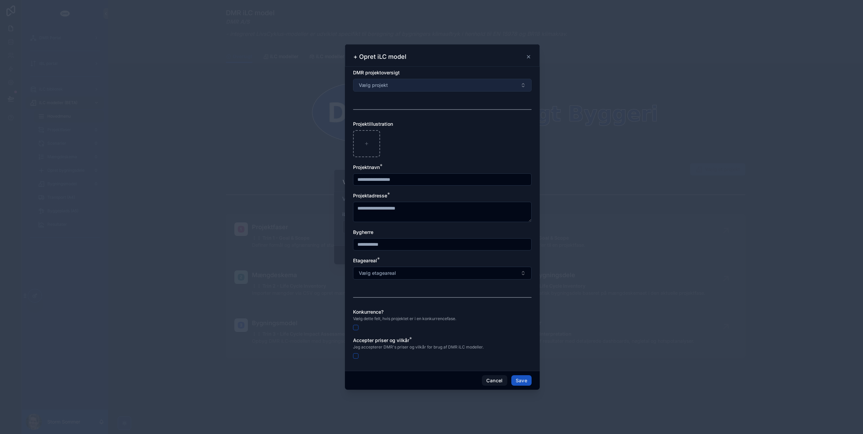
click at [395, 84] on button "Vælg projekt" at bounding box center [442, 85] width 179 height 13
type input "****"
click at [528, 55] on icon at bounding box center [528, 56] width 5 height 5
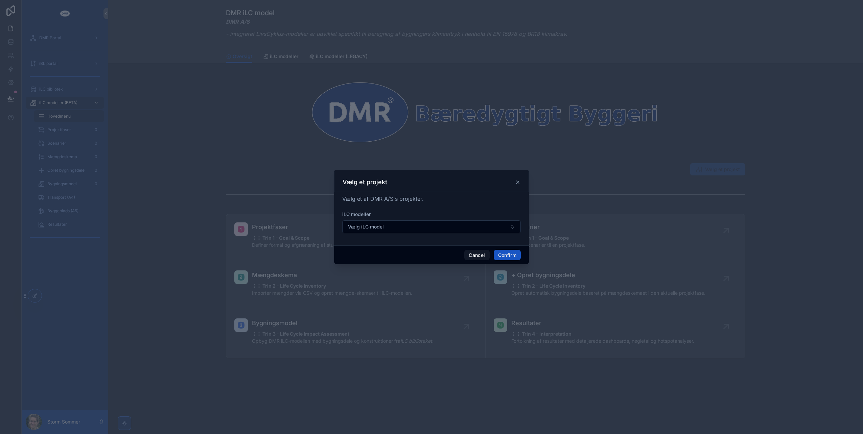
click at [235, 119] on div at bounding box center [431, 217] width 863 height 434
click at [518, 185] on icon at bounding box center [517, 182] width 5 height 5
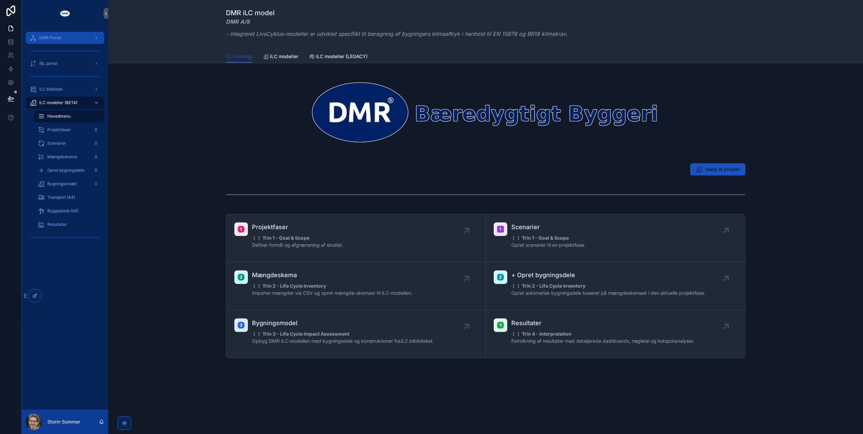
click at [56, 36] on span "DMR Portal" at bounding box center [50, 37] width 22 height 5
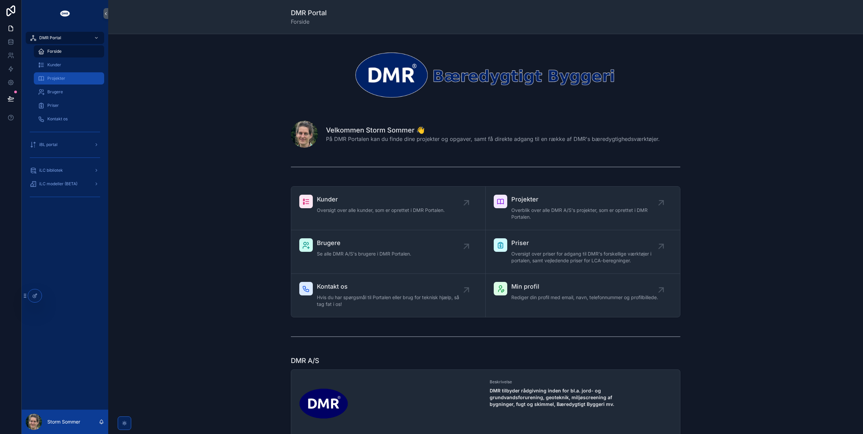
click at [66, 80] on div "Projekter" at bounding box center [69, 78] width 62 height 11
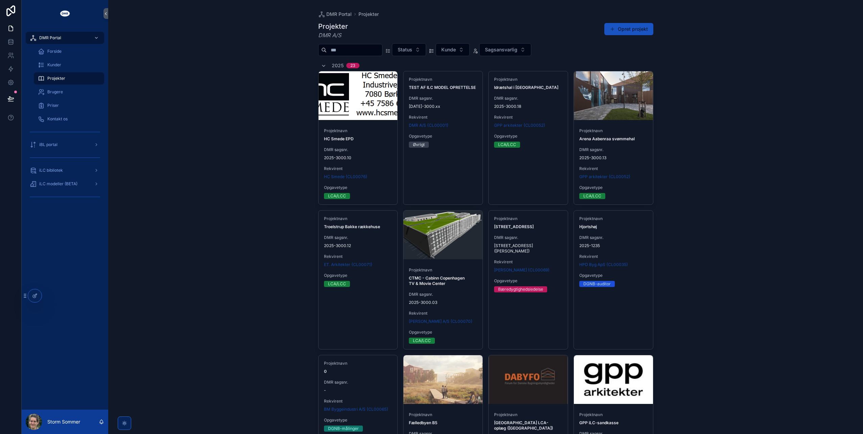
click at [372, 51] on input "scrollable content" at bounding box center [354, 49] width 55 height 9
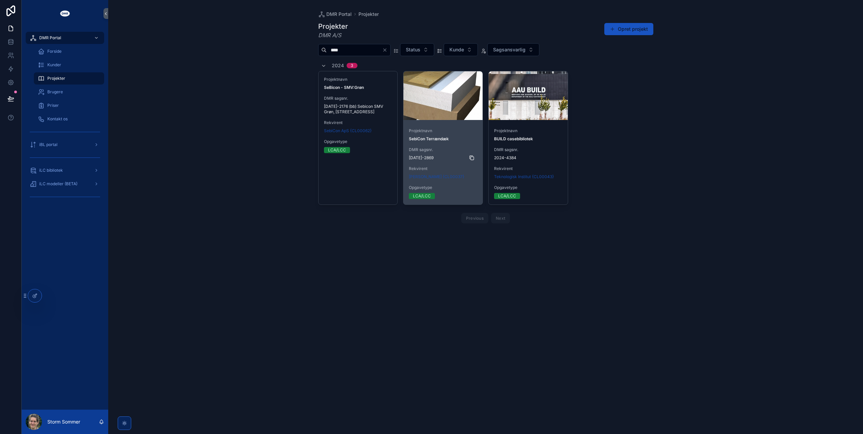
type input "****"
click at [473, 158] on icon "scrollable content" at bounding box center [471, 157] width 5 height 5
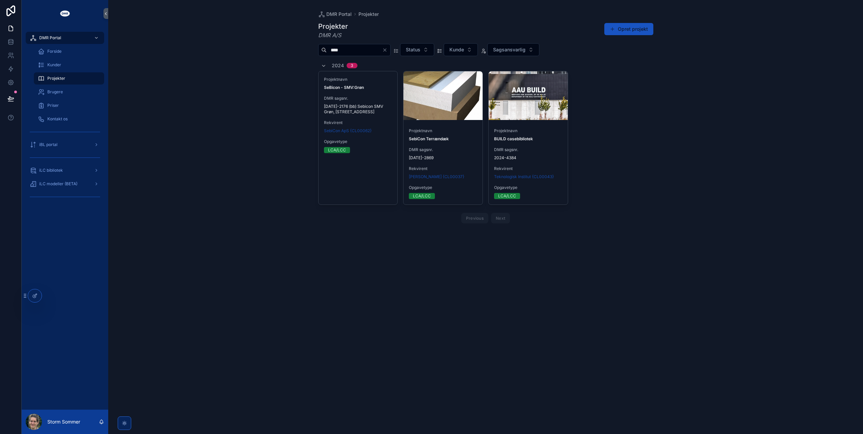
click at [251, 146] on div "DMR Portal Projekter Projekter DMR A/S Opret projekt **** Status Kunde Sagsansv…" at bounding box center [485, 217] width 755 height 434
click at [49, 185] on span "iLC modeller (BETA)" at bounding box center [58, 183] width 38 height 5
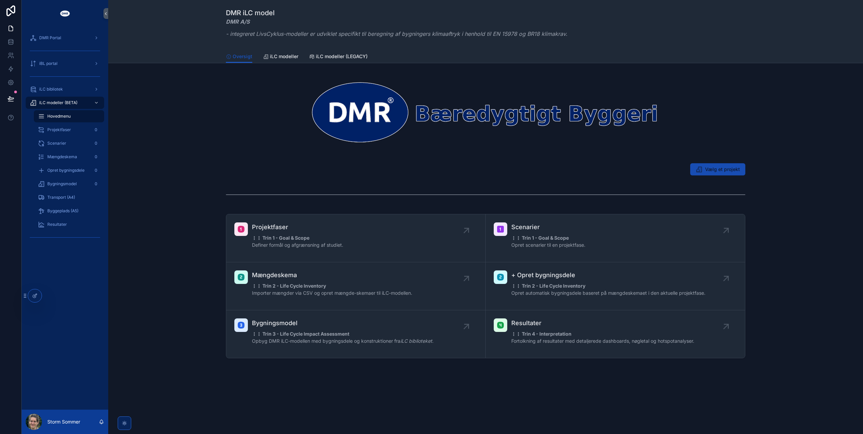
click at [734, 172] on span "Vælg et projekt" at bounding box center [722, 169] width 35 height 7
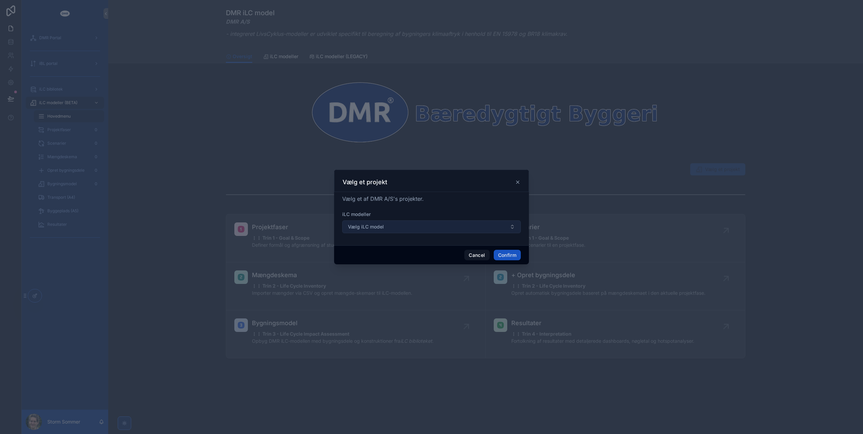
click at [393, 225] on button "Vælg iLC model" at bounding box center [431, 226] width 179 height 13
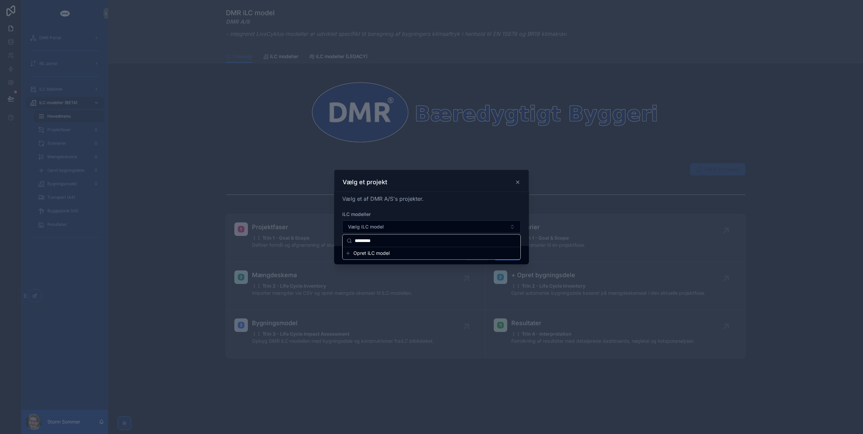
type input "*********"
click at [364, 258] on div "Opret iLC model" at bounding box center [432, 253] width 178 height 12
click at [367, 254] on span "Opret iLC model" at bounding box center [371, 253] width 36 height 7
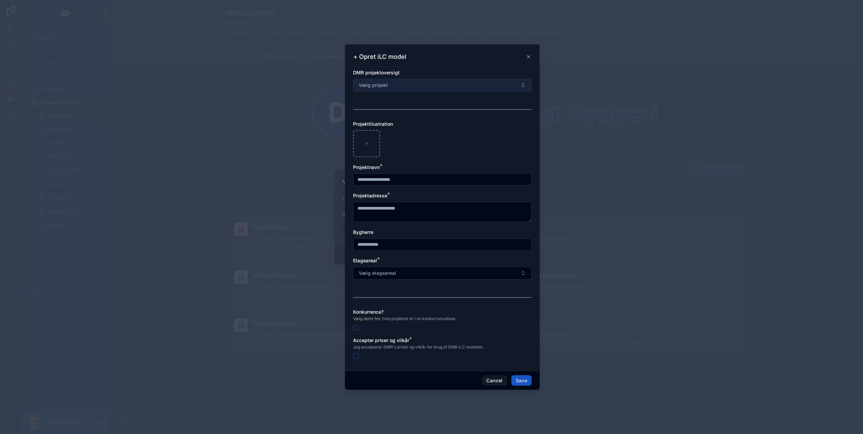
click at [411, 88] on button "Vælg projekt" at bounding box center [442, 85] width 179 height 13
type input "*********"
click at [433, 155] on div at bounding box center [442, 143] width 179 height 27
click at [419, 84] on button "Vælg projekt" at bounding box center [442, 85] width 179 height 13
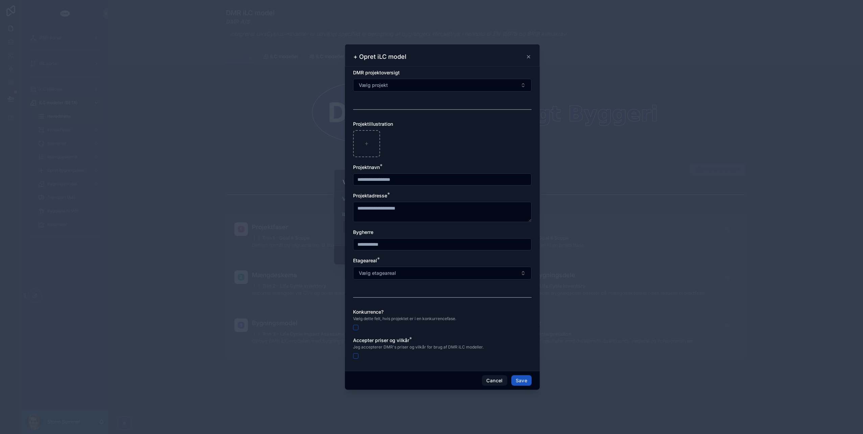
click at [530, 58] on icon at bounding box center [528, 56] width 3 height 3
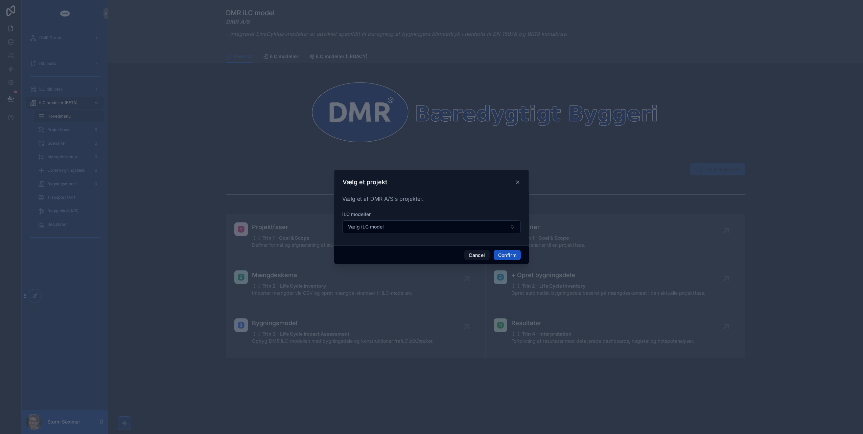
click at [519, 182] on icon at bounding box center [517, 182] width 5 height 5
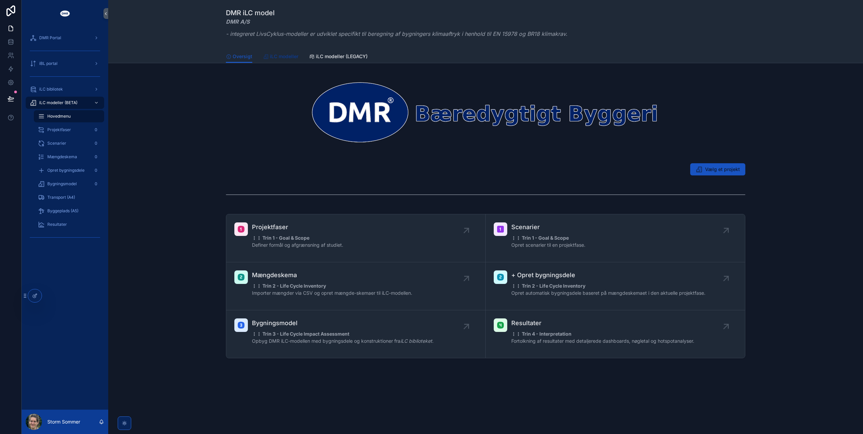
click at [284, 57] on span "iLC modeller" at bounding box center [284, 56] width 28 height 7
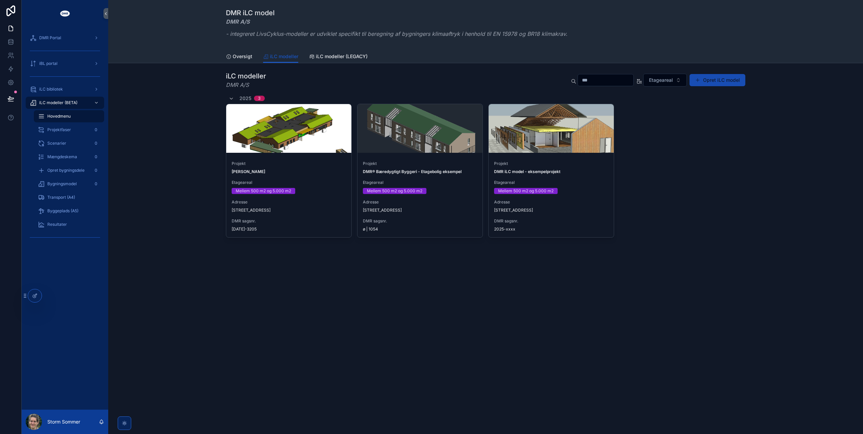
click at [714, 82] on button "Opret iLC model" at bounding box center [718, 80] width 56 height 12
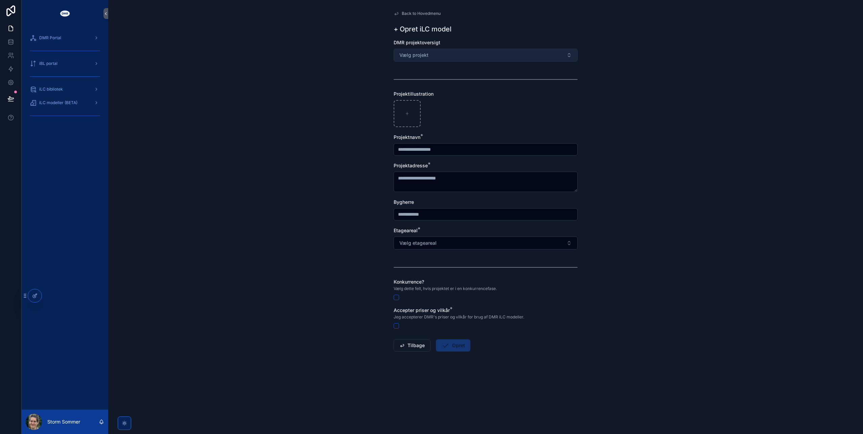
click at [456, 57] on button "Vælg projekt" at bounding box center [486, 55] width 184 height 13
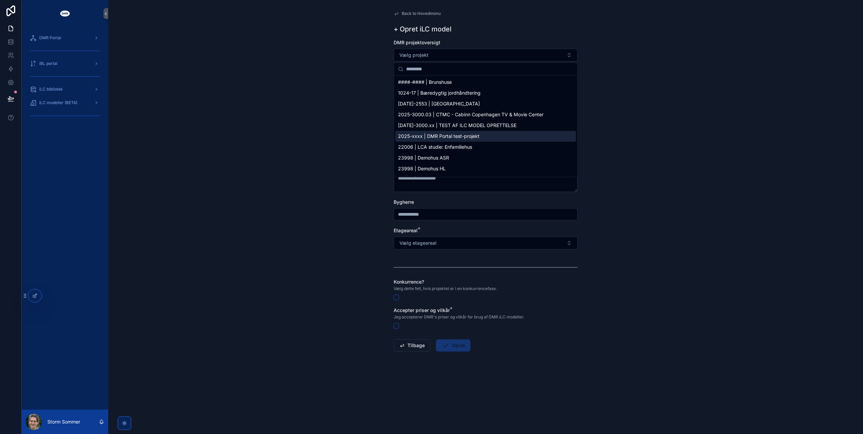
click at [248, 98] on div "Back to Hovedmenu + Opret iLC model DMR projektoversigt Vælg projekt Projektill…" at bounding box center [485, 217] width 755 height 434
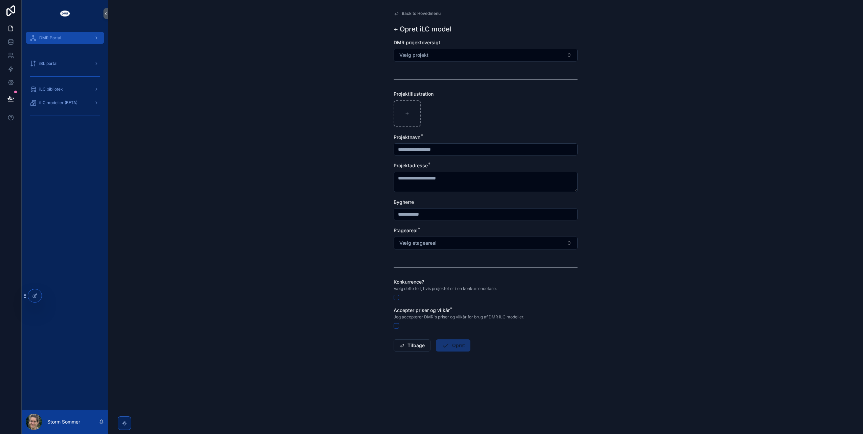
click at [52, 40] on span "DMR Portal" at bounding box center [50, 37] width 22 height 5
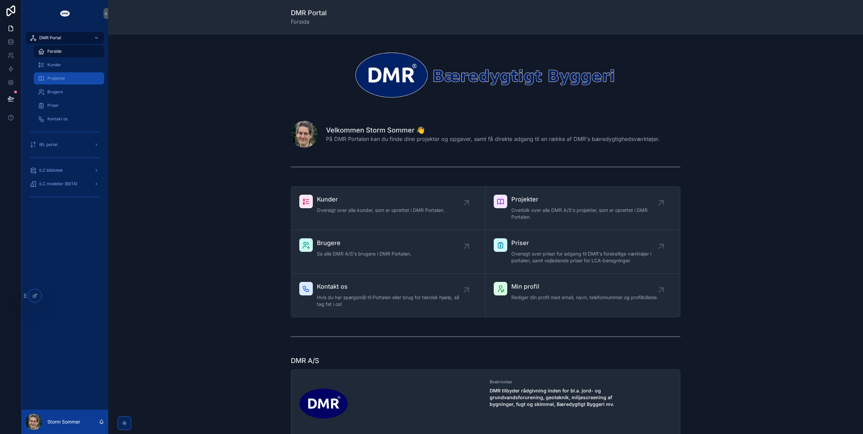
click at [56, 79] on span "Projekter" at bounding box center [56, 78] width 18 height 5
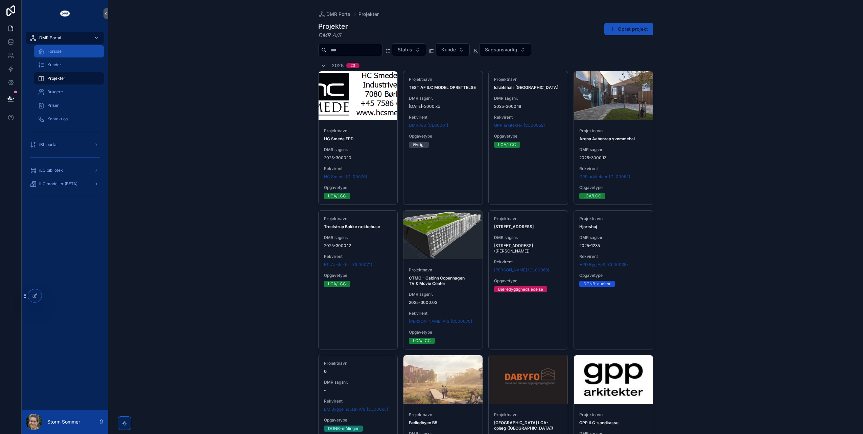
click at [61, 49] on span "Forside" at bounding box center [54, 51] width 14 height 5
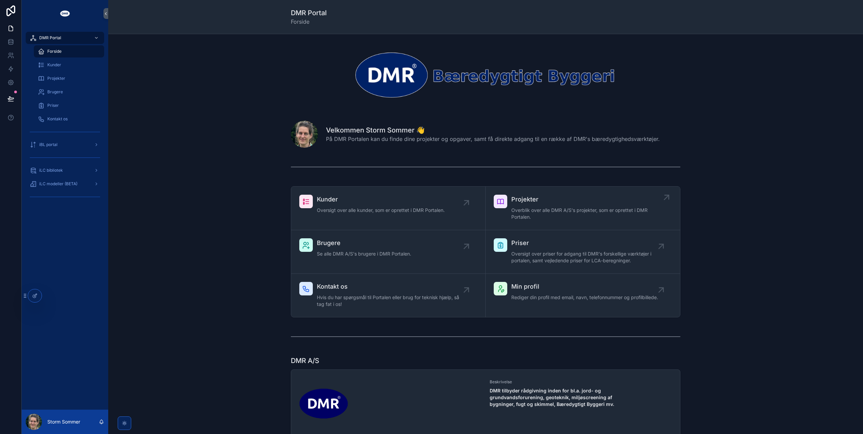
click at [538, 213] on span "Overblik over alle DMR A/S's projekter, som er oprettet i DMR Portalen." at bounding box center [586, 214] width 150 height 14
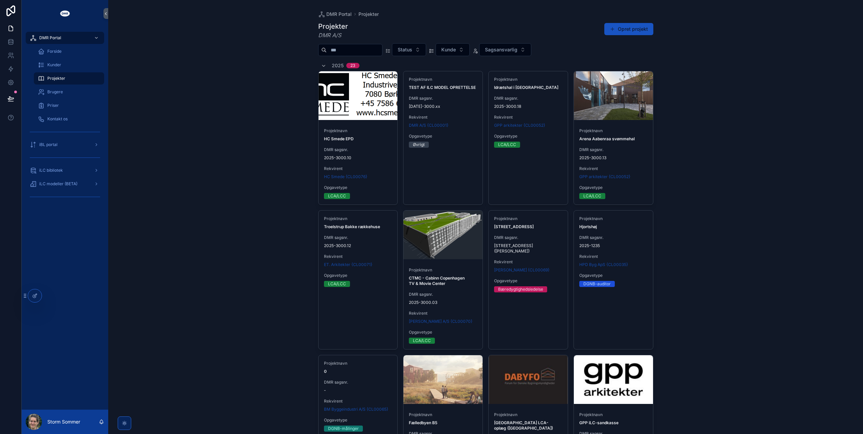
click at [382, 50] on input "scrollable content" at bounding box center [354, 49] width 55 height 9
paste input "*********"
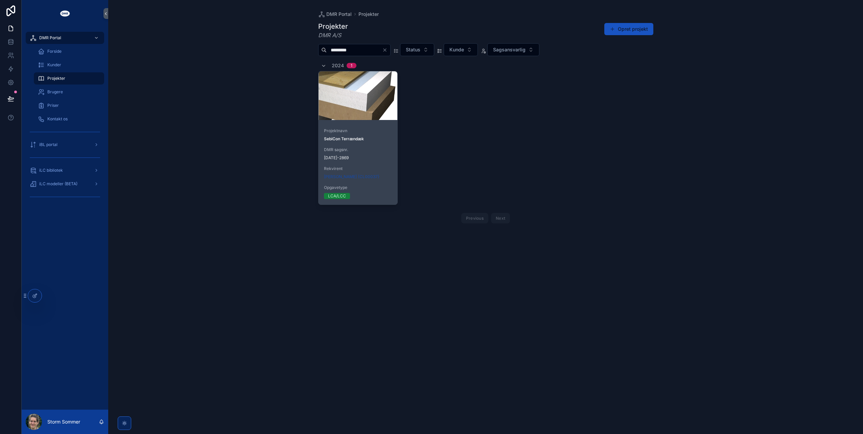
type input "*********"
click at [383, 103] on div "scrollable content" at bounding box center [358, 95] width 79 height 49
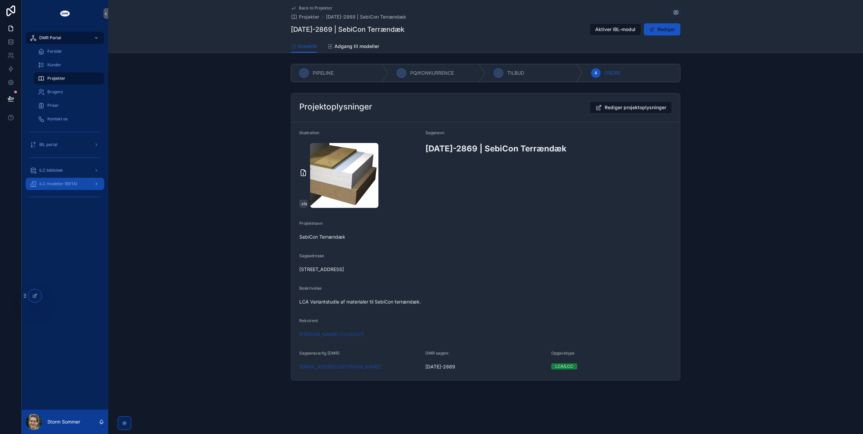
click at [50, 185] on span "iLC modeller (BETA)" at bounding box center [58, 183] width 38 height 5
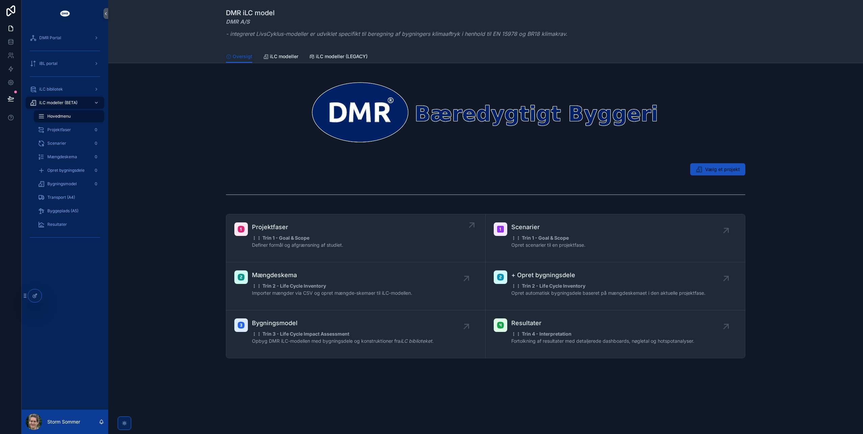
click at [271, 236] on strong "⋮⋮ Trin 1 - Goal & Scope" at bounding box center [280, 238] width 57 height 6
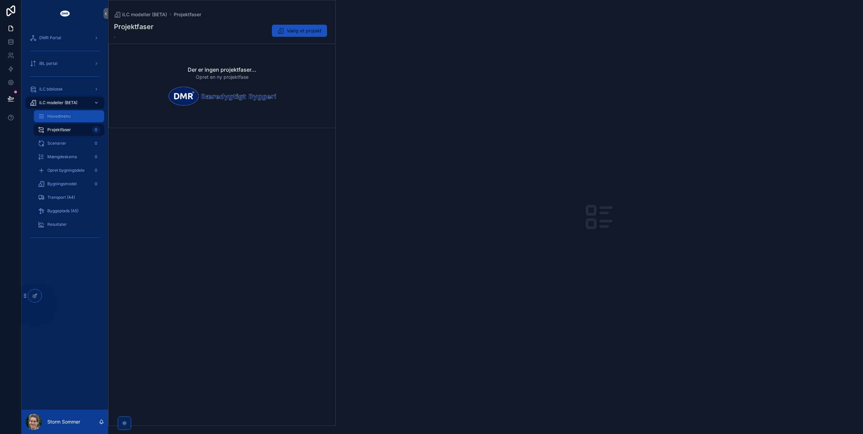
click at [54, 114] on span "Hovedmenu" at bounding box center [58, 116] width 23 height 5
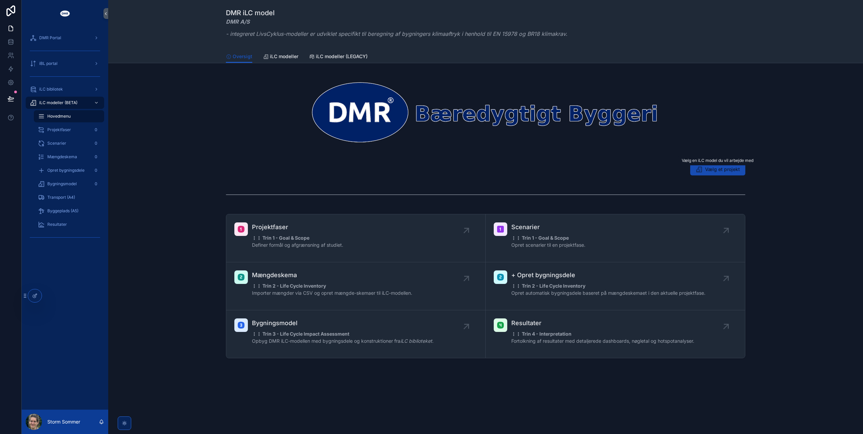
click at [708, 167] on span "Vælg et projekt" at bounding box center [722, 169] width 35 height 7
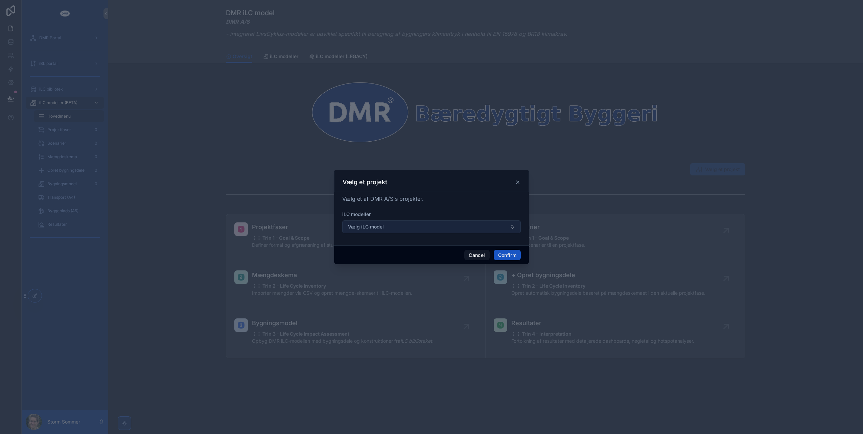
click at [413, 224] on button "Vælg iLC model" at bounding box center [431, 226] width 179 height 13
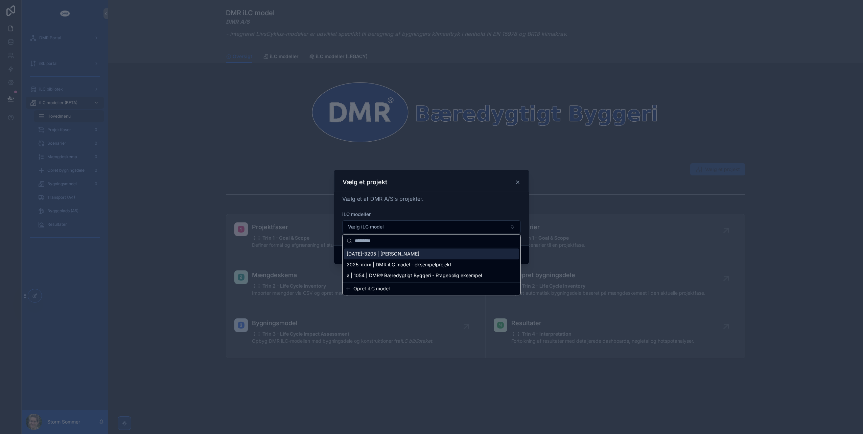
drag, startPoint x: 413, startPoint y: 224, endPoint x: 396, endPoint y: 258, distance: 37.7
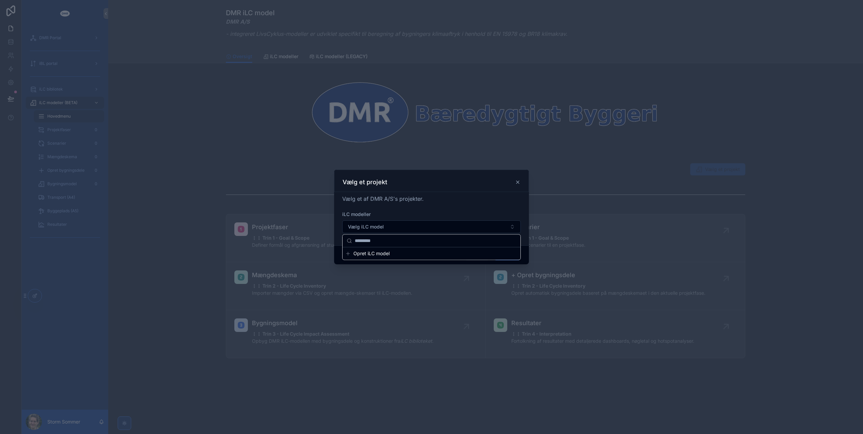
drag, startPoint x: 396, startPoint y: 258, endPoint x: 366, endPoint y: 220, distance: 48.2
click at [366, 220] on div "iLC modeller Vælg iLC model" at bounding box center [431, 222] width 179 height 22
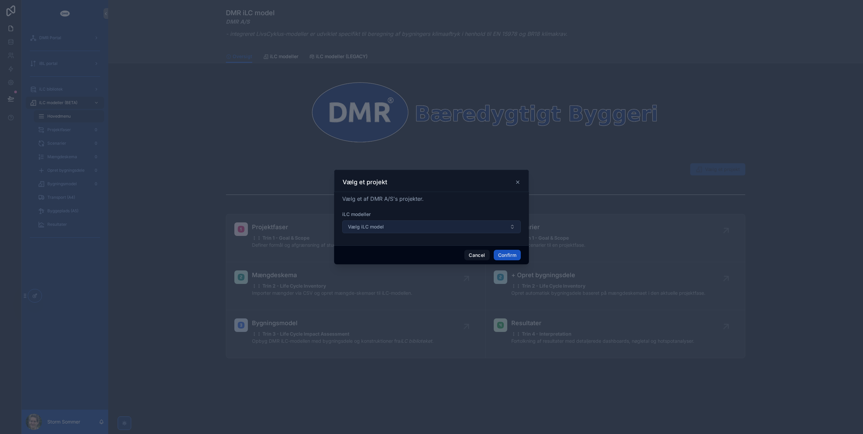
click at [382, 222] on button "Vælg iLC model" at bounding box center [431, 226] width 179 height 13
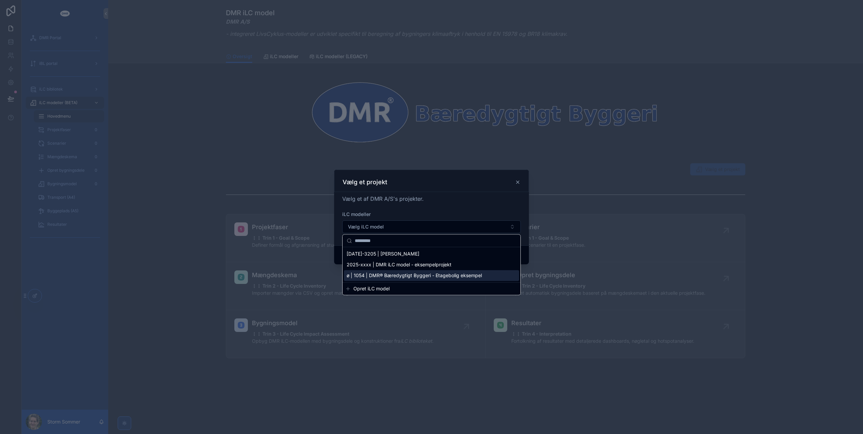
click at [379, 288] on span "Opret iLC model" at bounding box center [371, 288] width 36 height 7
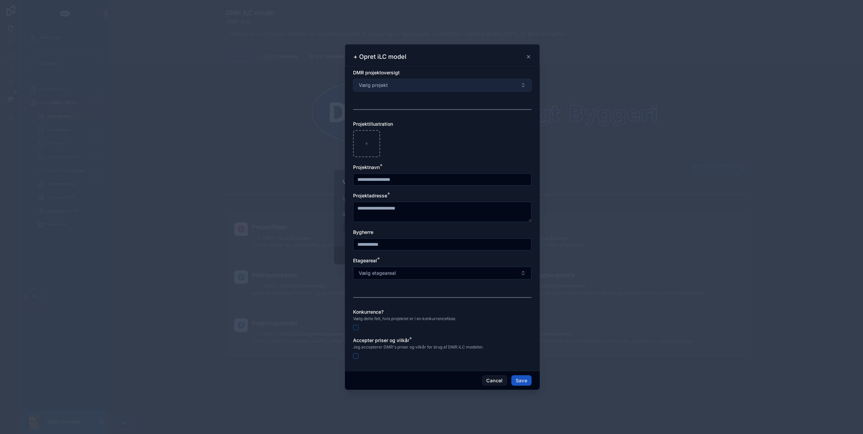
click at [441, 84] on button "Vælg projekt" at bounding box center [442, 85] width 179 height 13
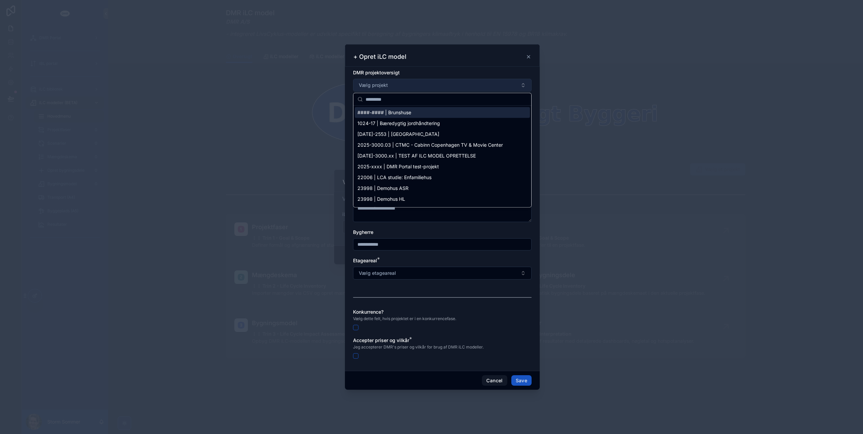
click at [433, 86] on button "Vælg projekt" at bounding box center [442, 85] width 179 height 13
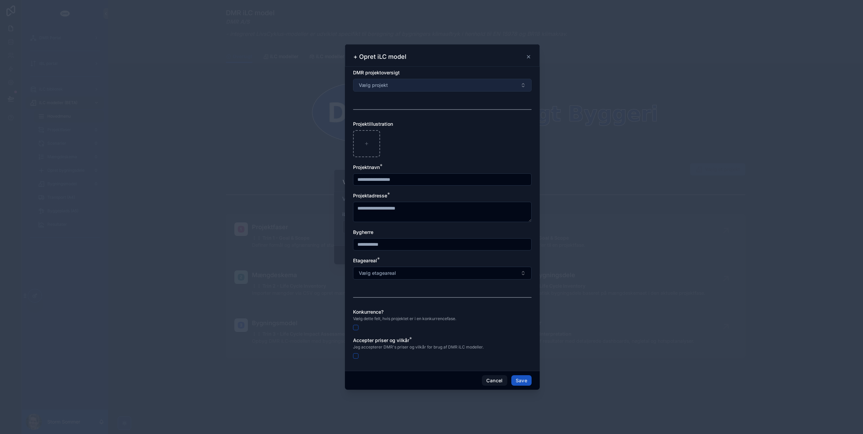
click at [413, 84] on button "Vælg projekt" at bounding box center [442, 85] width 179 height 13
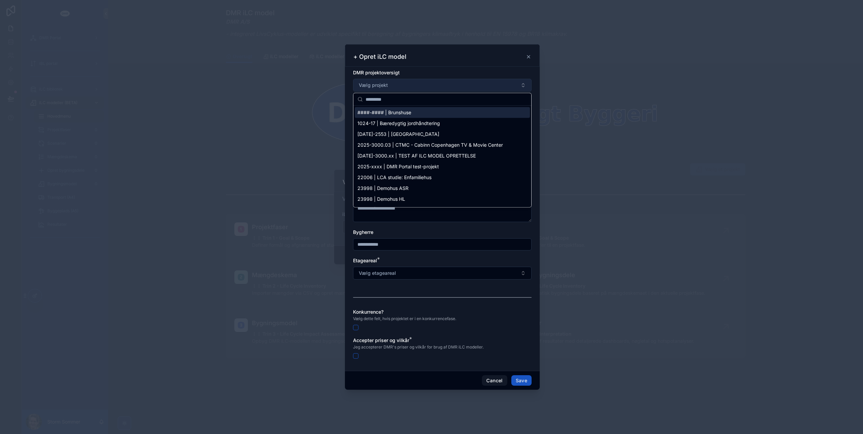
click at [516, 84] on button "Vælg projekt" at bounding box center [442, 85] width 179 height 13
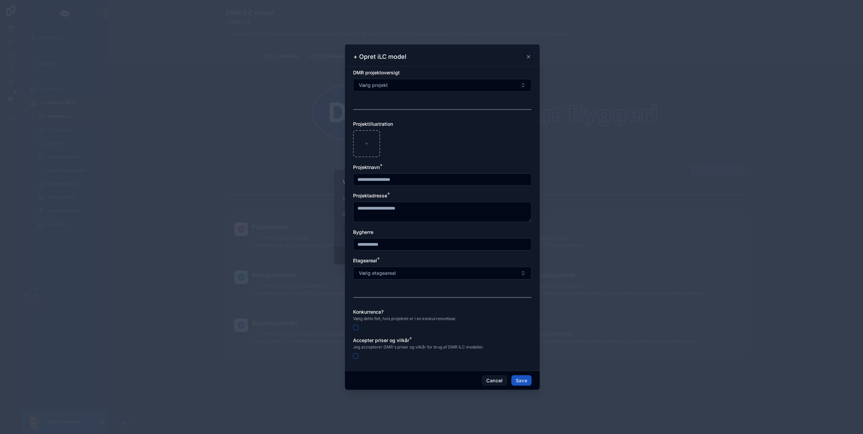
click at [530, 57] on icon at bounding box center [528, 56] width 5 height 5
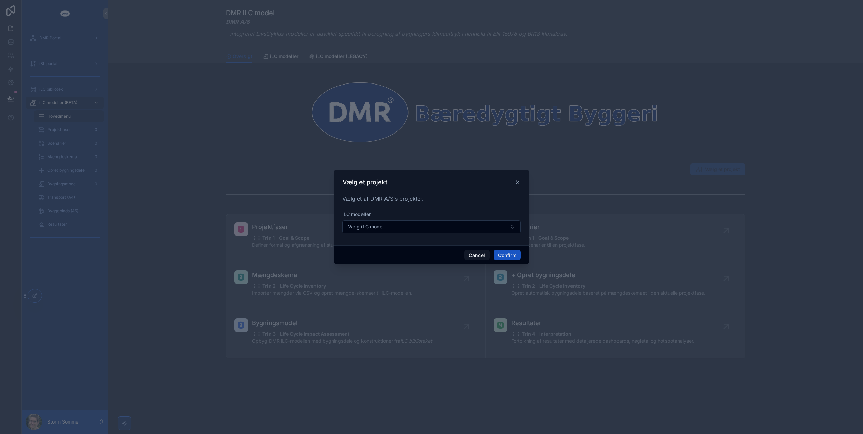
click at [518, 183] on icon at bounding box center [517, 182] width 5 height 5
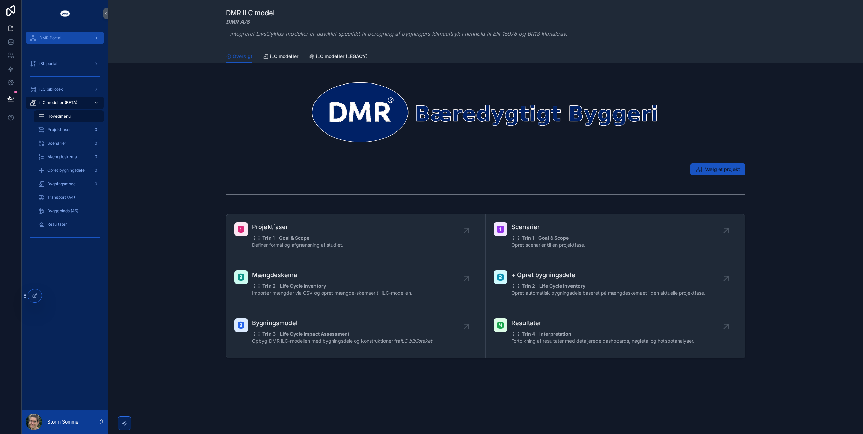
click at [41, 38] on span "DMR Portal" at bounding box center [50, 37] width 22 height 5
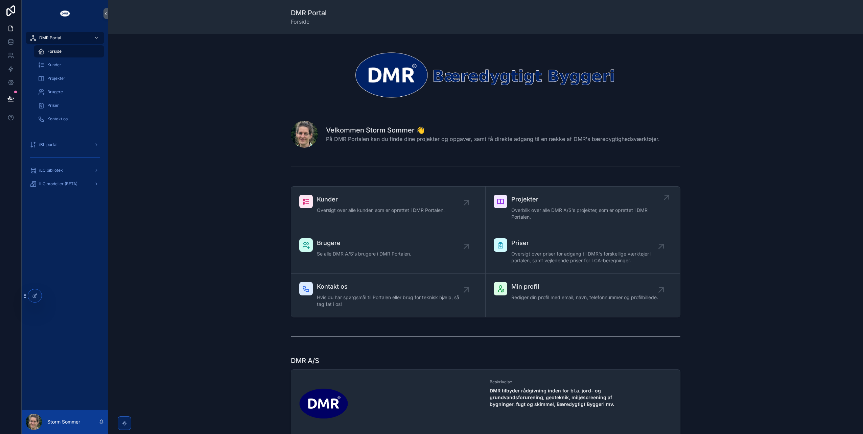
click at [527, 200] on span "Projekter" at bounding box center [586, 199] width 150 height 9
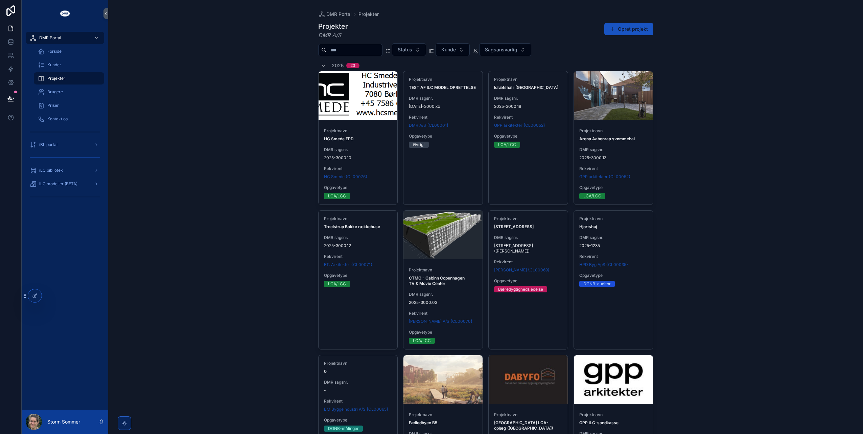
click at [349, 45] on div "scrollable content" at bounding box center [350, 50] width 64 height 12
click at [343, 47] on input "scrollable content" at bounding box center [354, 49] width 55 height 9
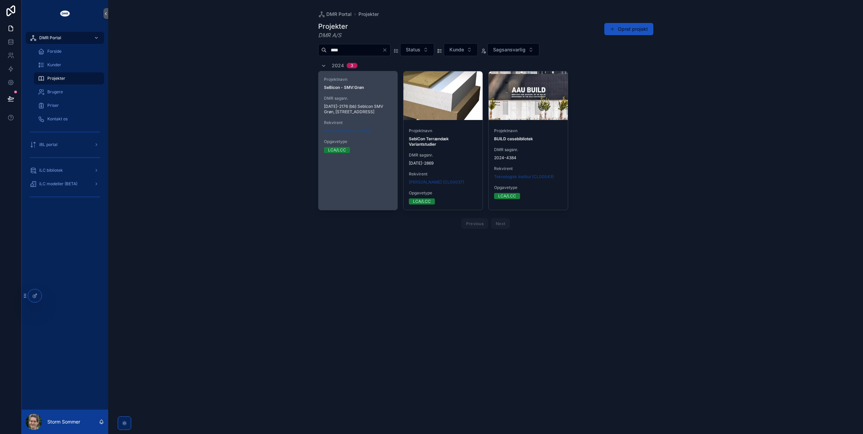
type input "****"
click at [365, 120] on span "Rekvirent" at bounding box center [358, 122] width 68 height 5
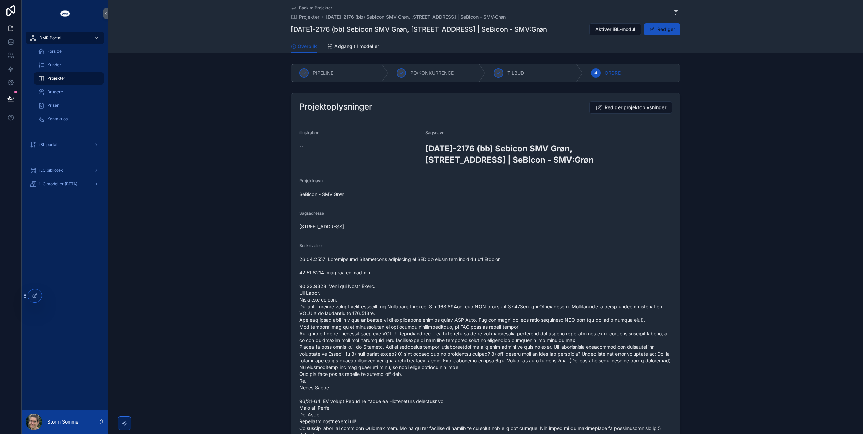
drag, startPoint x: 251, startPoint y: 160, endPoint x: 250, endPoint y: 154, distance: 6.2
click at [251, 160] on div "Projektoplysninger Rediger projektoplysninger illustration -- Sagsnavn 2025-217…" at bounding box center [485, 411] width 755 height 643
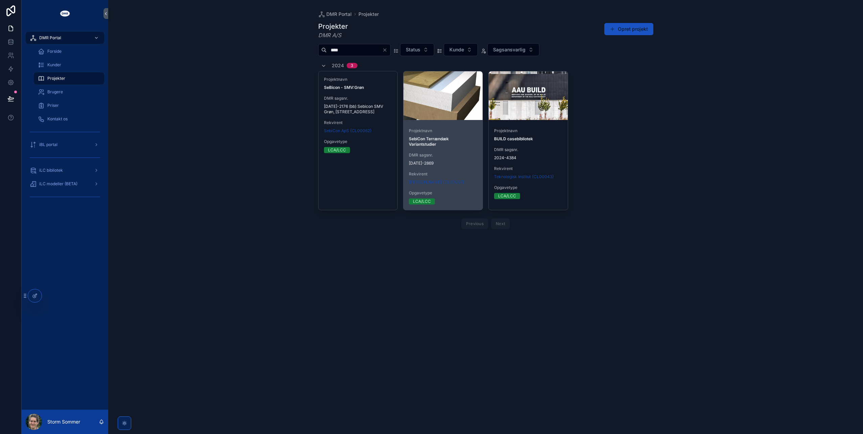
click at [440, 106] on div "scrollable content" at bounding box center [442, 95] width 79 height 49
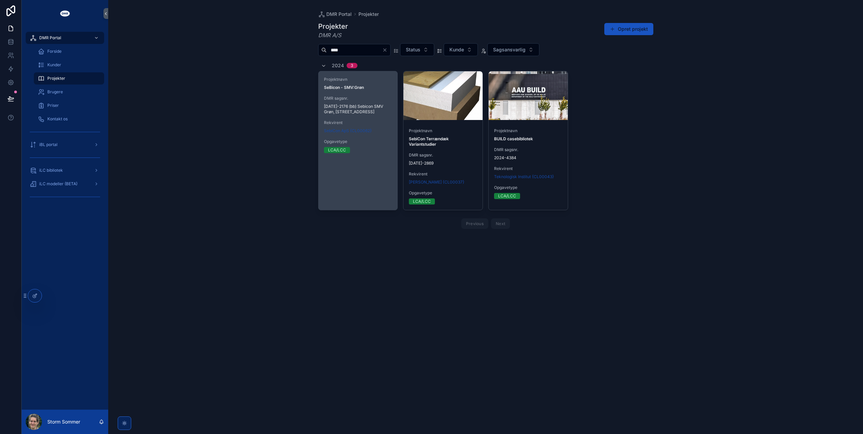
click at [360, 83] on div "Projektnavn SeBicon - SMV:Grøn" at bounding box center [358, 84] width 68 height 14
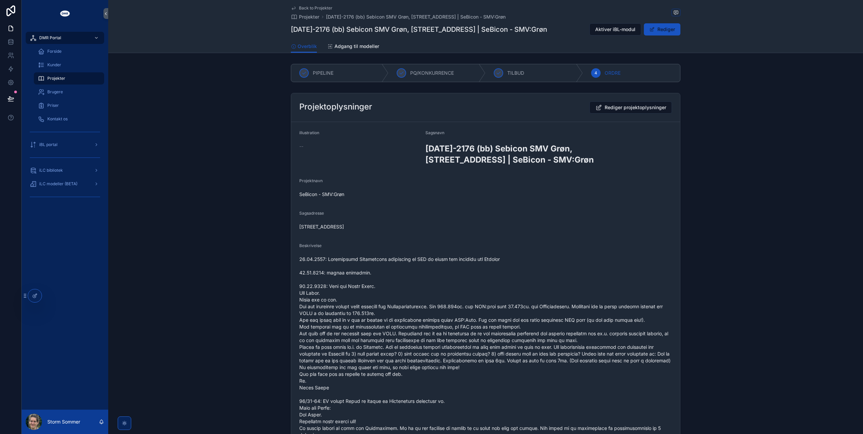
click at [303, 147] on div "--" at bounding box center [359, 146] width 121 height 7
click at [635, 108] on span "Rediger projektoplysninger" at bounding box center [636, 107] width 62 height 7
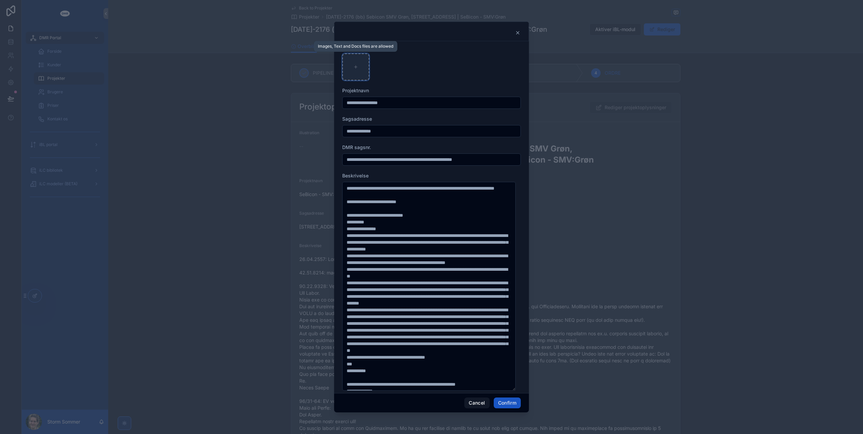
click at [363, 72] on div at bounding box center [355, 66] width 27 height 27
type input "**********"
click at [504, 401] on button "Confirm" at bounding box center [507, 403] width 27 height 11
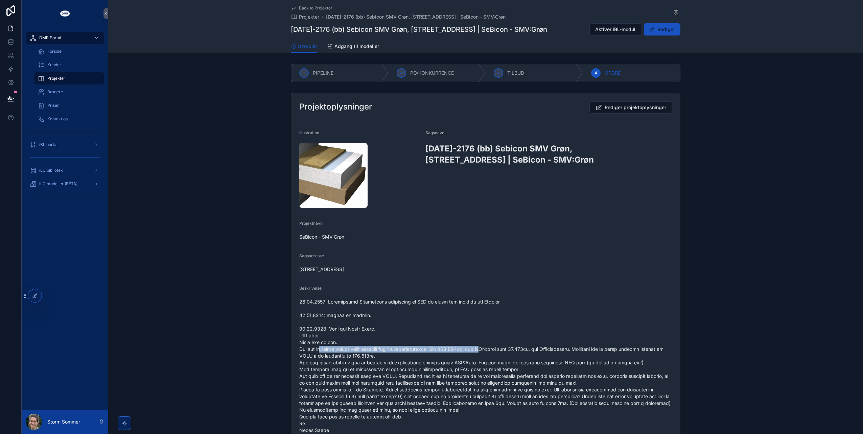
drag, startPoint x: 476, startPoint y: 349, endPoint x: 320, endPoint y: 350, distance: 156.2
drag, startPoint x: 300, startPoint y: 355, endPoint x: 402, endPoint y: 354, distance: 102.8
drag, startPoint x: 563, startPoint y: 349, endPoint x: 332, endPoint y: 350, distance: 231.0
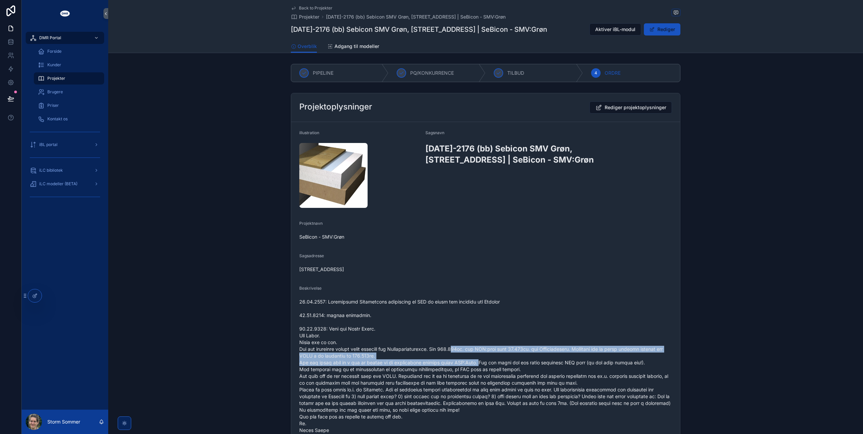
drag, startPoint x: 479, startPoint y: 362, endPoint x: 454, endPoint y: 348, distance: 28.4
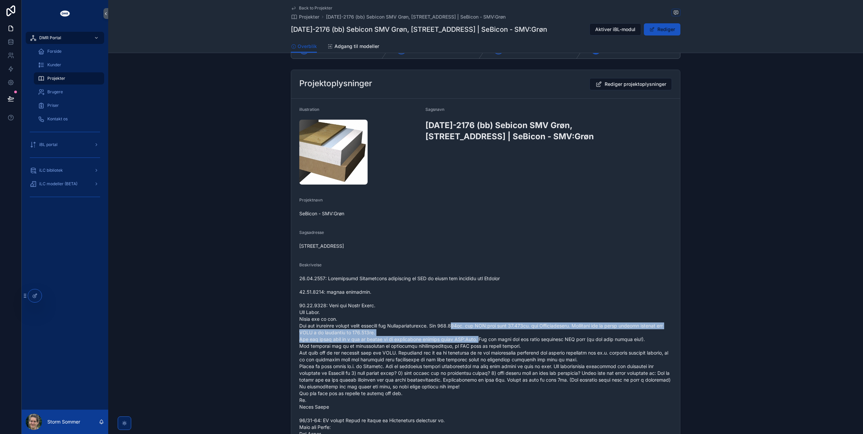
scroll to position [34, 0]
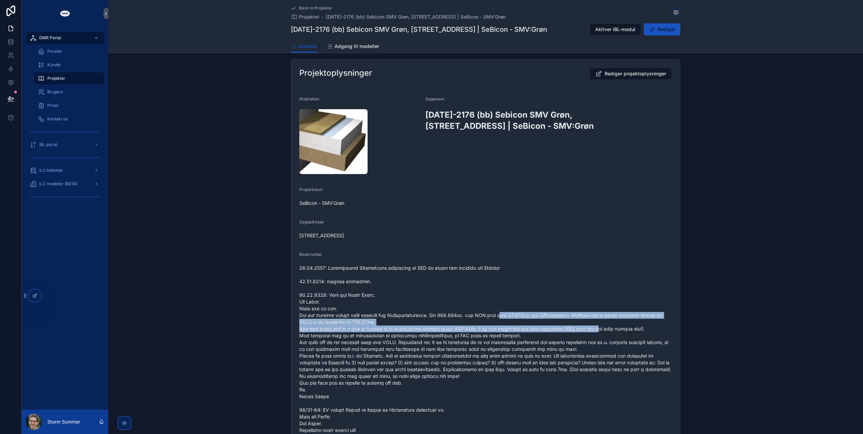
drag, startPoint x: 593, startPoint y: 329, endPoint x: 501, endPoint y: 315, distance: 92.7
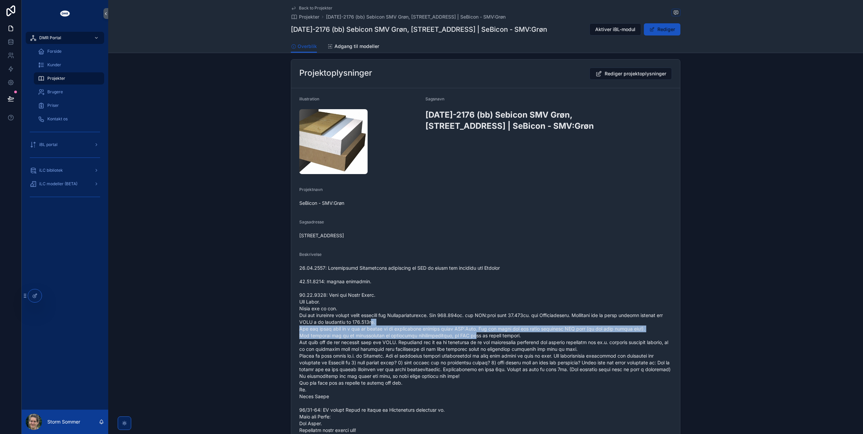
drag, startPoint x: 471, startPoint y: 335, endPoint x: 374, endPoint y: 323, distance: 97.1
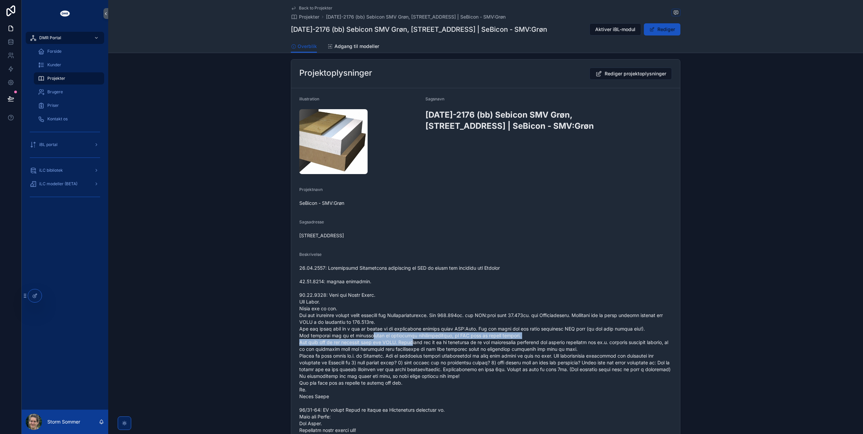
drag, startPoint x: 401, startPoint y: 341, endPoint x: 365, endPoint y: 332, distance: 36.6
drag, startPoint x: 544, startPoint y: 344, endPoint x: 439, endPoint y: 335, distance: 105.2
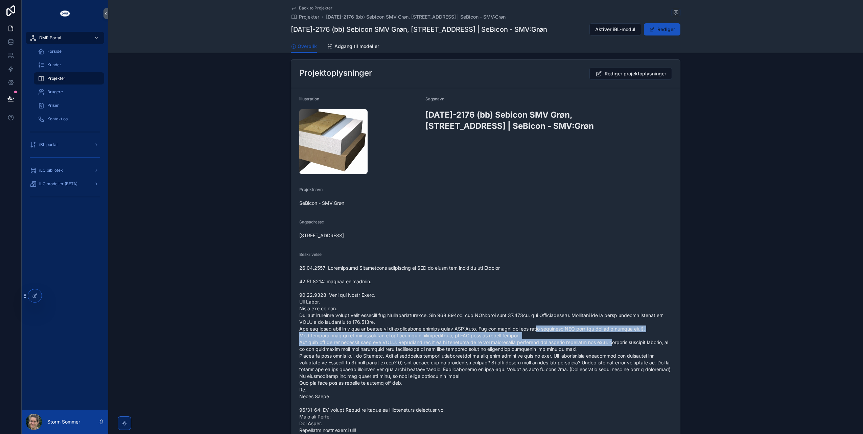
drag, startPoint x: 607, startPoint y: 341, endPoint x: 531, endPoint y: 331, distance: 76.3
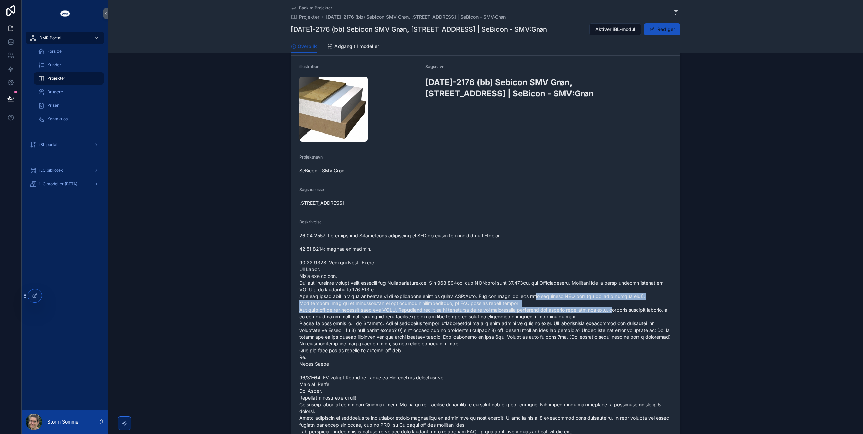
scroll to position [101, 0]
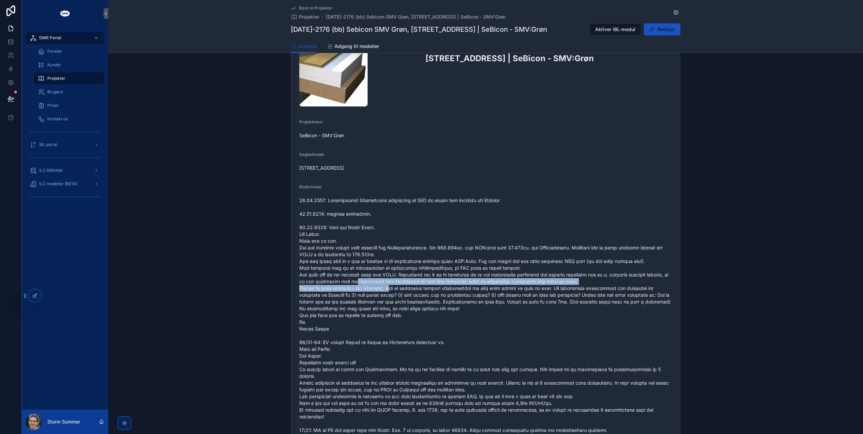
drag, startPoint x: 386, startPoint y: 287, endPoint x: 358, endPoint y: 281, distance: 28.4
click at [358, 281] on span "scrollable content" at bounding box center [485, 393] width 373 height 392
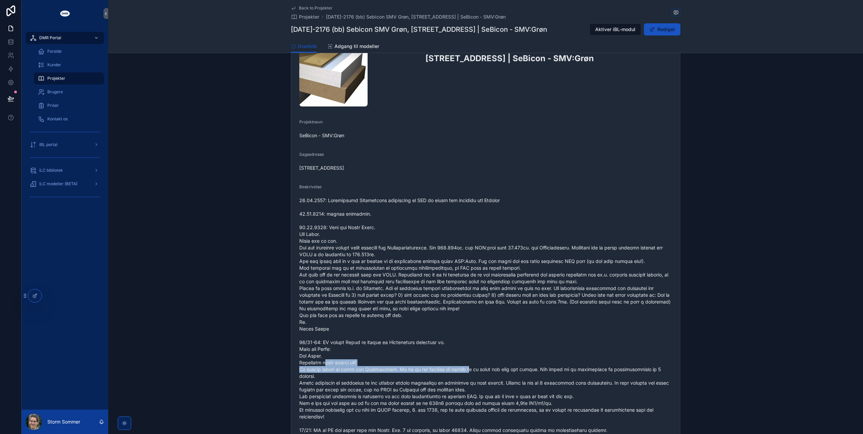
drag, startPoint x: 321, startPoint y: 362, endPoint x: 463, endPoint y: 371, distance: 142.3
click at [463, 371] on span "scrollable content" at bounding box center [485, 393] width 373 height 392
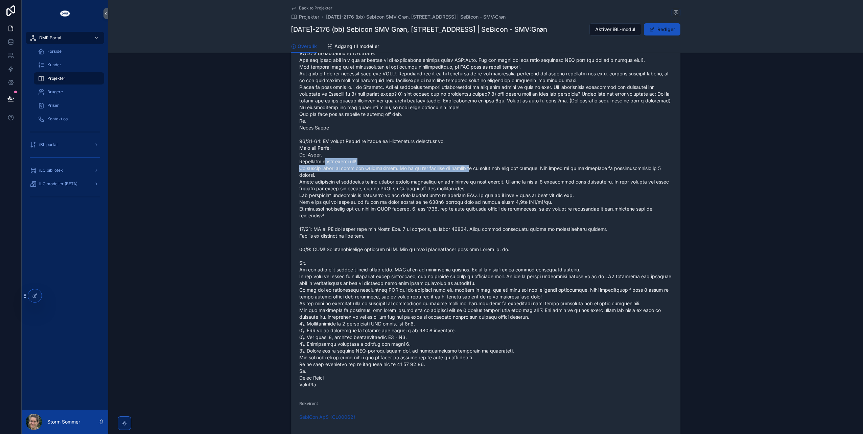
scroll to position [304, 0]
click at [380, 250] on span "scrollable content" at bounding box center [485, 190] width 373 height 392
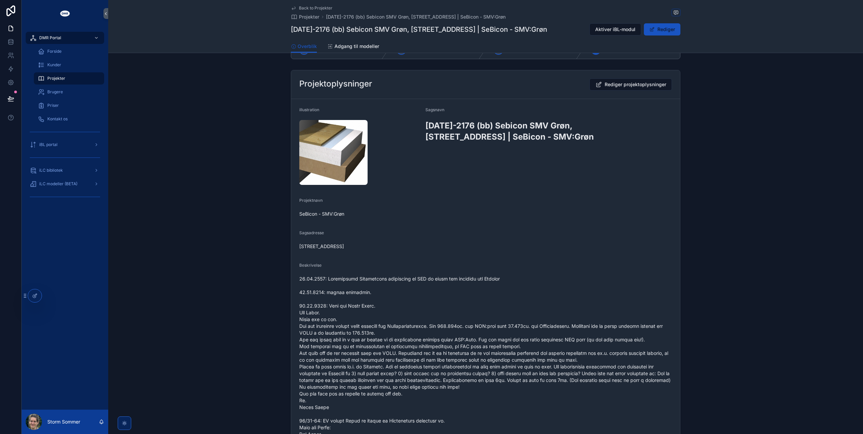
scroll to position [0, 0]
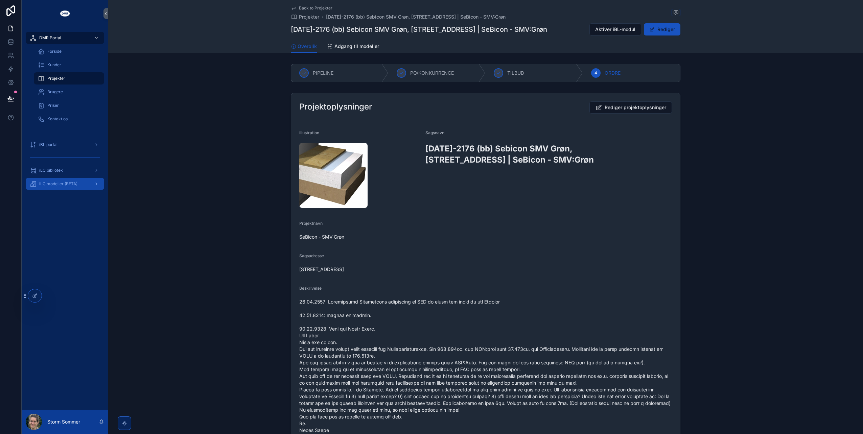
click at [53, 182] on span "iLC modeller (BETA)" at bounding box center [58, 183] width 38 height 5
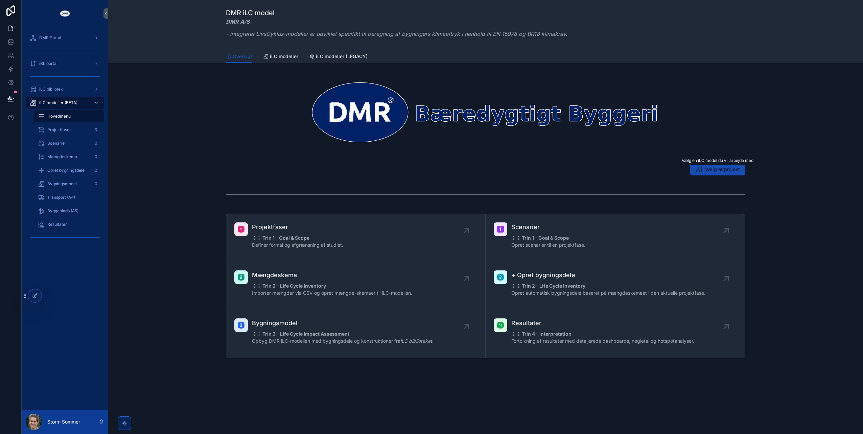
click at [722, 168] on span "Vælg et projekt" at bounding box center [722, 169] width 35 height 7
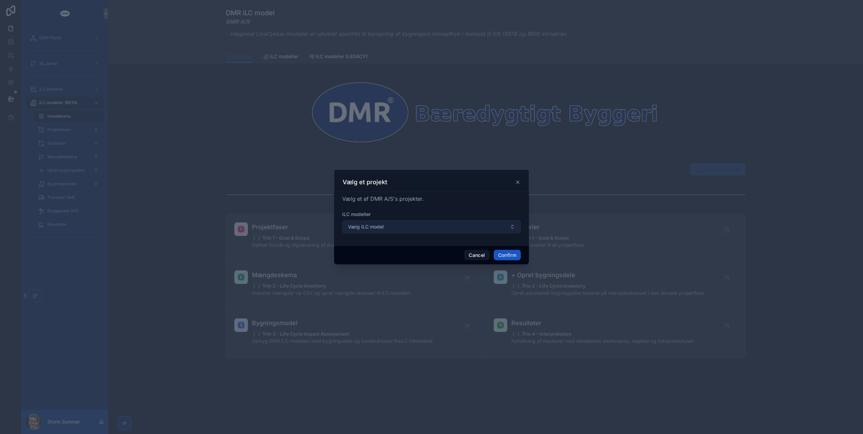
click at [466, 228] on button "Vælg iLC model" at bounding box center [431, 226] width 179 height 13
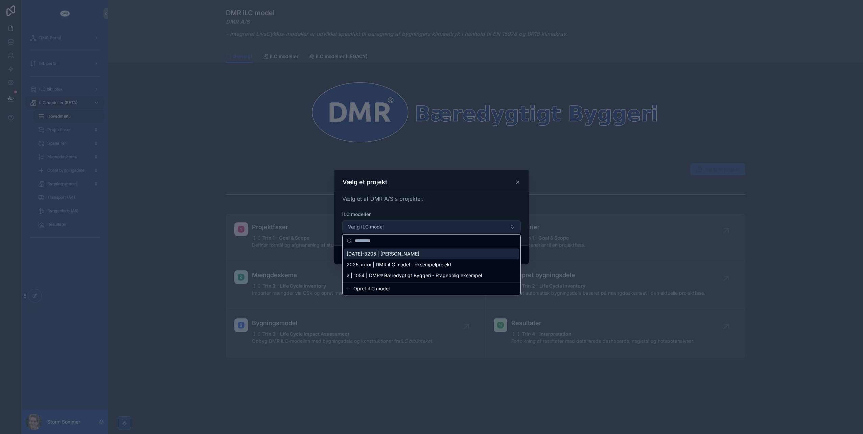
click at [466, 227] on button "Vælg iLC model" at bounding box center [431, 226] width 179 height 13
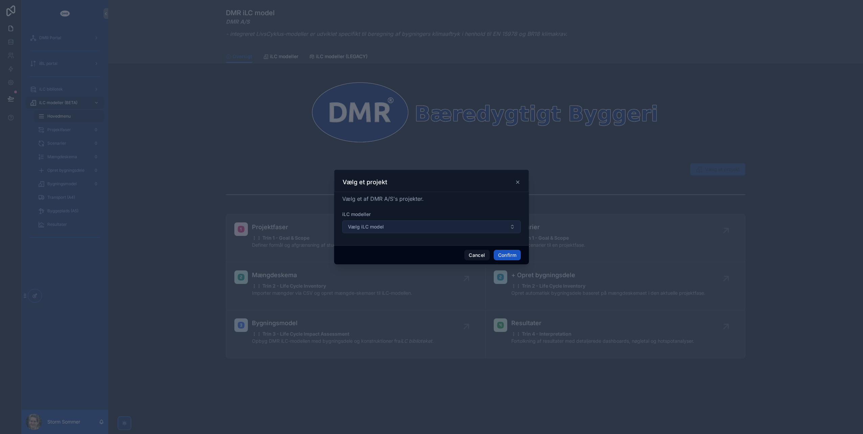
click at [481, 230] on button "Vælg iLC model" at bounding box center [431, 226] width 179 height 13
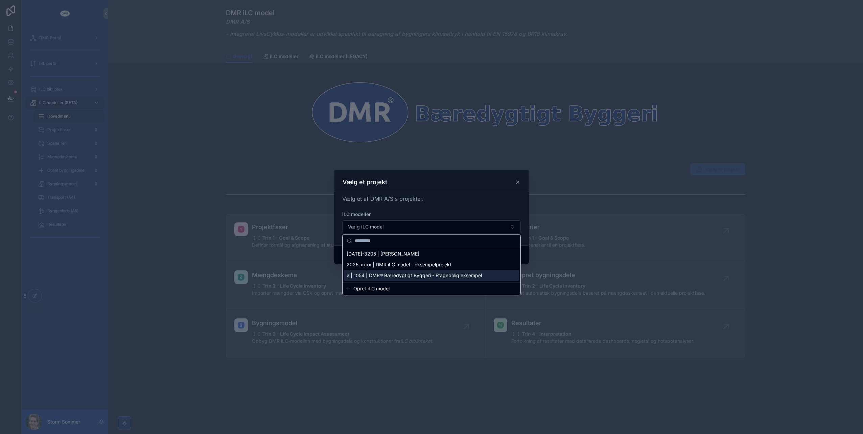
click at [369, 285] on span "Opret iLC model" at bounding box center [371, 288] width 36 height 7
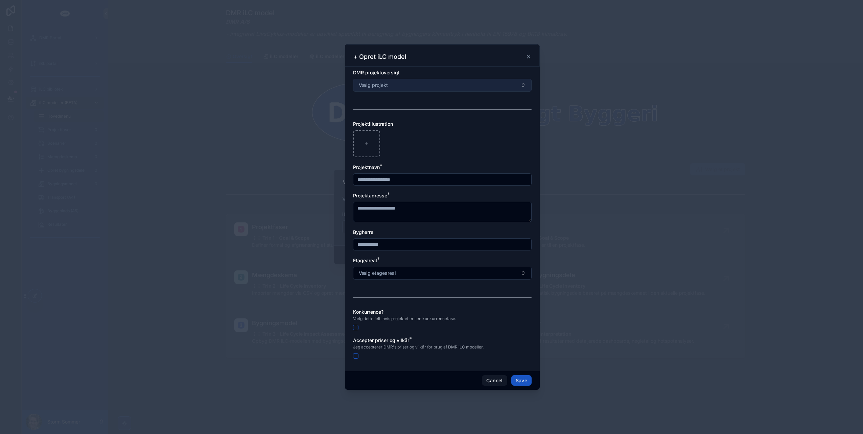
click at [425, 85] on button "Vælg projekt" at bounding box center [442, 85] width 179 height 13
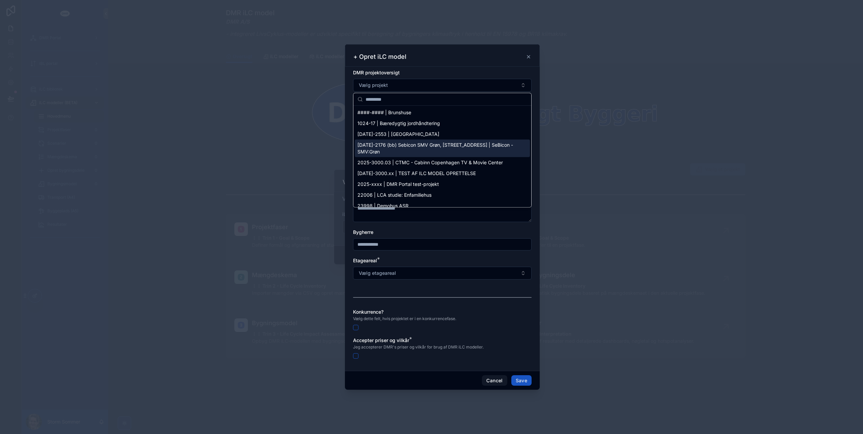
click at [391, 148] on span "[DATE]-2176 (bb) Sebicon SMV Grøn, [STREET_ADDRESS] | SeBicon - SMV:Grøn" at bounding box center [438, 149] width 162 height 14
type input "**********"
type textarea "**********"
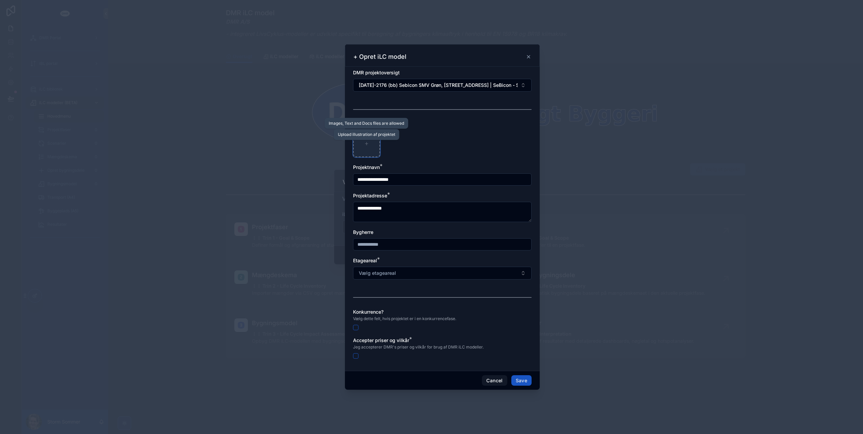
click at [365, 143] on icon at bounding box center [366, 143] width 5 height 5
type input "**********"
click at [384, 273] on span "Vælg etageareal" at bounding box center [377, 273] width 37 height 7
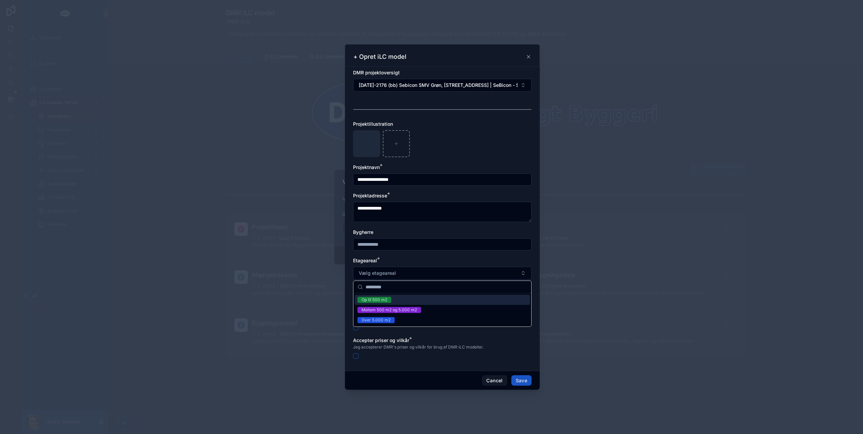
click at [384, 298] on div "Op til 500 m2" at bounding box center [375, 300] width 26 height 6
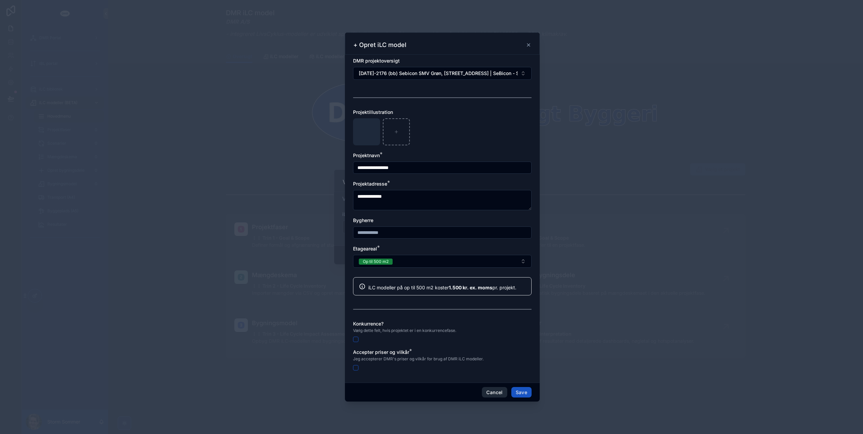
click at [496, 392] on button "Cancel" at bounding box center [494, 392] width 25 height 11
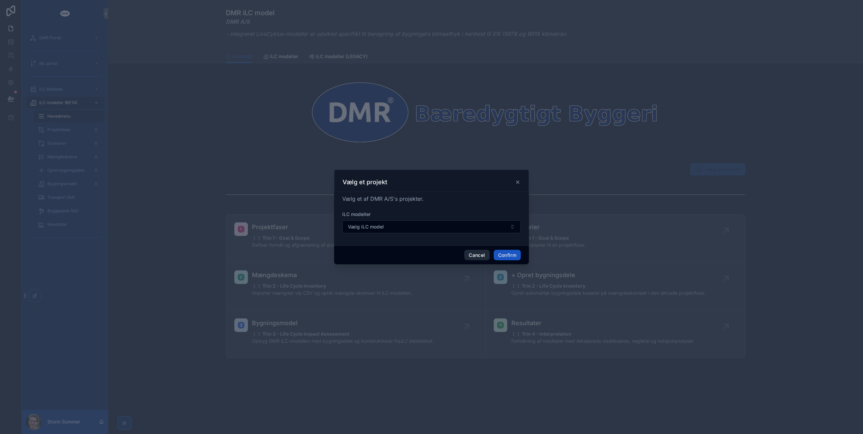
click at [477, 254] on button "Cancel" at bounding box center [476, 255] width 25 height 11
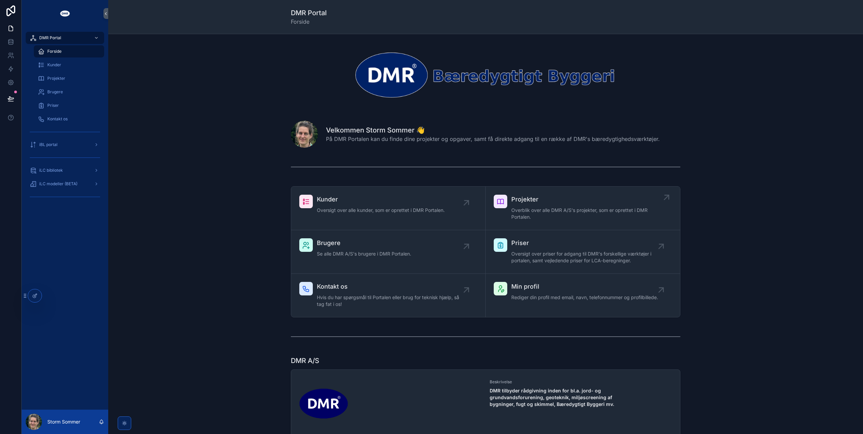
click at [542, 207] on span "Overblik over alle DMR A/S's projekter, som er oprettet i DMR Portalen." at bounding box center [586, 214] width 150 height 14
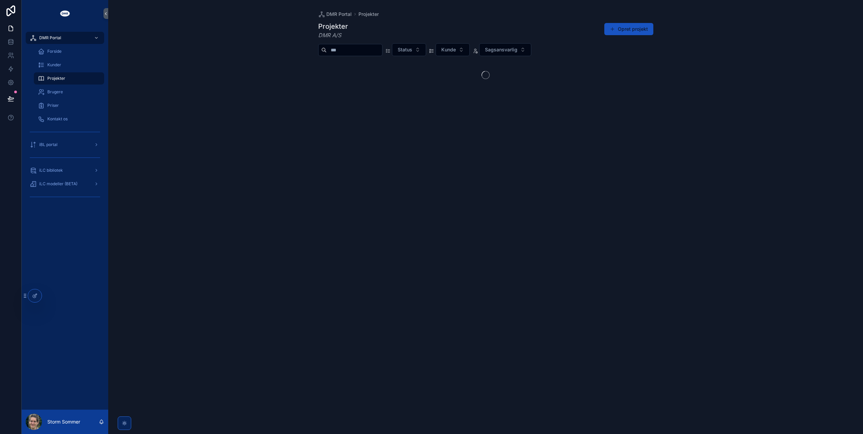
click at [362, 49] on input "scrollable content" at bounding box center [354, 49] width 55 height 9
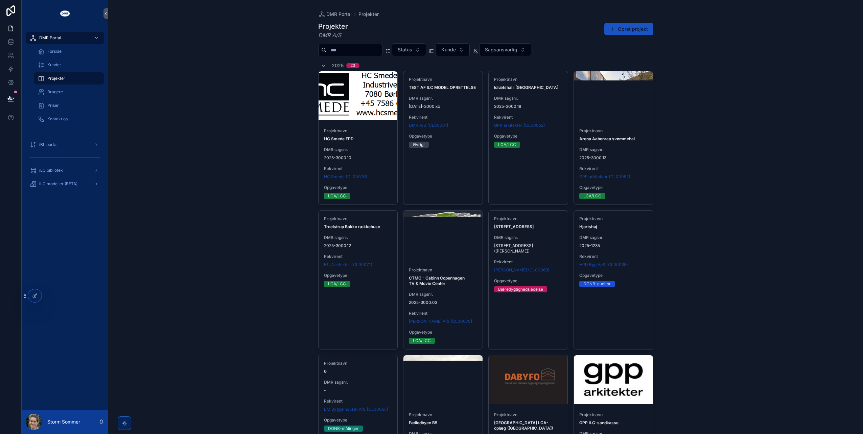
paste input "*********"
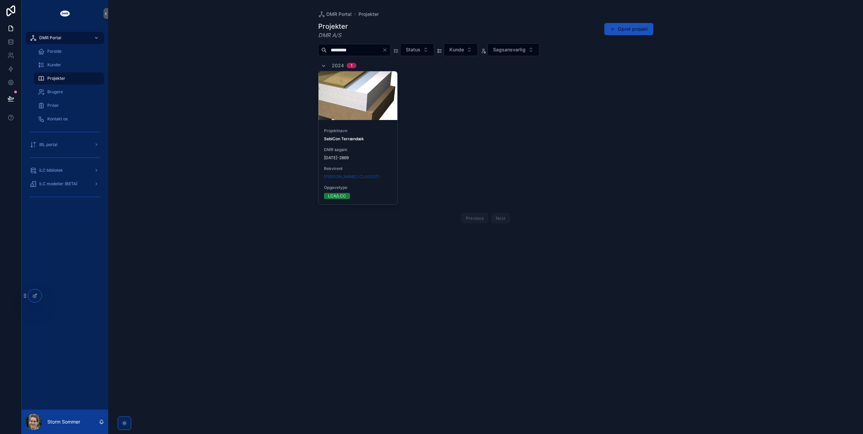
drag, startPoint x: 362, startPoint y: 51, endPoint x: 310, endPoint y: 47, distance: 51.6
click at [310, 47] on div "DMR Portal Projekter Projekter DMR A/S Opret projekt ********* Status Kunde Sag…" at bounding box center [485, 217] width 755 height 434
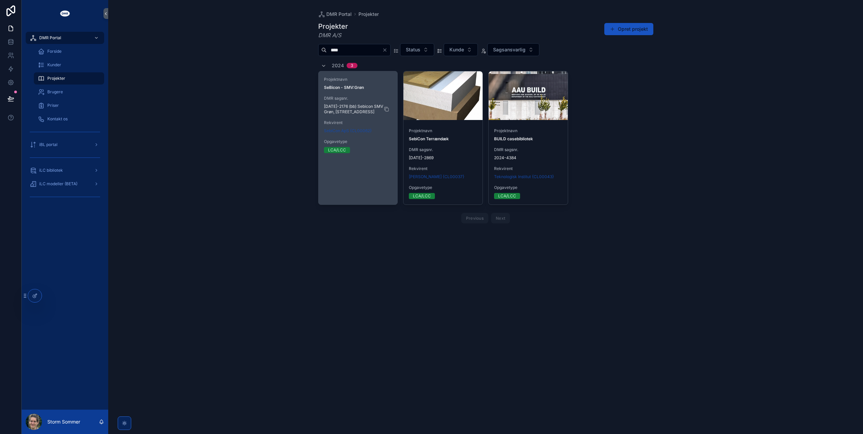
type input "****"
click at [353, 110] on span "[DATE]-2176 (bb) Sebicon SMV Grøn, [STREET_ADDRESS]" at bounding box center [358, 109] width 68 height 11
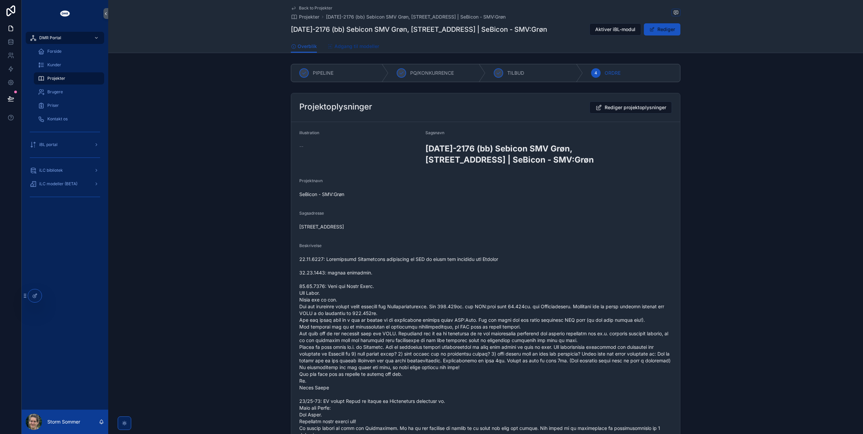
click at [344, 46] on span "Adgang til modeller" at bounding box center [356, 46] width 45 height 7
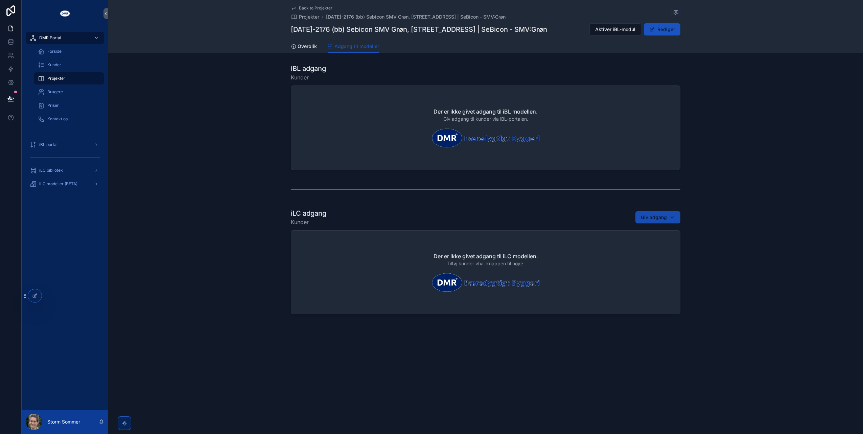
click at [646, 214] on span "Giv adgang" at bounding box center [654, 217] width 26 height 7
type input "***"
click at [644, 264] on span "DMR A/S {CL00001}" at bounding box center [643, 265] width 46 height 7
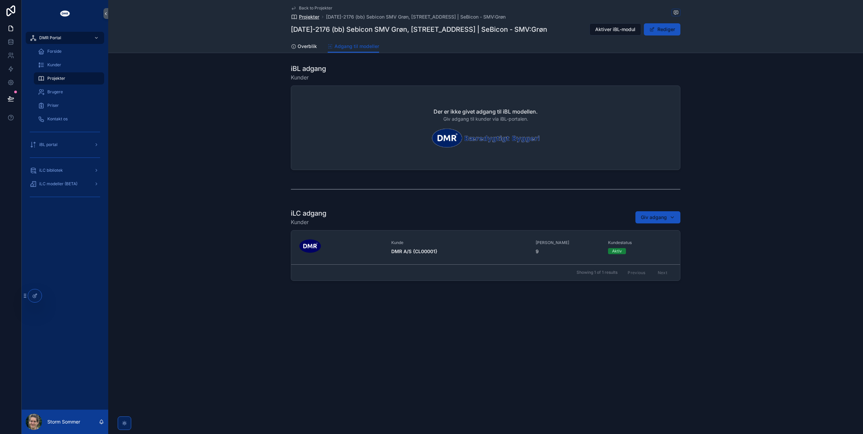
click at [302, 16] on span "Projekter" at bounding box center [309, 17] width 20 height 7
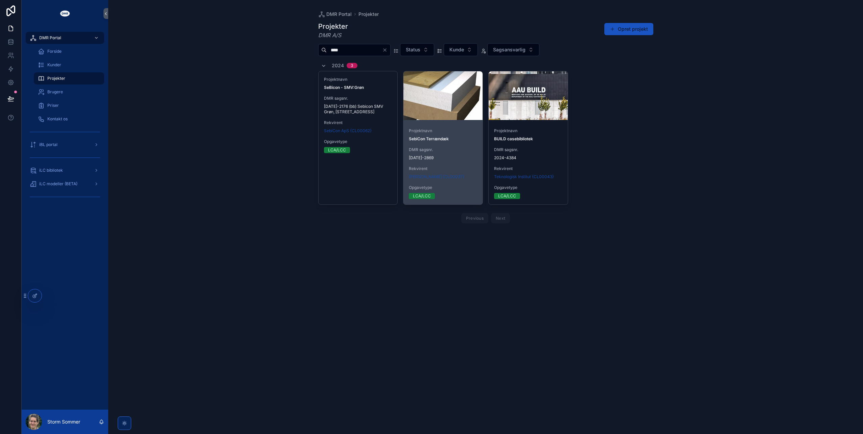
click at [448, 138] on strong "SebiCon Terrændæk" at bounding box center [429, 138] width 40 height 5
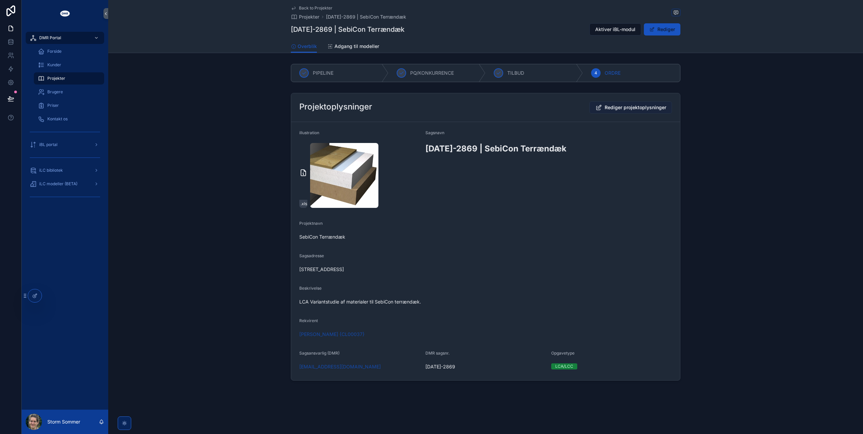
click at [612, 101] on button "Rediger projektoplysninger" at bounding box center [630, 107] width 83 height 12
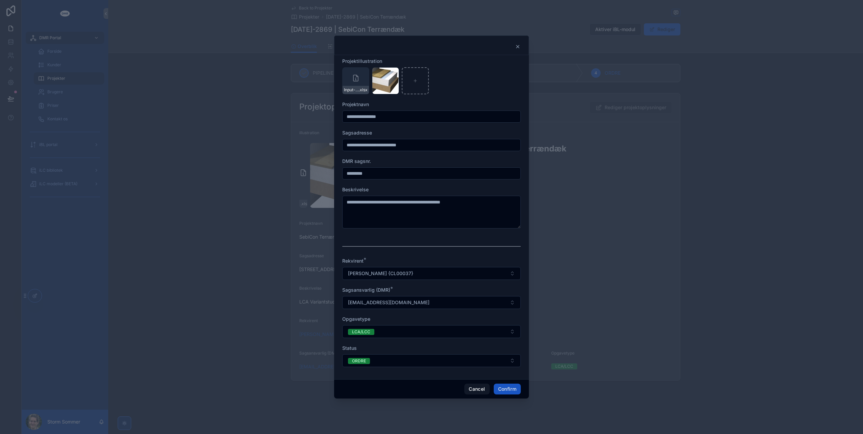
click at [412, 120] on input "**********" at bounding box center [432, 116] width 178 height 9
type input "**********"
click at [505, 387] on button "Confirm" at bounding box center [507, 389] width 27 height 11
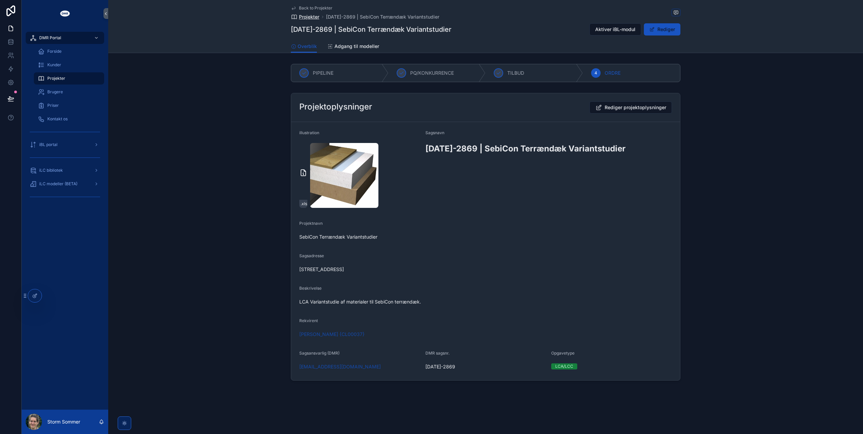
click at [312, 16] on span "Projekter" at bounding box center [309, 17] width 20 height 7
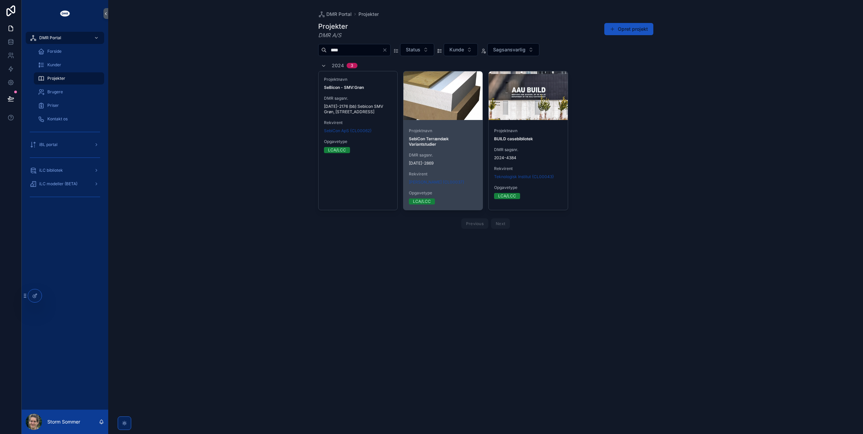
click at [444, 108] on div "scrollable content" at bounding box center [442, 95] width 79 height 49
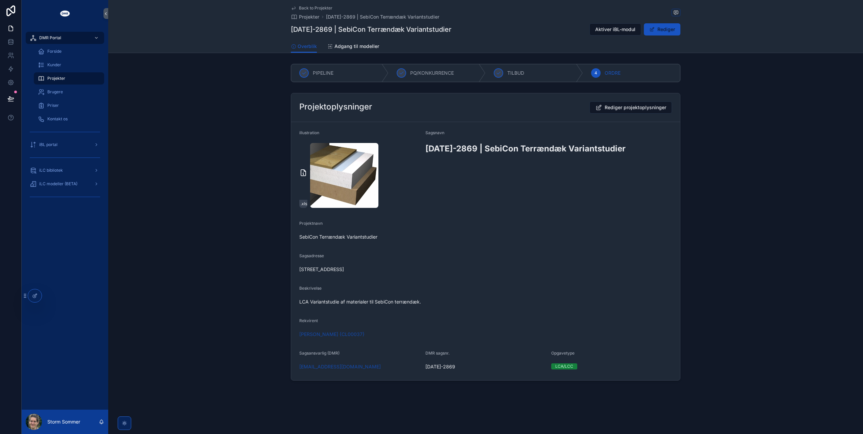
click at [212, 196] on div "Projektoplysninger Rediger projektoplysninger illustration Input-til-SebiCon-te…" at bounding box center [485, 236] width 755 height 293
click at [304, 17] on span "Projekter" at bounding box center [309, 17] width 20 height 7
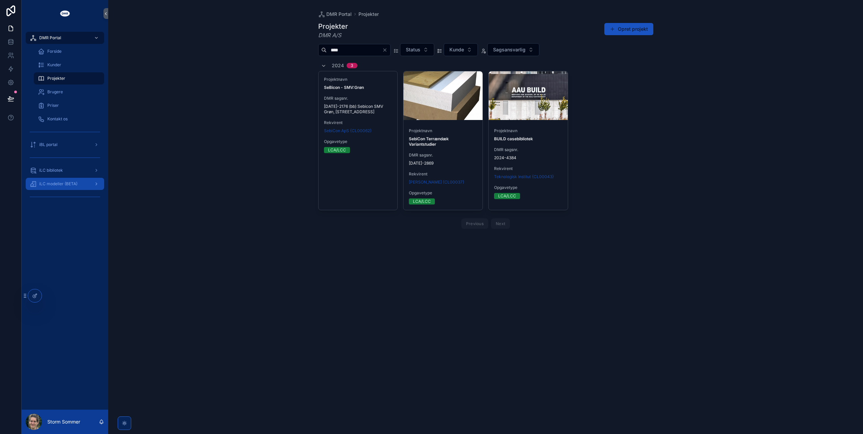
click at [58, 183] on span "iLC modeller (BETA)" at bounding box center [58, 183] width 38 height 5
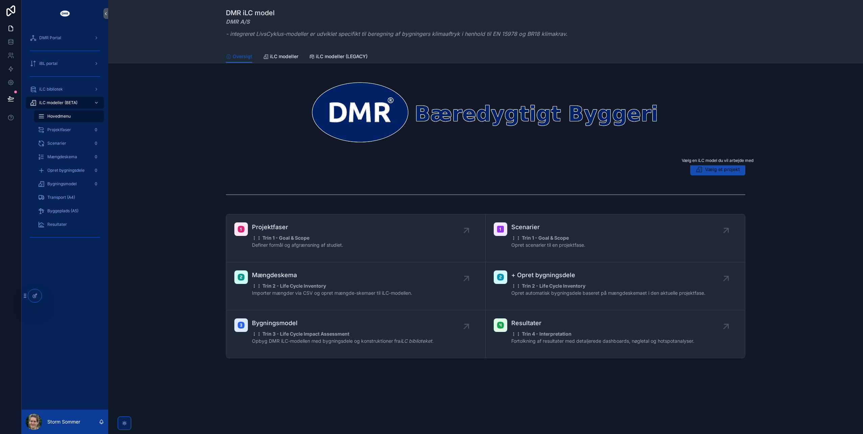
click at [707, 172] on span "Vælg et projekt" at bounding box center [722, 169] width 35 height 7
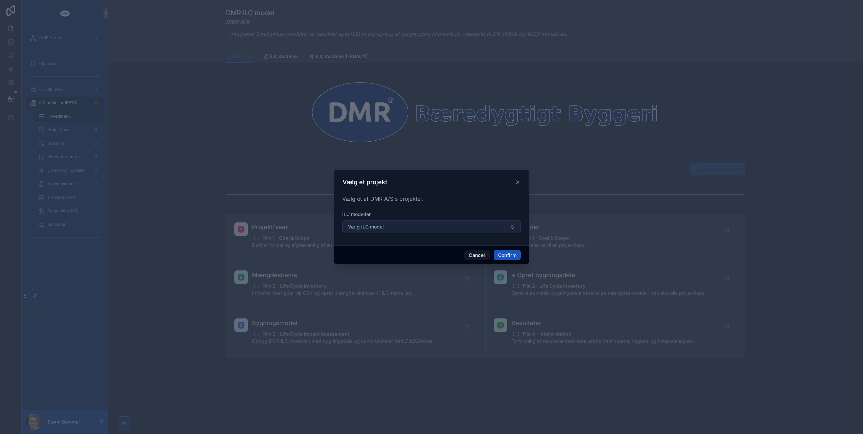
click at [423, 230] on button "Vælg iLC model" at bounding box center [431, 226] width 179 height 13
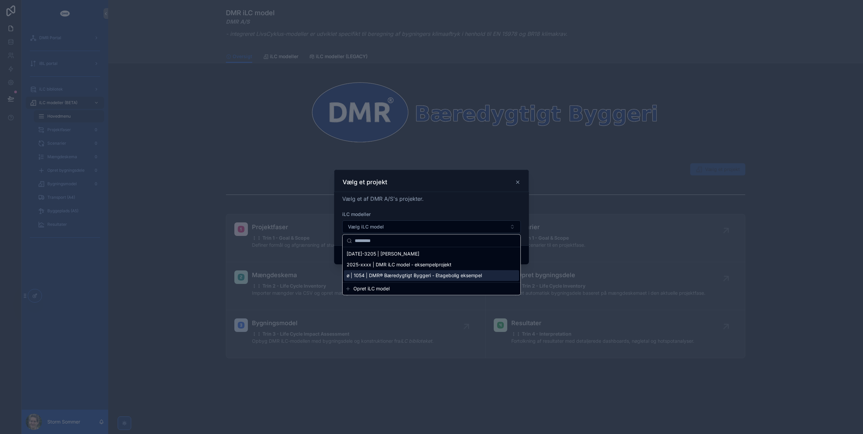
click at [367, 292] on span "Opret iLC model" at bounding box center [371, 288] width 36 height 7
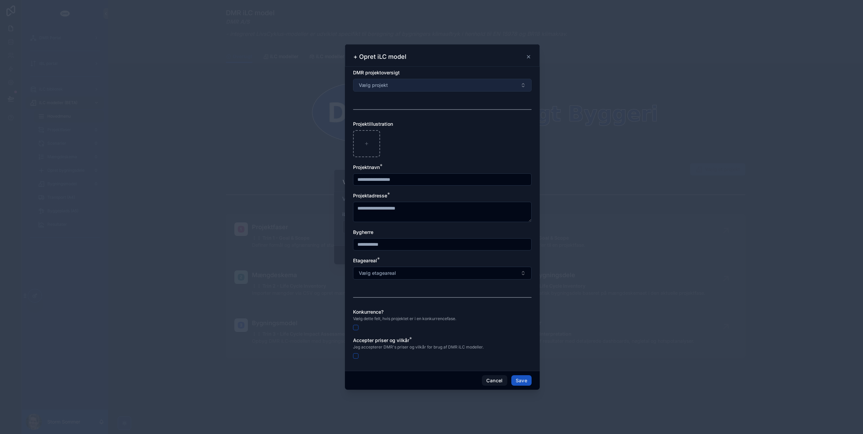
click at [434, 87] on button "Vælg projekt" at bounding box center [442, 85] width 179 height 13
click at [451, 63] on div "+ Opret iLC model" at bounding box center [442, 55] width 195 height 22
click at [419, 181] on input "text" at bounding box center [442, 179] width 178 height 9
click at [425, 145] on div at bounding box center [442, 143] width 179 height 27
click at [491, 88] on button "Vælg projekt" at bounding box center [442, 85] width 179 height 13
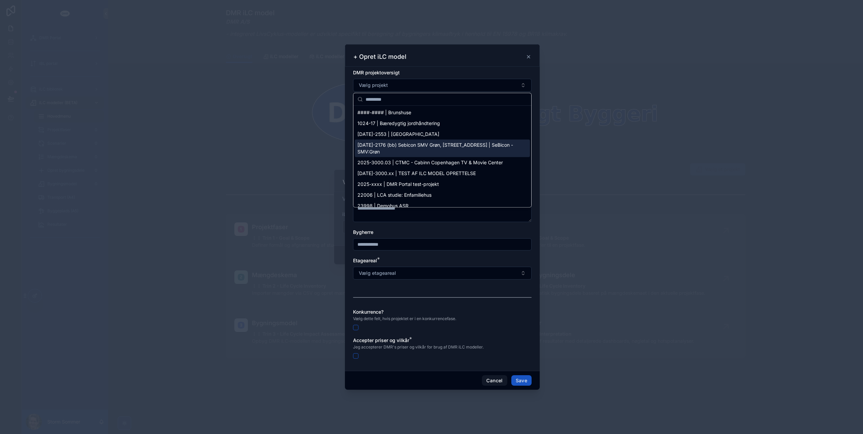
click at [400, 143] on span "[DATE]-2176 (bb) Sebicon SMV Grøn, [STREET_ADDRESS] | SeBicon - SMV:Grøn" at bounding box center [438, 149] width 162 height 14
type input "**********"
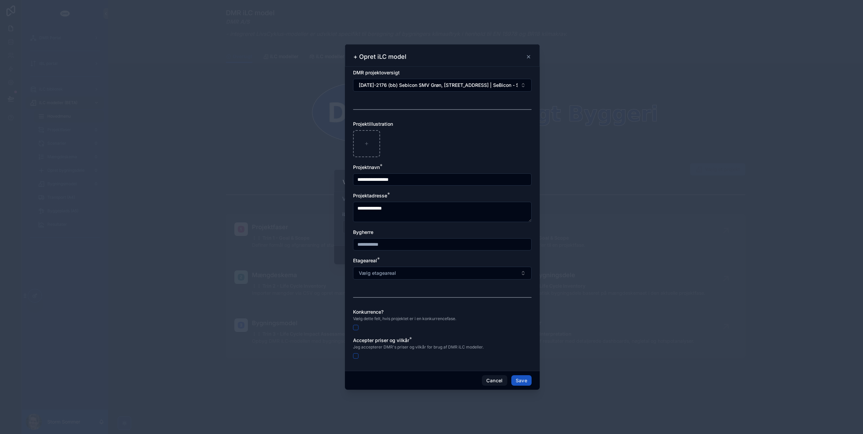
click at [530, 56] on icon at bounding box center [528, 56] width 5 height 5
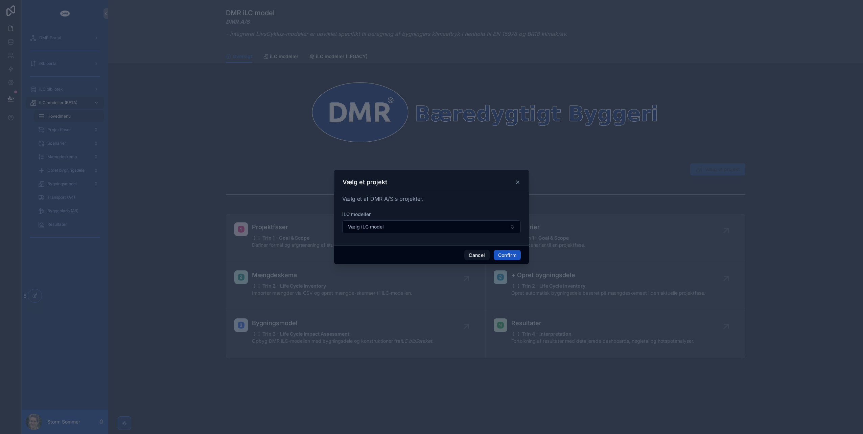
click at [517, 179] on div "Vælg et projekt" at bounding box center [432, 182] width 178 height 8
click at [517, 182] on icon at bounding box center [517, 182] width 3 height 3
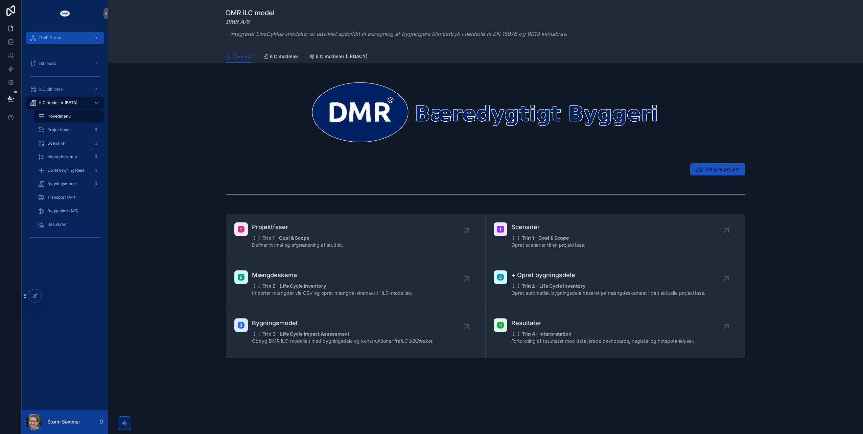
click at [53, 40] on span "DMR Portal" at bounding box center [50, 37] width 22 height 5
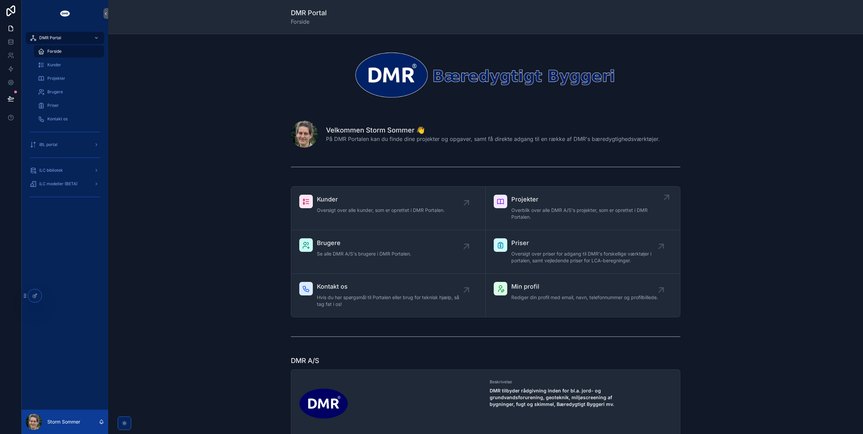
click at [522, 203] on span "Projekter" at bounding box center [586, 199] width 150 height 9
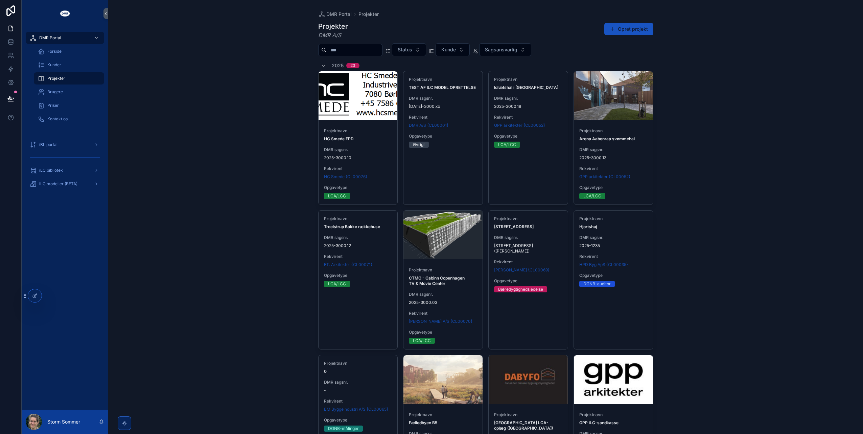
click at [356, 51] on input "scrollable content" at bounding box center [354, 49] width 55 height 9
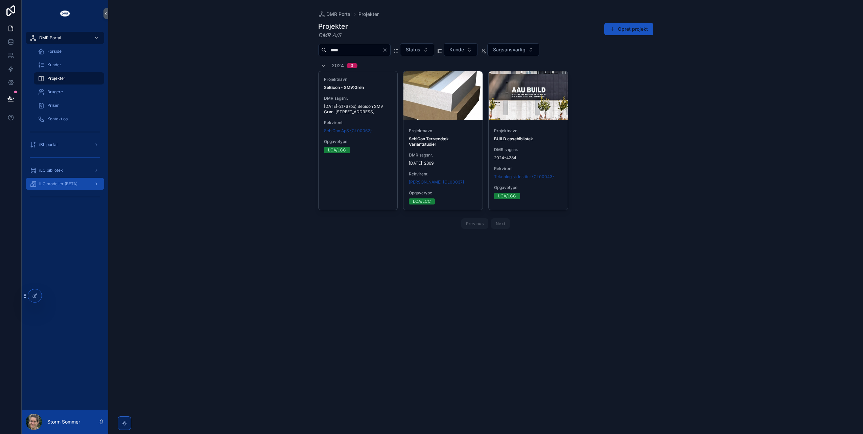
type input "****"
click at [47, 183] on span "iLC modeller (BETA)" at bounding box center [58, 183] width 38 height 5
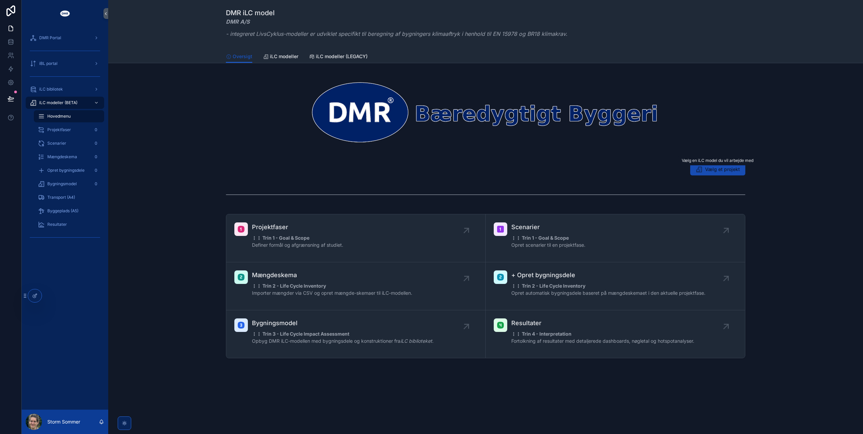
click at [733, 165] on div "Vælg en iLC model du vil arbejde med Vælg en iLC model du vil arbejde med" at bounding box center [718, 160] width 80 height 9
click at [713, 168] on span "Vælg et projekt" at bounding box center [722, 169] width 35 height 7
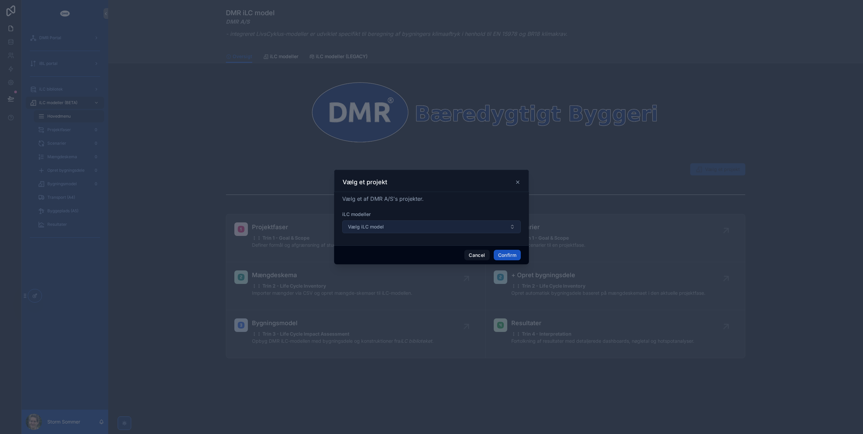
click at [396, 225] on button "Vælg iLC model" at bounding box center [431, 226] width 179 height 13
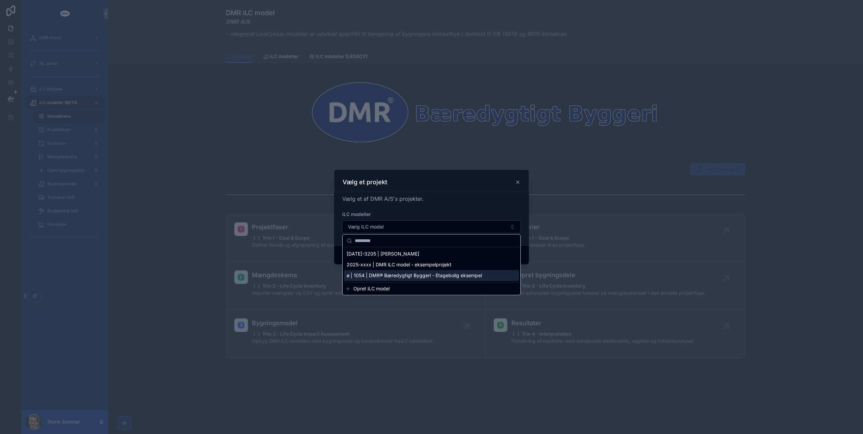
click at [376, 288] on span "Opret iLC model" at bounding box center [371, 288] width 36 height 7
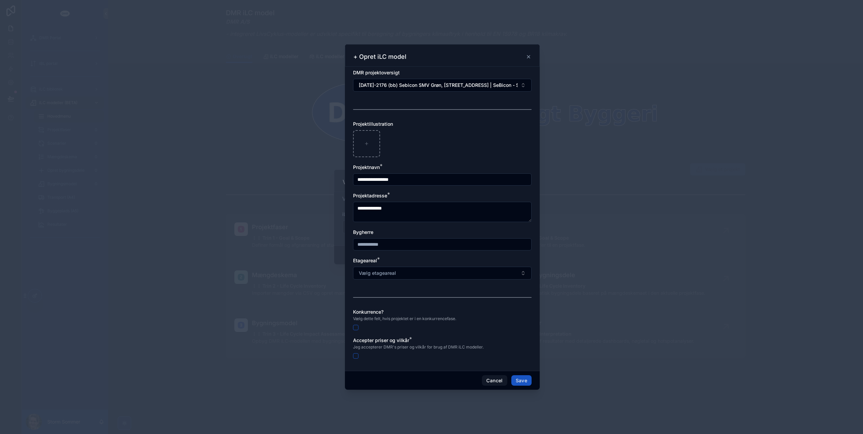
click at [530, 57] on icon at bounding box center [528, 56] width 5 height 5
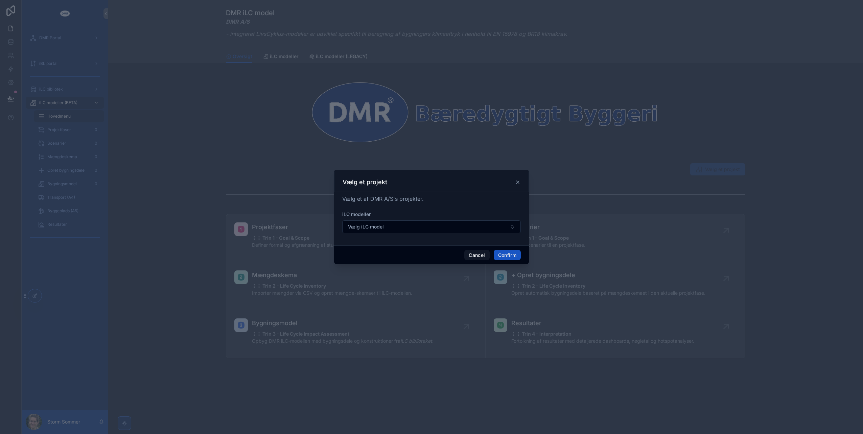
click at [517, 182] on icon at bounding box center [517, 182] width 5 height 5
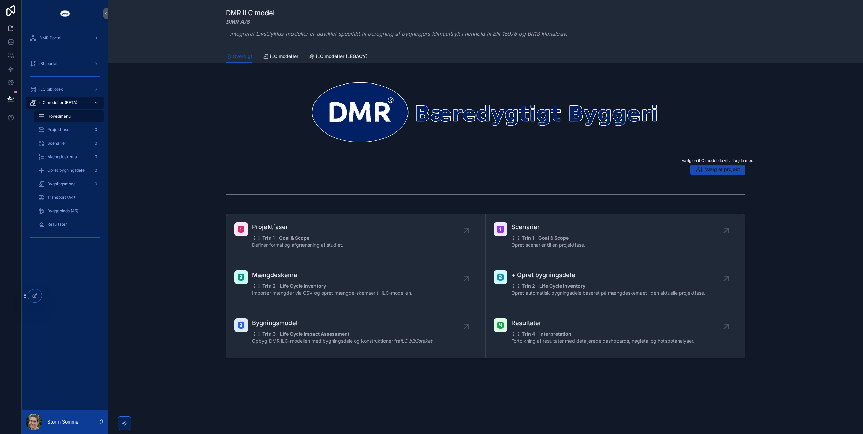
click at [715, 172] on button "Vælg et projekt" at bounding box center [717, 169] width 55 height 12
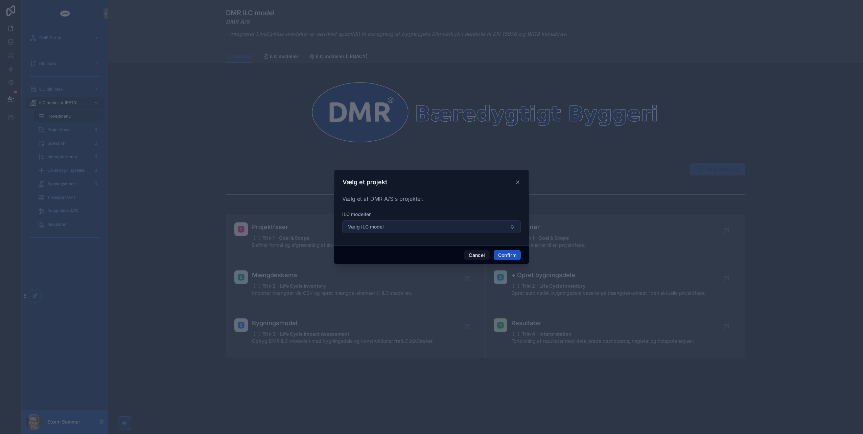
click at [505, 229] on button "Vælg iLC model" at bounding box center [431, 226] width 179 height 13
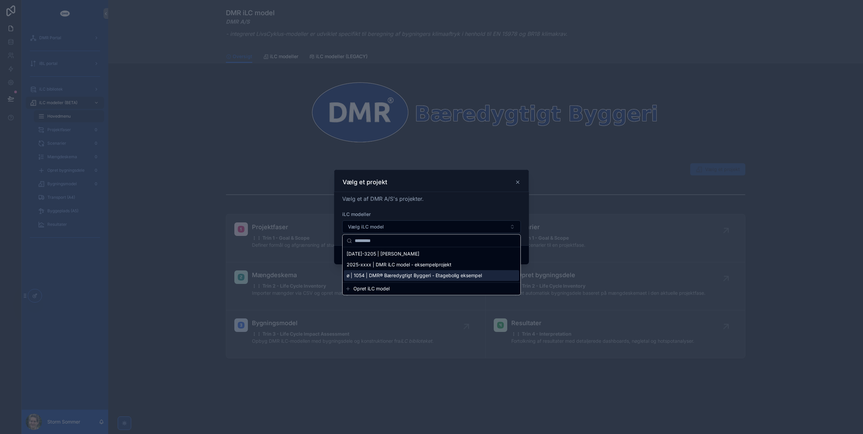
click at [367, 290] on span "Opret iLC model" at bounding box center [371, 288] width 36 height 7
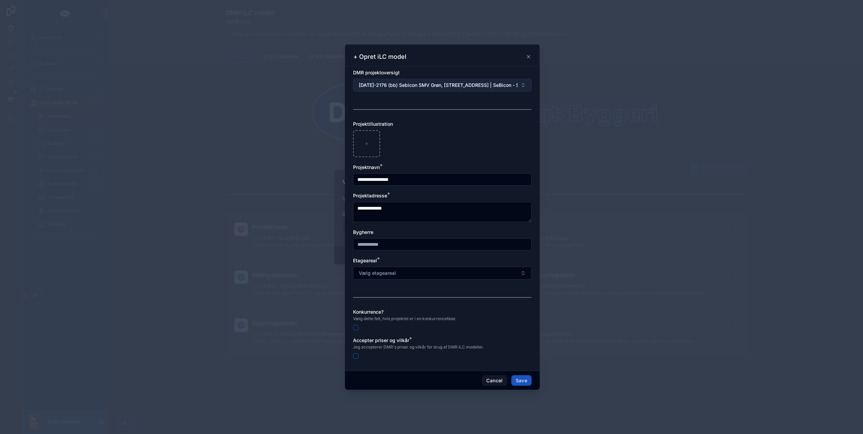
click at [513, 87] on span "[DATE]-2176 (bb) Sebicon SMV Grøn, [STREET_ADDRESS] | SeBicon - SMV:Grøn" at bounding box center [438, 85] width 159 height 7
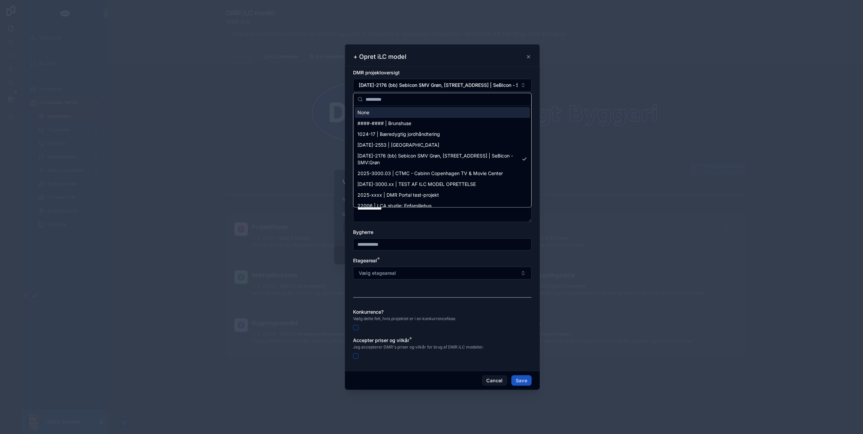
click at [382, 112] on div "None" at bounding box center [442, 112] width 175 height 11
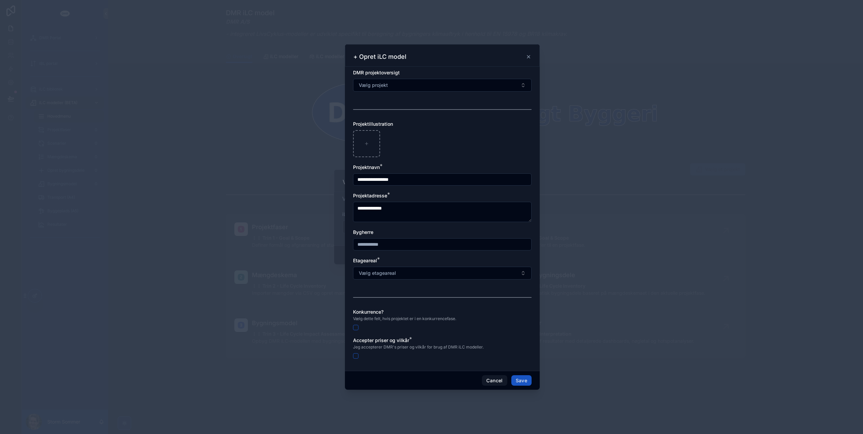
drag, startPoint x: 438, startPoint y: 183, endPoint x: 335, endPoint y: 178, distance: 102.6
click at [335, 178] on div "**********" at bounding box center [442, 217] width 841 height 434
type input "**********"
drag, startPoint x: 426, startPoint y: 206, endPoint x: 349, endPoint y: 209, distance: 77.2
click at [349, 209] on div "**********" at bounding box center [442, 219] width 195 height 304
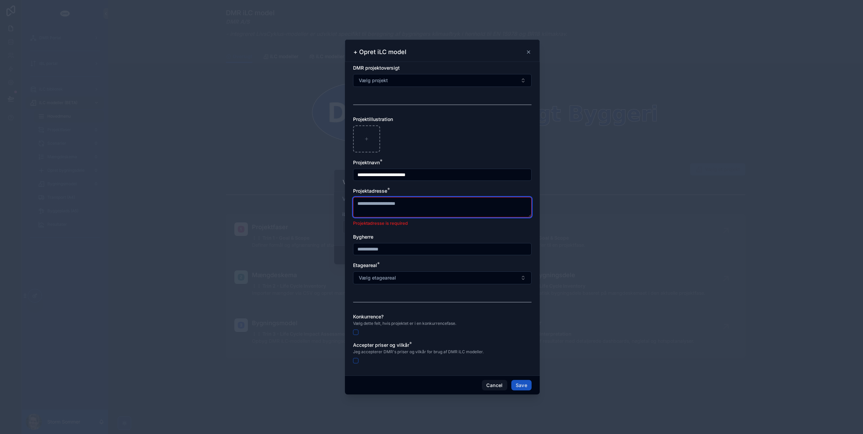
click at [418, 206] on textarea at bounding box center [442, 207] width 179 height 20
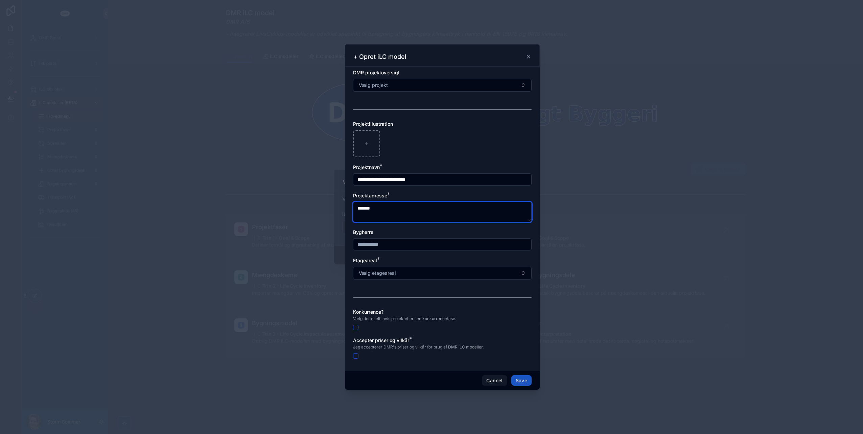
click at [418, 206] on textarea "*******" at bounding box center [442, 212] width 179 height 20
type textarea "*"
type textarea "**********"
type input "*****"
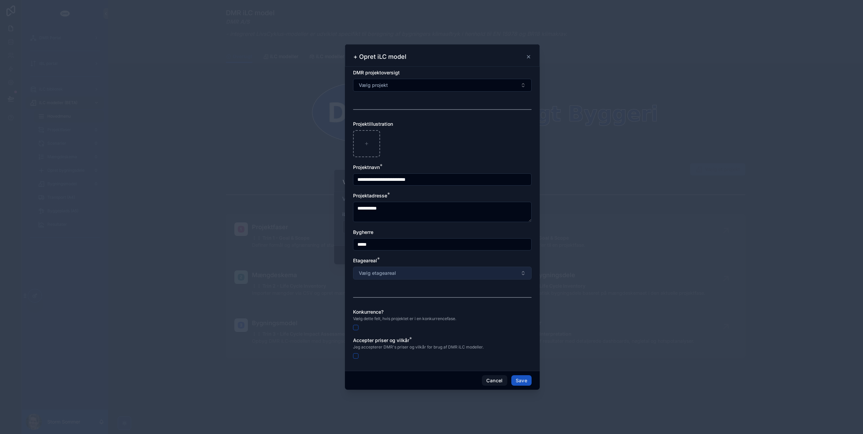
click at [432, 272] on button "Vælg etageareal" at bounding box center [442, 273] width 179 height 13
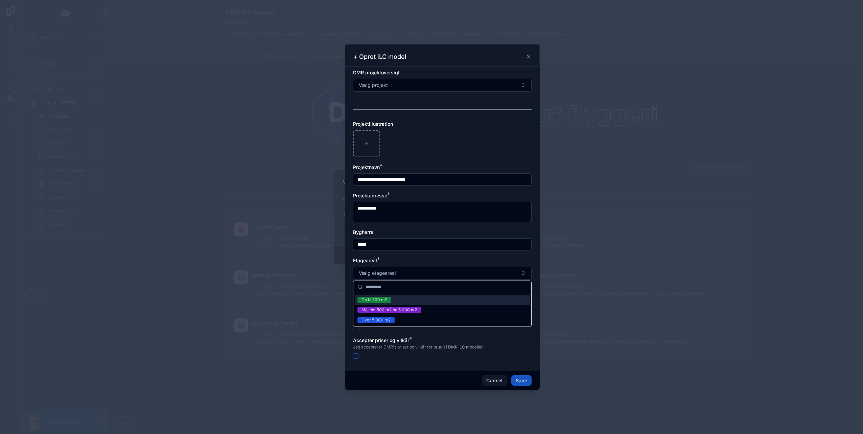
click at [385, 303] on div "Op til 500 m2" at bounding box center [442, 300] width 175 height 10
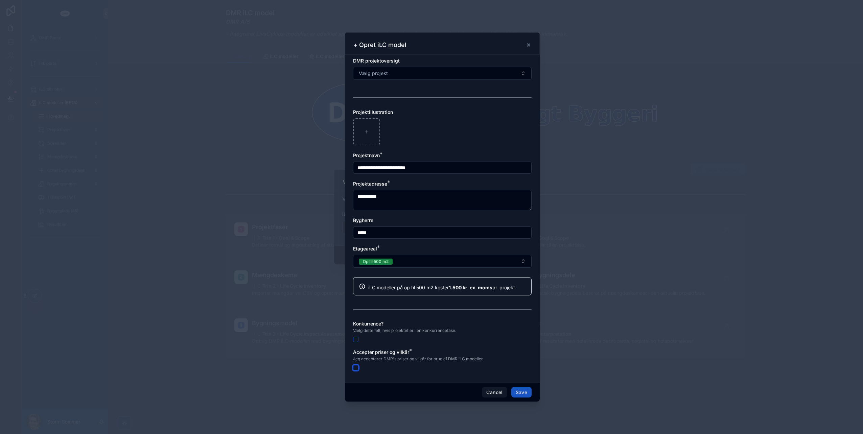
click at [357, 367] on button "button" at bounding box center [355, 367] width 5 height 5
type button "on"
click at [528, 44] on icon at bounding box center [528, 44] width 5 height 5
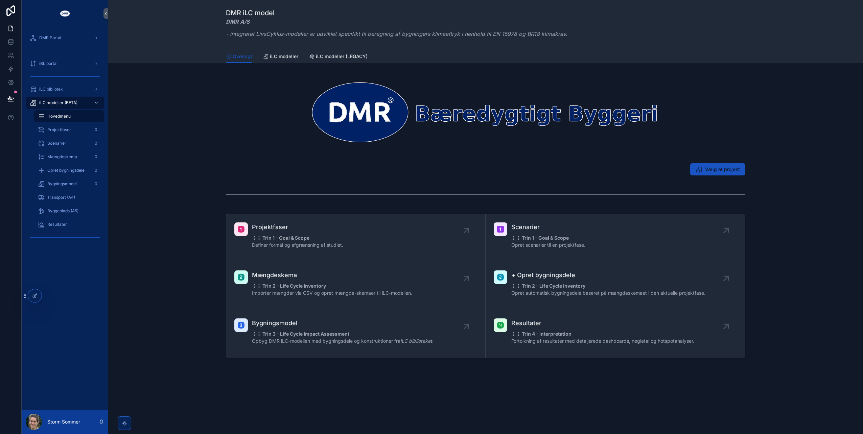
click at [700, 163] on div "Vælg et projekt" at bounding box center [486, 170] width 744 height 18
click at [701, 166] on button "Vælg et projekt" at bounding box center [717, 169] width 55 height 12
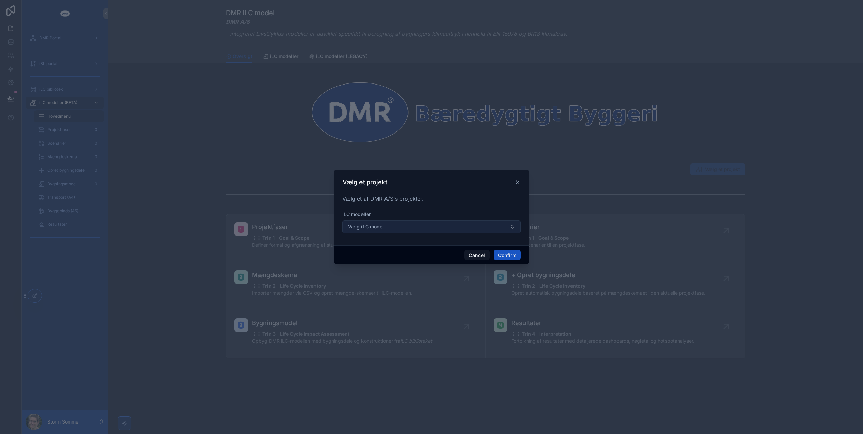
click at [442, 232] on button "Vælg iLC model" at bounding box center [431, 226] width 179 height 13
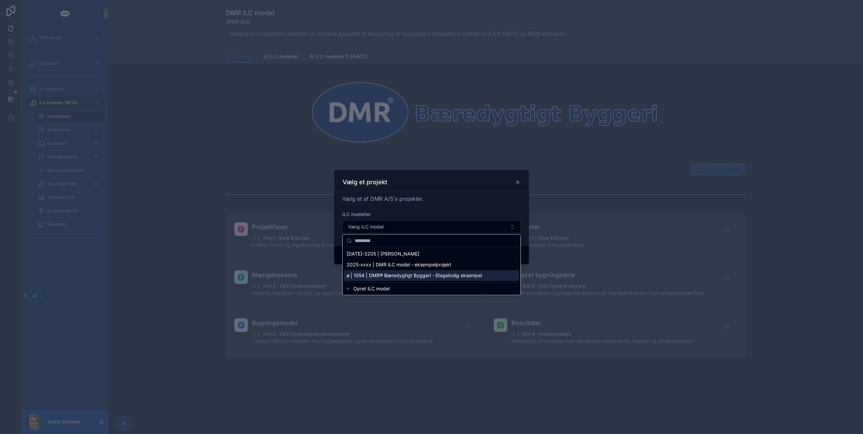
click at [371, 290] on span "Opret iLC model" at bounding box center [371, 288] width 36 height 7
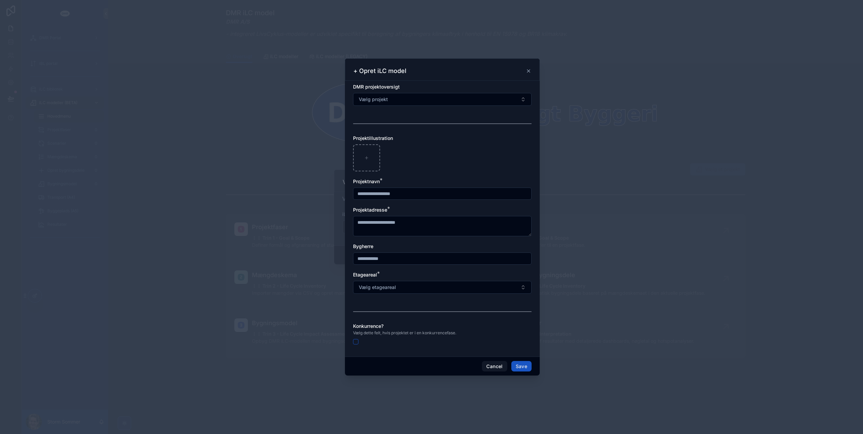
click at [528, 71] on icon at bounding box center [528, 71] width 3 height 3
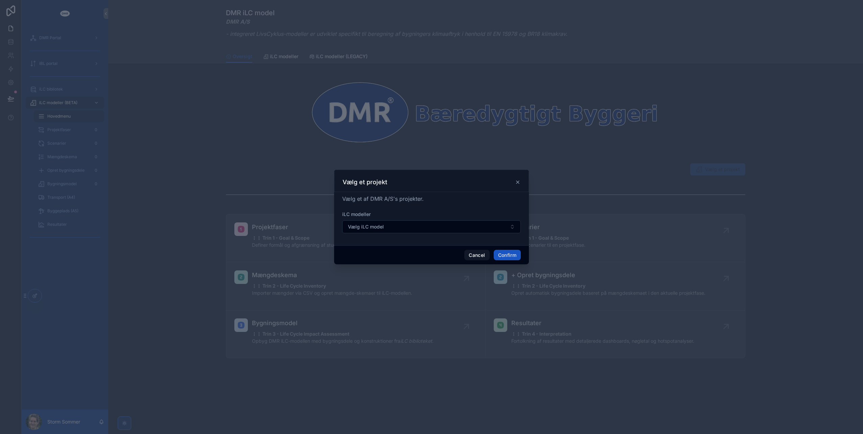
click at [520, 183] on icon at bounding box center [517, 182] width 5 height 5
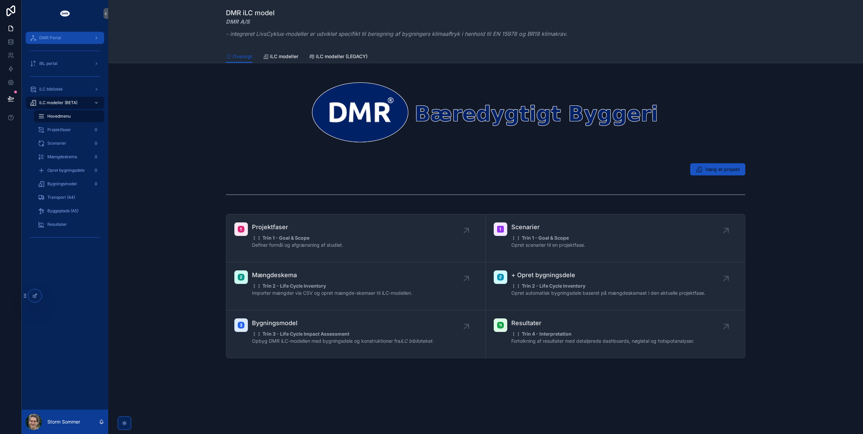
click at [54, 38] on span "DMR Portal" at bounding box center [50, 37] width 22 height 5
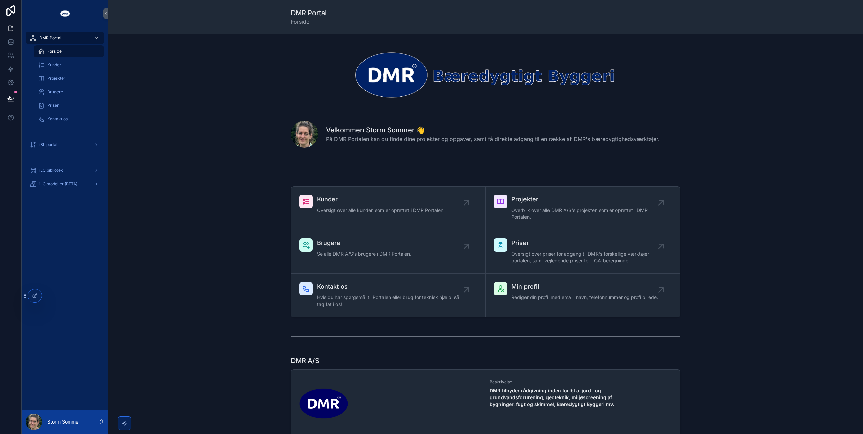
click at [524, 208] on span "Overblik over alle DMR A/S's projekter, som er oprettet i DMR Portalen." at bounding box center [586, 214] width 150 height 14
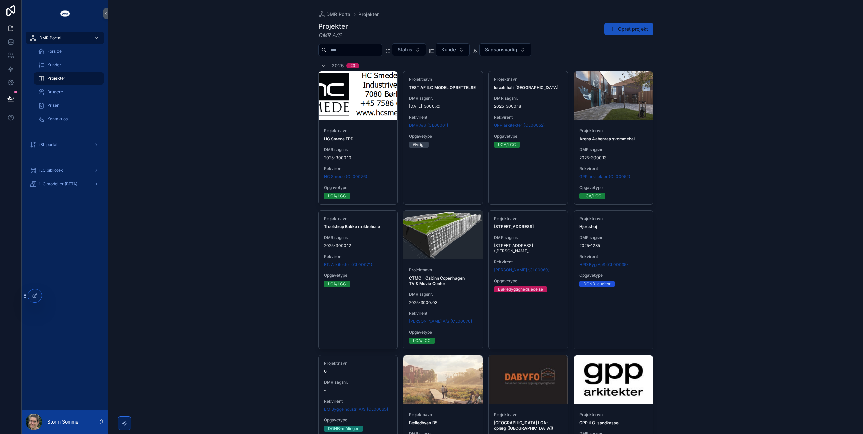
click at [365, 50] on input "scrollable content" at bounding box center [354, 49] width 55 height 9
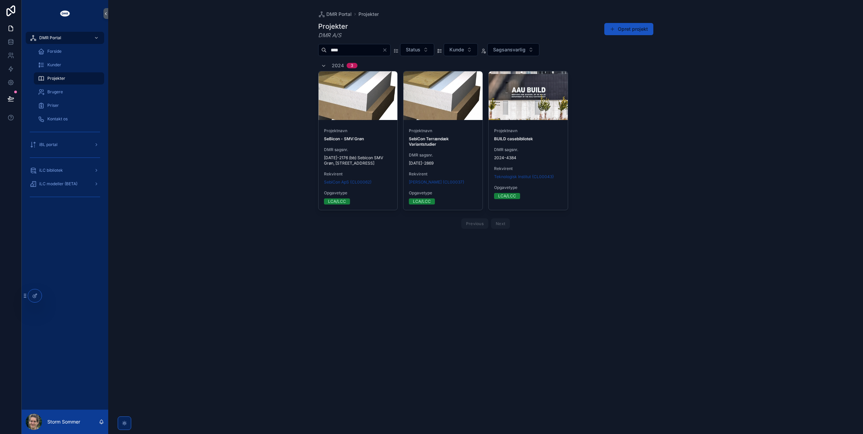
type input "****"
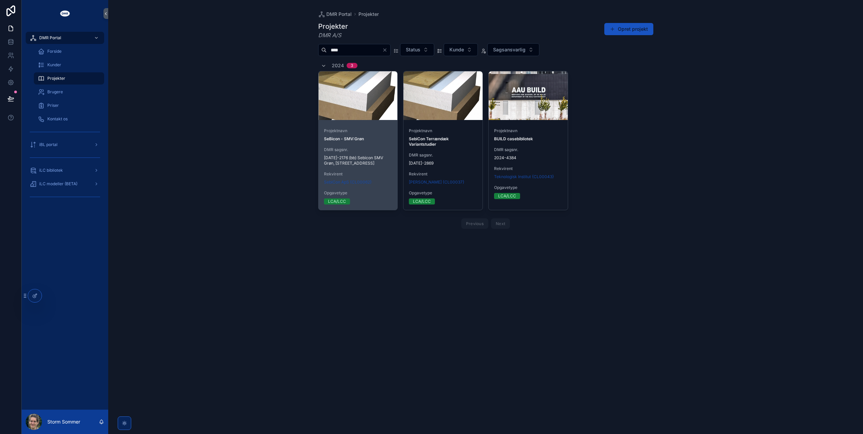
click at [355, 133] on span "Projektnavn" at bounding box center [358, 130] width 68 height 5
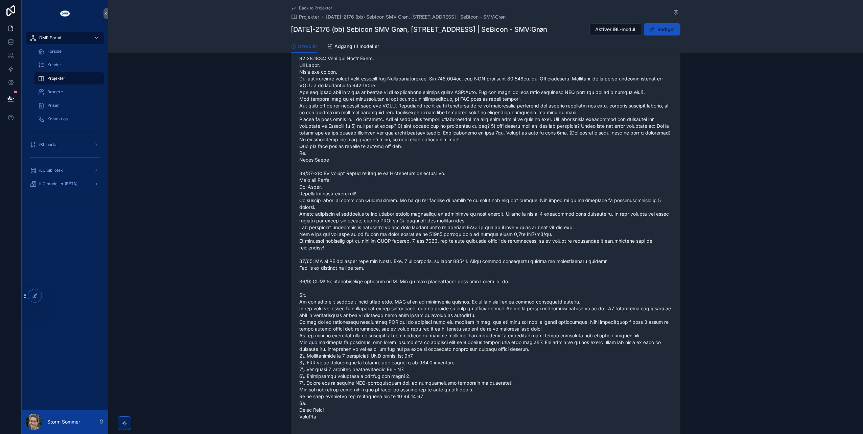
scroll to position [304, 0]
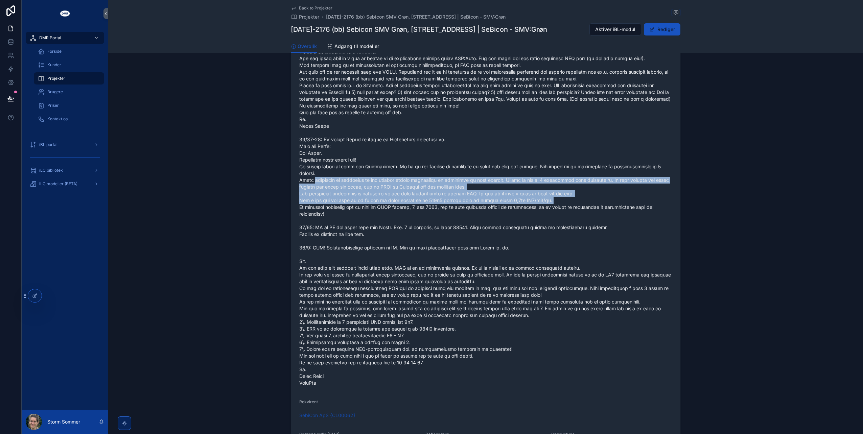
drag, startPoint x: 542, startPoint y: 193, endPoint x: 311, endPoint y: 176, distance: 231.3
click at [311, 176] on span "scrollable content" at bounding box center [485, 190] width 373 height 392
click at [318, 180] on span "scrollable content" at bounding box center [485, 190] width 373 height 392
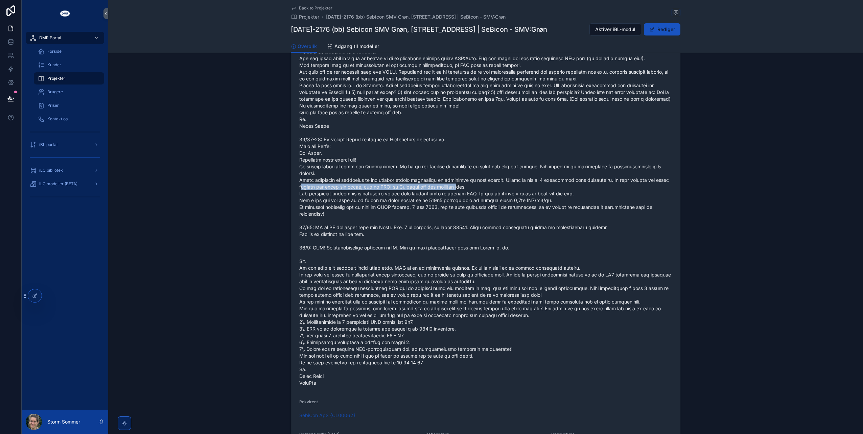
drag, startPoint x: 317, startPoint y: 178, endPoint x: 480, endPoint y: 182, distance: 163.1
click at [480, 182] on span "scrollable content" at bounding box center [485, 190] width 373 height 392
drag, startPoint x: 480, startPoint y: 182, endPoint x: 447, endPoint y: 186, distance: 33.1
click at [447, 186] on span "scrollable content" at bounding box center [485, 190] width 373 height 392
drag, startPoint x: 447, startPoint y: 179, endPoint x: 370, endPoint y: 179, distance: 77.1
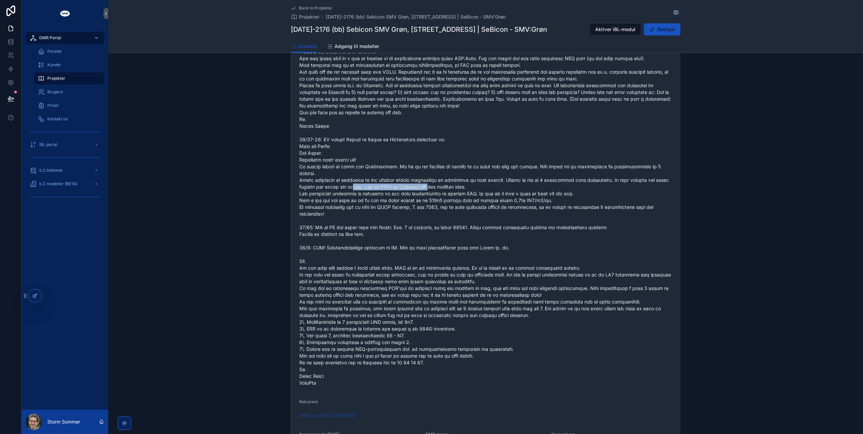
click at [370, 179] on span "scrollable content" at bounding box center [485, 190] width 373 height 392
drag, startPoint x: 370, startPoint y: 179, endPoint x: 333, endPoint y: 172, distance: 37.1
click at [333, 172] on span "scrollable content" at bounding box center [485, 190] width 373 height 392
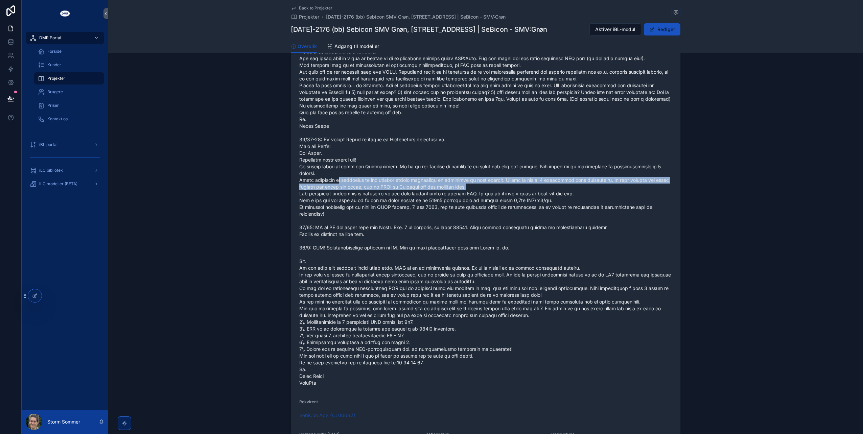
drag, startPoint x: 340, startPoint y: 171, endPoint x: 539, endPoint y: 178, distance: 199.3
click at [539, 178] on span "scrollable content" at bounding box center [485, 190] width 373 height 392
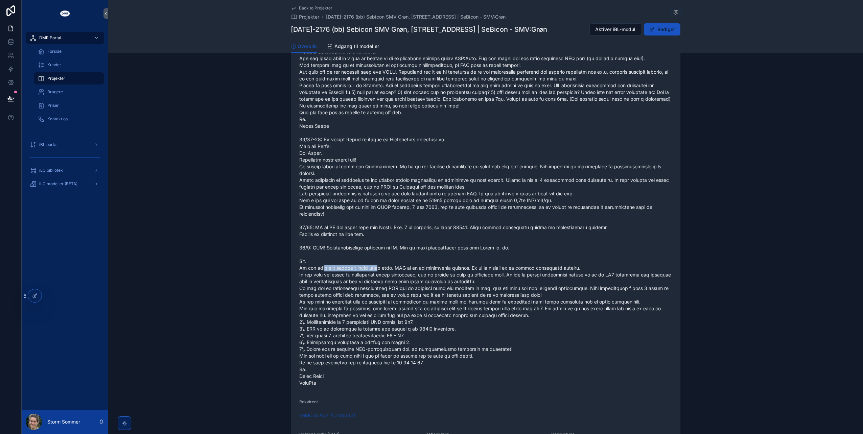
drag, startPoint x: 319, startPoint y: 259, endPoint x: 378, endPoint y: 259, distance: 58.8
click at [378, 259] on span "scrollable content" at bounding box center [485, 190] width 373 height 392
drag, startPoint x: 392, startPoint y: 268, endPoint x: 375, endPoint y: 259, distance: 18.5
click at [375, 259] on span "scrollable content" at bounding box center [485, 190] width 373 height 392
drag, startPoint x: 524, startPoint y: 269, endPoint x: 474, endPoint y: 261, distance: 50.3
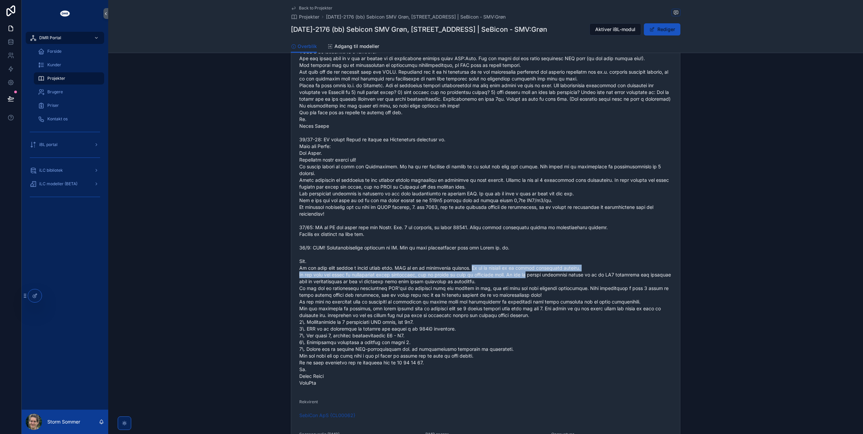
click at [474, 261] on span "scrollable content" at bounding box center [485, 190] width 373 height 392
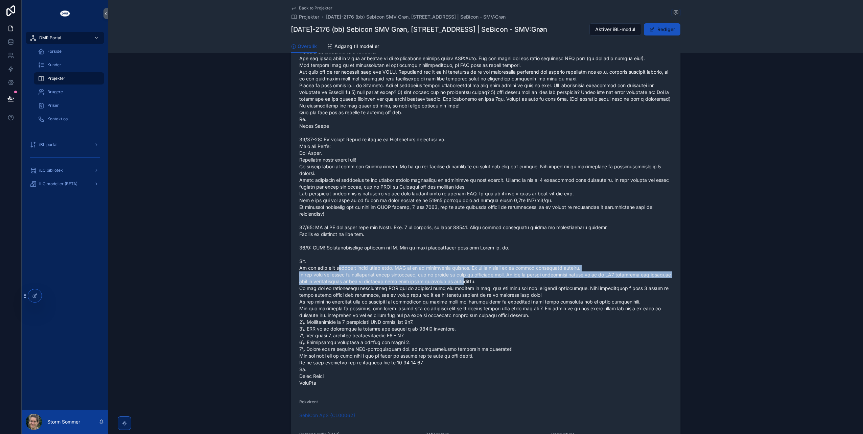
drag, startPoint x: 333, startPoint y: 262, endPoint x: 474, endPoint y: 275, distance: 141.9
click at [474, 275] on span "scrollable content" at bounding box center [485, 190] width 373 height 392
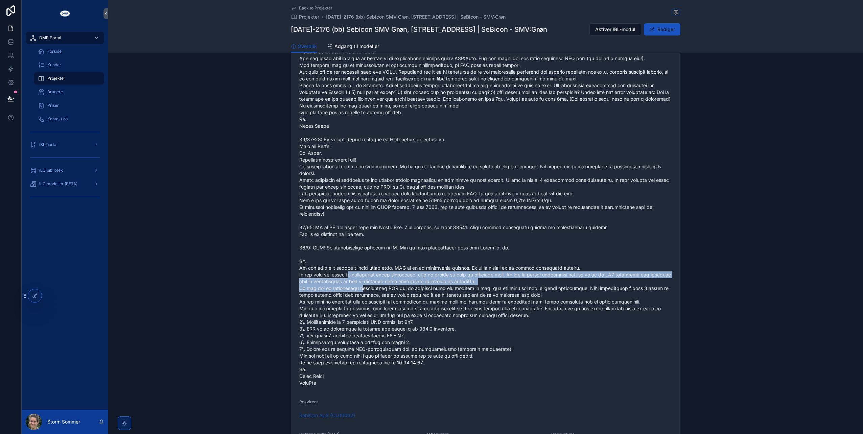
drag, startPoint x: 356, startPoint y: 281, endPoint x: 345, endPoint y: 268, distance: 17.5
click at [345, 268] on span "scrollable content" at bounding box center [485, 190] width 373 height 392
drag, startPoint x: 410, startPoint y: 280, endPoint x: 338, endPoint y: 271, distance: 72.3
click at [338, 271] on span "scrollable content" at bounding box center [485, 190] width 373 height 392
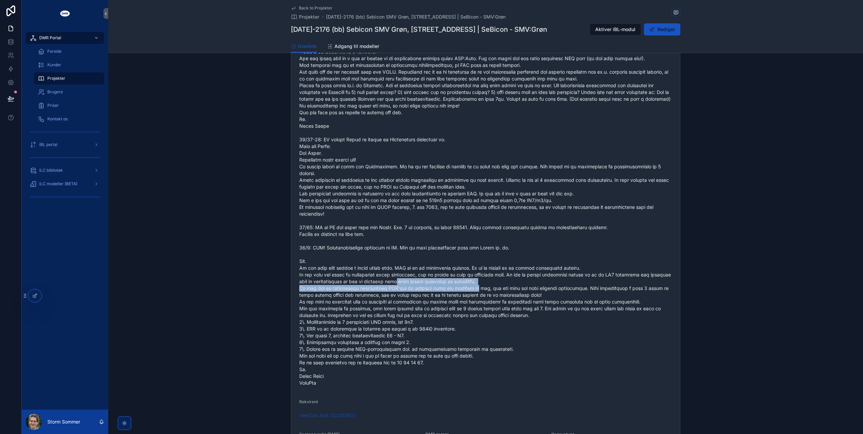
drag, startPoint x: 467, startPoint y: 280, endPoint x: 404, endPoint y: 271, distance: 62.8
click at [404, 271] on span "scrollable content" at bounding box center [485, 190] width 373 height 392
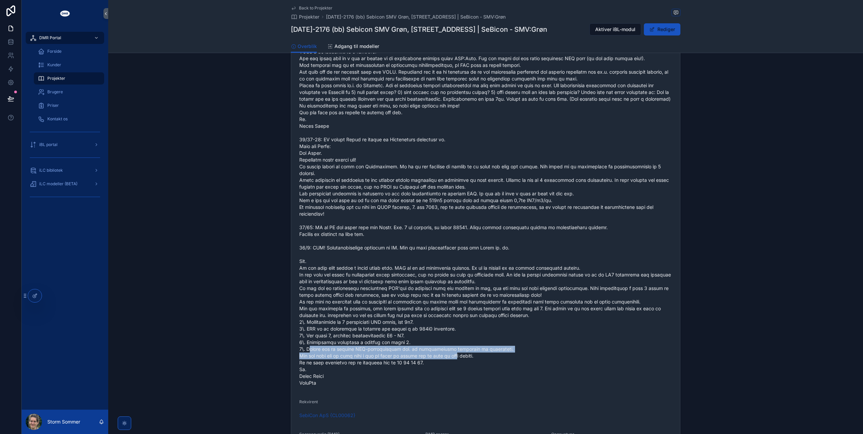
drag, startPoint x: 308, startPoint y: 341, endPoint x: 454, endPoint y: 346, distance: 145.5
click at [454, 346] on span "scrollable content" at bounding box center [485, 190] width 373 height 392
drag, startPoint x: 454, startPoint y: 346, endPoint x: 426, endPoint y: 349, distance: 27.2
click at [426, 349] on span "scrollable content" at bounding box center [485, 190] width 373 height 392
click at [445, 348] on span "scrollable content" at bounding box center [485, 190] width 373 height 392
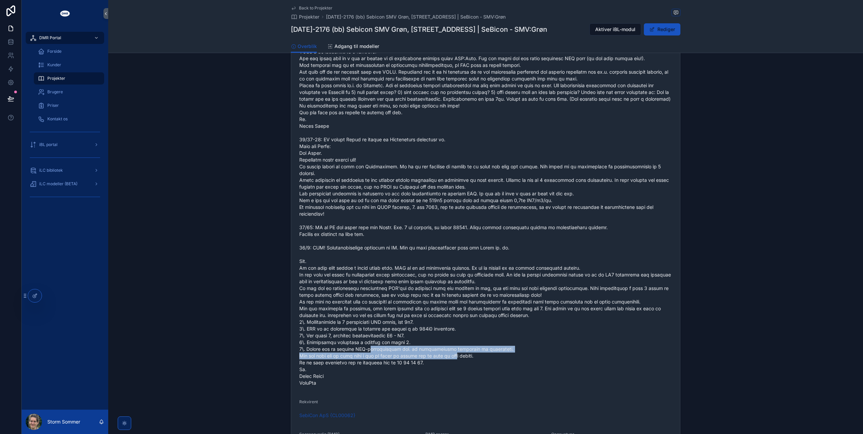
drag, startPoint x: 450, startPoint y: 348, endPoint x: 366, endPoint y: 343, distance: 85.0
click at [366, 343] on span "scrollable content" at bounding box center [485, 190] width 373 height 392
drag, startPoint x: 366, startPoint y: 343, endPoint x: 340, endPoint y: 363, distance: 32.5
click at [340, 363] on span "scrollable content" at bounding box center [485, 190] width 373 height 392
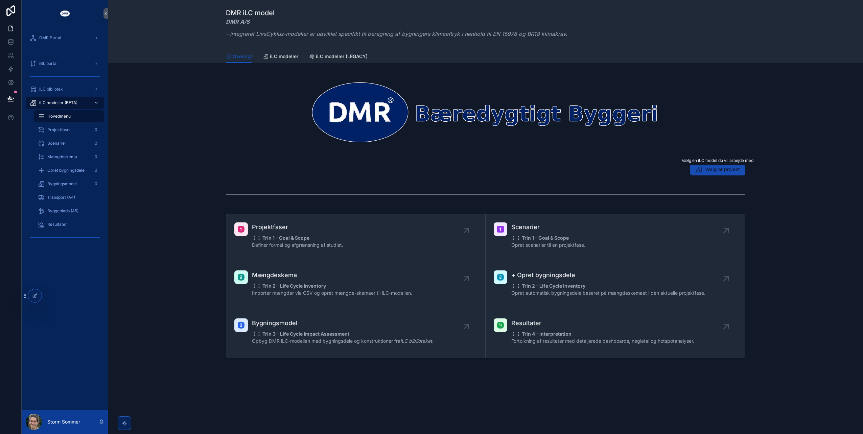
click at [698, 172] on button "Vælg et projekt" at bounding box center [717, 169] width 55 height 12
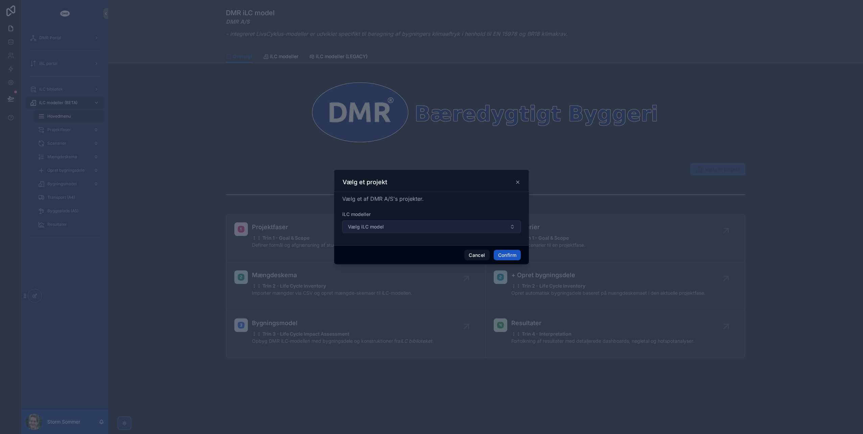
click at [398, 227] on button "Vælg iLC model" at bounding box center [431, 226] width 179 height 13
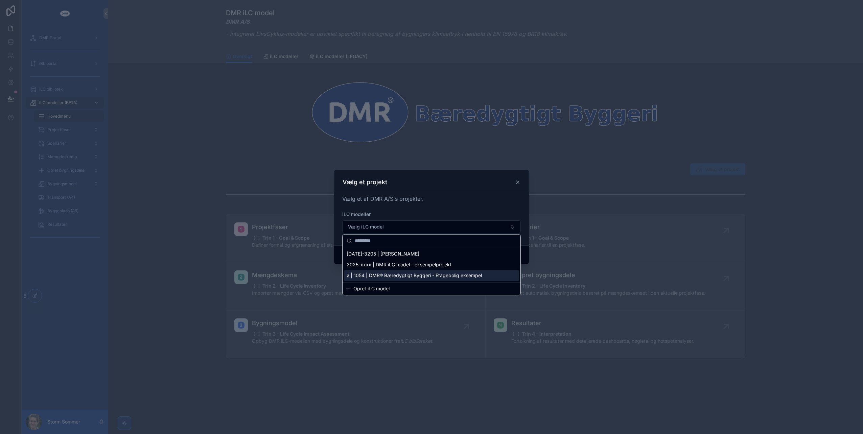
click at [384, 290] on span "Opret iLC model" at bounding box center [371, 288] width 36 height 7
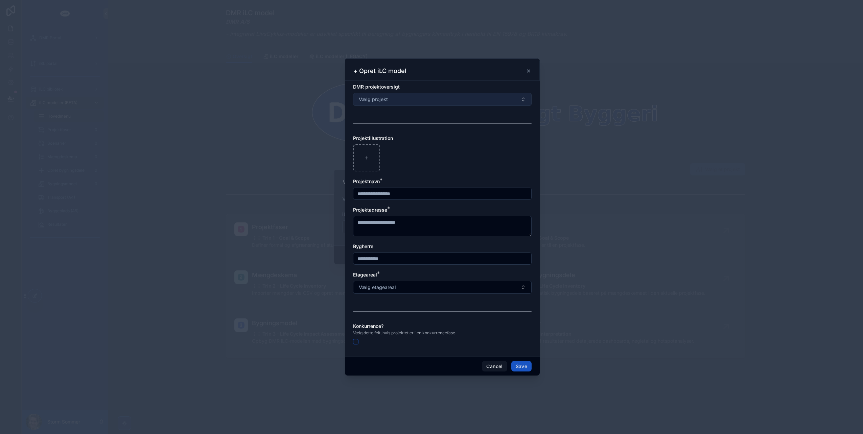
click at [414, 94] on button "Vælg projekt" at bounding box center [442, 99] width 179 height 13
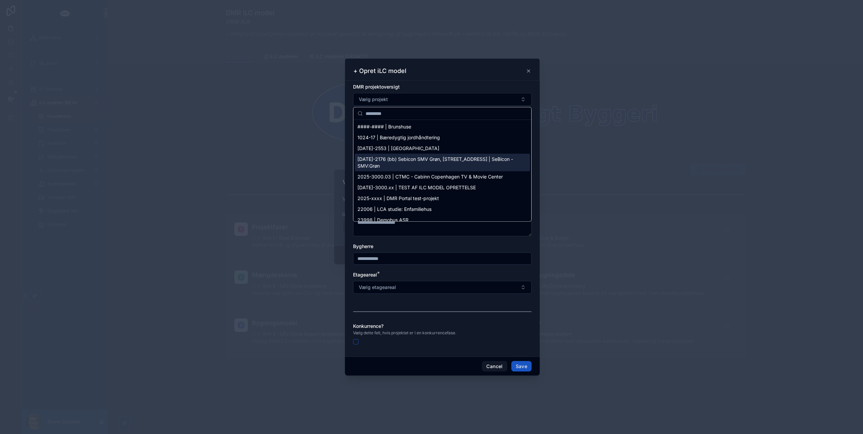
click at [401, 159] on span "[DATE]-2176 (bb) Sebicon SMV Grøn, [STREET_ADDRESS] | SeBicon - SMV:Grøn" at bounding box center [438, 163] width 162 height 14
type input "**********"
type textarea "**********"
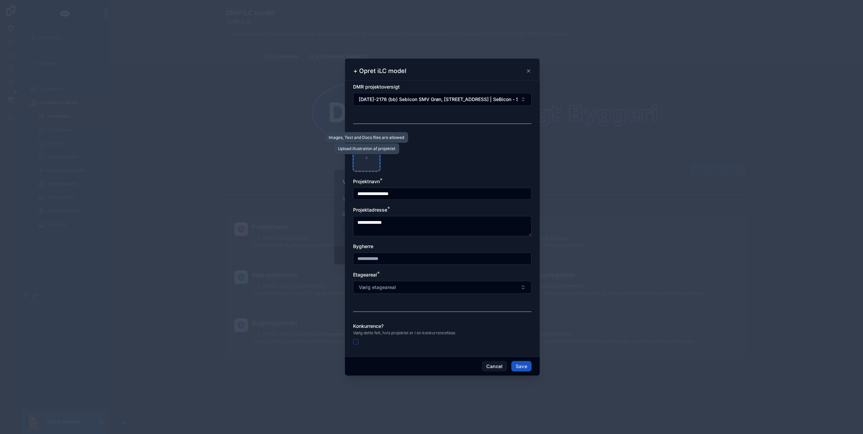
click at [368, 158] on icon at bounding box center [366, 158] width 3 height 0
type input "**********"
click at [387, 285] on span "Vælg etageareal" at bounding box center [377, 287] width 37 height 7
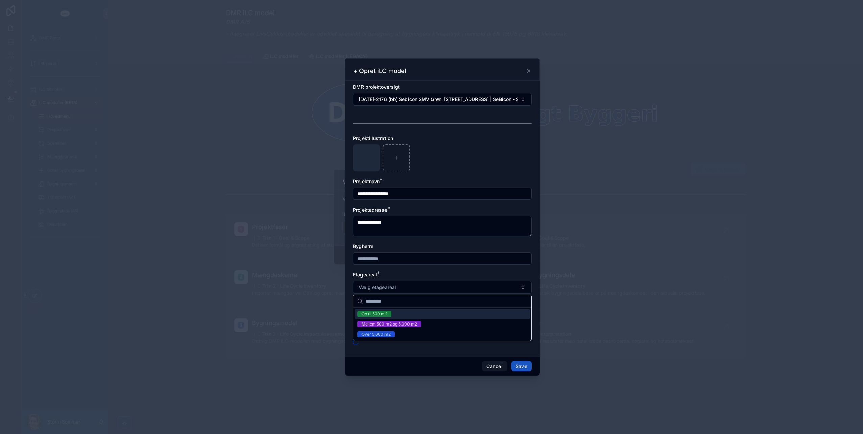
click at [381, 312] on div "Op til 500 m2" at bounding box center [375, 314] width 26 height 6
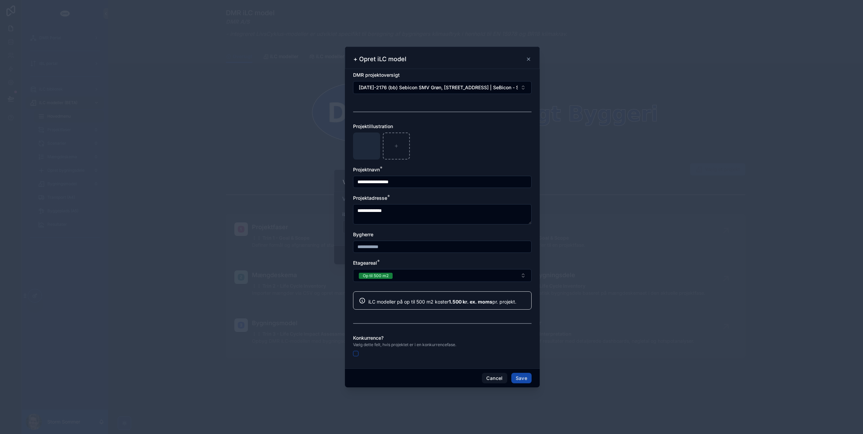
click at [521, 377] on button "Save" at bounding box center [521, 378] width 20 height 11
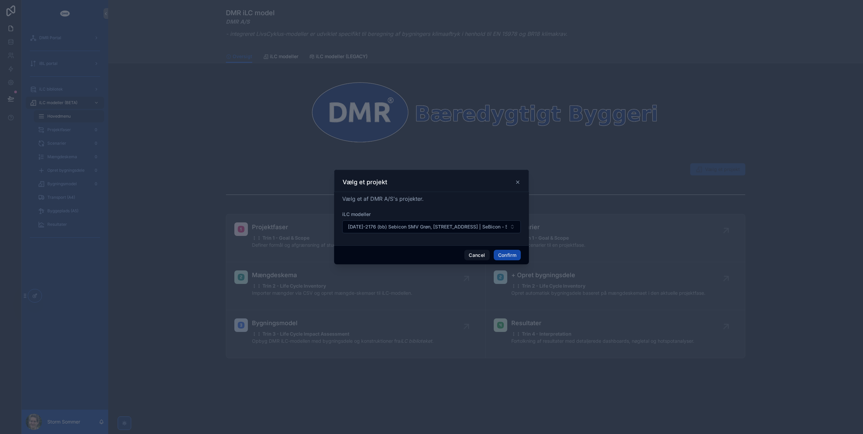
click at [504, 254] on button "Confirm" at bounding box center [507, 255] width 27 height 11
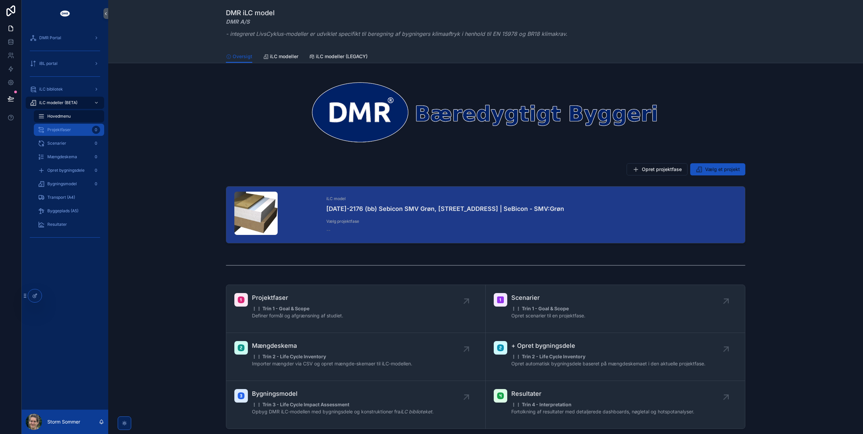
click at [53, 132] on span "Projektfaser" at bounding box center [59, 129] width 24 height 5
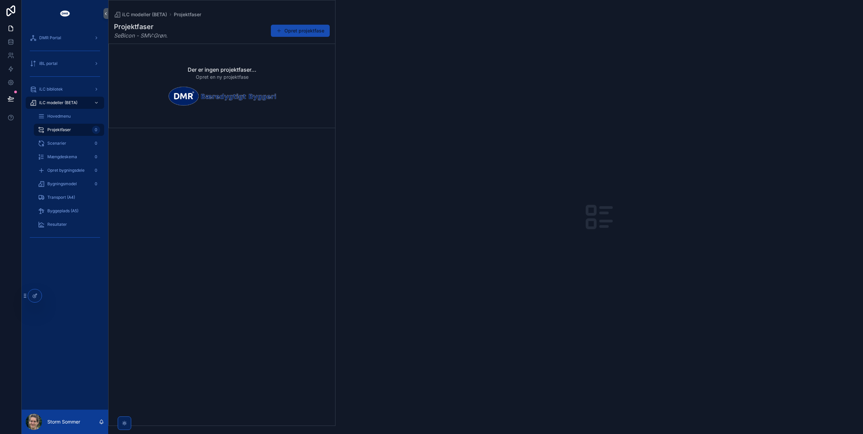
click at [298, 30] on button "Opret projektfase" at bounding box center [300, 31] width 59 height 12
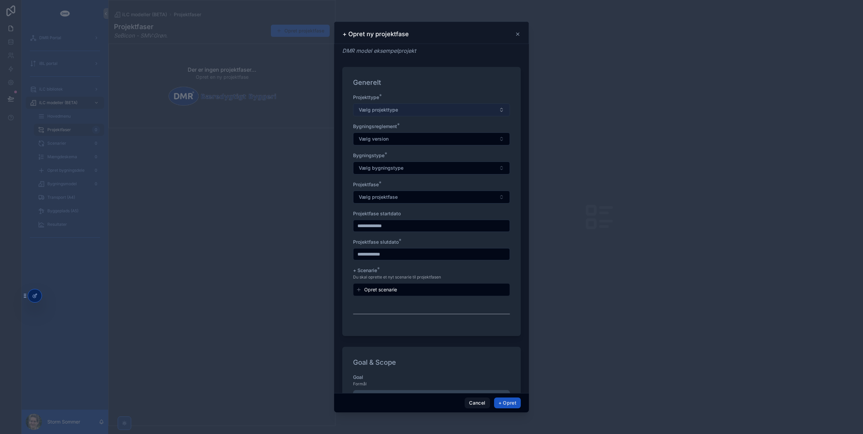
click at [412, 109] on button "Vælg projekttype" at bounding box center [431, 109] width 157 height 13
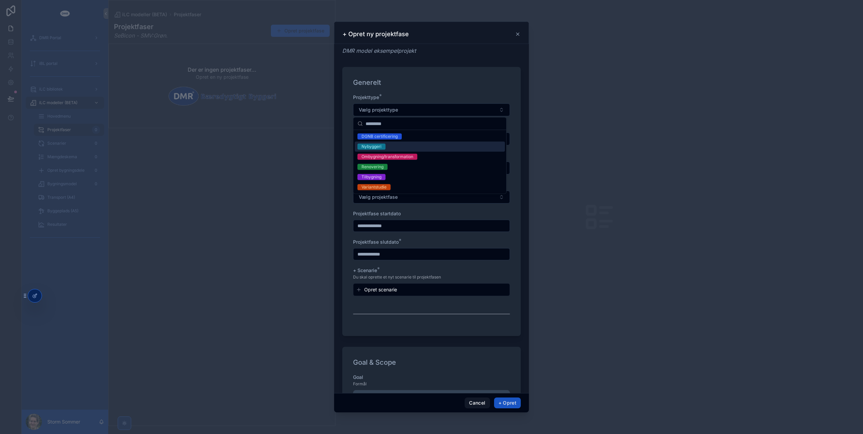
click at [413, 147] on div "Nybyggeri" at bounding box center [430, 147] width 150 height 10
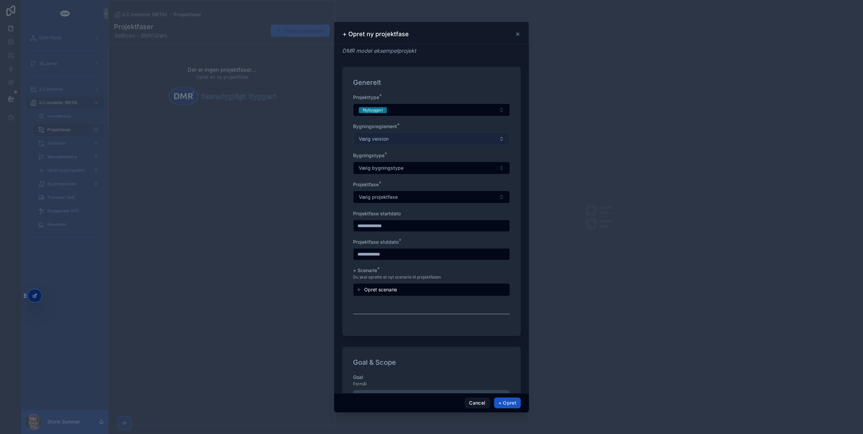
click at [401, 141] on button "Vælg version" at bounding box center [431, 139] width 157 height 13
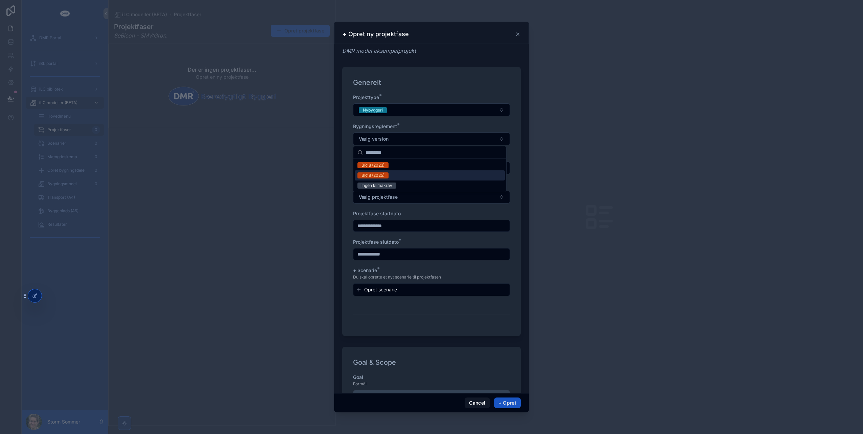
click at [396, 177] on div "BR18 (2025)" at bounding box center [430, 175] width 150 height 10
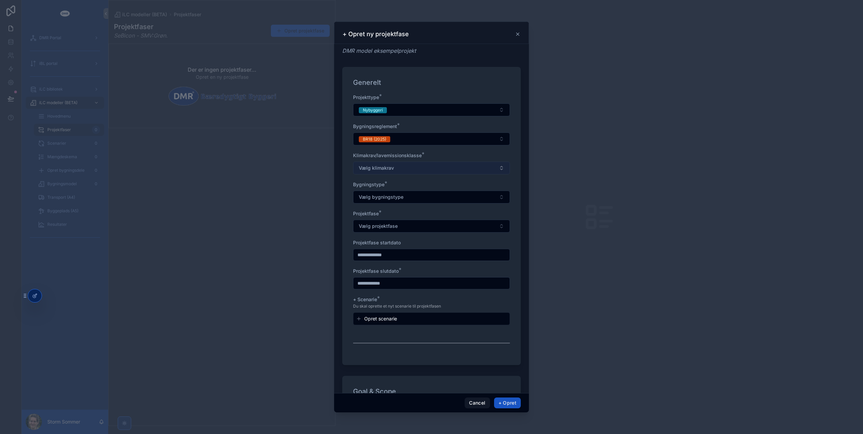
click at [425, 170] on button "Vælg klimakrav" at bounding box center [431, 168] width 157 height 13
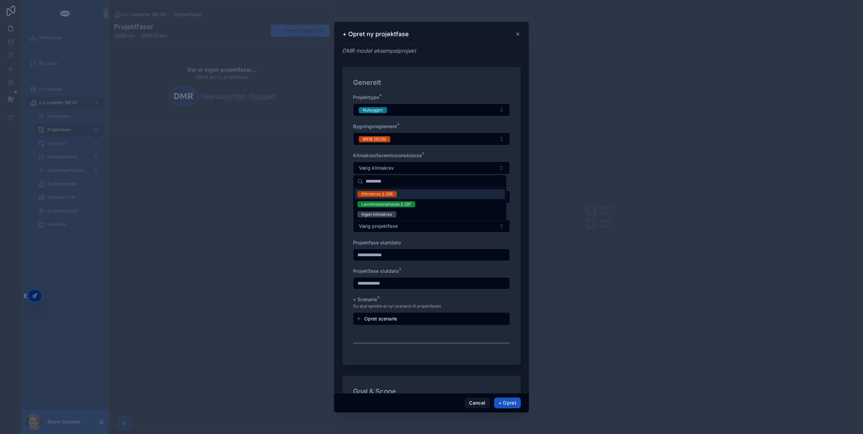
click at [359, 195] on span "Klimakrav § 298" at bounding box center [376, 194] width 39 height 6
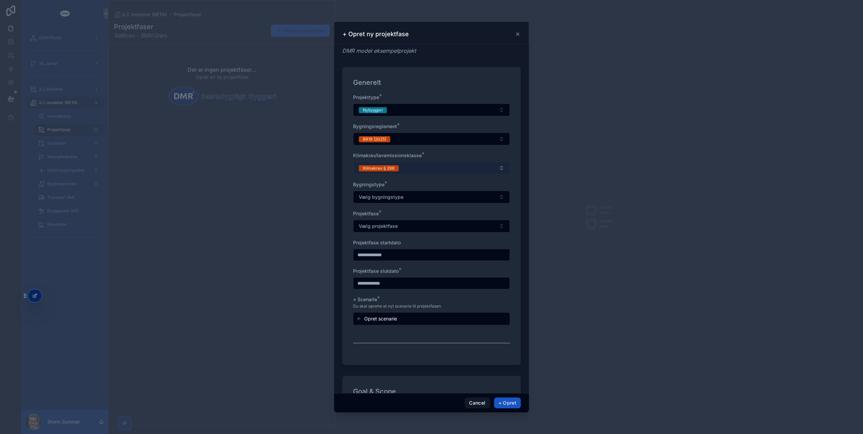
click at [412, 165] on button "Klimakrav § 298" at bounding box center [431, 168] width 157 height 13
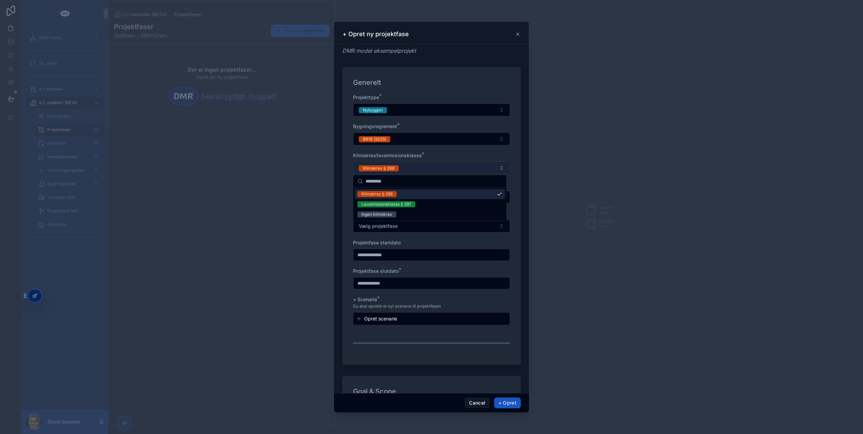
click at [412, 165] on button "Klimakrav § 298" at bounding box center [431, 168] width 157 height 13
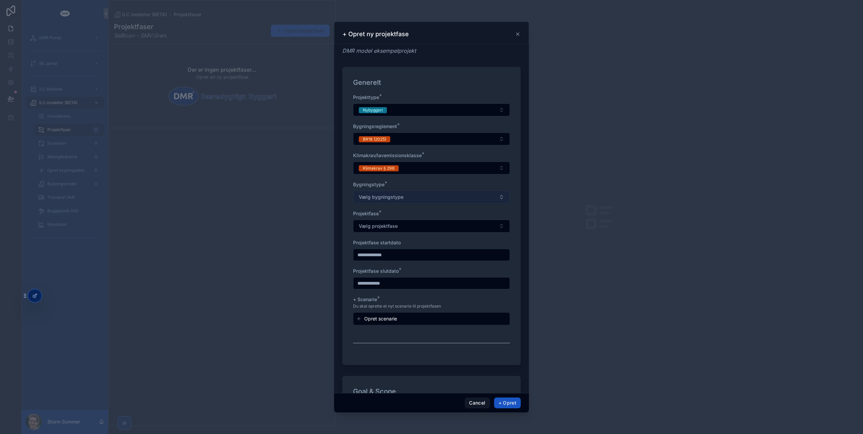
click at [397, 197] on span "Vælg bygningstype" at bounding box center [381, 197] width 45 height 7
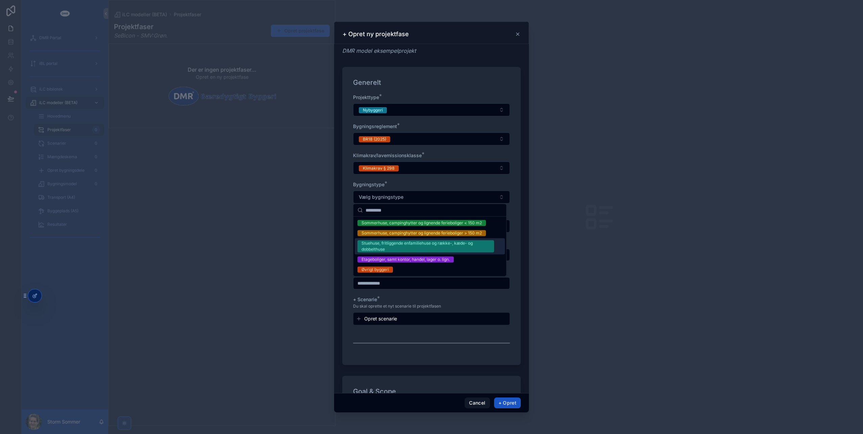
click at [404, 247] on div "Stuehuse, fritliggende enfamiliehuse og række-, kæde- og dobbelthuse" at bounding box center [426, 246] width 129 height 12
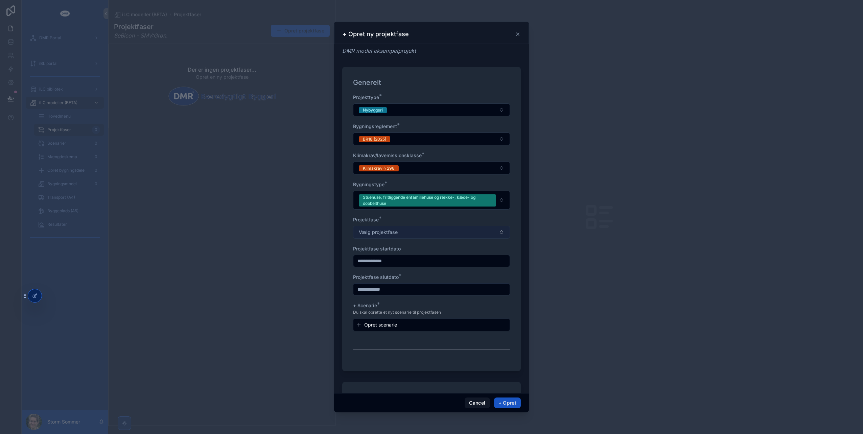
click at [400, 231] on button "Vælg projektfase" at bounding box center [431, 232] width 157 height 13
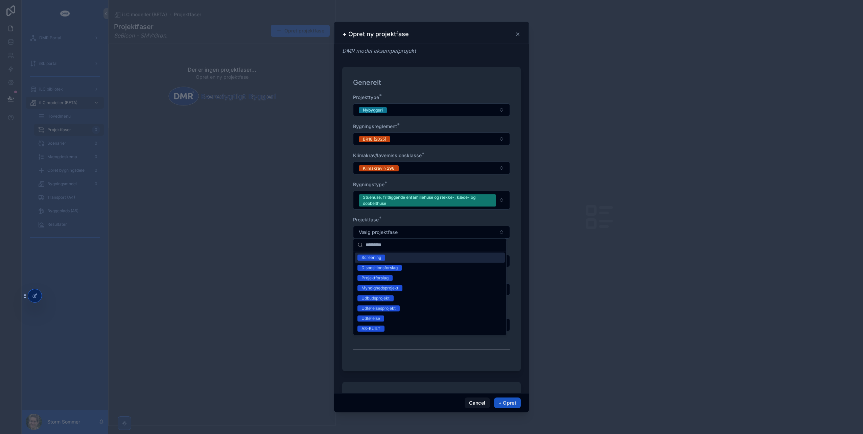
click at [386, 258] on div "Screening" at bounding box center [430, 258] width 150 height 10
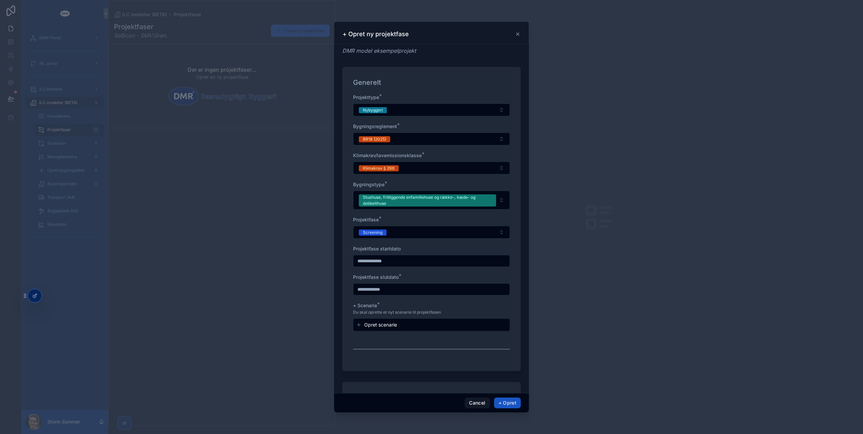
click at [394, 288] on input "scrollable content" at bounding box center [431, 289] width 156 height 9
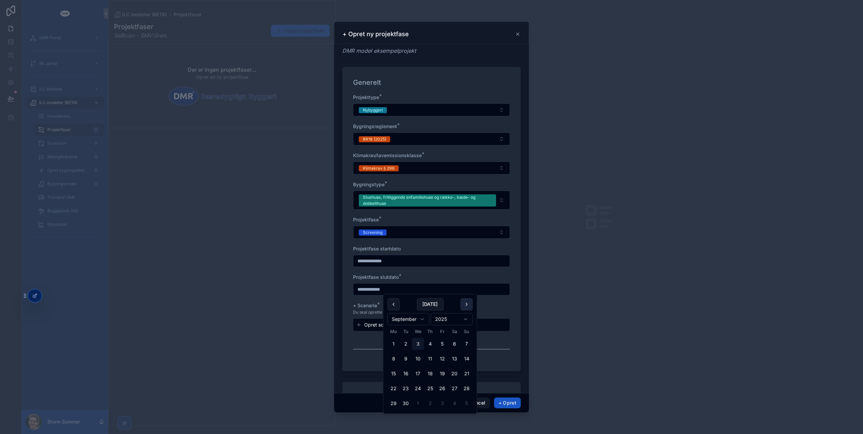
click at [468, 304] on button "scrollable content" at bounding box center [467, 304] width 12 height 12
click at [467, 304] on button "scrollable content" at bounding box center [467, 304] width 12 height 12
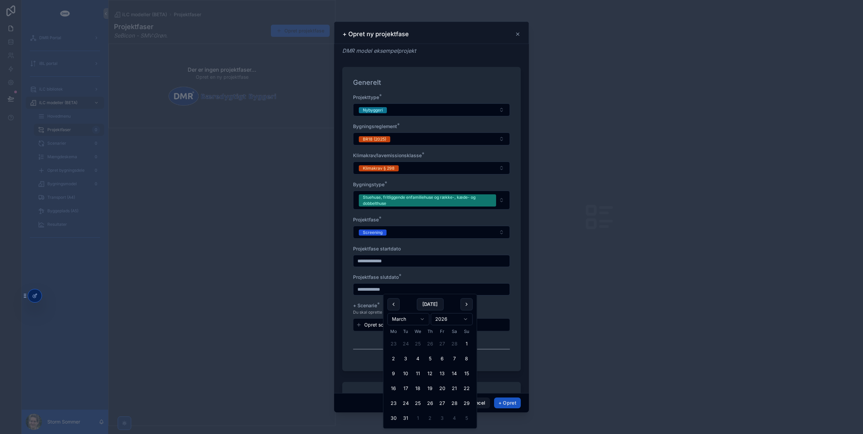
click at [467, 304] on button "scrollable content" at bounding box center [467, 304] width 12 height 12
click at [392, 304] on button "scrollable content" at bounding box center [394, 304] width 12 height 12
click at [469, 304] on button "scrollable content" at bounding box center [467, 304] width 12 height 12
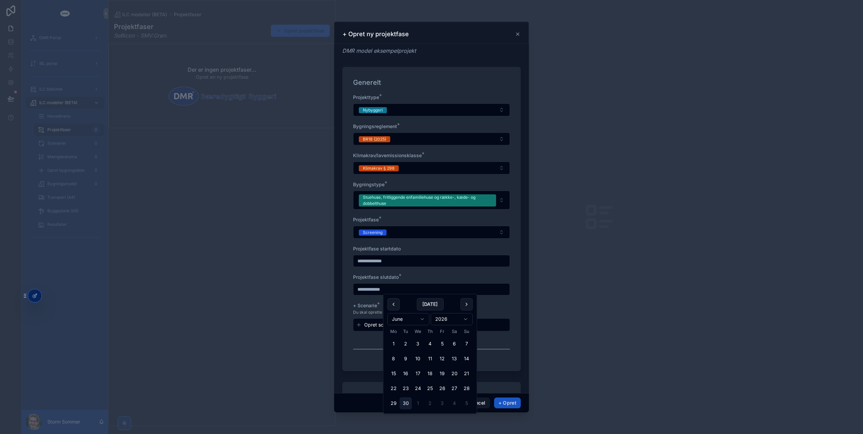
click at [405, 402] on button "30" at bounding box center [406, 404] width 12 height 12
type input "**********"
click at [415, 276] on div "Projektfase slutdato *" at bounding box center [431, 277] width 157 height 7
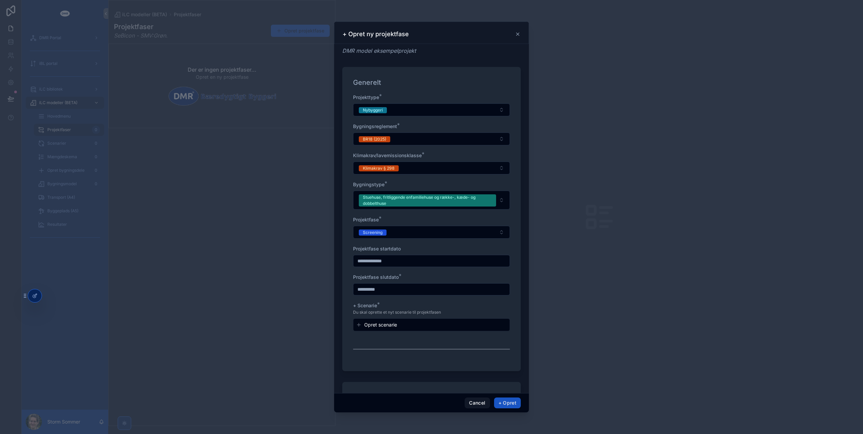
click at [358, 323] on icon "scrollable content" at bounding box center [358, 324] width 5 height 5
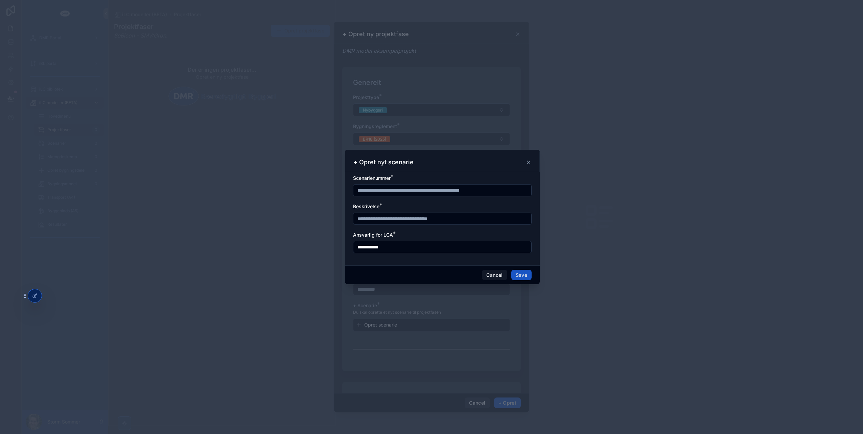
click at [407, 193] on input "scrollable content" at bounding box center [442, 190] width 178 height 9
type input "***"
click at [402, 206] on div "Beskrivelse *" at bounding box center [442, 206] width 179 height 7
click at [378, 218] on input "scrollable content" at bounding box center [442, 218] width 178 height 9
click at [358, 217] on input "scrollable content" at bounding box center [442, 218] width 178 height 9
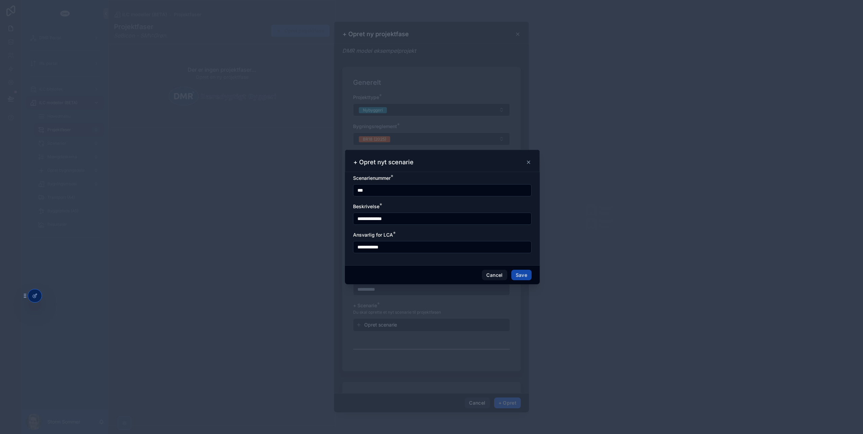
type input "**********"
click at [523, 275] on button "Save" at bounding box center [521, 275] width 20 height 11
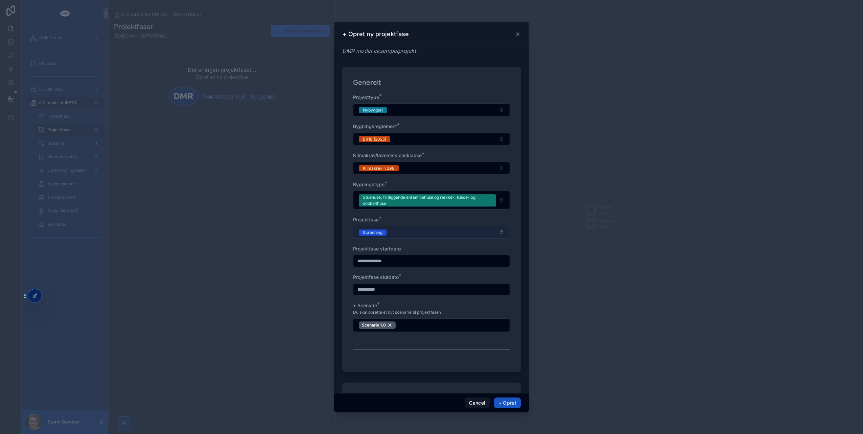
click at [432, 226] on button "Screening" at bounding box center [431, 232] width 157 height 13
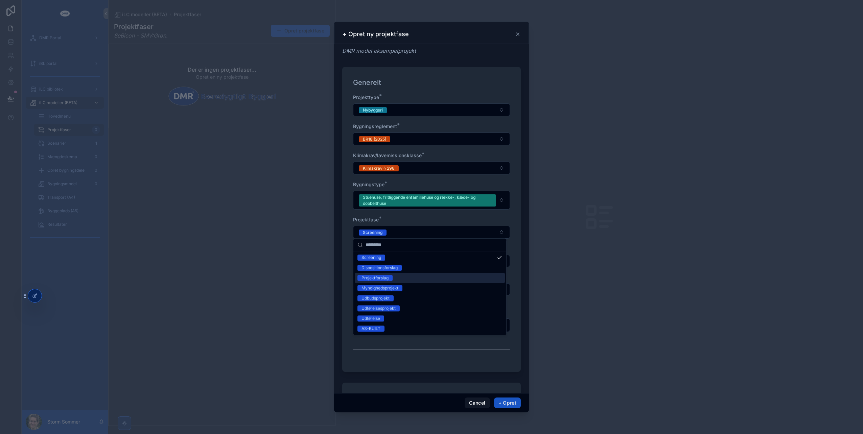
click at [395, 281] on div "Projektforslag" at bounding box center [430, 278] width 150 height 10
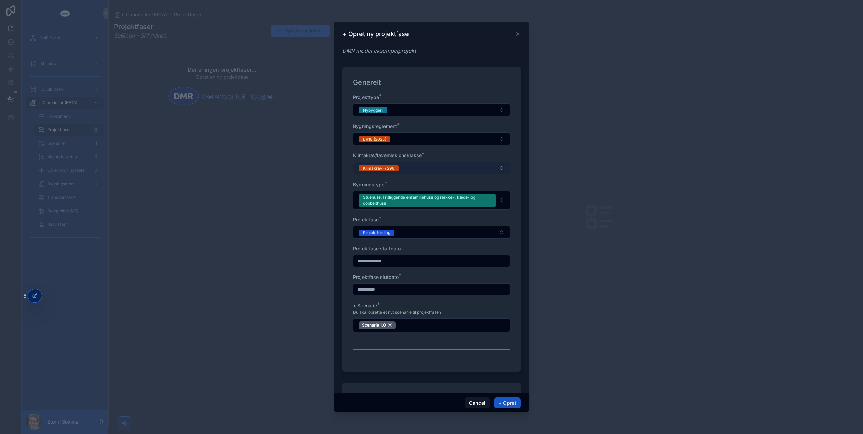
click at [416, 166] on button "Klimakrav § 298" at bounding box center [431, 168] width 157 height 13
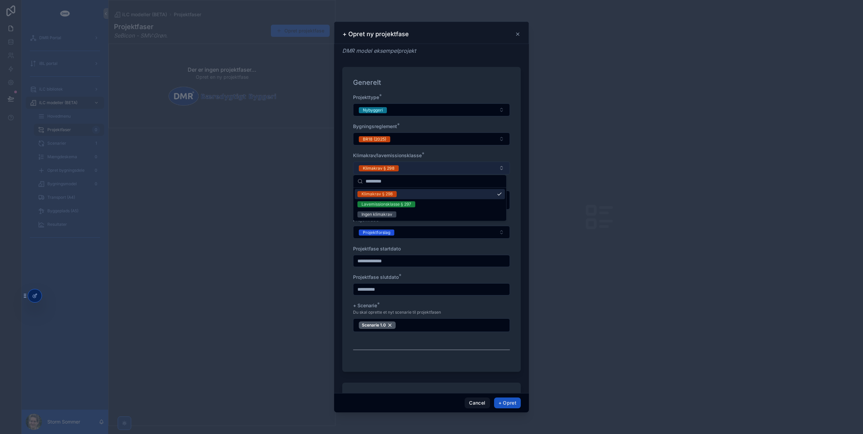
click at [416, 166] on button "Klimakrav § 298" at bounding box center [431, 168] width 157 height 13
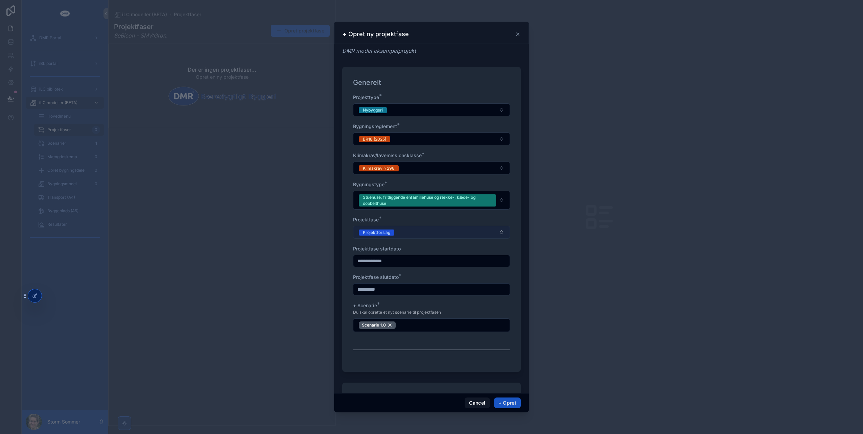
click at [398, 232] on button "Projektforslag" at bounding box center [431, 232] width 157 height 13
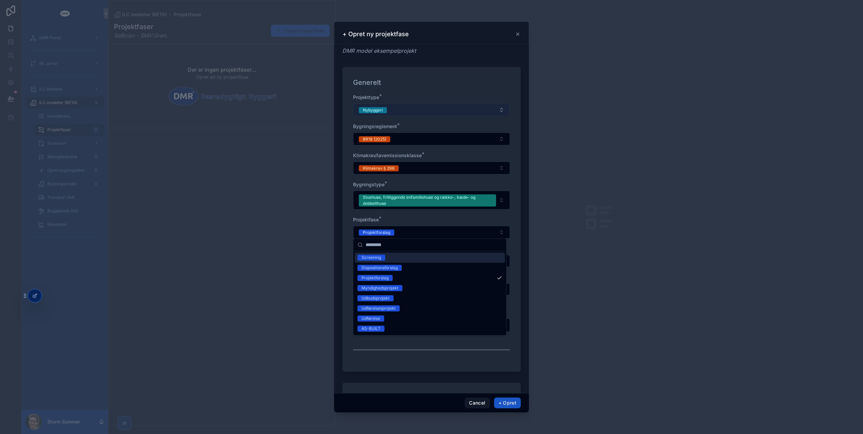
click at [405, 106] on button "Nybyggeri" at bounding box center [431, 109] width 157 height 13
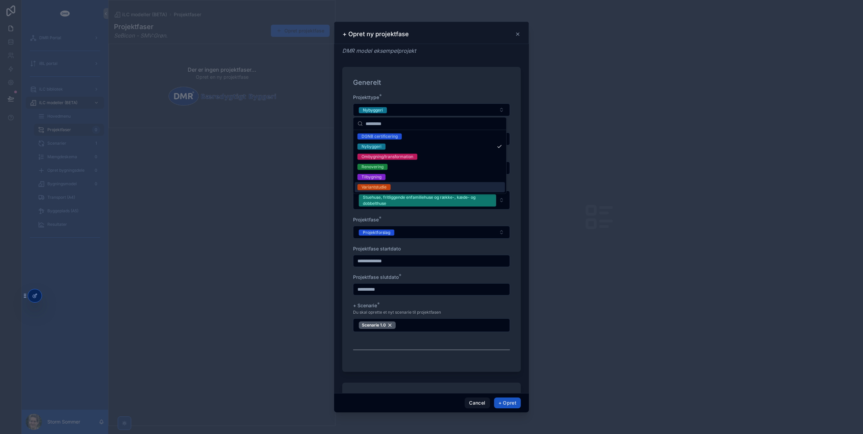
click at [379, 184] on div "Variantstudie" at bounding box center [374, 187] width 25 height 6
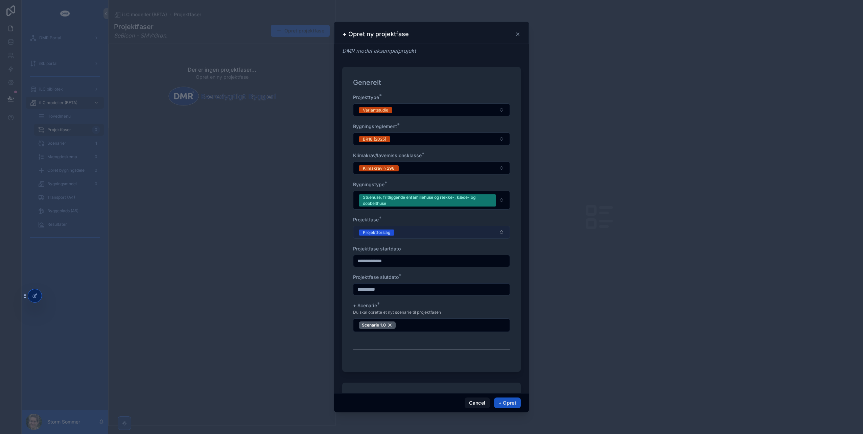
click at [409, 233] on button "Projektforslag" at bounding box center [431, 232] width 157 height 13
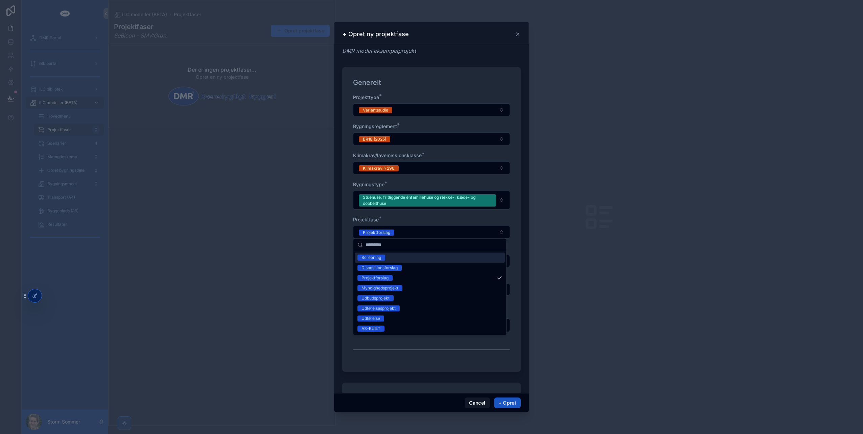
click at [402, 259] on div "Screening" at bounding box center [430, 258] width 150 height 10
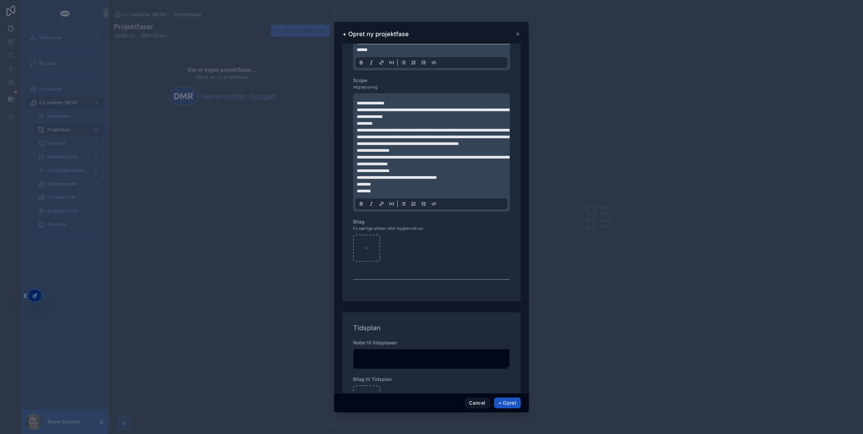
scroll to position [452, 0]
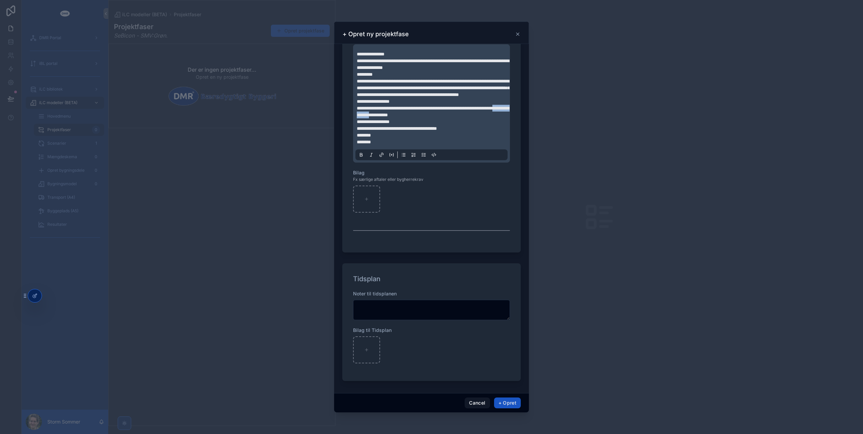
drag, startPoint x: 398, startPoint y: 114, endPoint x: 434, endPoint y: 114, distance: 35.9
click at [434, 114] on span "**********" at bounding box center [433, 111] width 153 height 11
drag, startPoint x: 450, startPoint y: 108, endPoint x: 469, endPoint y: 111, distance: 19.1
click at [469, 111] on span "**********" at bounding box center [433, 111] width 153 height 11
click at [465, 105] on p "**********" at bounding box center [433, 108] width 152 height 20
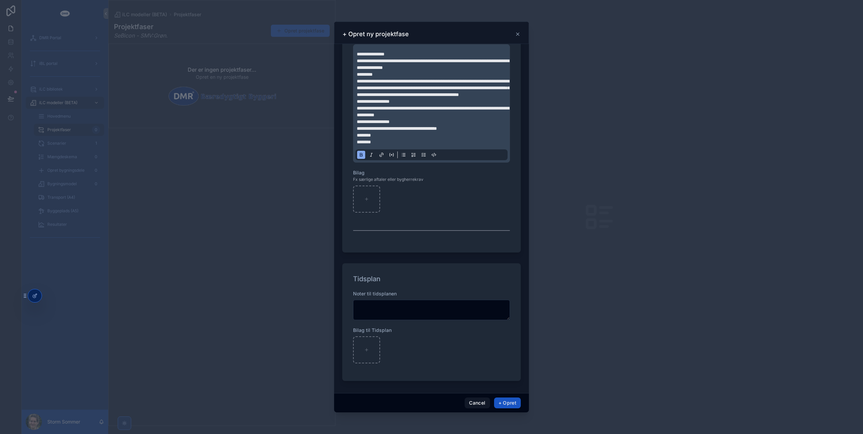
click at [456, 108] on span "**********" at bounding box center [433, 111] width 153 height 11
drag, startPoint x: 473, startPoint y: 108, endPoint x: 504, endPoint y: 111, distance: 31.2
click at [504, 111] on span "**********" at bounding box center [433, 111] width 153 height 11
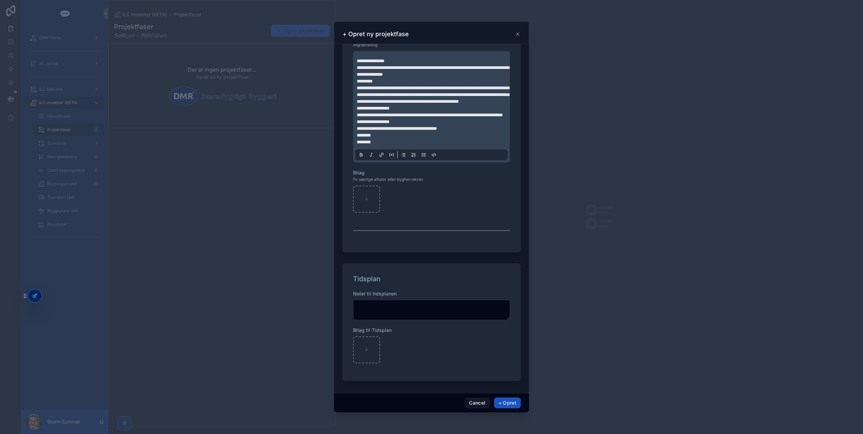
click at [439, 120] on p "**********" at bounding box center [433, 125] width 152 height 14
click at [505, 400] on button "+ Opret" at bounding box center [507, 403] width 27 height 11
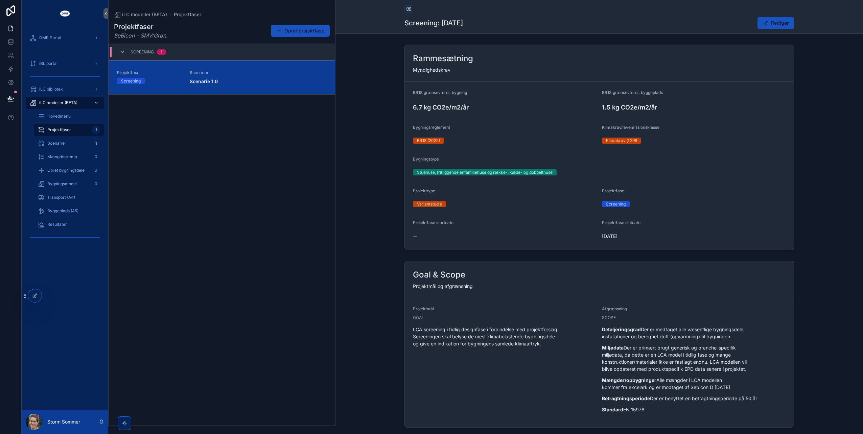
click at [299, 144] on div "Projektfaser SeBicon - SMV:Grøn . Opret projektfase Screening 1 Projektfase Scr…" at bounding box center [222, 222] width 227 height 408
click at [71, 159] on span "Mængdeskema" at bounding box center [62, 156] width 30 height 5
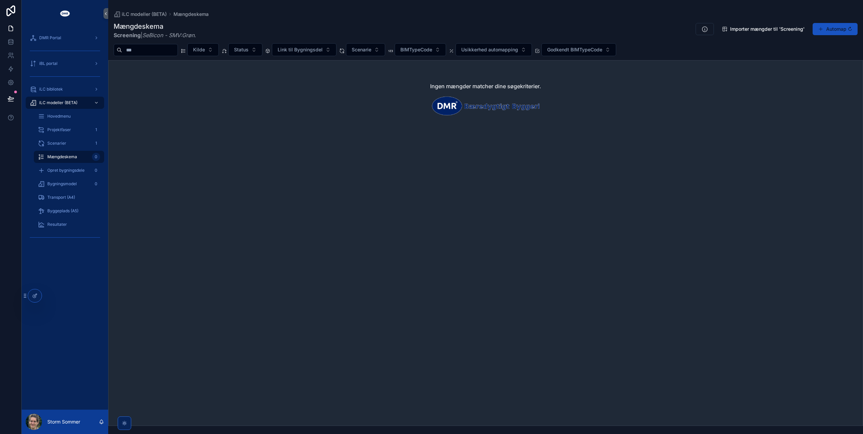
click at [482, 150] on div "Ingen mængder matcher dine søgekriterier." at bounding box center [485, 243] width 755 height 366
click at [741, 30] on span "Importer mængder til 'Screening'" at bounding box center [767, 29] width 74 height 7
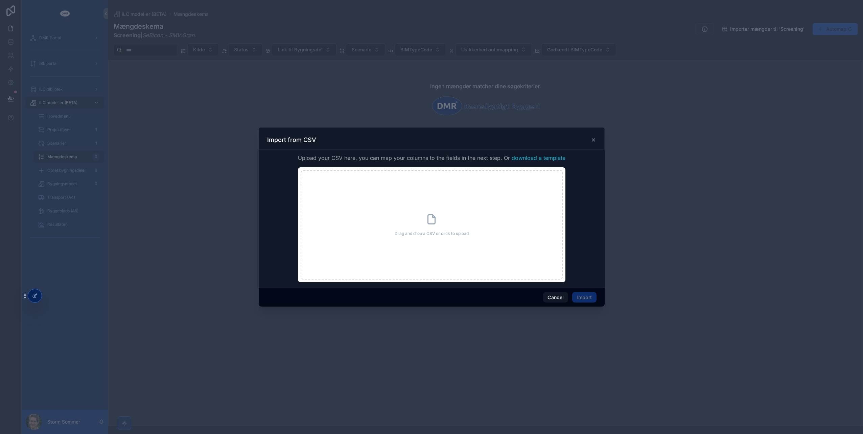
click at [536, 159] on span "download a template" at bounding box center [539, 158] width 54 height 8
click at [593, 141] on icon "scrollable content" at bounding box center [593, 139] width 5 height 5
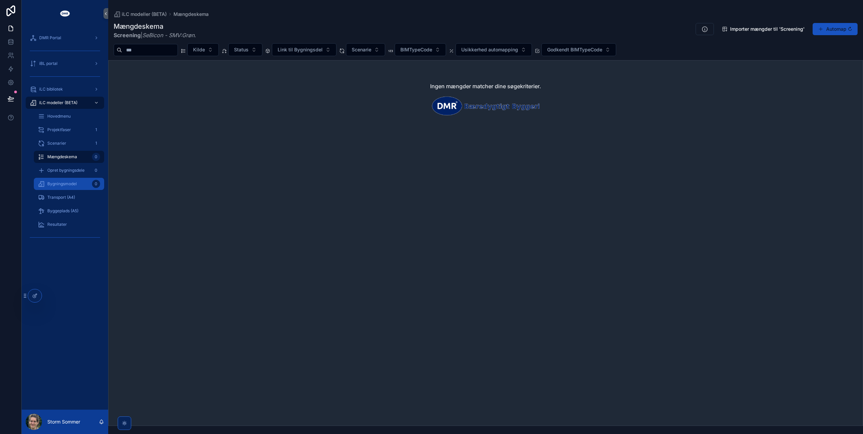
click at [66, 183] on span "Bygningsmodel" at bounding box center [61, 183] width 29 height 5
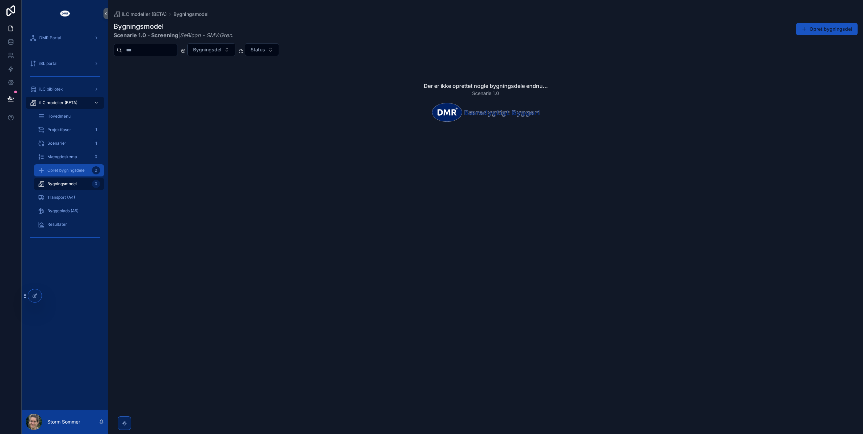
click at [66, 172] on span "Opret bygningsdele" at bounding box center [65, 170] width 37 height 5
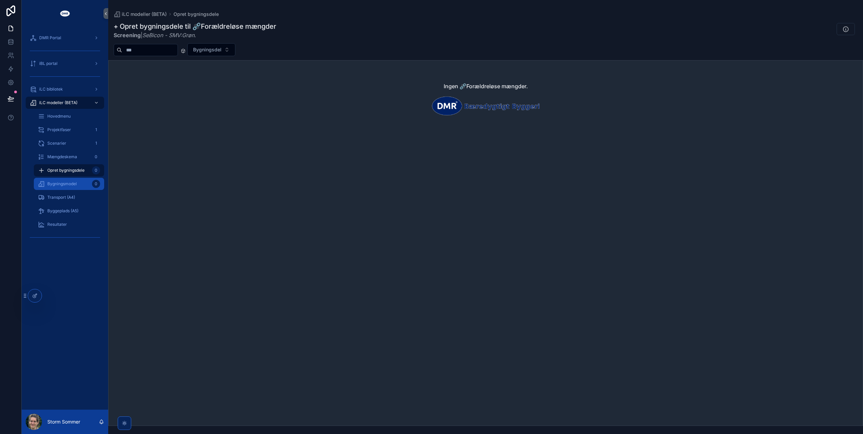
click at [66, 184] on span "Bygningsmodel" at bounding box center [61, 183] width 29 height 5
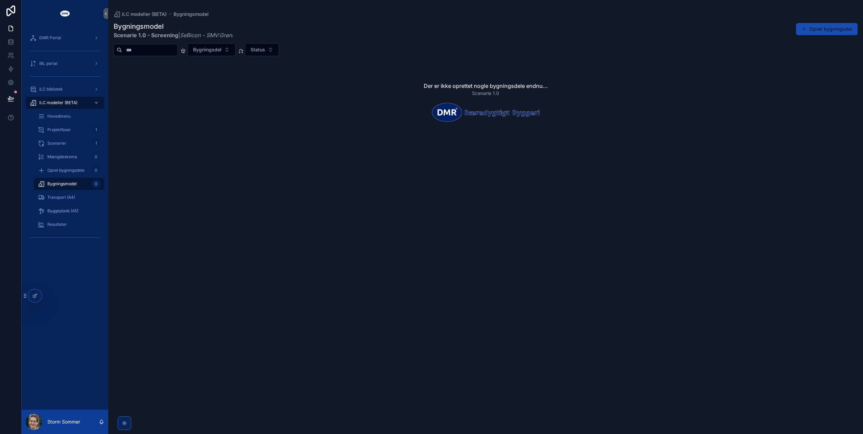
click at [825, 28] on button "Opret bygningsdel" at bounding box center [827, 29] width 62 height 12
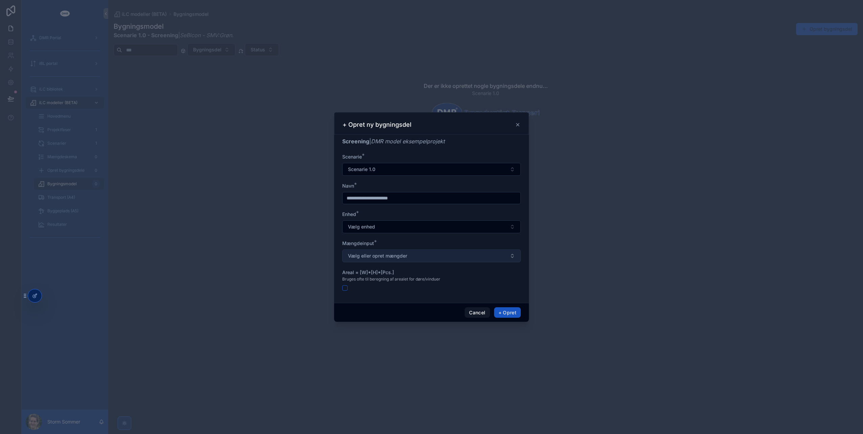
click at [446, 258] on button "Vælg eller opret mængder" at bounding box center [431, 256] width 179 height 13
click at [445, 257] on button "Vælg eller opret mængder" at bounding box center [431, 256] width 179 height 13
click at [377, 258] on span "Vælg eller opret mængder" at bounding box center [377, 256] width 59 height 7
click at [384, 256] on span "Vælg eller opret mængder" at bounding box center [377, 256] width 59 height 7
click at [450, 124] on div "+ Opret ny bygningsdel" at bounding box center [432, 125] width 178 height 8
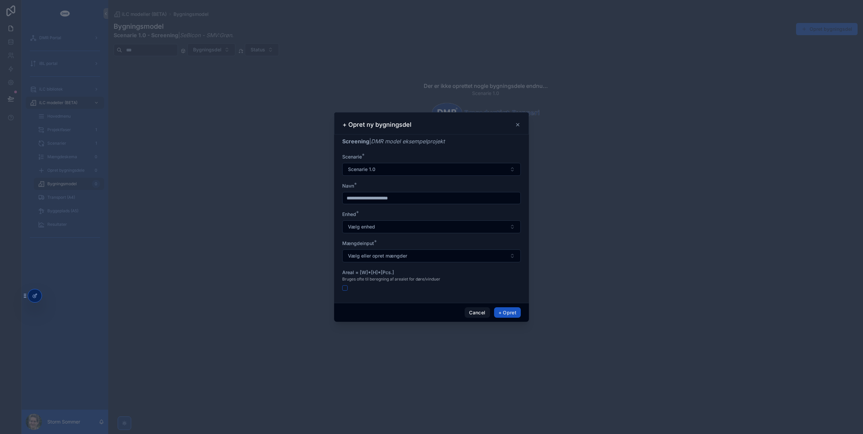
click at [404, 201] on input "scrollable content" at bounding box center [432, 197] width 178 height 9
click at [381, 200] on input "scrollable content" at bounding box center [432, 197] width 178 height 9
type input "*********"
click at [401, 228] on button "Vælg enhed" at bounding box center [431, 226] width 179 height 13
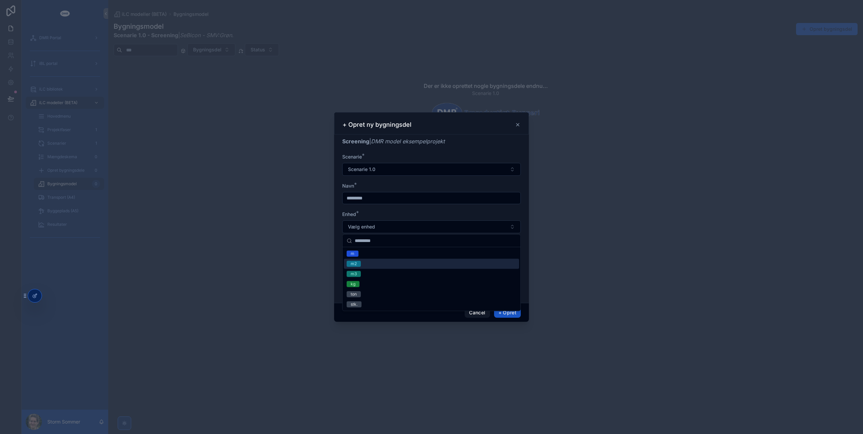
click at [366, 267] on div "m2" at bounding box center [431, 264] width 175 height 10
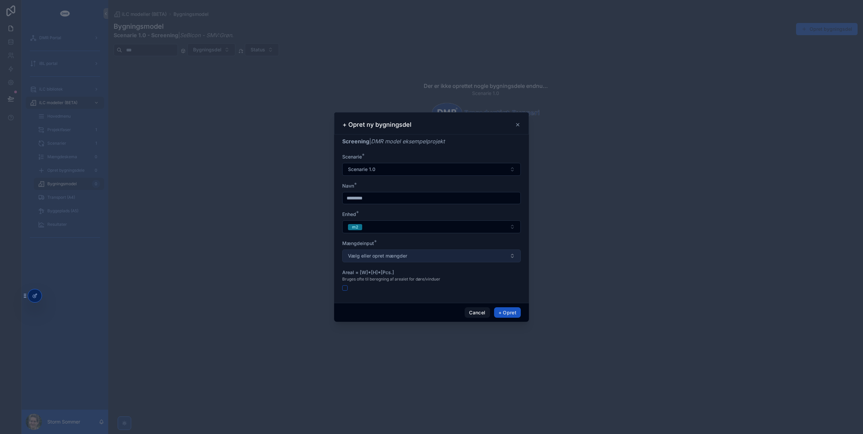
click at [357, 253] on span "Vælg eller opret mængder" at bounding box center [377, 256] width 59 height 7
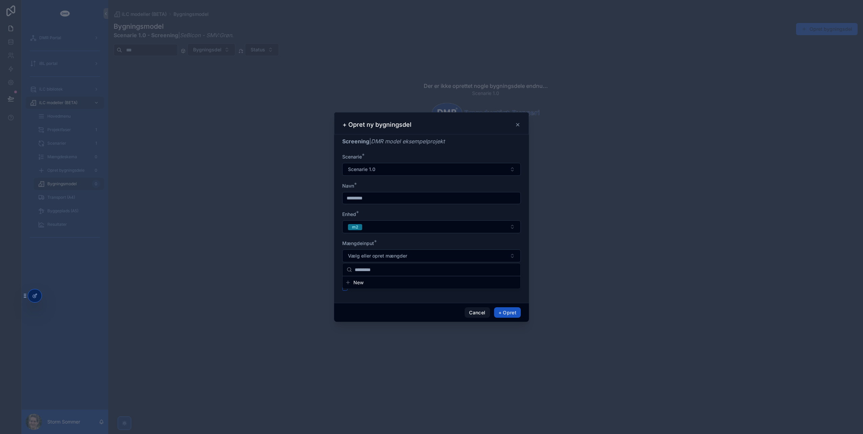
click at [352, 279] on button "New" at bounding box center [431, 282] width 172 height 7
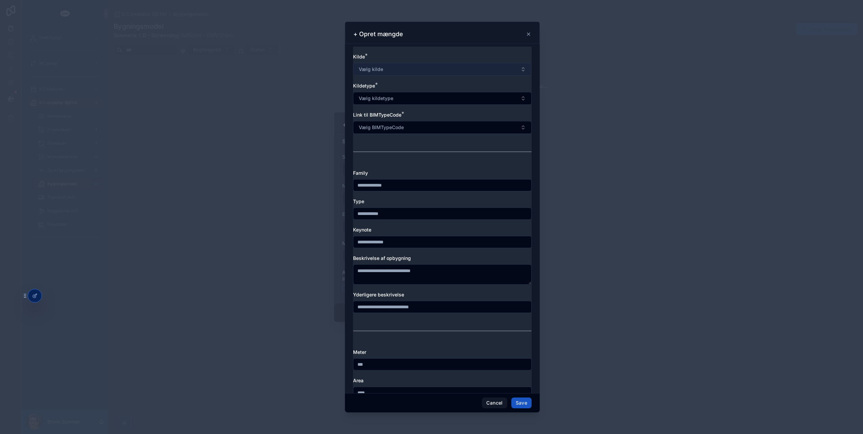
click at [380, 67] on span "Vælg kilde" at bounding box center [371, 69] width 24 height 7
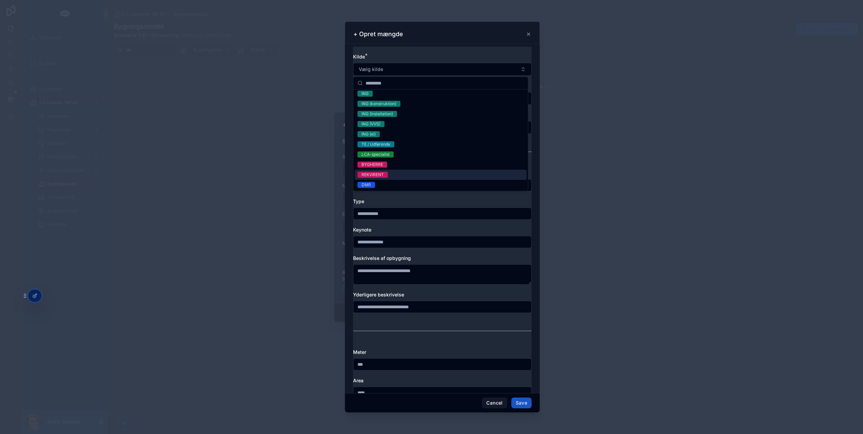
scroll to position [33, 0]
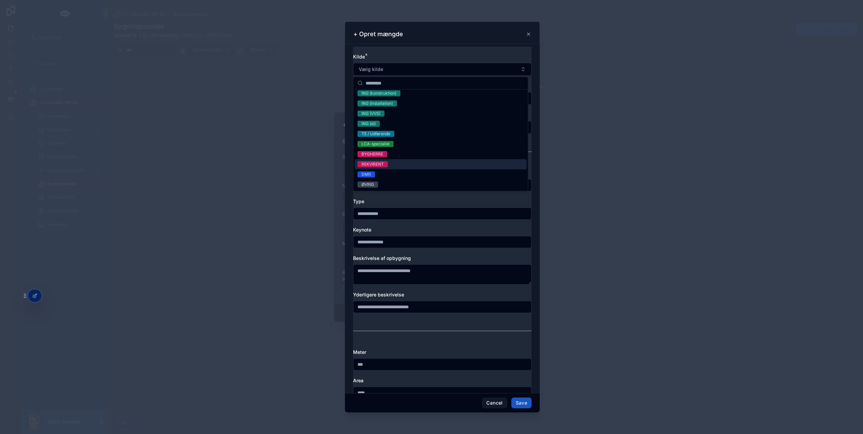
click at [379, 162] on div "REKVIRENT" at bounding box center [373, 164] width 22 height 6
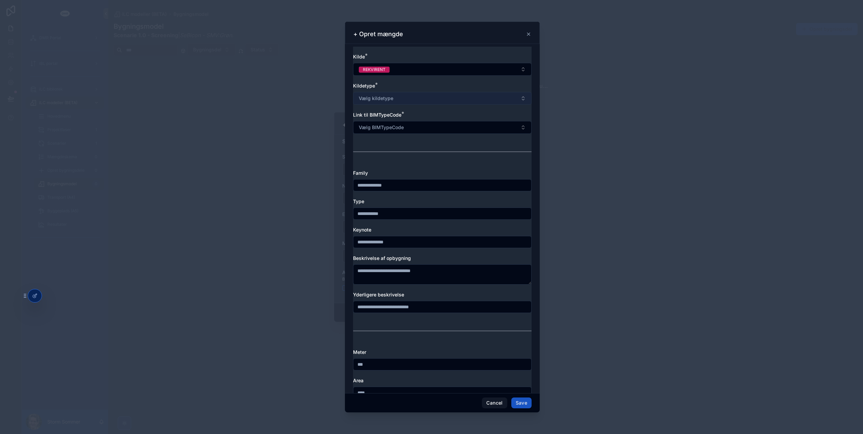
click at [397, 98] on button "Vælg kildetype" at bounding box center [442, 98] width 179 height 13
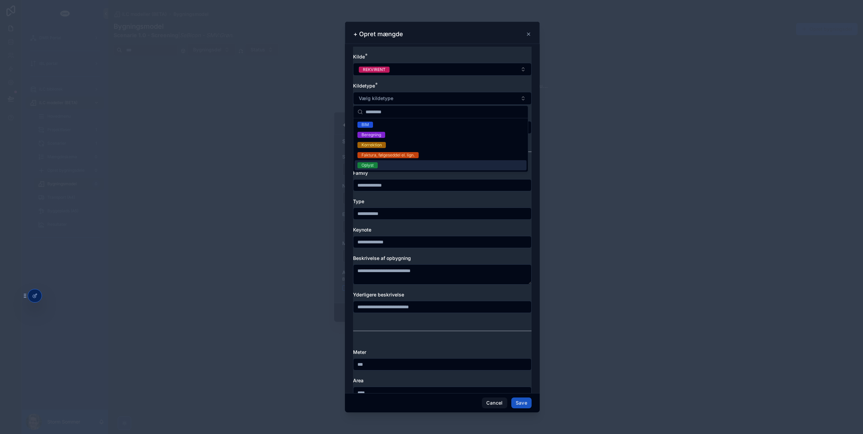
click at [371, 163] on div "Oplyst" at bounding box center [368, 165] width 12 height 6
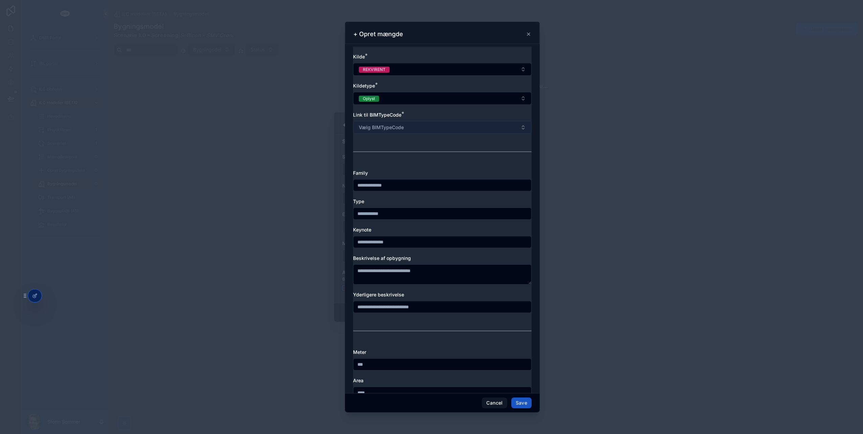
click at [388, 131] on button "Vælg BIMTypeCode" at bounding box center [442, 127] width 179 height 13
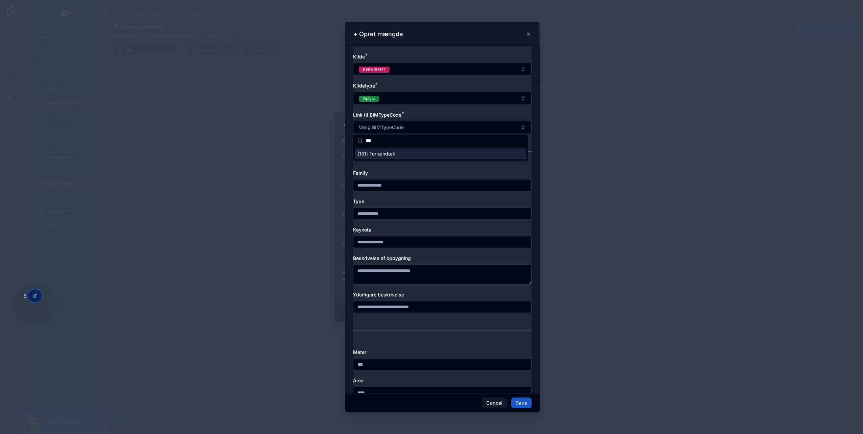
type input "***"
click at [378, 155] on span "(131) Terrændæk" at bounding box center [376, 153] width 38 height 7
click at [385, 186] on input "scrollable content" at bounding box center [442, 185] width 178 height 9
type input "*********"
type input "**********"
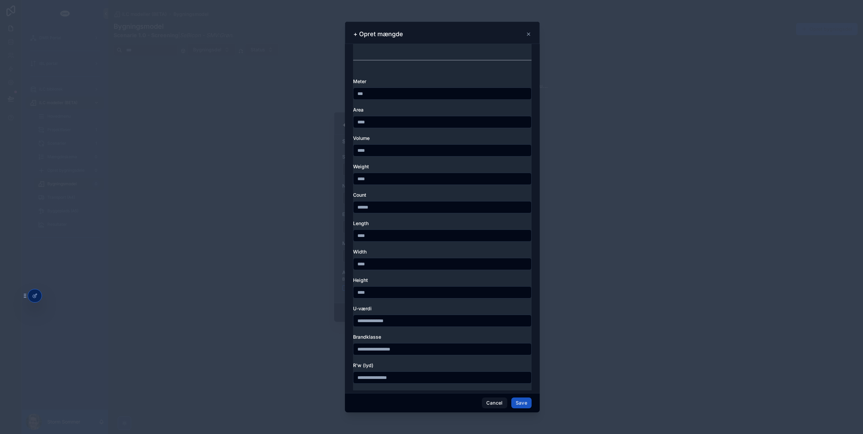
scroll to position [325, 0]
type textarea "**********"
click at [410, 121] on input "scrollable content" at bounding box center [442, 120] width 178 height 9
click at [404, 118] on input "***" at bounding box center [442, 120] width 178 height 9
type input "******"
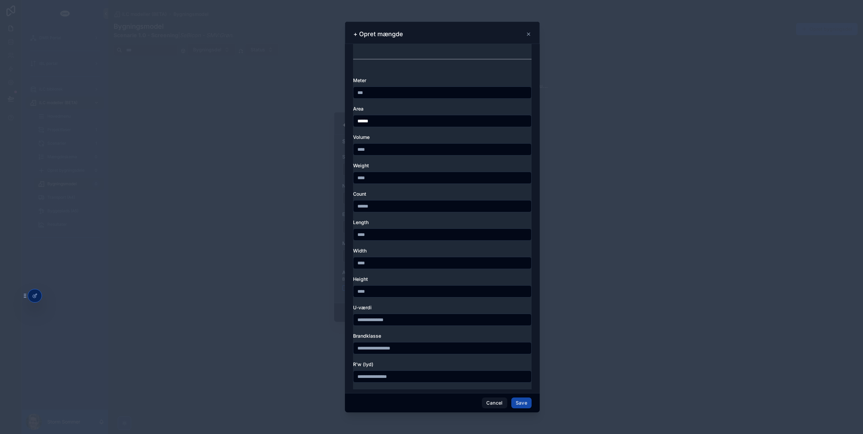
click at [525, 402] on button "Save" at bounding box center [521, 403] width 20 height 11
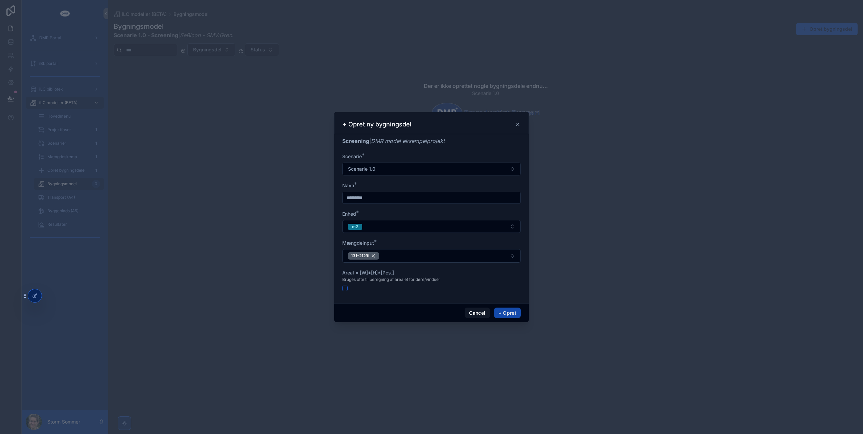
click at [505, 313] on button "+ Opret" at bounding box center [507, 313] width 27 height 11
